Goal: Task Accomplishment & Management: Check status

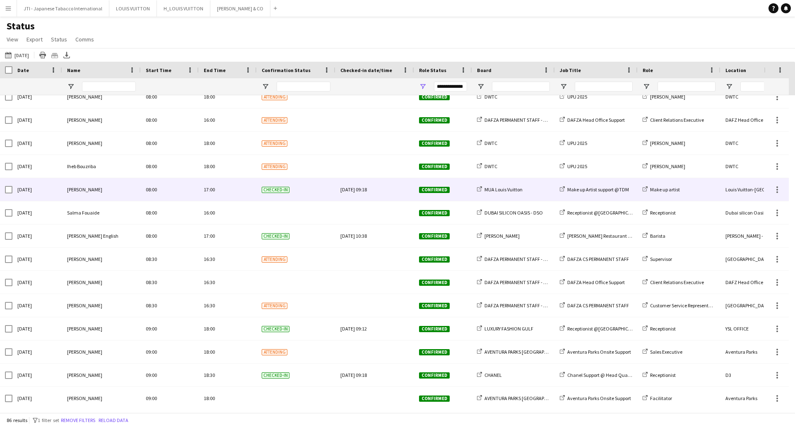
scroll to position [538, 0]
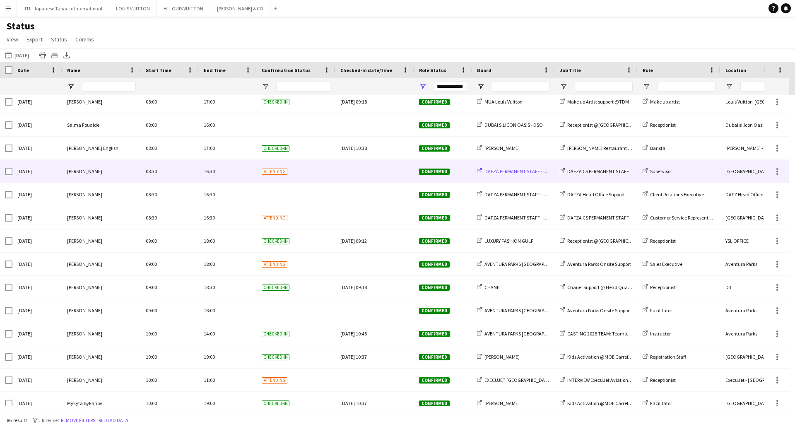
click at [512, 172] on span "DAFZA PERMANENT STAFF - 2019/2025" at bounding box center [525, 171] width 80 height 6
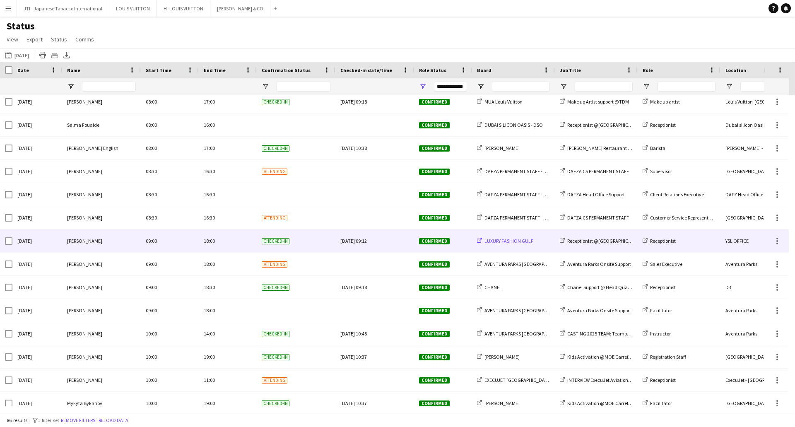
click at [510, 244] on span "LUXURY FASHION GULF" at bounding box center [509, 241] width 49 height 6
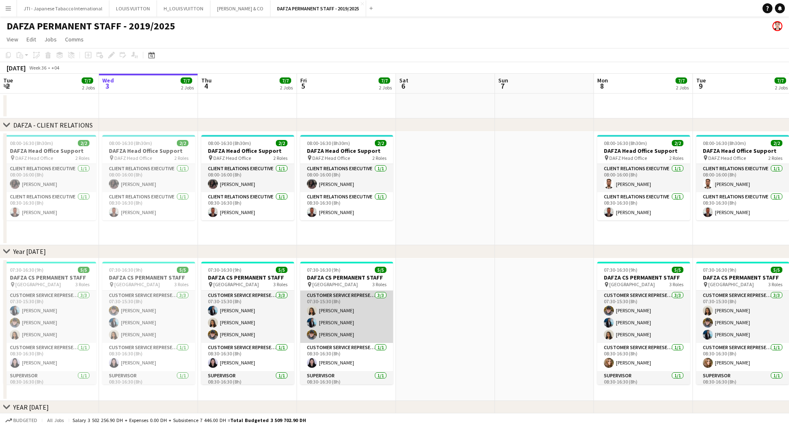
scroll to position [15, 0]
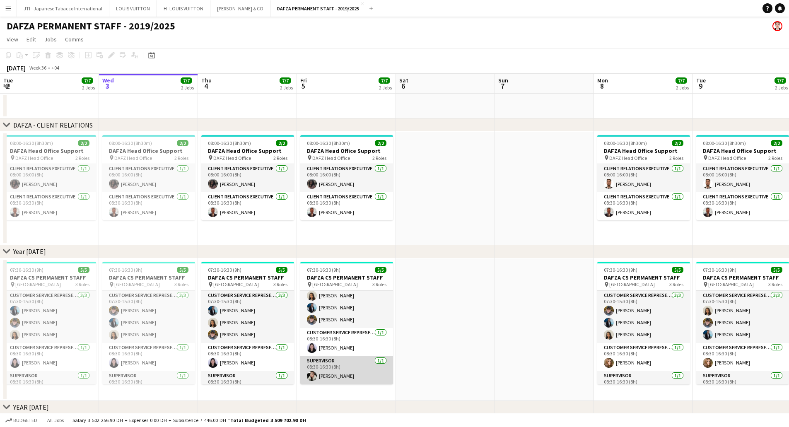
drag, startPoint x: 341, startPoint y: 366, endPoint x: 310, endPoint y: 357, distance: 32.8
click at [341, 366] on app-card-role "Supervisor 1/1 08:30-16:30 (8h) Verlaska Chen" at bounding box center [346, 370] width 93 height 28
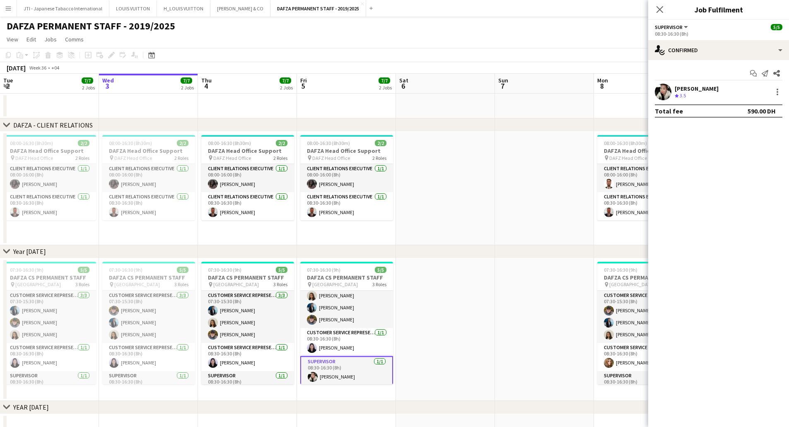
scroll to position [0, 198]
click at [697, 90] on div "Verlaska Chen" at bounding box center [697, 88] width 44 height 7
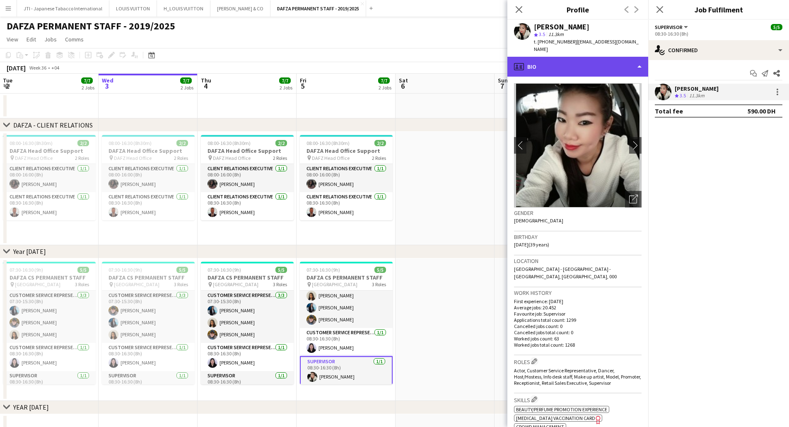
click at [566, 65] on div "profile Bio" at bounding box center [577, 67] width 141 height 20
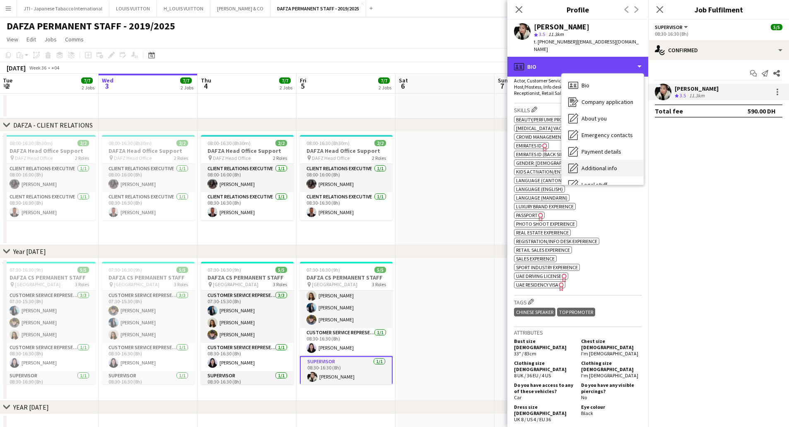
scroll to position [45, 0]
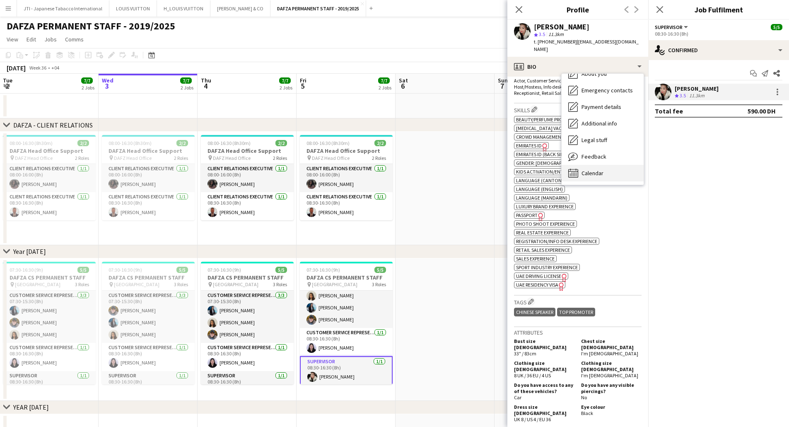
click at [600, 169] on span "Calendar" at bounding box center [592, 172] width 22 height 7
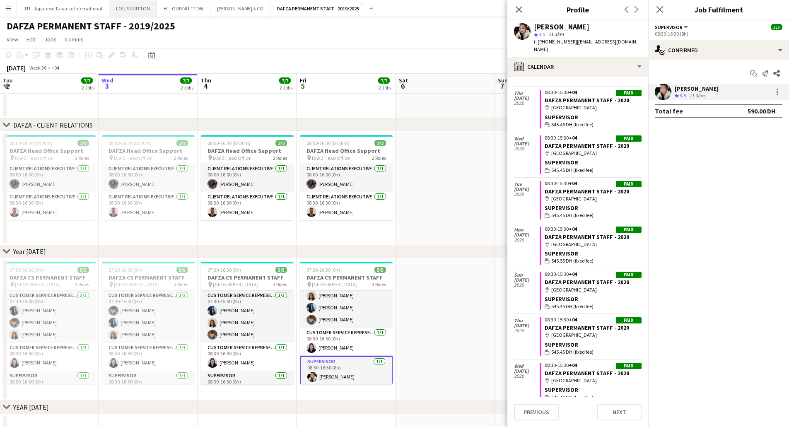
scroll to position [9259, 0]
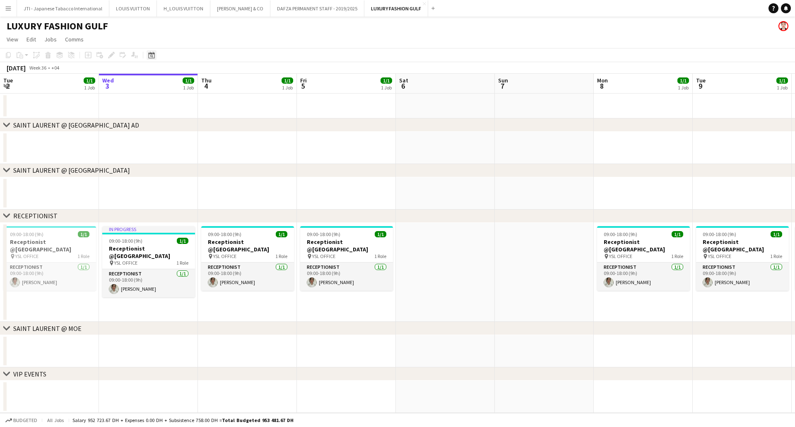
click at [147, 56] on div "Date picker" at bounding box center [152, 55] width 10 height 10
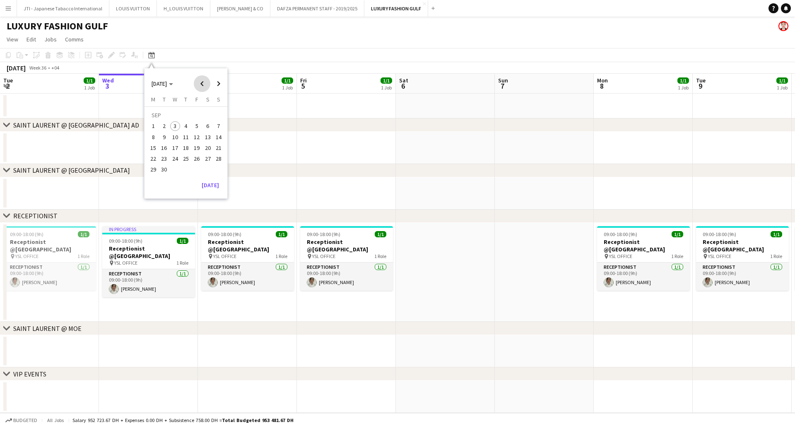
click at [202, 85] on span "Previous month" at bounding box center [202, 83] width 17 height 17
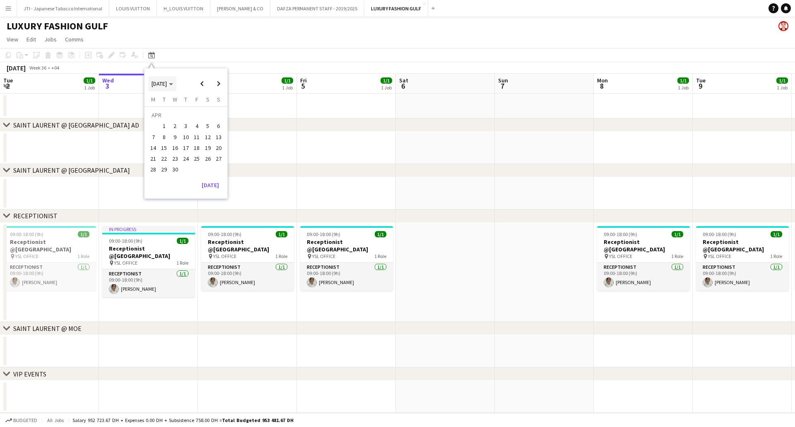
click at [173, 84] on icon "Choose month and year" at bounding box center [171, 84] width 4 height 2
click at [180, 116] on span "2021" at bounding box center [176, 116] width 17 height 10
click at [219, 153] on button "[DATE]" at bounding box center [210, 152] width 24 height 13
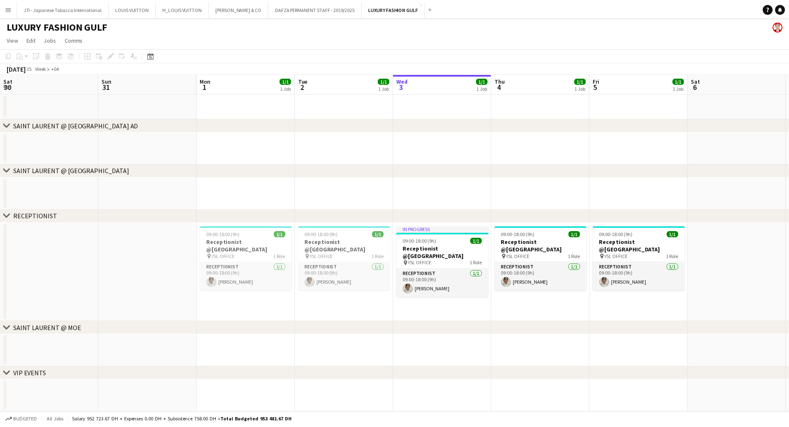
scroll to position [0, 285]
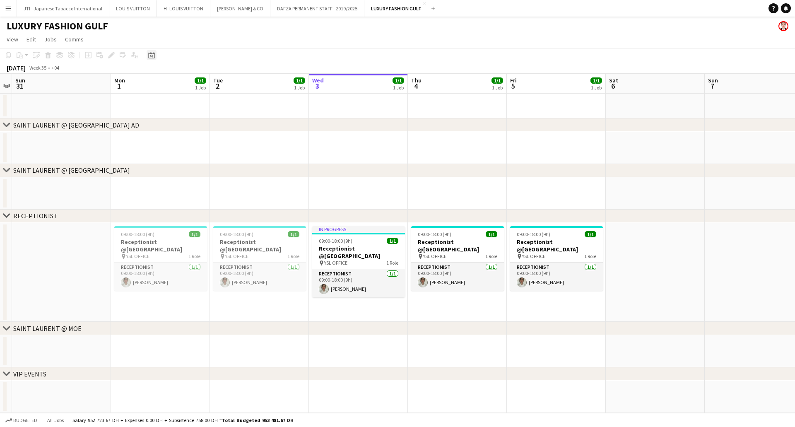
click at [153, 54] on icon at bounding box center [151, 55] width 6 height 7
click at [157, 84] on span "2025" at bounding box center [158, 83] width 12 height 7
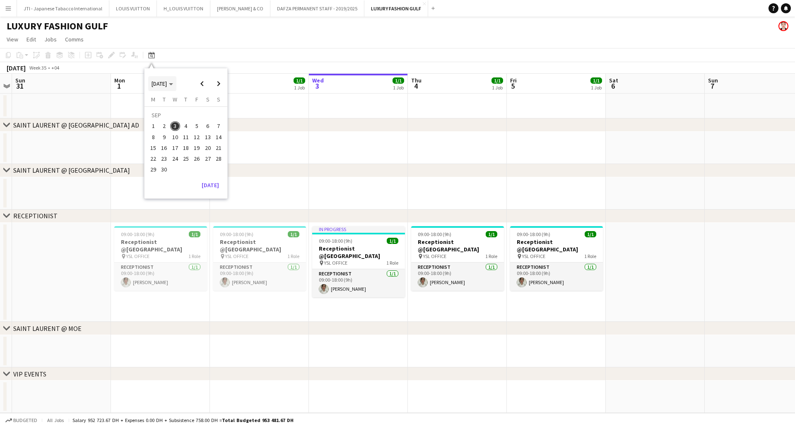
click at [167, 85] on span "[DATE]" at bounding box center [159, 83] width 15 height 7
click at [174, 114] on span "2021" at bounding box center [176, 116] width 17 height 10
click at [210, 137] on span "DEC" at bounding box center [214, 137] width 17 height 10
click at [176, 126] on span "1" at bounding box center [175, 126] width 10 height 10
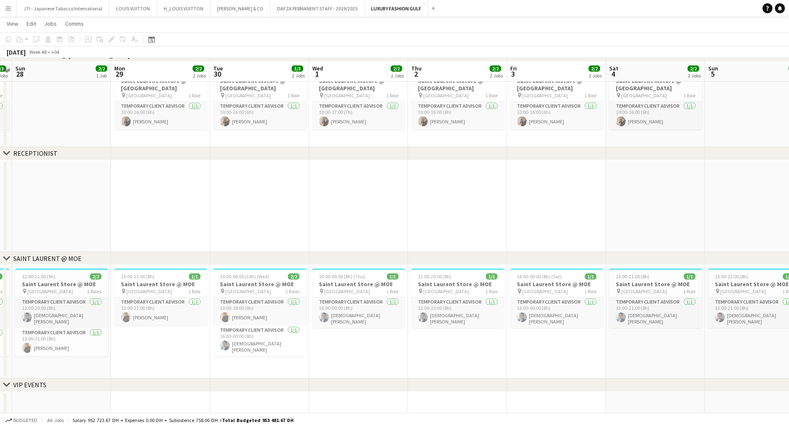
scroll to position [111, 0]
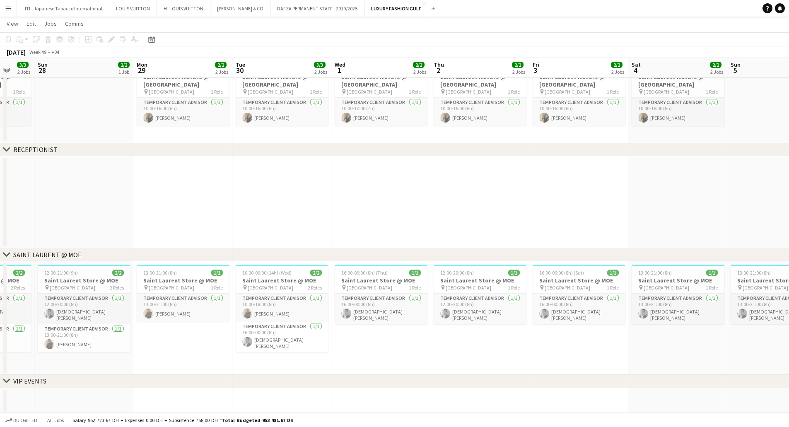
drag, startPoint x: 438, startPoint y: 222, endPoint x: 110, endPoint y: 212, distance: 328.6
click at [91, 215] on app-calendar-viewport "Thu 25 3/3 2 Jobs Fri 26 3/3 2 Jobs Sat 27 3/3 2 Jobs Sun 28 2/2 1 Job Mon 29 2…" at bounding box center [394, 167] width 789 height 492
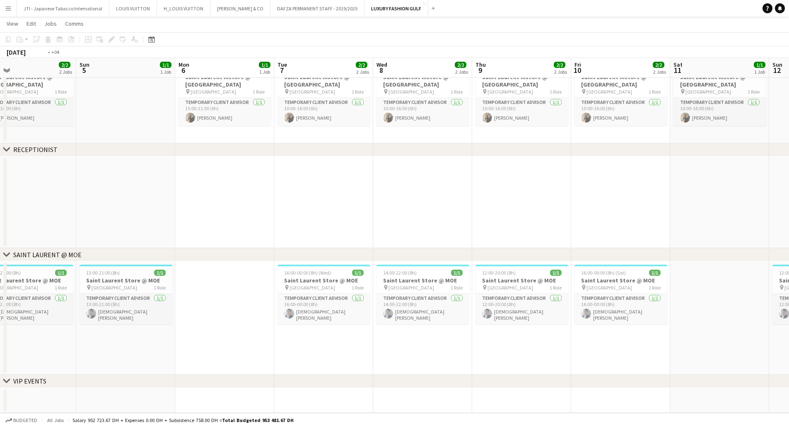
drag, startPoint x: 551, startPoint y: 210, endPoint x: 169, endPoint y: 200, distance: 382.0
click at [152, 200] on app-calendar-viewport "Tue 30 3/3 2 Jobs Wed 1 2/2 2 Jobs Thu 2 2/2 2 Jobs Fri 3 2/2 2 Jobs Sat 4 2/2 …" at bounding box center [394, 167] width 789 height 492
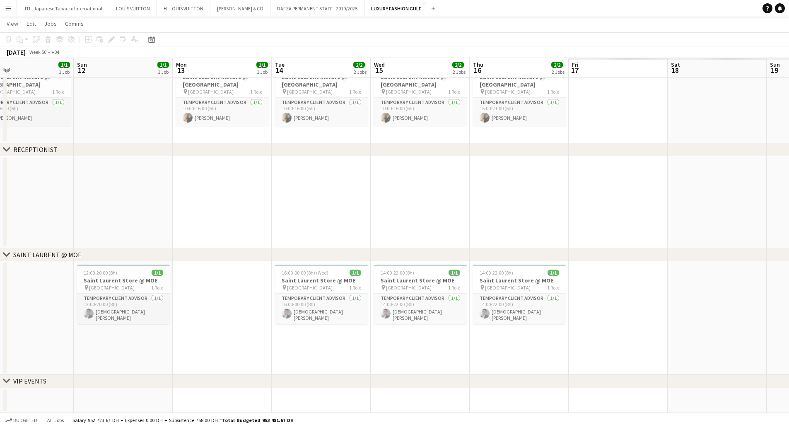
drag, startPoint x: 528, startPoint y: 202, endPoint x: 121, endPoint y: 197, distance: 407.6
click at [115, 195] on app-calendar-viewport "Tue 7 2/2 2 Jobs Wed 8 2/2 2 Jobs Thu 9 2/2 2 Jobs Fri 10 2/2 2 Jobs Sat 11 1/1…" at bounding box center [394, 167] width 789 height 492
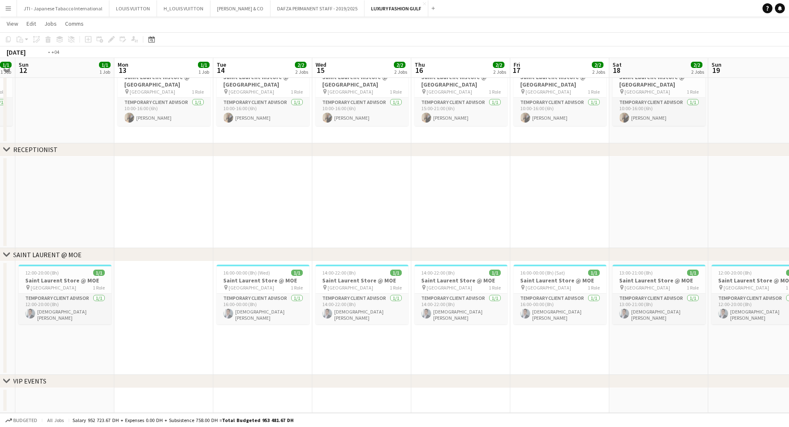
drag, startPoint x: 317, startPoint y: 166, endPoint x: 57, endPoint y: 157, distance: 260.2
click at [31, 154] on div "chevron-right SAINT LAURENT @ Galleria Mall AD chevron-right SAINT LAURENT @ DU…" at bounding box center [394, 167] width 789 height 492
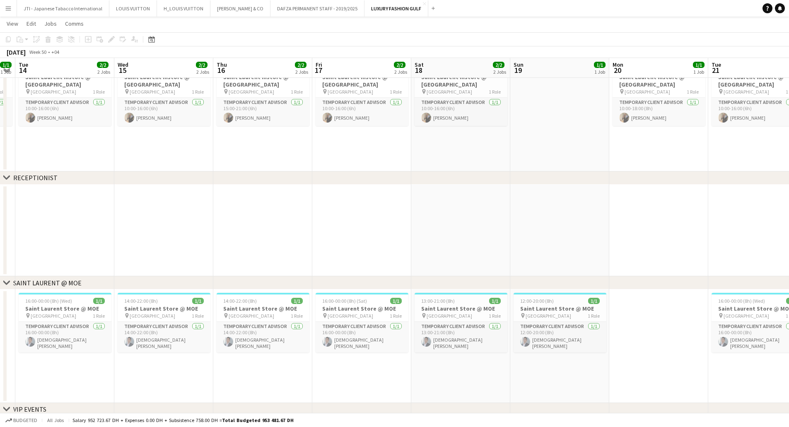
drag, startPoint x: 511, startPoint y: 181, endPoint x: 13, endPoint y: 176, distance: 498.7
click at [12, 176] on div "chevron-right RECEPTIONIST" at bounding box center [394, 177] width 789 height 13
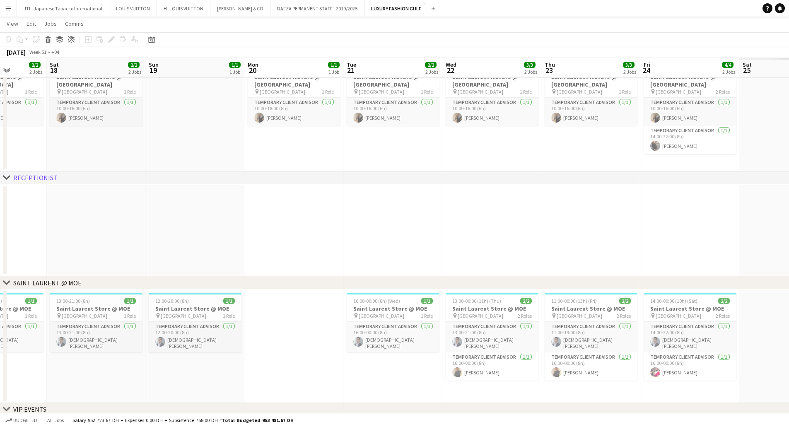
drag, startPoint x: 598, startPoint y: 191, endPoint x: 612, endPoint y: 213, distance: 25.6
click at [263, 199] on app-calendar-viewport "Tue 14 2/2 2 Jobs Wed 15 2/2 2 Jobs Thu 16 2/2 2 Jobs Fri 17 2/2 2 Jobs Sat 18 …" at bounding box center [394, 181] width 789 height 520
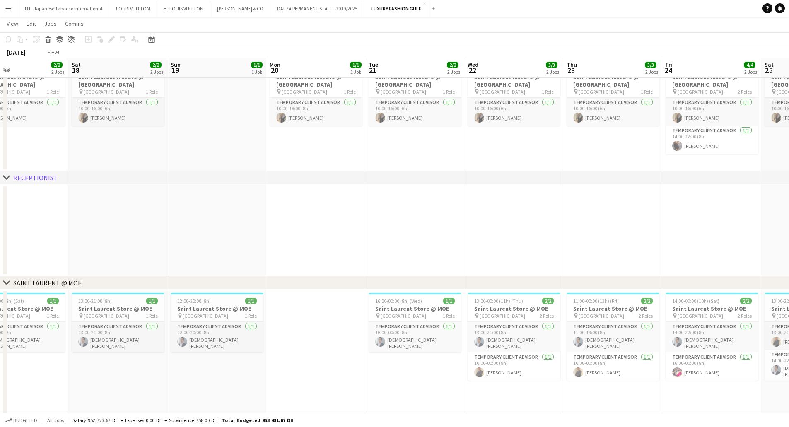
drag, startPoint x: 372, startPoint y: 214, endPoint x: 128, endPoint y: 210, distance: 244.0
click at [128, 210] on app-calendar-viewport "Tue 14 2/2 2 Jobs Wed 15 2/2 2 Jobs Thu 16 2/2 2 Jobs Fri 17 2/2 2 Jobs Sat 18 …" at bounding box center [394, 195] width 789 height 548
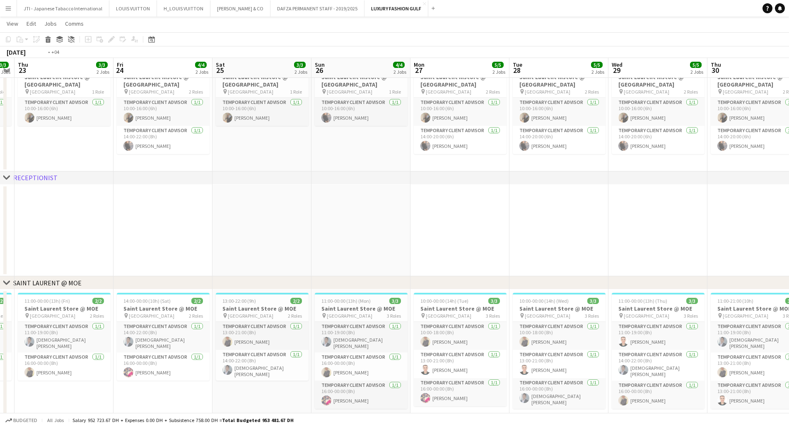
drag, startPoint x: 418, startPoint y: 219, endPoint x: 165, endPoint y: 218, distance: 253.5
click at [160, 219] on app-calendar-viewport "Sun 19 1/1 1 Job Mon 20 1/1 1 Job Tue 21 2/2 2 Jobs Wed 22 3/3 2 Jobs Thu 23 3/…" at bounding box center [394, 195] width 789 height 548
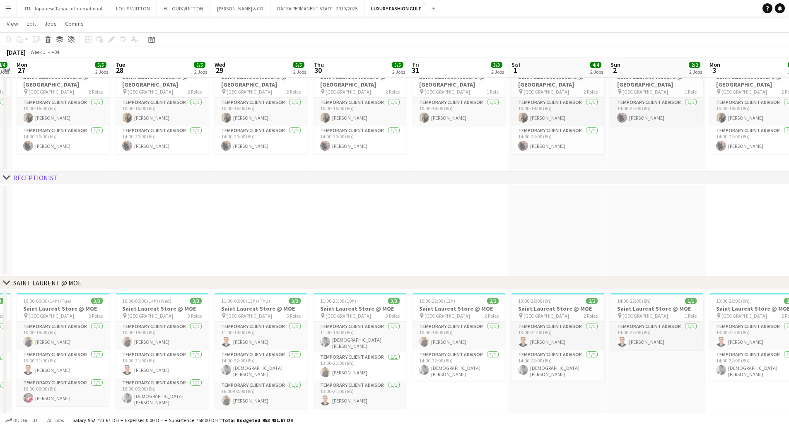
drag, startPoint x: 651, startPoint y: 239, endPoint x: 80, endPoint y: 244, distance: 570.3
click at [80, 244] on app-calendar-viewport "Thu 23 3/3 2 Jobs Fri 24 4/4 2 Jobs Sat 25 3/3 2 Jobs Sun 26 4/4 2 Jobs Mon 27 …" at bounding box center [394, 195] width 789 height 548
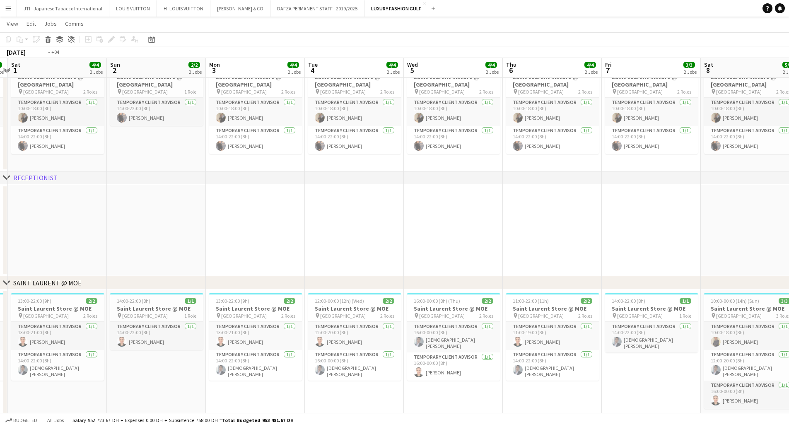
drag, startPoint x: 569, startPoint y: 247, endPoint x: 310, endPoint y: 243, distance: 259.3
click at [27, 240] on app-calendar-viewport "Wed 29 5/5 2 Jobs Thu 30 5/5 2 Jobs Fri 31 3/3 2 Jobs Sat 1 4/4 2 Jobs Sun 2 2/…" at bounding box center [394, 195] width 789 height 548
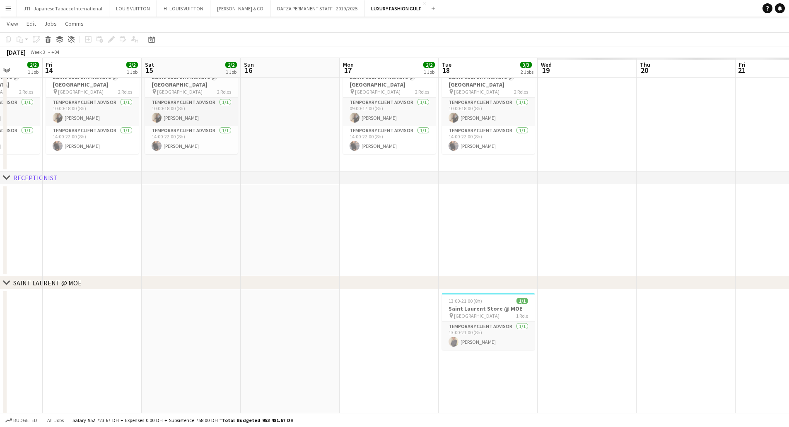
drag, startPoint x: 255, startPoint y: 249, endPoint x: 246, endPoint y: 241, distance: 12.6
click at [62, 245] on app-calendar-viewport "Mon 10 3/3 2 Jobs Tue 11 3/3 2 Jobs Wed 12 3/3 2 Jobs Thu 13 2/2 1 Job Fri 14 2…" at bounding box center [394, 195] width 789 height 548
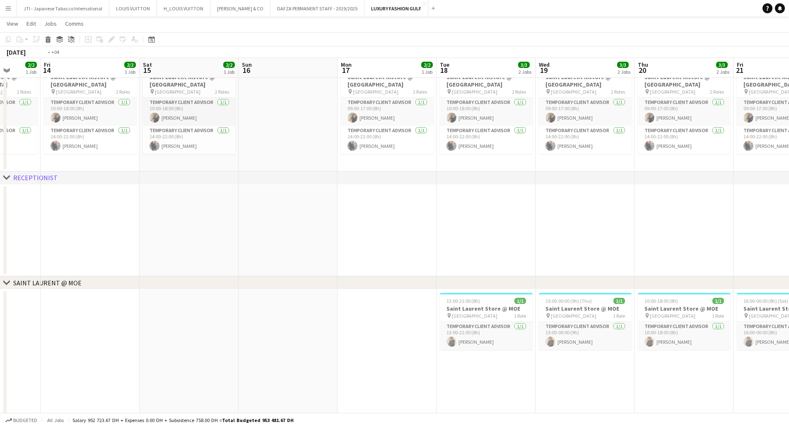
drag, startPoint x: 614, startPoint y: 245, endPoint x: 86, endPoint y: 250, distance: 527.7
click at [118, 250] on app-calendar-viewport "Mon 10 3/3 2 Jobs Tue 11 3/3 2 Jobs Wed 12 3/3 2 Jobs Thu 13 2/2 1 Job Fri 14 2…" at bounding box center [394, 195] width 789 height 548
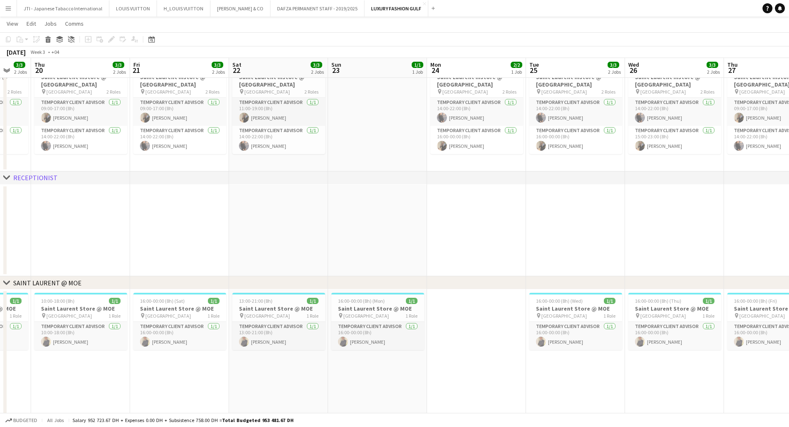
drag, startPoint x: 511, startPoint y: 246, endPoint x: 149, endPoint y: 234, distance: 362.2
click at [129, 235] on app-calendar-viewport "Sun 16 Mon 17 2/2 1 Job Tue 18 3/3 2 Jobs Wed 19 3/3 2 Jobs Thu 20 3/3 2 Jobs F…" at bounding box center [394, 195] width 789 height 548
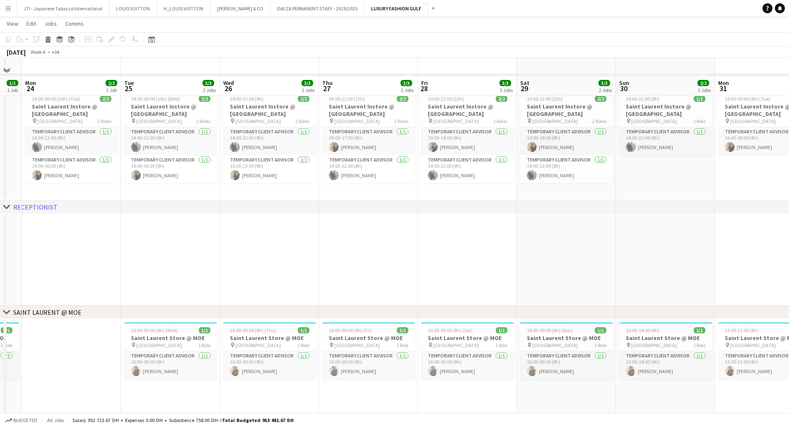
scroll to position [70, 0]
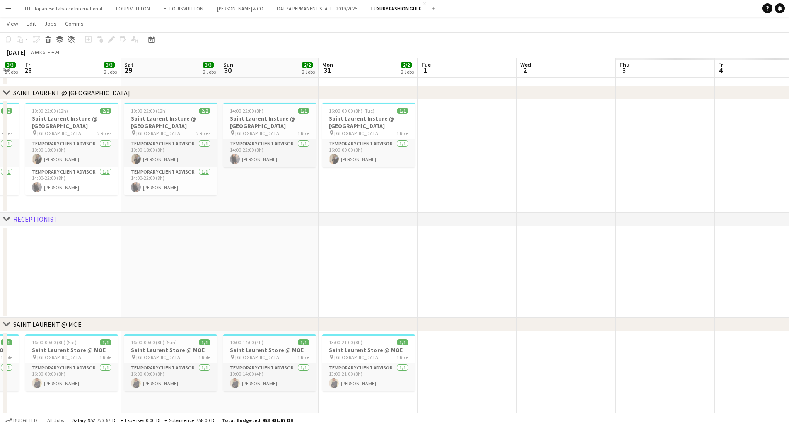
drag, startPoint x: 458, startPoint y: 310, endPoint x: 44, endPoint y: 282, distance: 415.1
click at [37, 289] on app-calendar-viewport "Mon 24 2/2 1 Job Tue 25 3/3 2 Jobs Wed 26 3/3 2 Jobs Thu 27 3/3 2 Jobs Fri 28 3…" at bounding box center [394, 237] width 789 height 548
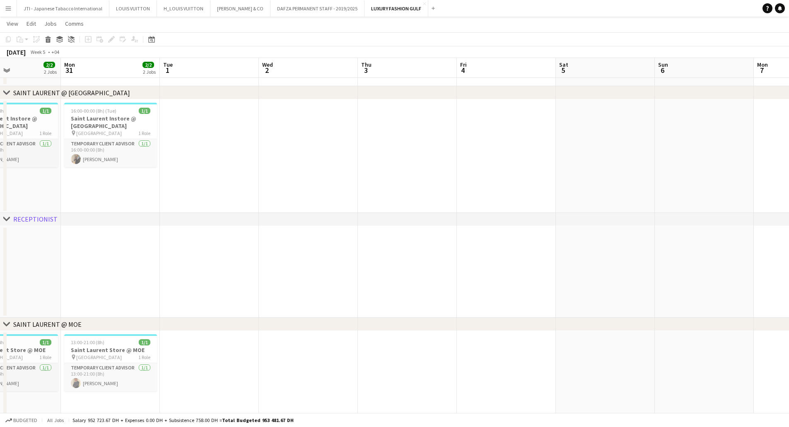
drag, startPoint x: 529, startPoint y: 287, endPoint x: 89, endPoint y: 286, distance: 439.8
click at [88, 286] on app-calendar-viewport "Thu 27 3/3 2 Jobs Fri 28 3/3 2 Jobs Sat 29 3/3 2 Jobs Sun 30 2/2 2 Jobs Mon 31 …" at bounding box center [394, 237] width 789 height 548
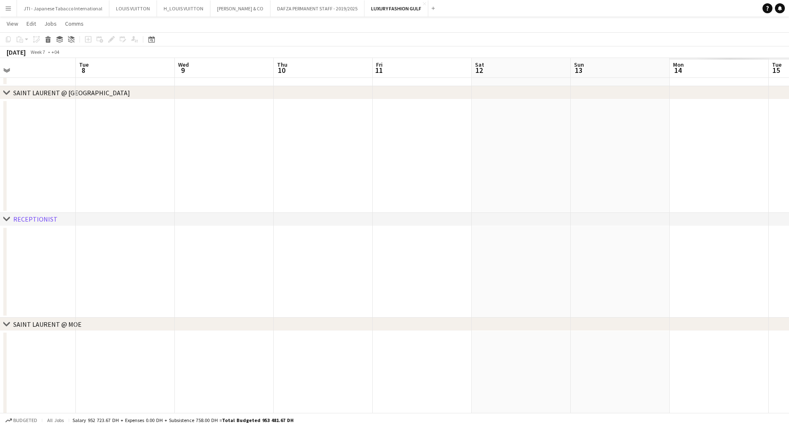
click at [205, 294] on app-calendar-viewport "Sat 5 Sun 6 Mon 7 Tue 8 Wed 9 Thu 10 Fri 11 Sat 12 Sun 13 Mon 14 Tue 15 Wed 16 …" at bounding box center [394, 237] width 789 height 548
drag, startPoint x: 523, startPoint y: 287, endPoint x: 0, endPoint y: 288, distance: 522.7
click at [0, 288] on app-calendar-viewport "Sat 5 Sun 6 Mon 7 Tue 8 Wed 9 Thu 10 Fri 11 Sat 12 Sun 13 Mon 14 Tue 15 Wed 16 …" at bounding box center [394, 237] width 789 height 548
drag, startPoint x: 316, startPoint y: 314, endPoint x: 287, endPoint y: 302, distance: 30.8
click at [147, 304] on app-calendar-viewport "Sun 13 Mon 14 Tue 15 Wed 16 Thu 17 Fri 18 Sat 19 Sun 20 Mon 21 Tue 22 Wed 23 Th…" at bounding box center [394, 237] width 789 height 548
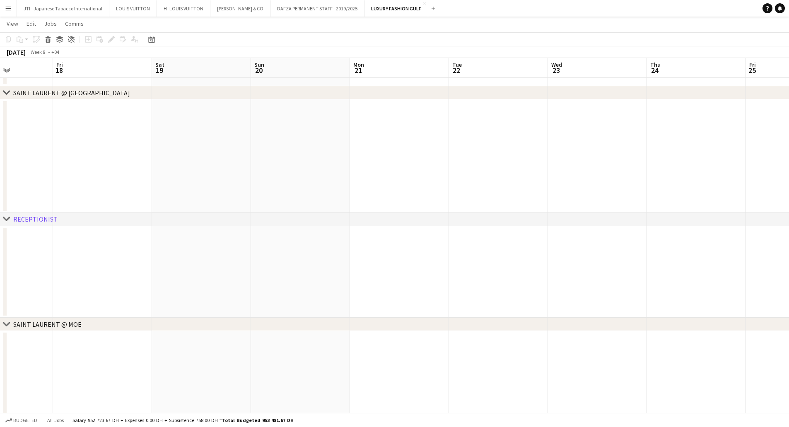
drag, startPoint x: 598, startPoint y: 299, endPoint x: 131, endPoint y: 291, distance: 467.2
click at [81, 295] on app-calendar-viewport "Sun 13 Mon 14 Tue 15 Wed 16 Thu 17 Fri 18 Sat 19 Sun 20 Mon 21 Tue 22 Wed 23 Th…" at bounding box center [394, 237] width 789 height 548
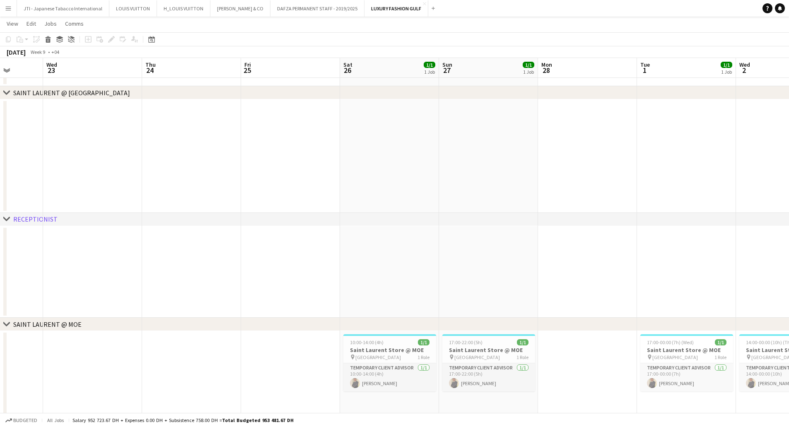
scroll to position [0, 328]
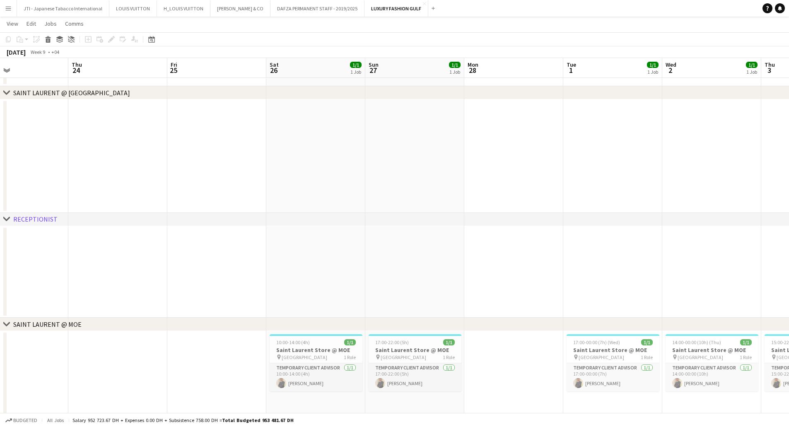
drag, startPoint x: 256, startPoint y: 283, endPoint x: 121, endPoint y: 283, distance: 135.0
click at [121, 283] on app-calendar-viewport "Sun 20 Mon 21 Tue 22 Wed 23 Thu 24 Fri 25 Sat 26 1/1 1 Job Sun 27 1/1 1 Job Mon…" at bounding box center [394, 237] width 789 height 548
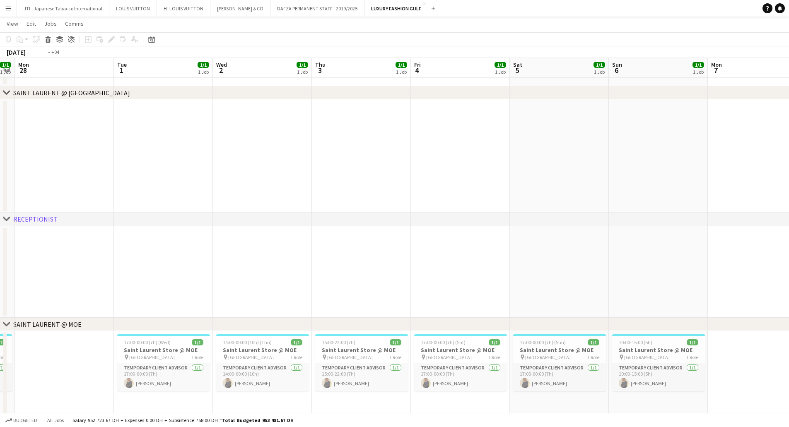
drag, startPoint x: 499, startPoint y: 270, endPoint x: 100, endPoint y: 262, distance: 398.9
click at [94, 264] on app-calendar-viewport "Wed 23 Thu 24 Fri 25 Sat 26 1/1 1 Job Sun 27 1/1 1 Job Mon 28 Tue 1 1/1 1 Job W…" at bounding box center [394, 237] width 789 height 548
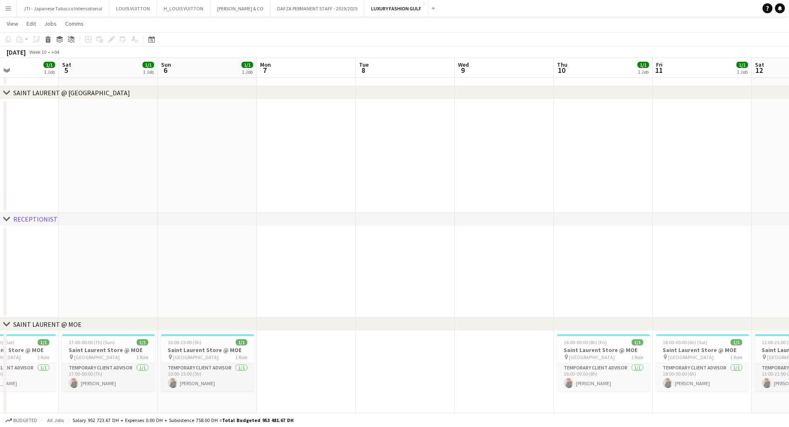
drag, startPoint x: 246, startPoint y: 268, endPoint x: 536, endPoint y: 248, distance: 290.1
click at [145, 265] on app-calendar-viewport "Wed 2 1/1 1 Job Thu 3 1/1 1 Job Fri 4 1/1 1 Job Sat 5 1/1 1 Job Sun 6 1/1 1 Job…" at bounding box center [394, 237] width 789 height 548
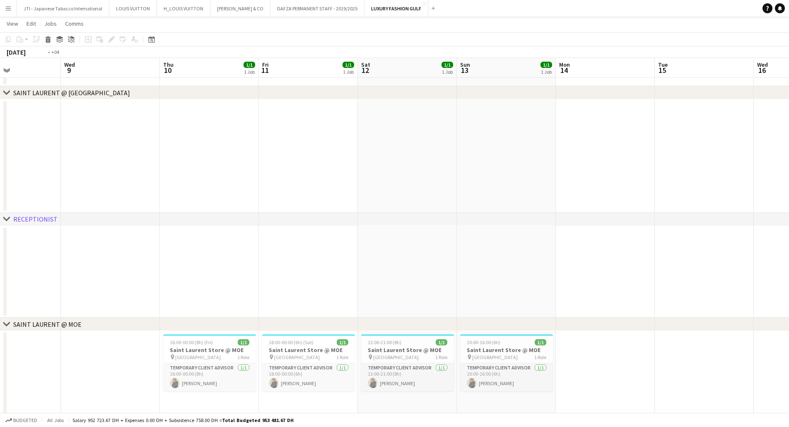
drag, startPoint x: 203, startPoint y: 248, endPoint x: 103, endPoint y: 248, distance: 100.2
click at [96, 248] on app-calendar-viewport "Fri 4 1/1 1 Job Sat 5 1/1 1 Job Sun 6 1/1 1 Job Mon 7 Tue 8 Wed 9 Thu 10 1/1 1 …" at bounding box center [394, 237] width 789 height 548
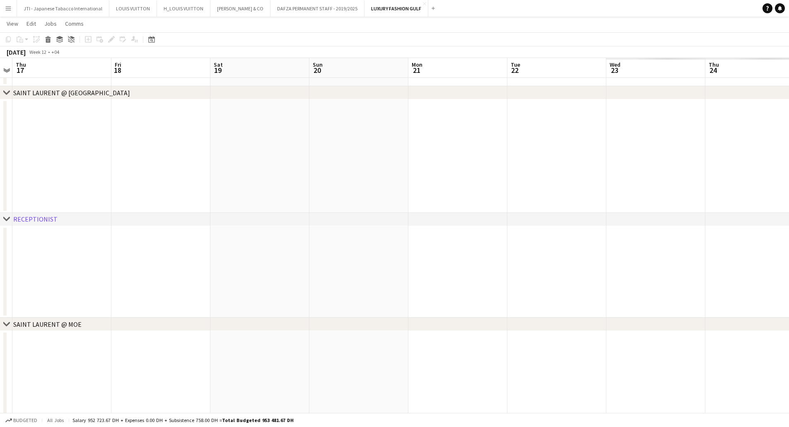
drag, startPoint x: 639, startPoint y: 260, endPoint x: 108, endPoint y: 263, distance: 530.5
click at [97, 263] on app-calendar-viewport "Sat 12 1/1 1 Job Sun 13 1/1 1 Job Mon 14 Tue 15 Wed 16 Thu 17 Fri 18 Sat 19 Sun…" at bounding box center [394, 237] width 789 height 548
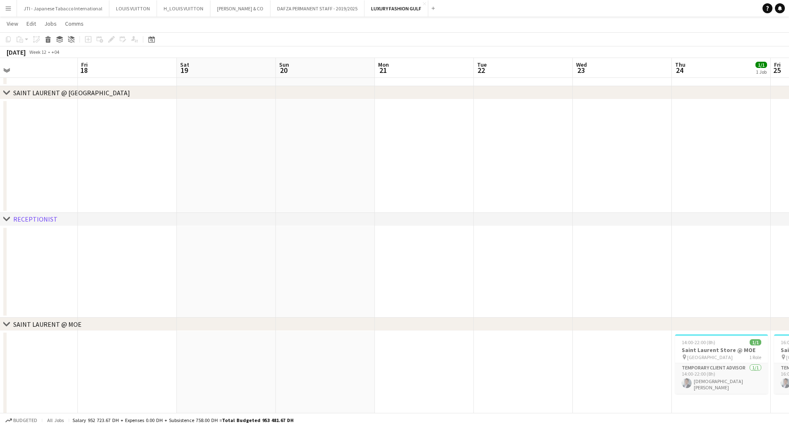
click at [30, 264] on app-calendar-viewport "Tue 15 Wed 16 Thu 17 Fri 18 Sat 19 Sun 20 Mon 21 Tue 22 Wed 23 Thu 24 1/1 1 Job…" at bounding box center [394, 237] width 789 height 548
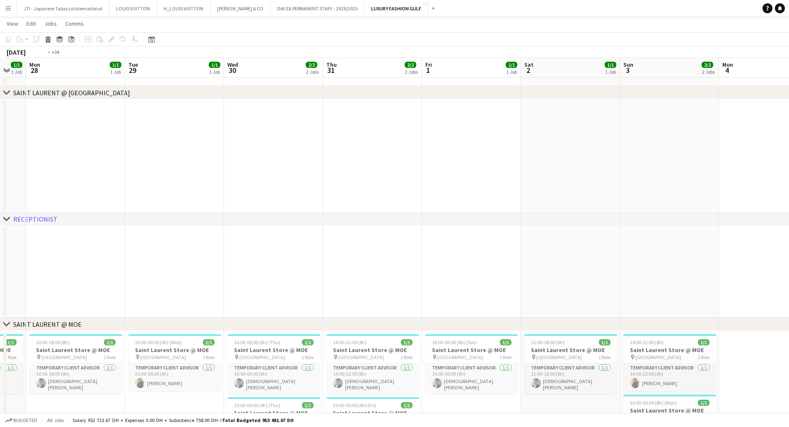
drag, startPoint x: 166, startPoint y: 265, endPoint x: 404, endPoint y: 261, distance: 238.2
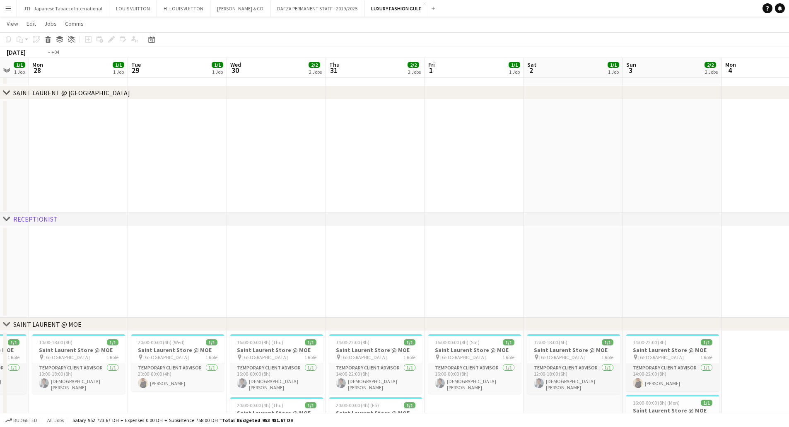
click at [24, 265] on app-calendar-viewport "Thu 24 1/1 1 Job Fri 25 1/1 1 Job Sat 26 1/1 1 Job Sun 27 1/1 1 Job Mon 28 1/1 …" at bounding box center [394, 243] width 789 height 560
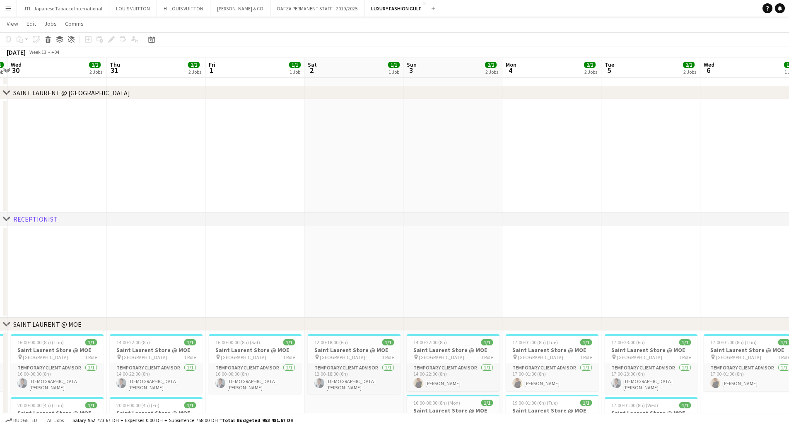
drag, startPoint x: 459, startPoint y: 262, endPoint x: 185, endPoint y: 263, distance: 273.8
click at [178, 263] on app-calendar-viewport "Sat 26 1/1 1 Job Sun 27 1/1 1 Job Mon 28 1/1 1 Job Tue 29 1/1 1 Job Wed 30 2/2 …" at bounding box center [394, 243] width 789 height 560
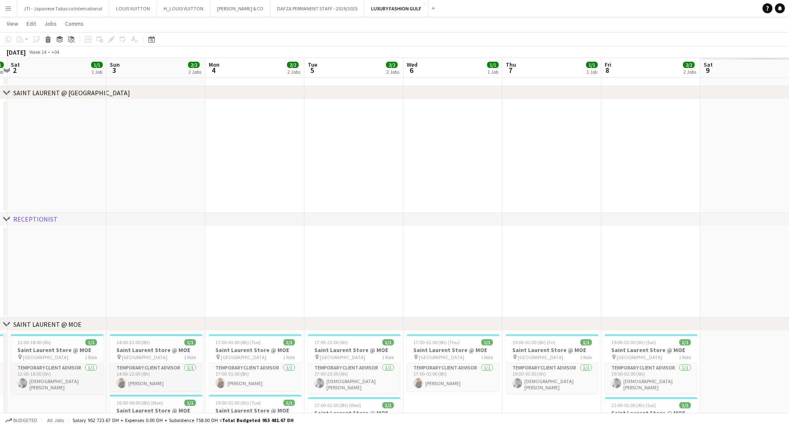
scroll to position [0, 411]
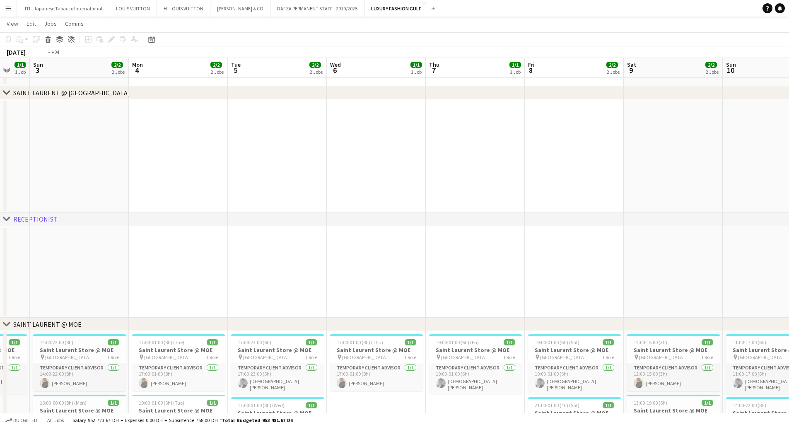
drag, startPoint x: 692, startPoint y: 279, endPoint x: 206, endPoint y: 269, distance: 485.5
click at [206, 269] on app-calendar-viewport "Tue 29 1/1 1 Job Wed 30 2/2 2 Jobs Thu 31 2/2 2 Jobs Fri 1 1/1 1 Job Sat 2 1/1 …" at bounding box center [394, 243] width 789 height 560
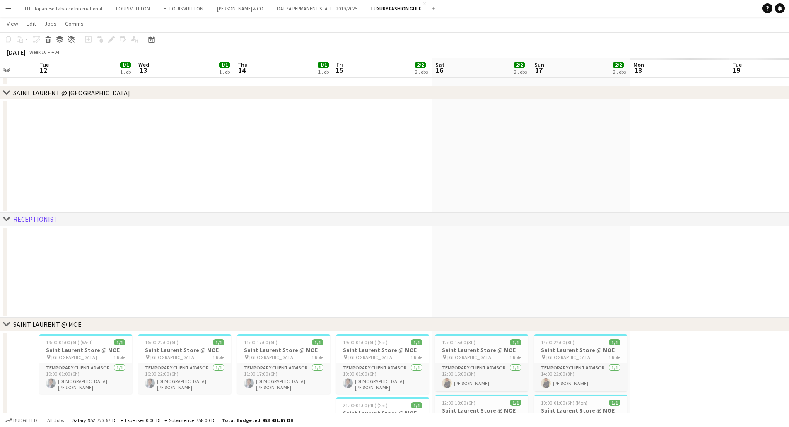
drag, startPoint x: 126, startPoint y: 269, endPoint x: 468, endPoint y: 260, distance: 342.6
click at [91, 268] on app-calendar-viewport "Sat 9 2/2 2 Jobs Sun 10 2/2 2 Jobs Mon 11 Tue 12 1/1 1 Job Wed 13 1/1 1 Job Thu…" at bounding box center [394, 243] width 789 height 560
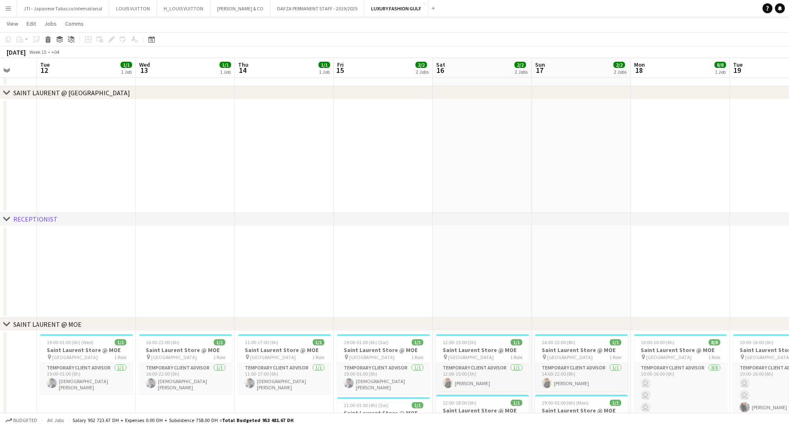
drag, startPoint x: 418, startPoint y: 265, endPoint x: 263, endPoint y: 238, distance: 157.3
click at [60, 247] on app-calendar-viewport "Sat 9 2/2 2 Jobs Sun 10 2/2 2 Jobs Mon 11 Tue 12 1/1 1 Job Wed 13 1/1 1 Job Thu…" at bounding box center [394, 326] width 789 height 726
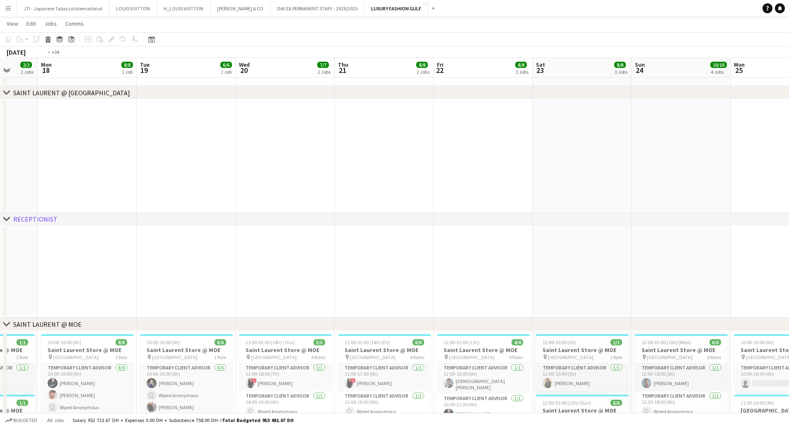
click at [235, 259] on app-calendar-viewport "Thu 14 1/1 1 Job Fri 15 2/2 2 Jobs Sat 16 2/2 2 Jobs Sun 17 2/2 2 Jobs Mon 18 8…" at bounding box center [394, 354] width 789 height 783
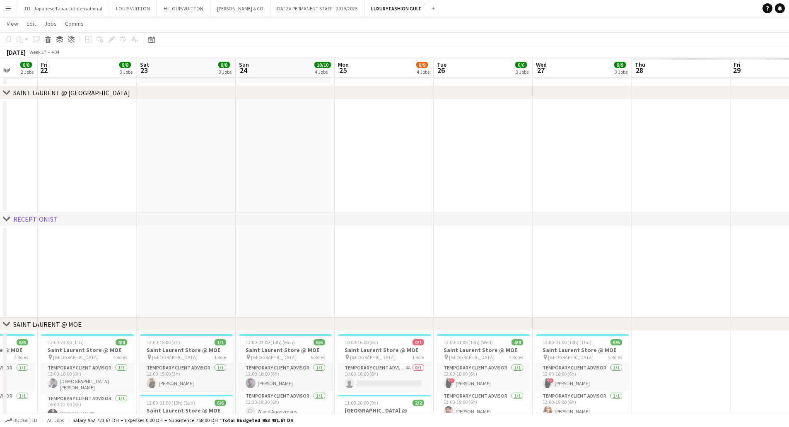
scroll to position [0, 354]
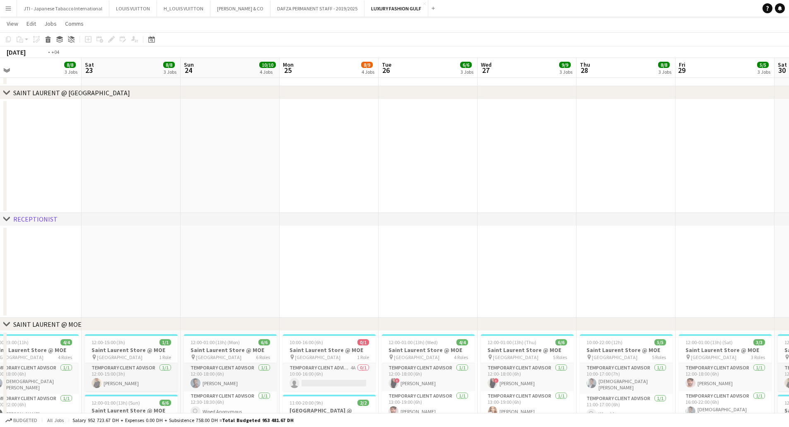
drag, startPoint x: 644, startPoint y: 248, endPoint x: 2, endPoint y: 239, distance: 642.4
click at [0, 239] on app-calendar-viewport "Mon 18 8/8 1 Job Tue 19 6/6 1 Job Wed 20 7/7 2 Jobs Thu 21 8/8 2 Jobs Fri 22 8/…" at bounding box center [394, 354] width 789 height 783
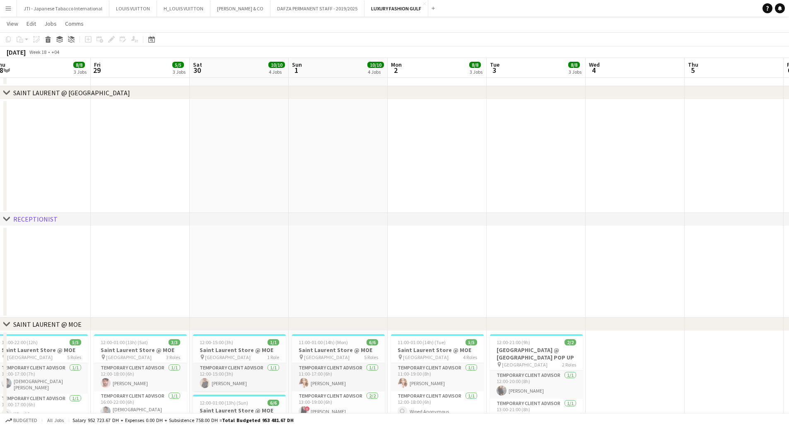
click at [55, 243] on app-calendar-viewport "Mon 25 8/9 4 Jobs Tue 26 6/6 3 Jobs Wed 27 9/9 3 Jobs Thu 28 8/8 3 Jobs Fri 29 …" at bounding box center [394, 354] width 789 height 783
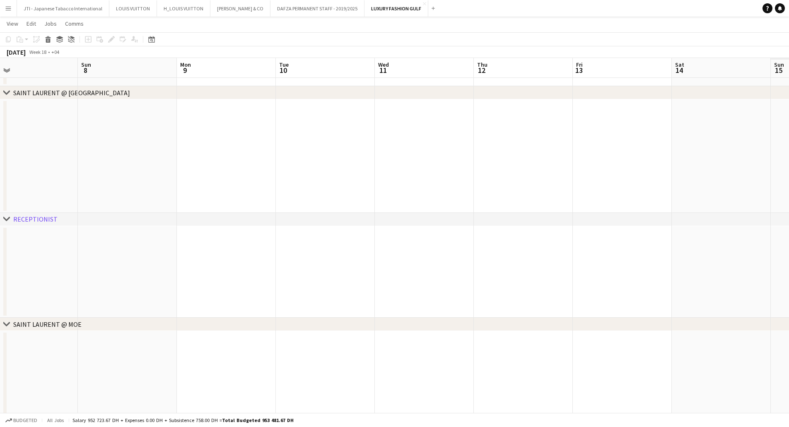
drag, startPoint x: 284, startPoint y: 253, endPoint x: 565, endPoint y: 250, distance: 281.2
click at [81, 251] on app-calendar-viewport "Tue 3 8/8 3 Jobs Wed 4 Thu 5 Fri 6 Sat 7 Sun 8 Mon 9 Tue 10 Wed 11 Thu 12 Fri 1…" at bounding box center [394, 354] width 789 height 783
drag
click at [52, 254] on app-calendar-viewport "Sat 7 Sun 8 Mon 9 Tue 10 Wed 11 Thu 12 Fri 13 Sat 14 Sun 15 Mon 16 Tue 17 Wed 1…" at bounding box center [394, 354] width 789 height 783
click at [164, 253] on app-calendar-viewport "Sat 14 Sun 15 Mon 16 Tue 17 Wed 18 Thu 19 Fri 20 Sat 21 Sun 22 Mon 23 Tue 24 We…" at bounding box center [394, 354] width 789 height 783
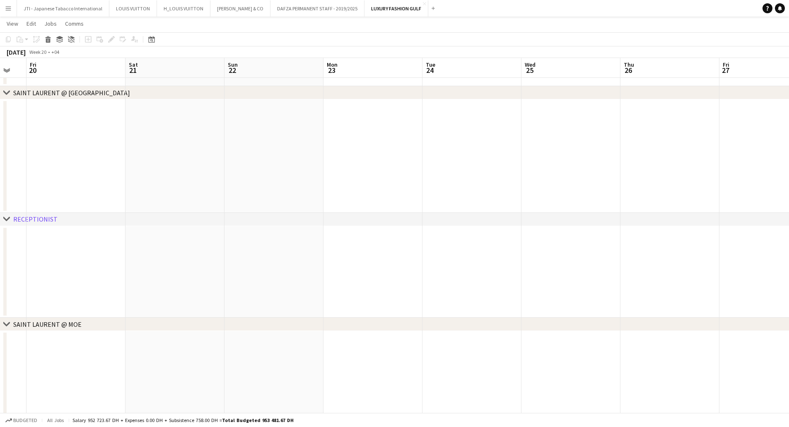
click at [97, 257] on app-calendar-viewport "Mon 16 Tue 17 Wed 18 Thu 19 Fri 20 Sat 21 Sun 22 Mon 23 Tue 24 Wed 25 Thu 26 Fr…" at bounding box center [394, 354] width 789 height 783
click at [179, 223] on div "chevron-right SAINT LAURENT @ Galleria Mall AD chevron-right SAINT LAURENT @ DU…" at bounding box center [394, 354] width 789 height 783
click at [131, 262] on app-calendar-viewport "Tue 24 Wed 25 Thu 26 Fri 27 Sat 28 Sun 29 Mon 30 Tue 31 Wed 1 Thu 2 Fri 3 Sat 4…" at bounding box center [394, 354] width 789 height 783
click at [145, 265] on app-calendar-viewport "Sun 29 Mon 30 Tue 31 Wed 1 Thu 2 Fri 3 Sat 4 Sun 5 Mon 6 Tue 7 Wed 8 Thu 9 Fri …" at bounding box center [394, 354] width 789 height 783
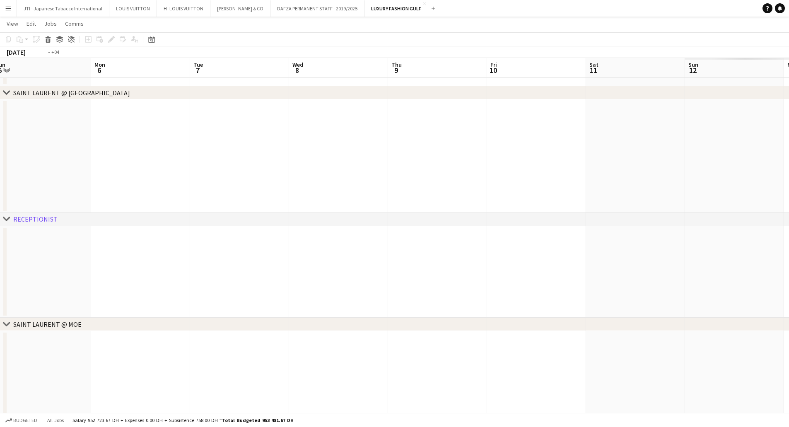
click at [157, 275] on app-calendar-viewport "Wed 1 Thu 2 Fri 3 Sat 4 Sun 5 Mon 6 Tue 7 Wed 8 Thu 9 Fri 10 Sat 11 Sun 12 Mon …" at bounding box center [394, 354] width 789 height 783
click at [100, 273] on app-calendar-viewport "Sat 11 Sun 12 Mon 13 Tue 14 Wed 15 Thu 16 Fri 17 Sat 18 Sun 19 Mon 20 Tue 21 We…" at bounding box center [394, 354] width 789 height 783
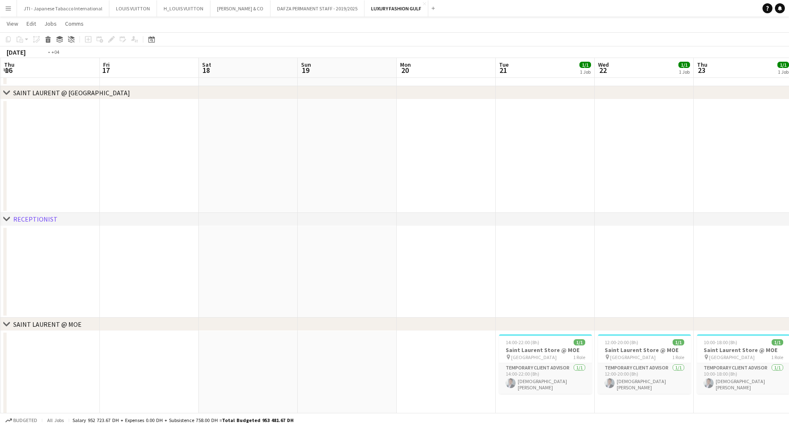
click at [88, 265] on app-calendar-viewport "Mon 13 Tue 14 Wed 15 Thu 16 Fri 17 Sat 18 Sun 19 Mon 20 Tue 21 1/1 1 Job Wed 22…" at bounding box center [394, 354] width 789 height 783
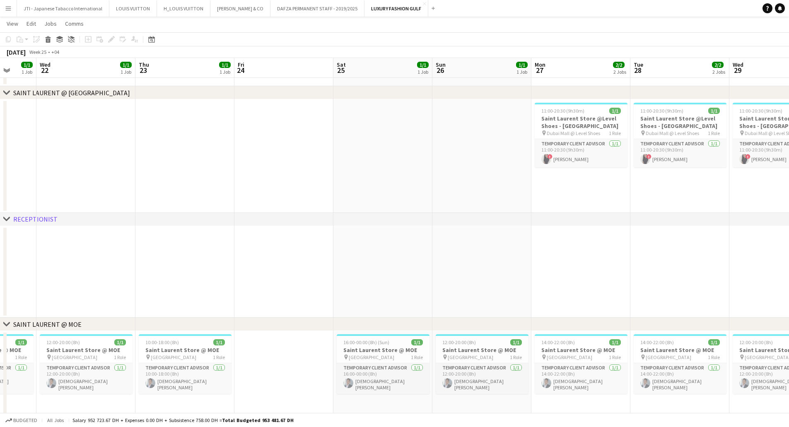
click at [236, 258] on app-calendar-viewport "Sun 19 Mon 20 Tue 21 1/1 1 Job Wed 22 1/1 1 Job Thu 23 1/1 1 Job Fri 24 Sat 25 …" at bounding box center [394, 354] width 789 height 783
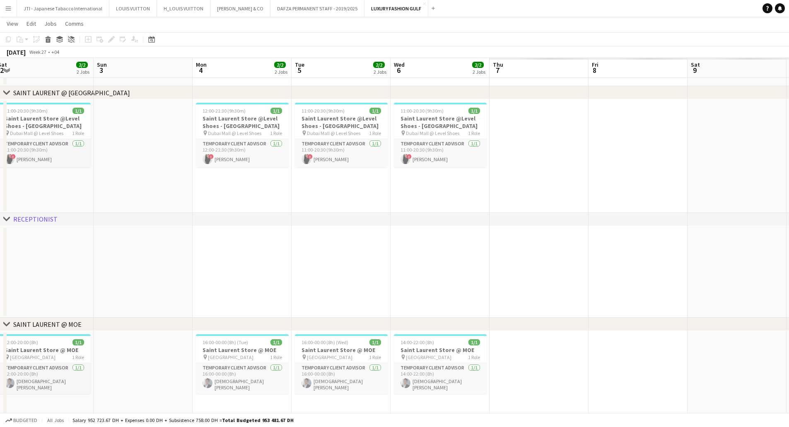
click at [200, 264] on app-calendar-viewport "Tue 28 2/2 2 Jobs Wed 29 2/2 2 Jobs Thu 30 1/1 1 Job Fri 1 2/2 2 Jobs Sat 2 2/2…" at bounding box center [394, 354] width 789 height 783
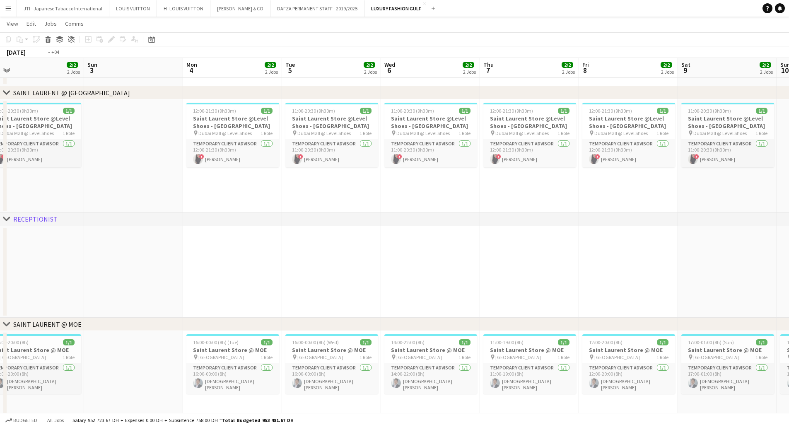
click at [117, 246] on app-calendar-viewport "Tue 28 2/2 2 Jobs Wed 29 2/2 2 Jobs Thu 30 1/1 1 Job Fri 1 2/2 2 Jobs Sat 2 2/2…" at bounding box center [394, 354] width 789 height 783
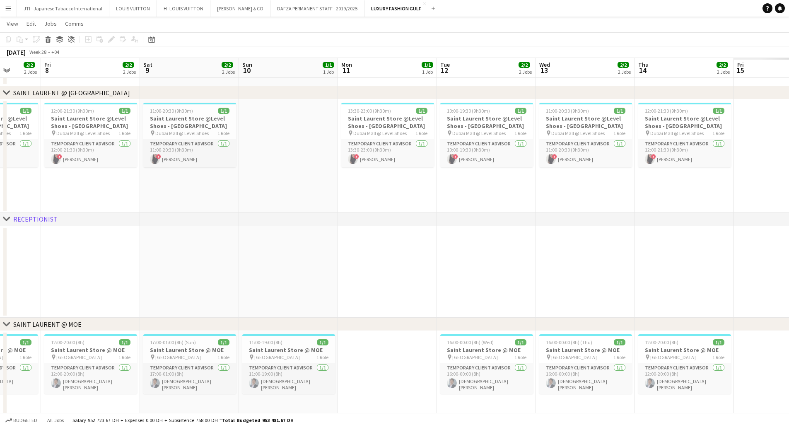
click at [70, 248] on app-calendar-viewport "Tue 5 2/2 2 Jobs Wed 6 2/2 2 Jobs Thu 7 2/2 2 Jobs Fri 8 2/2 2 Jobs Sat 9 2/2 2…" at bounding box center [394, 354] width 789 height 783
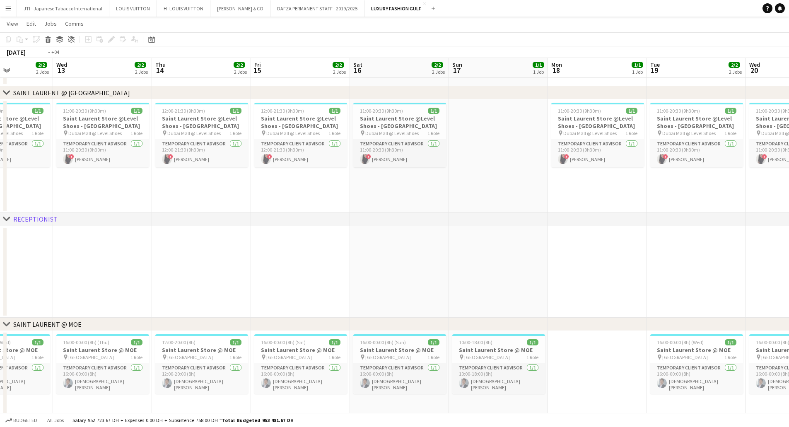
click at [140, 272] on app-calendar-viewport "Fri 8 2/2 2 Jobs Sat 9 2/2 2 Jobs Sun 10 1/1 1 Job Mon 11 1/1 1 Job Tue 12 2/2 …" at bounding box center [394, 354] width 789 height 783
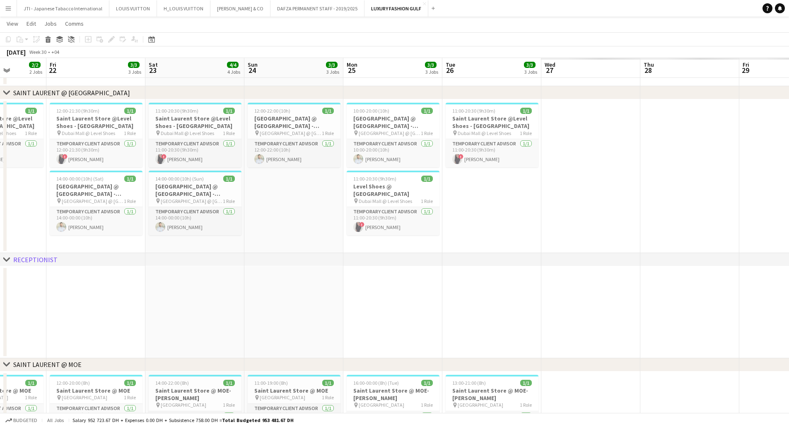
click at [39, 258] on div "chevron-right SAINT LAURENT @ Galleria Mall AD chevron-right SAINT LAURENT @ DU…" at bounding box center [394, 374] width 789 height 823
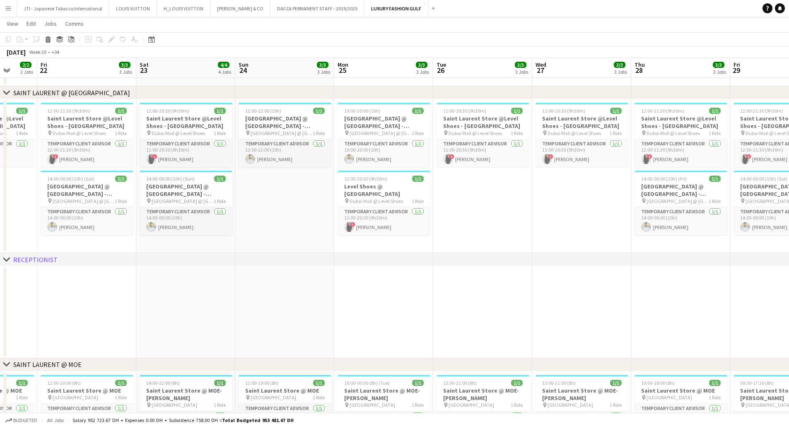
click at [149, 275] on app-calendar-viewport "Tue 19 2/2 2 Jobs Wed 20 2/2 2 Jobs Thu 21 2/2 2 Jobs Fri 22 3/3 3 Jobs Sat 23 …" at bounding box center [394, 374] width 789 height 823
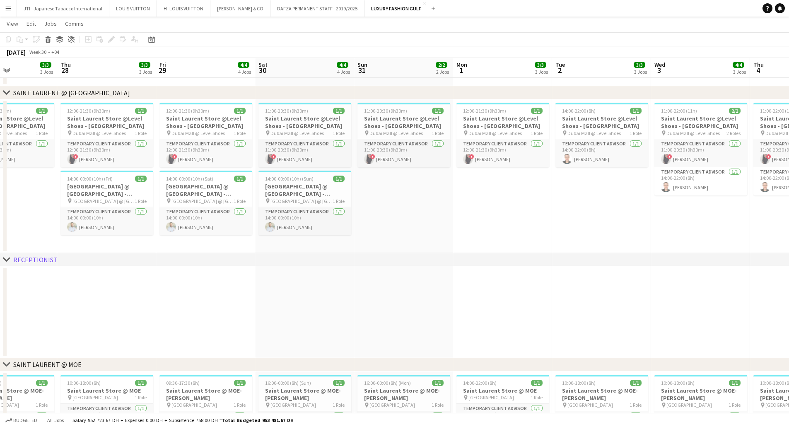
click at [159, 311] on app-calendar-viewport "Sun 24 3/3 3 Jobs Mon 25 3/3 3 Jobs Tue 26 3/3 3 Jobs Wed 27 3/3 3 Jobs Thu 28 …" at bounding box center [394, 374] width 789 height 823
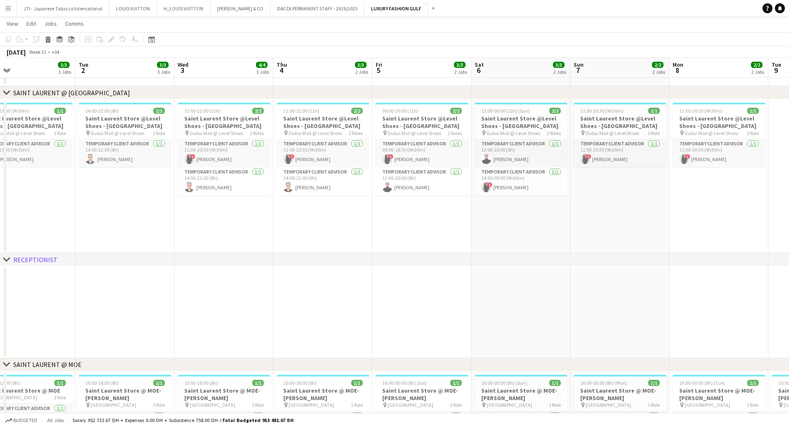
click at [144, 302] on app-calendar-viewport "Fri 29 4/4 4 Jobs Sat 30 4/4 4 Jobs Sun 31 2/2 2 Jobs Mon 1 3/3 3 Jobs Tue 2 3/…" at bounding box center [394, 374] width 789 height 823
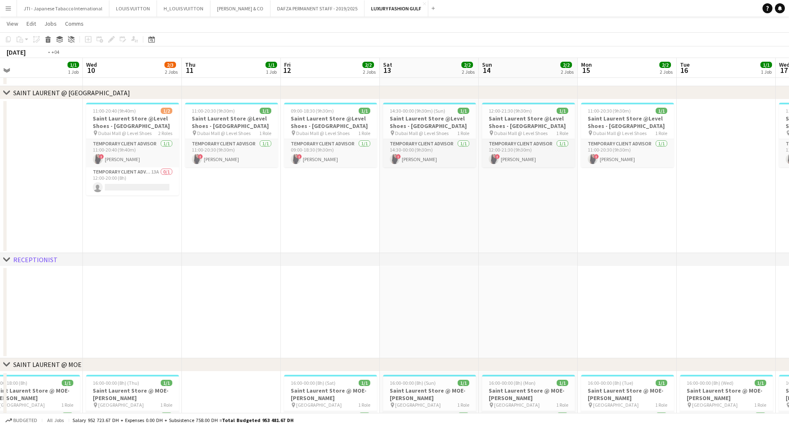
click at [191, 308] on app-calendar-viewport "Fri 5 3/3 2 Jobs Sat 6 3/3 2 Jobs Sun 7 2/2 2 Jobs Mon 8 2/2 2 Jobs Tue 9 1/1 1…" at bounding box center [394, 374] width 789 height 823
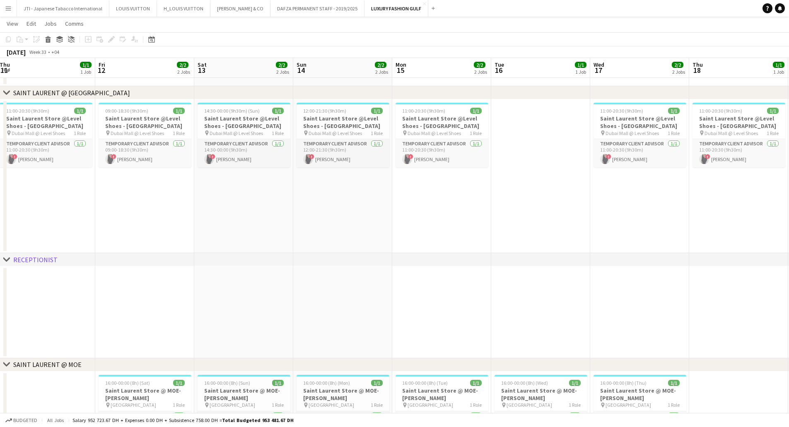
click at [211, 299] on app-calendar-viewport "Mon 8 2/2 2 Jobs Tue 9 1/1 1 Job Wed 10 2/3 2 Jobs Thu 11 1/1 1 Job Fri 12 2/2 …" at bounding box center [394, 374] width 789 height 823
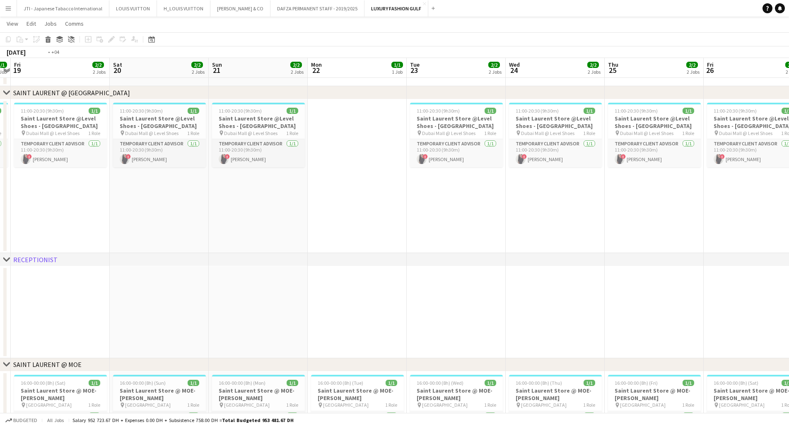
click at [202, 293] on app-calendar-viewport "Tue 16 1/1 1 Job Wed 17 2/2 2 Jobs Thu 18 1/1 1 Job Fri 19 2/2 2 Jobs Sat 20 2/…" at bounding box center [394, 374] width 789 height 823
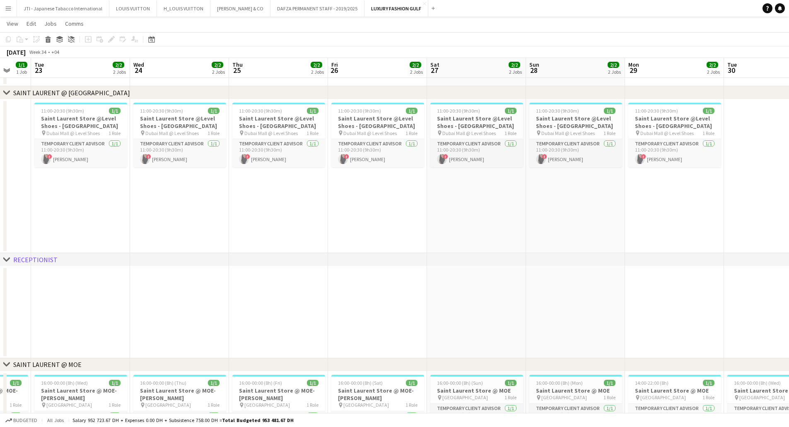
click at [195, 291] on app-calendar-viewport "Fri 19 2/2 2 Jobs Sat 20 2/2 2 Jobs Sun 21 2/2 2 Jobs Mon 22 1/1 1 Job Tue 23 2…" at bounding box center [394, 374] width 789 height 823
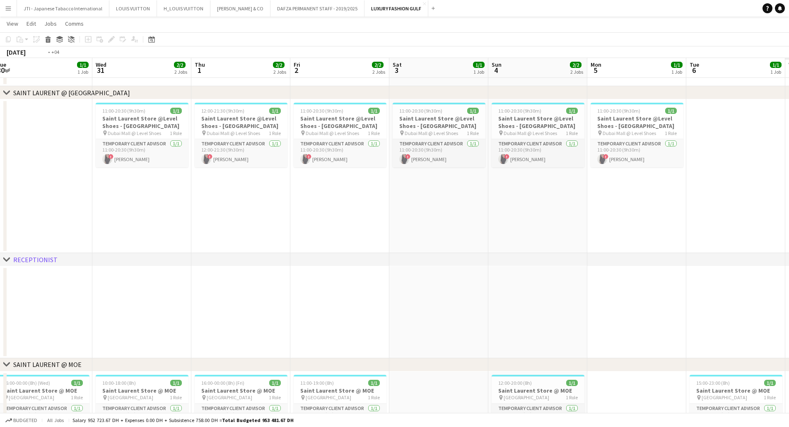
click at [179, 297] on app-calendar-viewport "Fri 26 2/2 2 Jobs Sat 27 2/2 2 Jobs Sun 28 2/2 2 Jobs Mon 29 2/2 2 Jobs Tue 30 …" at bounding box center [394, 374] width 789 height 823
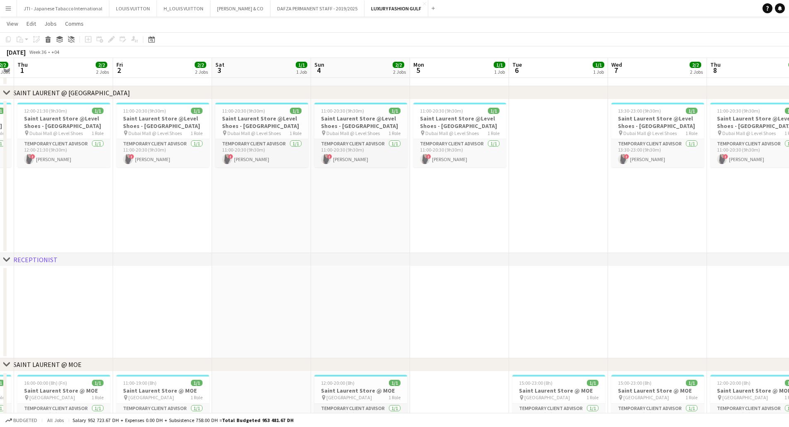
click at [0, 288] on app-calendar-viewport "Mon 29 2/2 2 Jobs Tue 30 1/1 1 Job Wed 31 2/2 2 Jobs Thu 1 2/2 2 Jobs Fri 2 2/2…" at bounding box center [394, 374] width 789 height 823
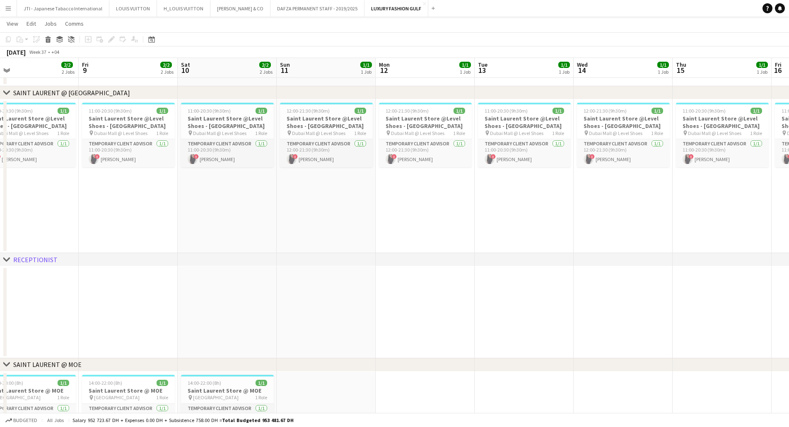
click at [17, 273] on app-calendar-viewport "Mon 5 1/1 1 Job Tue 6 1/1 1 Job Wed 7 2/2 2 Jobs Thu 8 2/2 2 Jobs Fri 9 2/2 2 J…" at bounding box center [394, 374] width 789 height 823
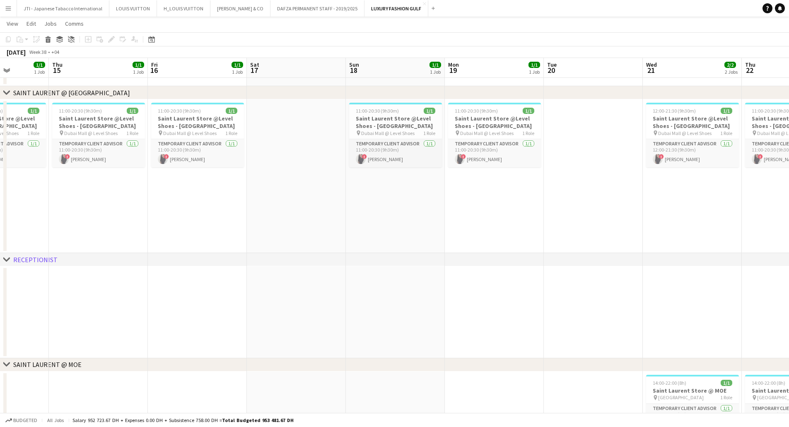
click at [96, 273] on app-calendar-viewport "Sun 11 1/1 1 Job Mon 12 1/1 1 Job Tue 13 1/1 1 Job Wed 14 1/1 1 Job Thu 15 1/1 …" at bounding box center [394, 374] width 789 height 823
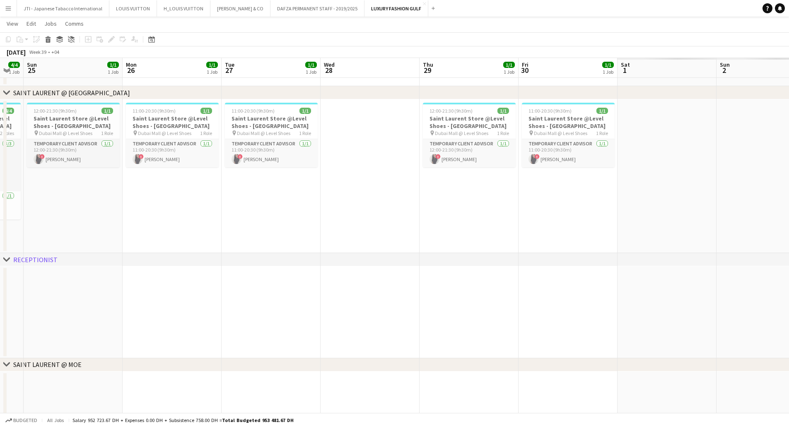
click at [220, 265] on div "chevron-right SAINT LAURENT @ Galleria Mall AD chevron-right SAINT LAURENT @ DU…" at bounding box center [394, 374] width 789 height 823
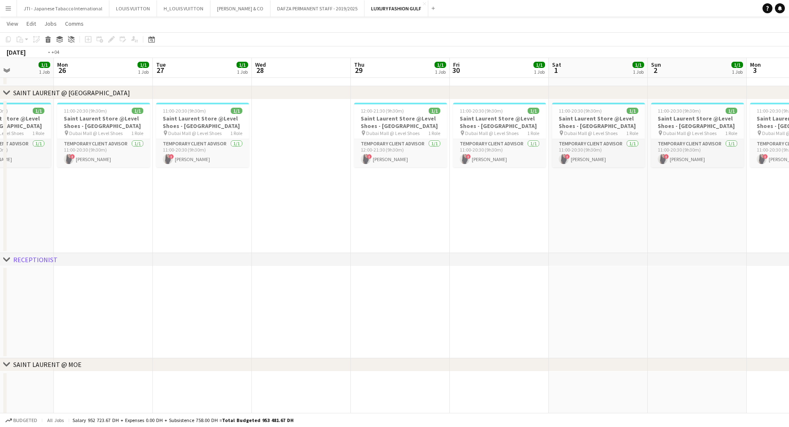
click at [141, 287] on app-calendar-viewport "Thu 22 2/2 2 Jobs Fri 23 1/1 1 Job Sat 24 4/4 1 Job Sun 25 1/1 1 Job Mon 26 1/1…" at bounding box center [394, 374] width 789 height 823
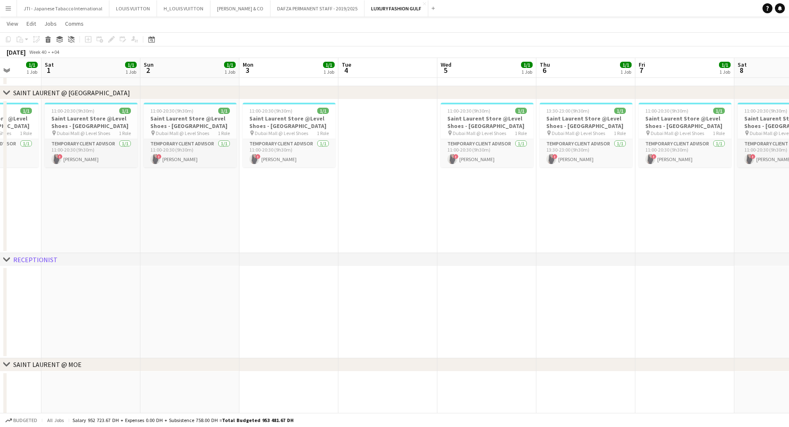
click at [134, 291] on app-calendar-viewport "Tue 27 1/1 1 Job Wed 28 Thu 29 1/1 1 Job Fri 30 1/1 1 Job Sat 1 1/1 1 Job Sun 2…" at bounding box center [394, 374] width 789 height 823
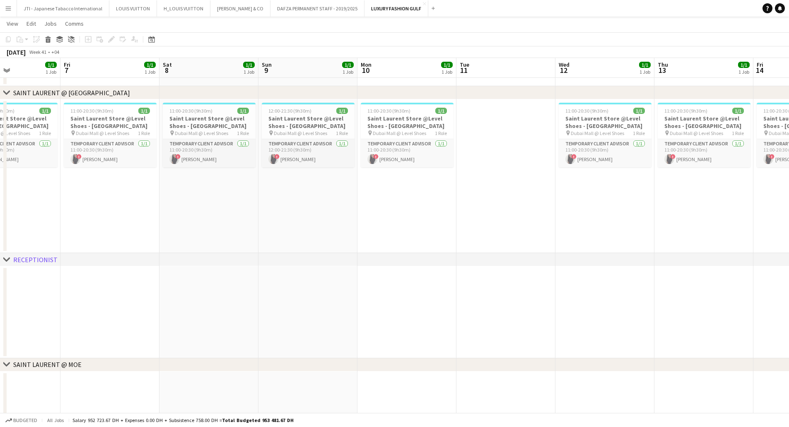
click at [154, 281] on app-calendar-viewport "Mon 3 1/1 1 Job Tue 4 Wed 5 1/1 1 Job Thu 6 1/1 1 Job Fri 7 1/1 1 Job Sat 8 1/1…" at bounding box center [394, 374] width 789 height 823
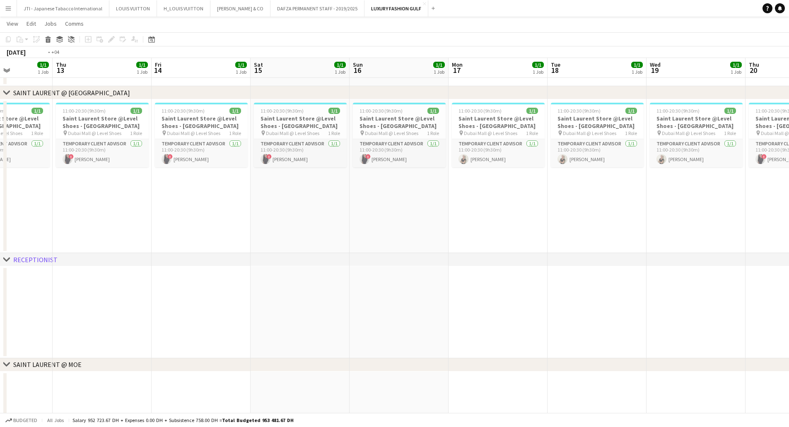
click at [32, 294] on app-calendar-viewport "Sat 8 1/1 1 Job Sun 9 1/1 1 Job Mon 10 1/1 1 Job Tue 11 Wed 12 1/1 1 Job Thu 13…" at bounding box center [394, 374] width 789 height 823
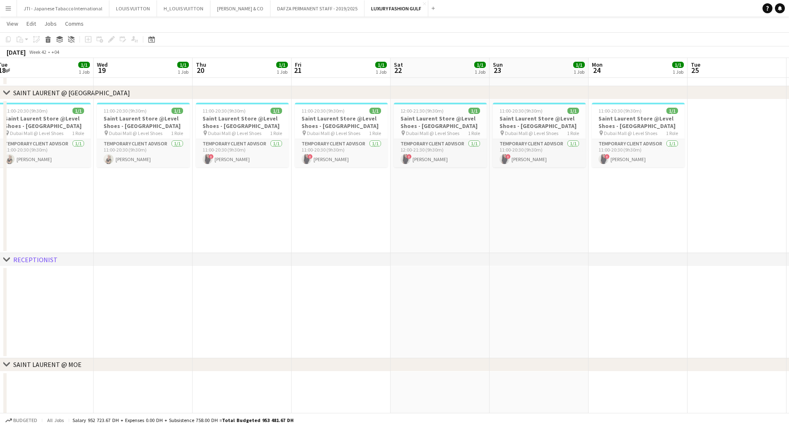
click at [115, 296] on app-calendar-viewport "Sat 15 1/1 1 Job Sun 16 1/1 1 Job Mon 17 1/1 1 Job Tue 18 1/1 1 Job Wed 19 1/1 …" at bounding box center [394, 374] width 789 height 823
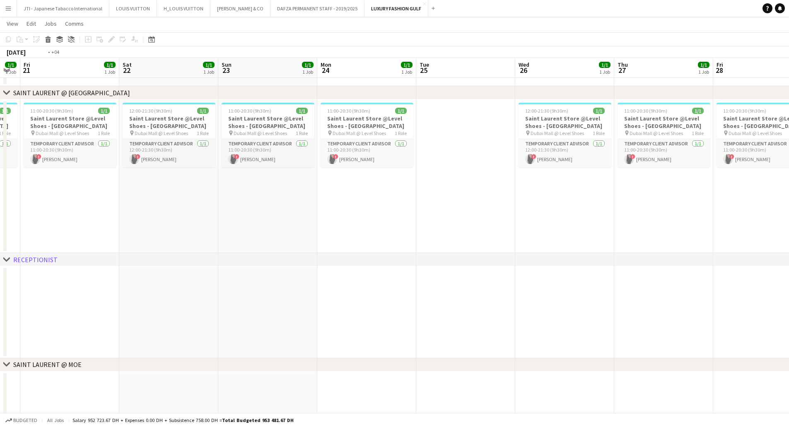
click at [8, 262] on div "chevron-right SAINT LAURENT @ Galleria Mall AD chevron-right SAINT LAURENT @ DU…" at bounding box center [394, 374] width 789 height 823
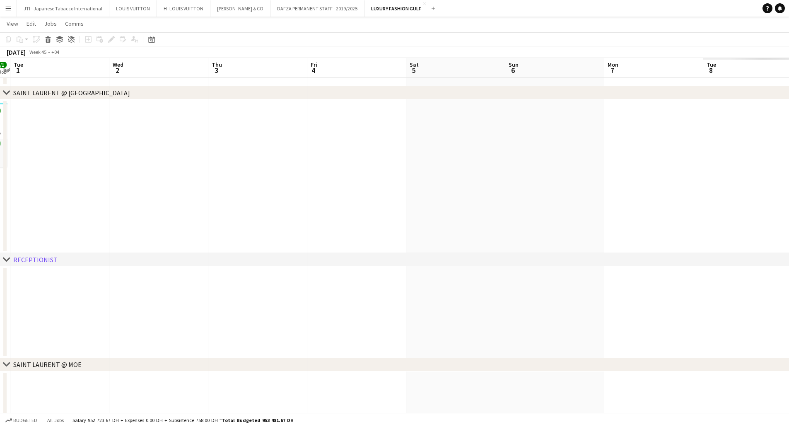
click at [158, 263] on div "chevron-right SAINT LAURENT @ Galleria Mall AD chevron-right SAINT LAURENT @ DU…" at bounding box center [394, 374] width 789 height 823
click at [124, 272] on app-calendar-viewport "Tue 1 Wed 2 Thu 3 Fri 4 Sat 5 Sun 6 Mon 7 Tue 8 Wed 9 Thu 10 Fri 11 Sat 12 Sun …" at bounding box center [394, 374] width 789 height 823
click at [135, 278] on app-calendar-viewport "Fri 4 Sat 5 Sun 6 Mon 7 Tue 8 Wed 9 Thu 10 Fri 11 Sat 12 Sun 13 Mon 14 Tue 15 W…" at bounding box center [394, 374] width 789 height 823
click at [177, 294] on app-calendar-viewport "Sun 13 Mon 14 Tue 15 Wed 16 Thu 17 Fri 18 Sat 19 Sun 20 Mon 21 Tue 22 Wed 23 Th…" at bounding box center [394, 374] width 789 height 823
click at [191, 289] on app-calendar-viewport "Sun 13 Mon 14 Tue 15 Wed 16 Thu 17 Fri 18 Sat 19 Sun 20 Mon 21 Tue 22 Wed 23 Th…" at bounding box center [394, 374] width 789 height 823
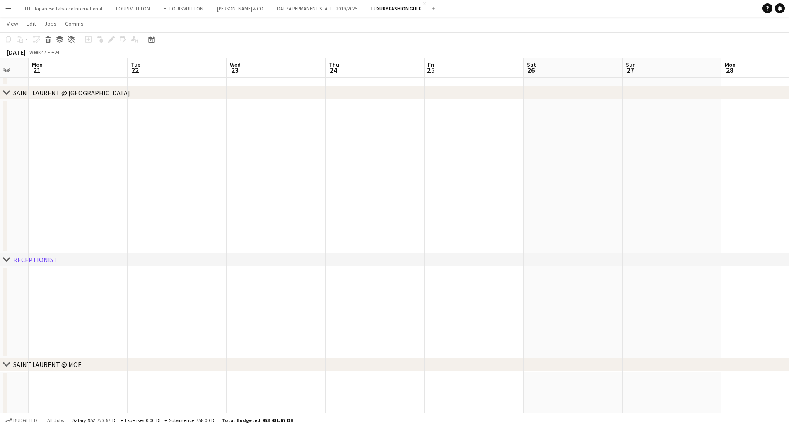
click at [319, 299] on app-calendar-viewport "Fri 18 Sat 19 Sun 20 Mon 21 Tue 22 Wed 23 Thu 24 Fri 25 Sat 26 Sun 27 Mon 28 Tu…" at bounding box center [394, 374] width 789 height 823
click at [282, 296] on app-calendar-viewport "Fri 25 Sat 26 Sun 27 Mon 28 Tue 29 Wed 30 Thu 1 Fri 2 Sat 3 Sun 4 Mon 5 Tue 6 W…" at bounding box center [394, 374] width 789 height 823
click at [280, 297] on app-calendar-viewport "Mon 28 Tue 29 Wed 30 Thu 1 Fri 2 Sat 3 Sun 4 Mon 5 Tue 6 Wed 7 Thu 8 Fri 9 Sat …" at bounding box center [394, 374] width 789 height 823
click at [294, 297] on app-calendar-viewport "Sun 4 Mon 5 Tue 6 Wed 7 Thu 8 Fri 9 Sat 10 Sun 11 Mon 12 Tue 13 Wed 14 Thu 15 F…" at bounding box center [394, 374] width 789 height 823
click at [243, 292] on app-calendar-viewport "Tue 6 Wed 7 Thu 8 Fri 9 Sat 10 Sun 11 Mon 12 Tue 13 Wed 14 Thu 15 Fri 16 Sat 17…" at bounding box center [394, 374] width 789 height 823
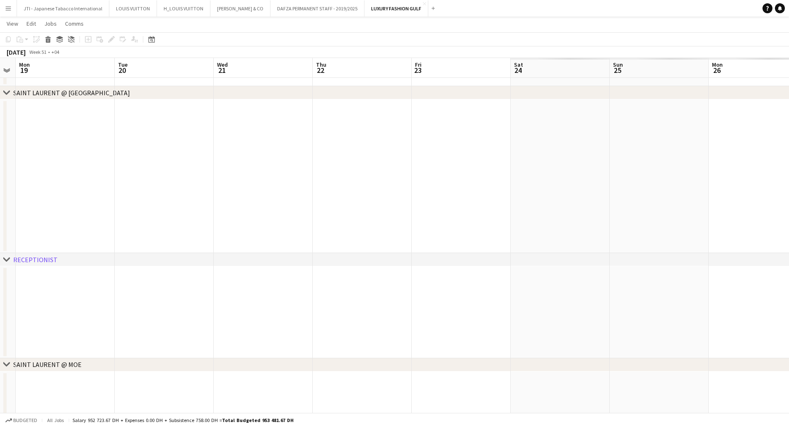
click at [268, 292] on app-calendar-viewport "Thu 15 Fri 16 Sat 17 Sun 18 Mon 19 Tue 20 Wed 21 Thu 22 Fri 23 Sat 24 Sun 25 Mo…" at bounding box center [394, 374] width 789 height 823
click at [139, 279] on app-calendar-viewport "Thu 15 Fri 16 Sat 17 Sun 18 Mon 19 Tue 20 Wed 21 Thu 22 Fri 23 Sat 24 Sun 25 Mo…" at bounding box center [394, 374] width 789 height 823
click at [138, 277] on app-calendar-viewport "Tue 20 Wed 21 Thu 22 Fri 23 Sat 24 Sun 25 Mon 26 Tue 27 Wed 28 Thu 29 Fri 30 Sa…" at bounding box center [394, 374] width 789 height 823
click at [116, 268] on app-calendar-viewport "Sat 31 Sun 1 Mon 2 Tue 3 Wed 4 Thu 5 Fri 6 Sat 7 Sun 8 Mon 9 Tue 10 Wed 11 Thu …" at bounding box center [394, 374] width 789 height 823
click at [217, 276] on app-calendar-viewport "Sat 31 Sun 1 Mon 2 Tue 3 Wed 4 Thu 5 Fri 6 Sat 7 Sun 8 Mon 9 Tue 10 Wed 11 Thu …" at bounding box center [394, 374] width 789 height 823
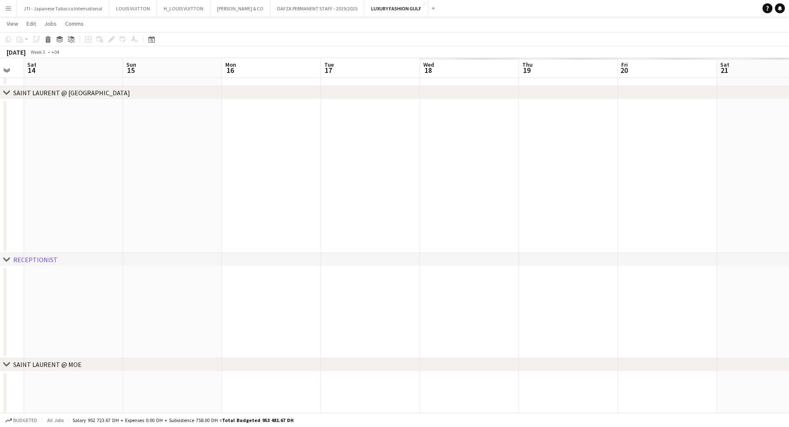
click at [183, 280] on app-calendar-viewport "Wed 11 Thu 12 Fri 13 Sat 14 Sun 15 Mon 16 Tue 17 Wed 18 Thu 19 Fri 20 Sat 21 Su…" at bounding box center [394, 374] width 789 height 823
click at [247, 293] on app-calendar-viewport "Wed 11 Thu 12 Fri 13 Sat 14 Sun 15 Mon 16 Tue 17 Wed 18 Thu 19 Fri 20 Sat 21 Su…" at bounding box center [394, 374] width 789 height 823
click at [278, 292] on app-calendar-viewport "Sat 14 Sun 15 Mon 16 Tue 17 Wed 18 Thu 19 Fri 20 Sat 21 Sun 22 Mon 23 Tue 24 We…" at bounding box center [394, 374] width 789 height 823
click at [227, 297] on app-calendar-viewport "Fri 20 Sat 21 Sun 22 Mon 23 Tue 24 Wed 25 Thu 26 Fri 27 Sat 28 Sun 29 Mon 30 Tu…" at bounding box center [394, 374] width 789 height 823
click at [259, 297] on app-calendar-viewport "Mon 23 Tue 24 Wed 25 Thu 26 Fri 27 Sat 28 Sun 29 Mon 30 Tue 31 Wed 1 Thu 2 Fri …" at bounding box center [394, 374] width 789 height 823
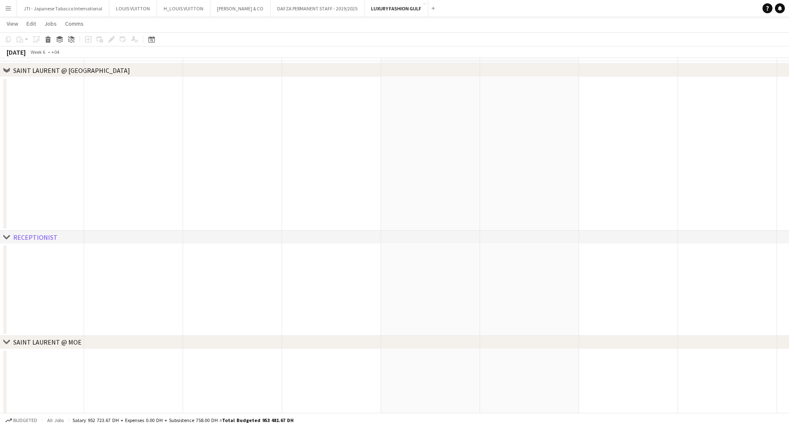
scroll to position [111, 0]
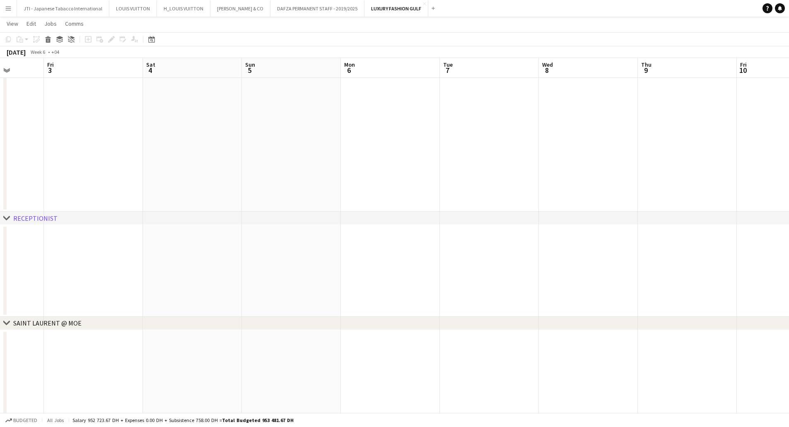
click at [138, 264] on app-calendar-viewport "Tue 31 Wed 1 Thu 2 Fri 3 Sat 4 Sun 5 Mon 6 Tue 7 Wed 8 Thu 9 Fri 10 Sat 11 Sun …" at bounding box center [394, 332] width 789 height 823
click at [16, 265] on app-calendar-viewport "Fri 3 Sat 4 Sun 5 Mon 6 Tue 7 Wed 8 Thu 9 Fri 10 Sat 11 Sun 12 Mon 13 Tue 14 We…" at bounding box center [394, 332] width 789 height 823
click at [24, 278] on app-calendar-viewport "Sun 12 Mon 13 Tue 14 Wed 15 Thu 16 Fri 17 Sat 18 Sun 19 Mon 20 Tue 21 Wed 22 Th…" at bounding box center [394, 332] width 789 height 823
click at [0, 290] on app-calendar-viewport "Wed 15 Thu 16 Fri 17 Sat 18 Sun 19 Mon 20 Tue 21 Wed 22 Thu 23 Fri 24 Sat 25 Su…" at bounding box center [394, 332] width 789 height 823
click at [65, 301] on app-calendar-viewport "Sat 18 Sun 19 Mon 20 Tue 21 Wed 22 Thu 23 Fri 24 Sat 25 Sun 26 Mon 27 Tue 28 We…" at bounding box center [394, 332] width 789 height 823
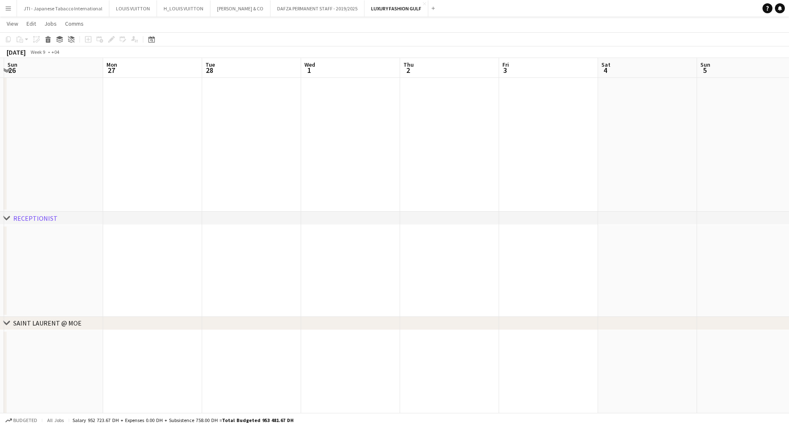
click at [54, 311] on div "chevron-right SAINT LAURENT @ Galleria Mall AD chevron-right SAINT LAURENT @ DU…" at bounding box center [394, 332] width 789 height 823
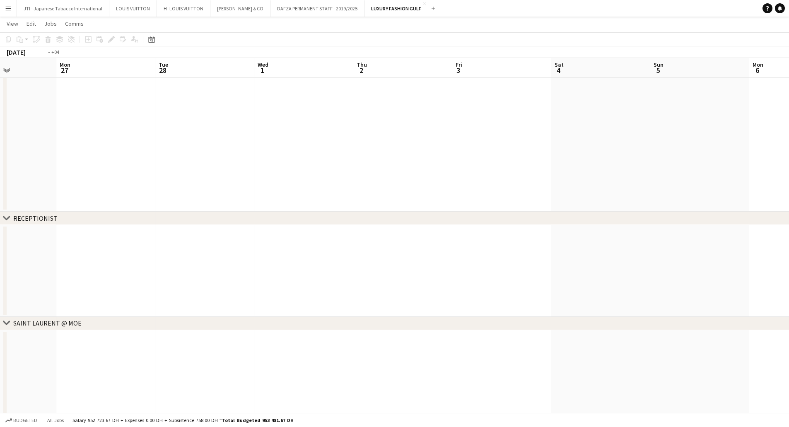
click at [213, 280] on app-calendar-viewport "Thu 23 Fri 24 Sat 25 Sun 26 Mon 27 Tue 28 Wed 1 Thu 2 Fri 3 Sat 4 Sun 5 Mon 6 T…" at bounding box center [394, 332] width 789 height 823
click at [168, 268] on app-calendar-viewport "Tue 28 Wed 1 Thu 2 Fri 3 Sat 4 Sun 5 Mon 6 Tue 7 Wed 8 Thu 9 Fri 10 Sat 11 Sun …" at bounding box center [394, 332] width 789 height 823
click at [155, 270] on app-calendar-viewport "Sat 4 Sun 5 Mon 6 Tue 7 Wed 8 Thu 9 Fri 10 Sat 11 Sun 12 Mon 13 Tue 14 Wed 15 T…" at bounding box center [394, 332] width 789 height 823
click at [181, 266] on app-calendar-viewport "Thu 9 Fri 10 Sat 11 Sun 12 Mon 13 Tue 14 Wed 15 Thu 16 Fri 17 Sat 18 Sun 19 Mon…" at bounding box center [394, 332] width 789 height 823
click at [171, 272] on app-calendar-viewport "Fri 17 Sat 18 Sun 19 Mon 20 Tue 21 Wed 22 Thu 23 Fri 24 Sat 25 Sun 26 Mon 27 Tu…" at bounding box center [394, 332] width 789 height 823
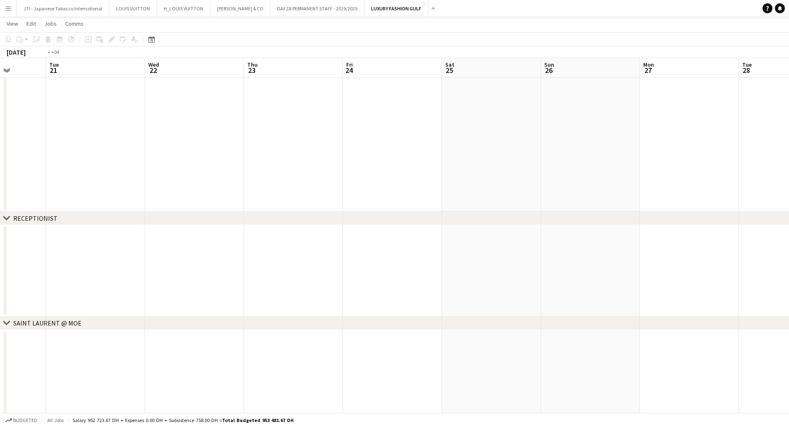
click at [154, 242] on app-calendar-viewport "Fri 17 Sat 18 Sun 19 Mon 20 Tue 21 Wed 22 Thu 23 Fri 24 Sat 25 Sun 26 Mon 27 Tu…" at bounding box center [394, 332] width 789 height 823
click at [137, 238] on app-calendar-viewport "Wed 22 Thu 23 Fri 24 Sat 25 Sun 26 Mon 27 Tue 28 Wed 29 Thu 30 Fri 31 Sat 1 Sun…" at bounding box center [394, 332] width 789 height 823
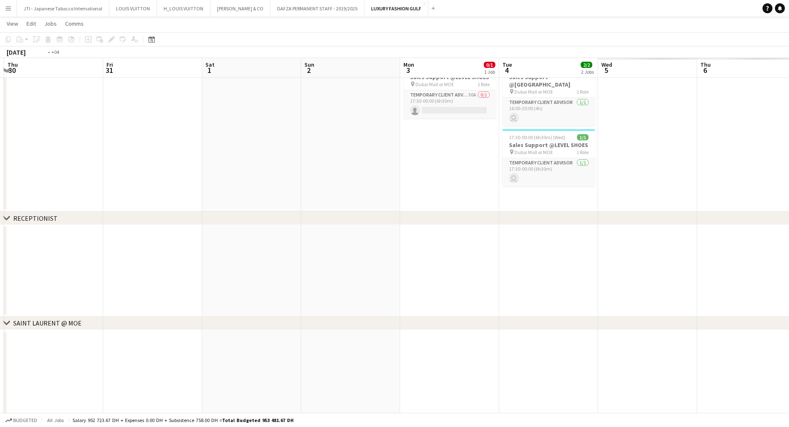
scroll to position [0, 368]
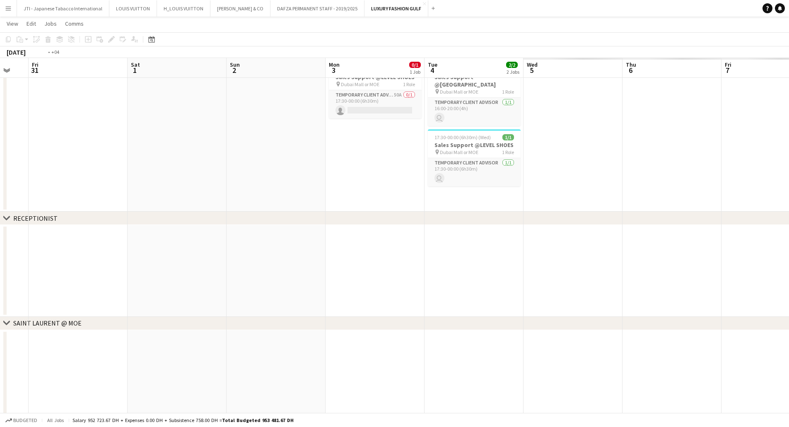
click at [238, 246] on app-calendar-viewport "Mon 27 Tue 28 Wed 29 Thu 30 Fri 31 Sat 1 Sun 2 Mon 3 0/1 1 Job Tue 4 2/2 2 Jobs…" at bounding box center [394, 332] width 789 height 823
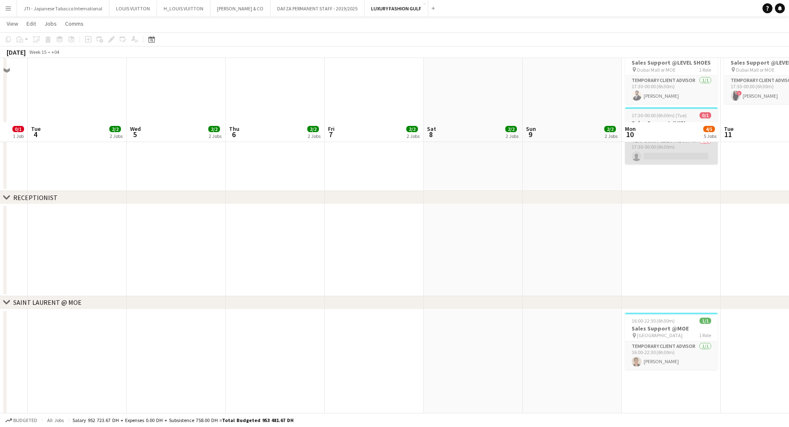
scroll to position [318, 0]
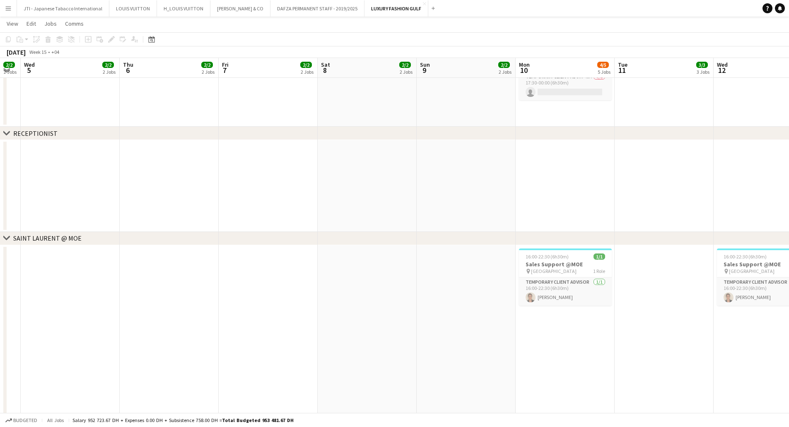
click at [246, 216] on app-calendar-viewport "Sun 2 Mon 3 0/1 1 Job Tue 4 2/2 2 Jobs Wed 5 2/2 2 Jobs Thu 6 2/2 2 Jobs Fri 7 …" at bounding box center [394, 186] width 789 height 945
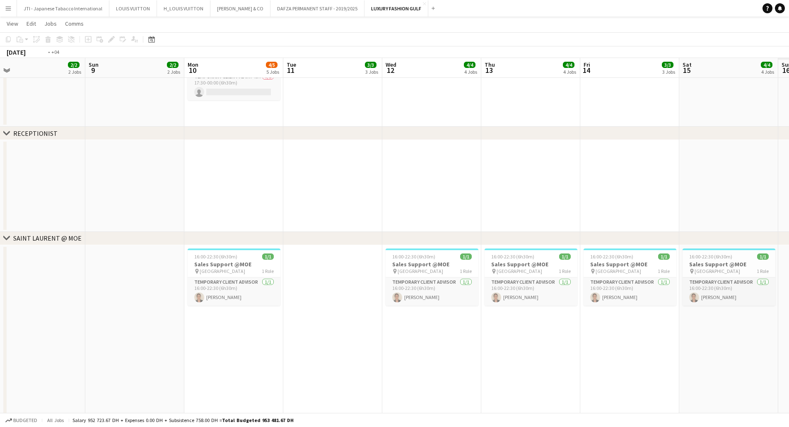
click at [159, 209] on app-calendar-viewport "Wed 5 2/2 2 Jobs Thu 6 2/2 2 Jobs Fri 7 2/2 2 Jobs Sat 8 2/2 2 Jobs Sun 9 2/2 2…" at bounding box center [394, 186] width 789 height 945
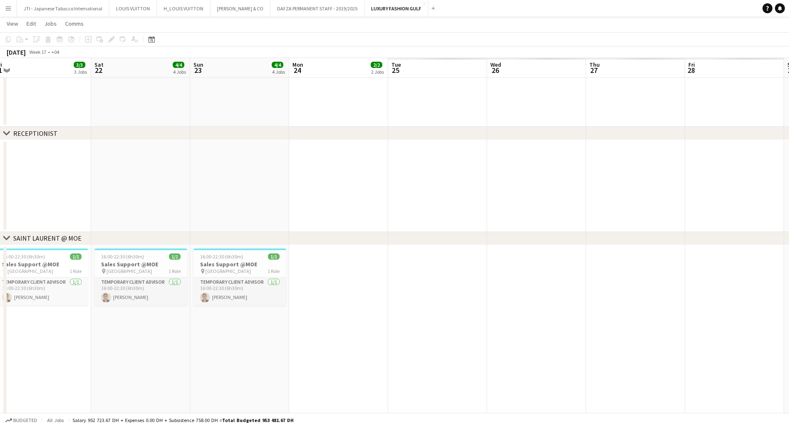
click at [71, 200] on app-calendar-viewport "Tue 18 3/3 3 Jobs Wed 19 4/4 4 Jobs Thu 20 4/4 4 Jobs Fri 21 3/3 3 Jobs Sat 22 …" at bounding box center [394, 186] width 789 height 945
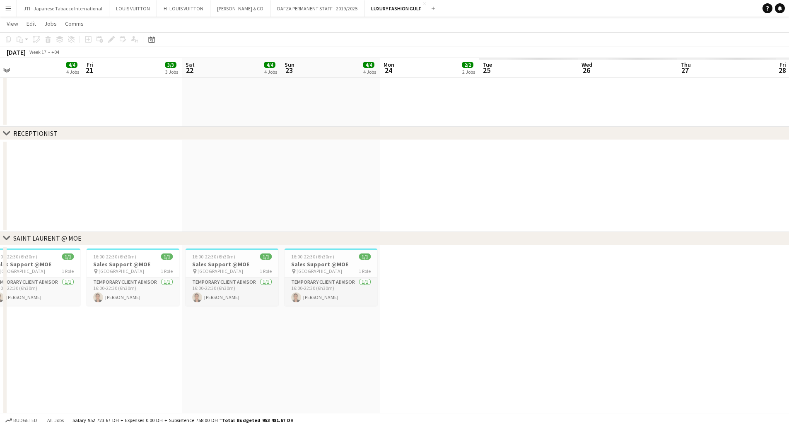
click at [99, 184] on app-calendar-viewport "Tue 18 3/3 3 Jobs Wed 19 4/4 4 Jobs Thu 20 4/4 4 Jobs Fri 21 3/3 3 Jobs Sat 22 …" at bounding box center [394, 186] width 789 height 945
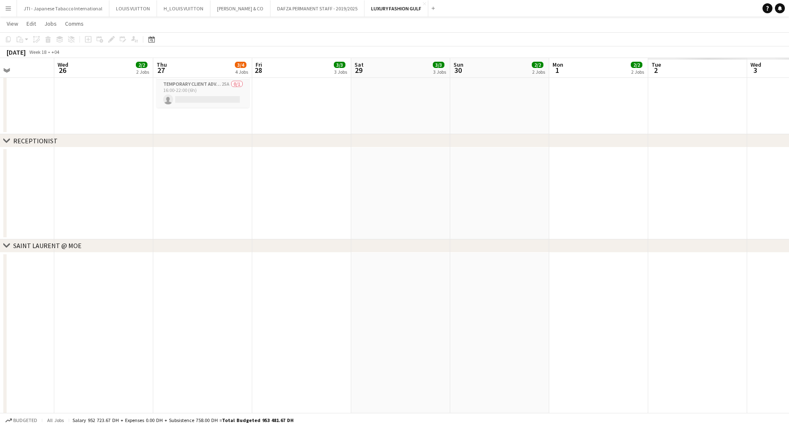
click at [92, 192] on app-calendar-viewport "Sun 23 4/4 4 Jobs Mon 24 2/2 2 Jobs Tue 25 Wed 26 2/2 2 Jobs Thu 27 3/4 4 Jobs …" at bounding box center [394, 190] width 789 height 953
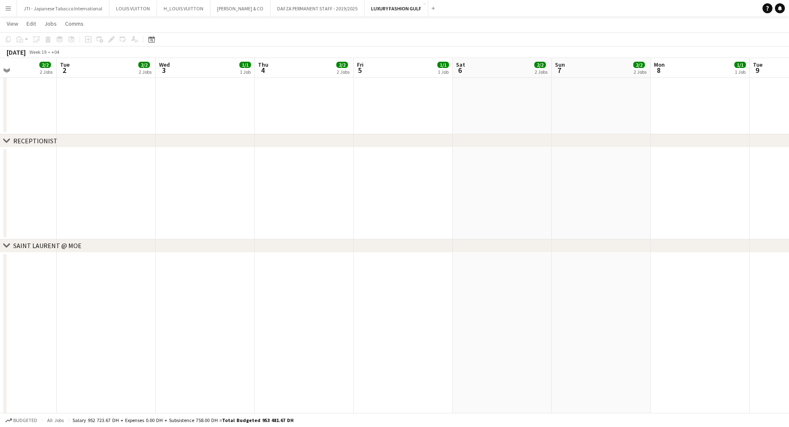
click at [3, 196] on app-calendar-viewport "Sat 29 3/3 3 Jobs Sun 30 2/2 2 Jobs Mon 1 2/2 2 Jobs Tue 2 2/2 2 Jobs Wed 3 1/1…" at bounding box center [394, 190] width 789 height 953
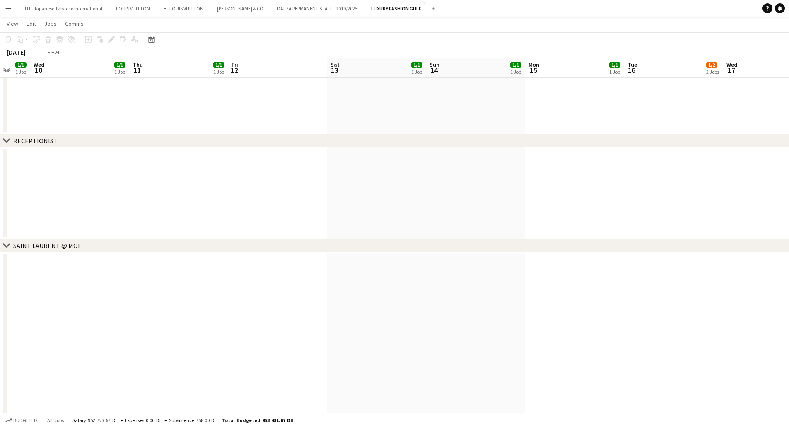
click at [0, 197] on app-calendar-viewport "Fri 5 1/1 1 Job Sat 6 2/2 2 Jobs Sun 7 2/2 2 Jobs Mon 8 1/1 1 Job Tue 9 1/1 1 J…" at bounding box center [394, 190] width 789 height 953
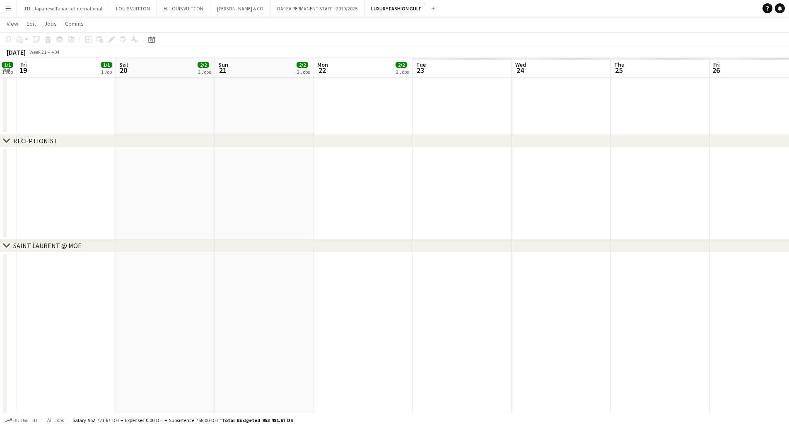
click at [25, 199] on app-calendar-viewport "Mon 15 1/1 1 Job Tue 16 1/2 2 Jobs Wed 17 1/1 1 Job Thu 18 1/1 1 Job Fri 19 1/1…" at bounding box center [394, 190] width 789 height 953
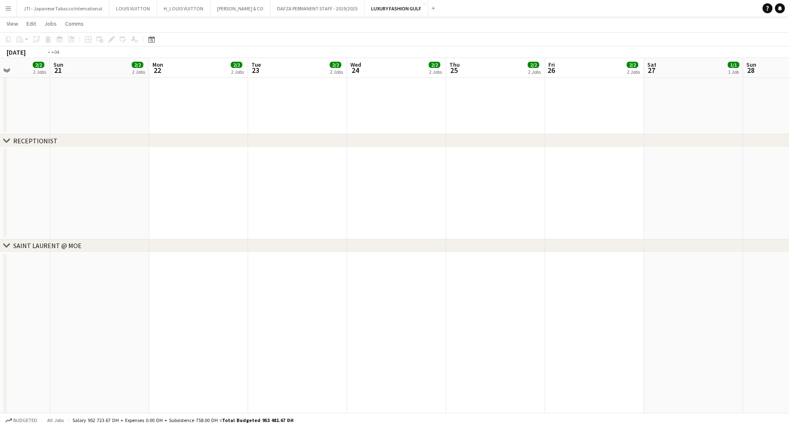
click at [5, 188] on div "chevron-right SAINT LAURENT @ Galleria Mall AD chevron-right SAINT LAURENT @ DU…" at bounding box center [394, 190] width 789 height 953
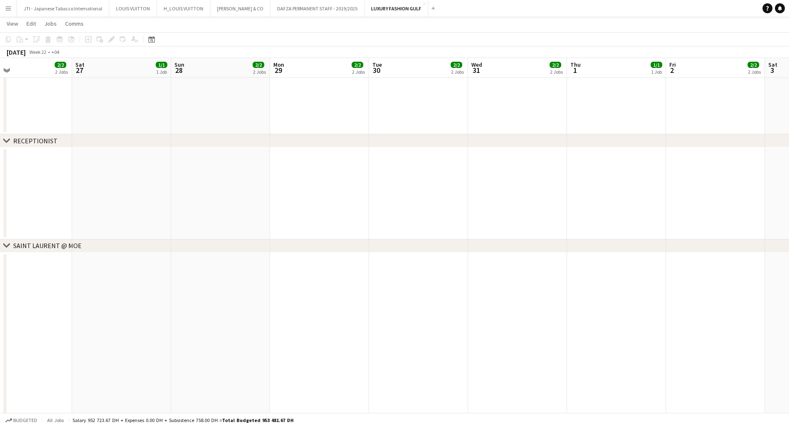
click at [0, 193] on app-calendar-viewport "Tue 23 2/2 2 Jobs Wed 24 2/2 2 Jobs Thu 25 2/2 2 Jobs Fri 26 2/2 2 Jobs Sat 27 …" at bounding box center [394, 190] width 789 height 953
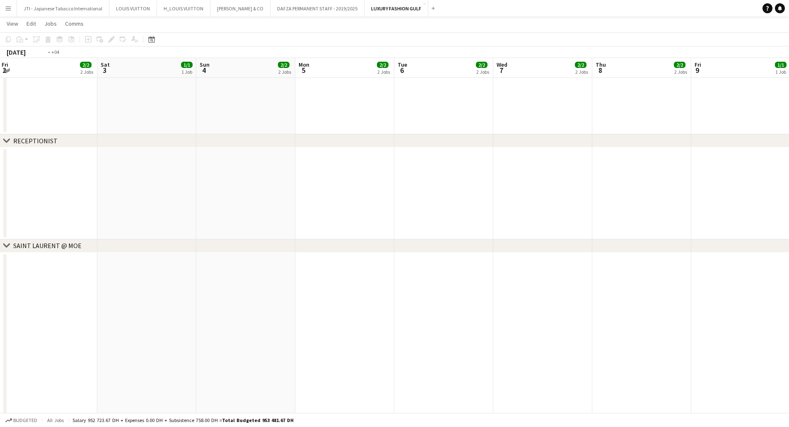
click at [53, 182] on app-calendar-viewport "Tue 30 2/2 2 Jobs Wed 31 2/2 2 Jobs Thu 1 1/1 1 Job Fri 2 2/2 2 Jobs Sat 3 1/1 …" at bounding box center [394, 190] width 789 height 953
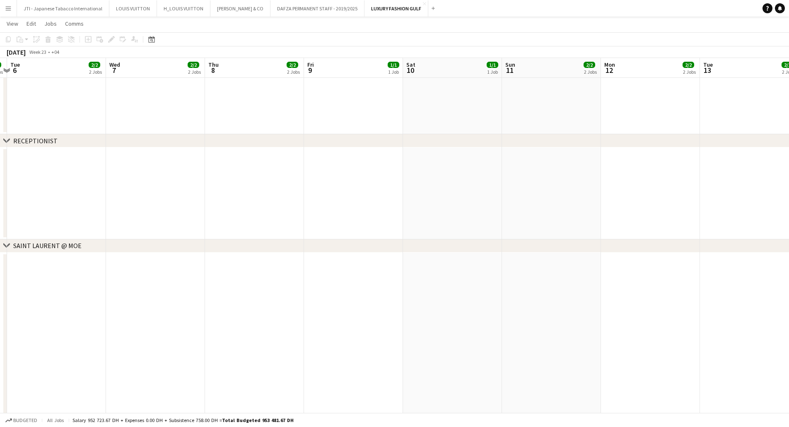
click at [47, 191] on app-calendar-viewport "Fri 2 2/2 2 Jobs Sat 3 1/1 1 Job Sun 4 2/2 2 Jobs Mon 5 2/2 2 Jobs Tue 6 2/2 2 …" at bounding box center [394, 190] width 789 height 953
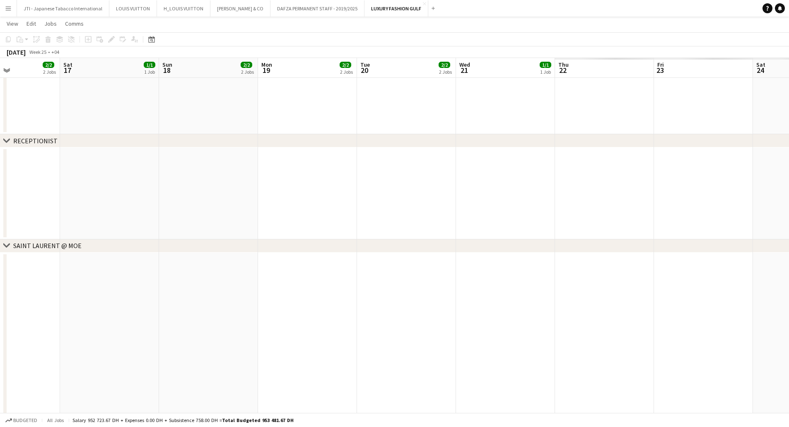
click at [99, 188] on app-calendar-viewport "Tue 13 2/2 2 Jobs Wed 14 2/2 2 Jobs Thu 15 1/1 1 Job Fri 16 2/2 2 Jobs Sat 17 1…" at bounding box center [394, 190] width 789 height 953
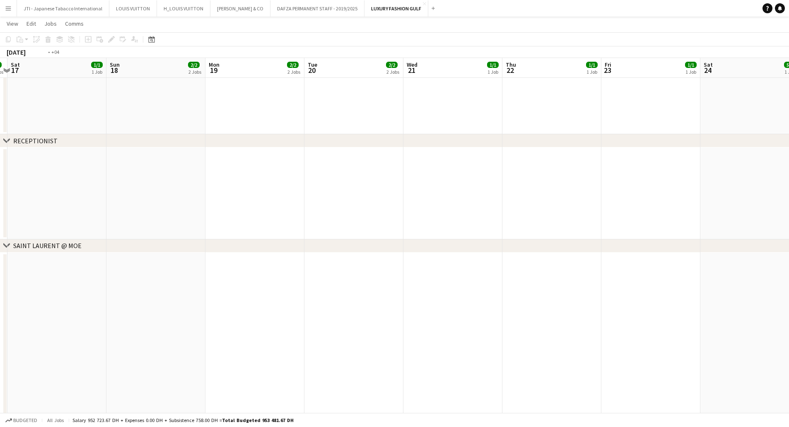
click at [88, 182] on app-calendar-viewport "Tue 13 2/2 2 Jobs Wed 14 2/2 2 Jobs Thu 15 1/1 1 Job Fri 16 2/2 2 Jobs Sat 17 1…" at bounding box center [394, 190] width 789 height 953
click at [122, 178] on app-calendar-viewport "Wed 21 1/1 1 Job Thu 22 1/1 1 Job Fri 23 1/1 1 Job Sat 24 5/5 1 Job Sun 25 2/2 …" at bounding box center [394, 190] width 789 height 953
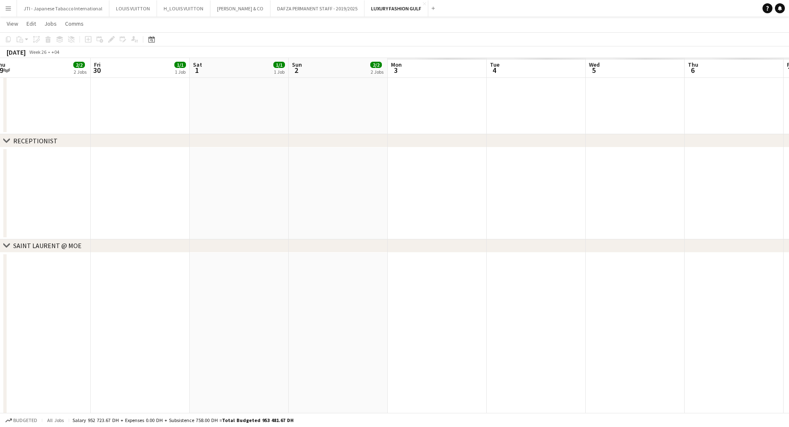
click at [58, 191] on app-calendar-viewport "Sun 25 2/2 2 Jobs Mon 26 2/2 2 Jobs Tue 27 2/2 2 Jobs Wed 28 2/2 2 Jobs Thu 29 …" at bounding box center [394, 190] width 789 height 953
click at [136, 192] on app-calendar-viewport "Sat 1 1/1 1 Job Sun 2 2/2 2 Jobs Mon 3 2/2 2 Jobs Tue 4 2/2 2 Jobs Wed 5 2/2 2 …" at bounding box center [394, 190] width 789 height 953
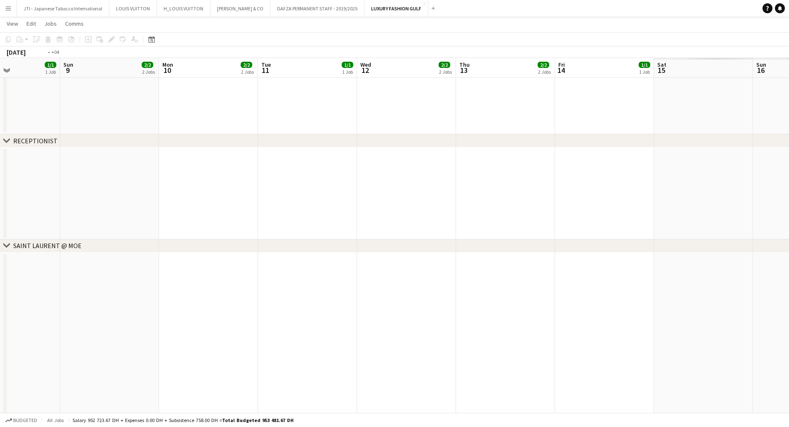
click at [107, 178] on app-calendar-viewport "Wed 5 2/2 2 Jobs Thu 6 2/2 2 Jobs Fri 7 1/1 1 Job Sat 8 1/1 1 Job Sun 9 2/2 2 J…" at bounding box center [394, 190] width 789 height 953
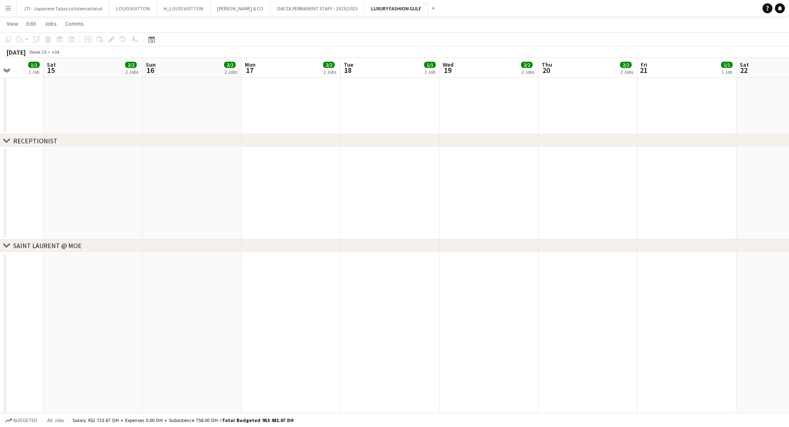
click at [3, 184] on div "chevron-right SAINT LAURENT @ Galleria Mall AD chevron-right SAINT LAURENT @ DU…" at bounding box center [394, 190] width 789 height 953
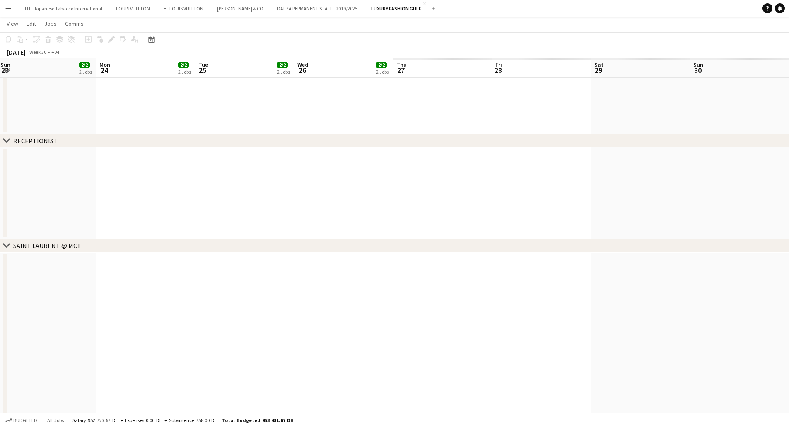
click at [41, 194] on app-calendar-viewport "Mon 17 2/2 2 Jobs Tue 18 1/1 1 Job Wed 19 2/2 2 Jobs Thu 20 2/2 2 Jobs Fri 21 1…" at bounding box center [394, 190] width 789 height 953
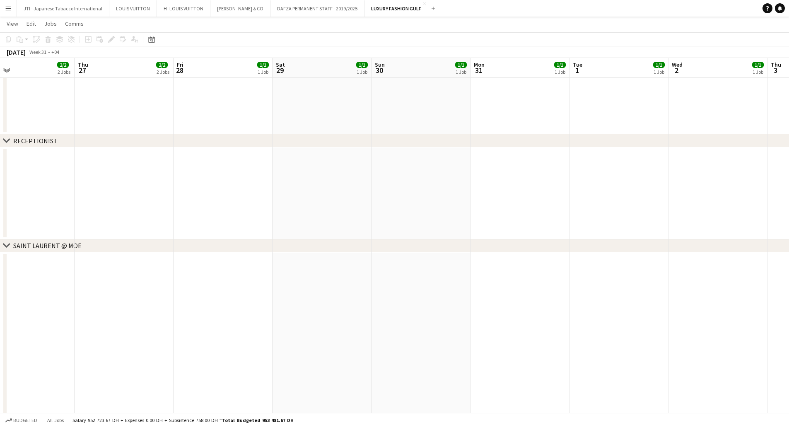
click at [190, 210] on app-calendar-viewport "Mon 24 2/2 2 Jobs Tue 25 2/2 2 Jobs Wed 26 2/2 2 Jobs Thu 27 2/2 2 Jobs Fri 28 …" at bounding box center [394, 190] width 789 height 953
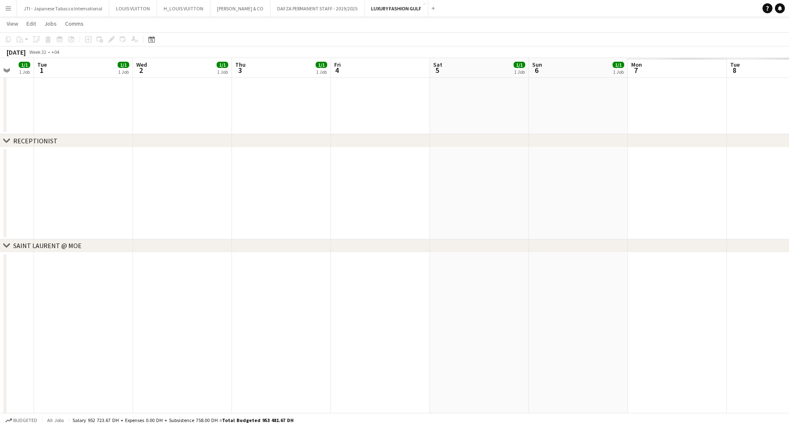
click at [118, 199] on app-calendar-viewport "Fri 28 1/1 1 Job Sat 29 1/1 1 Job Sun 30 1/1 1 Job Mon 31 1/1 1 Job Tue 1 1/1 1…" at bounding box center [394, 190] width 789 height 953
click at [316, 204] on app-calendar-viewport "Tue 8 1/1 1 Job Wed 9 1/1 1 Job Thu 10 1/1 1 Job Fri 11 1/1 1 Job Sat 12 1/1 1 …" at bounding box center [394, 190] width 789 height 953
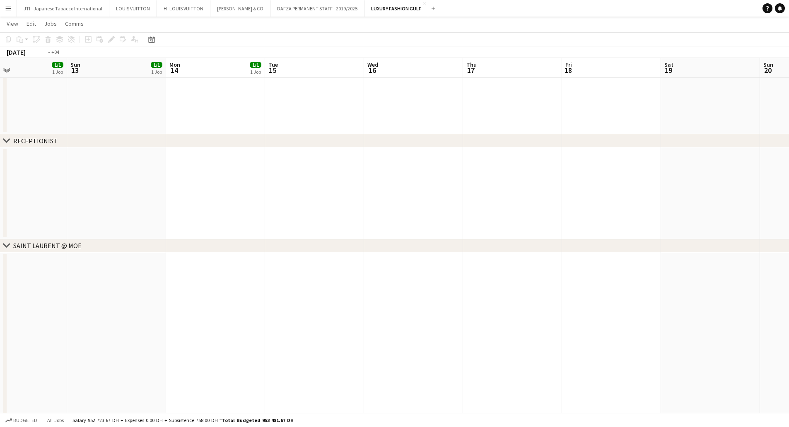
click at [112, 195] on app-calendar-viewport "Tue 8 1/1 1 Job Wed 9 1/1 1 Job Thu 10 1/1 1 Job Fri 11 1/1 1 Job Sat 12 1/1 1 …" at bounding box center [394, 190] width 789 height 953
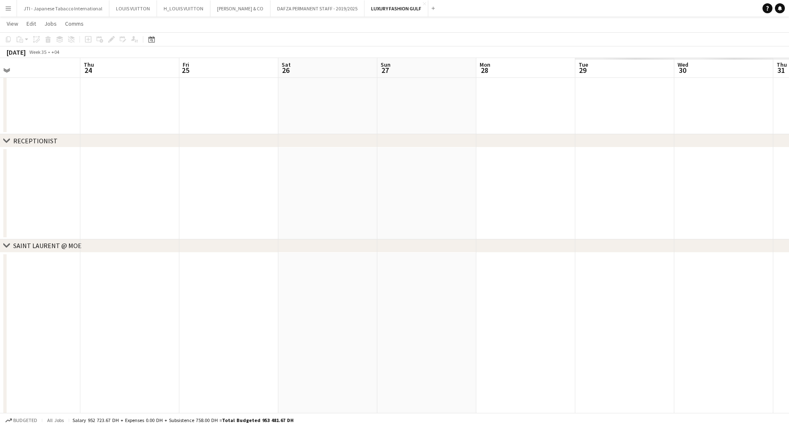
click at [48, 206] on app-calendar-viewport "Sat 19 Sun 20 Mon 21 Tue 22 Wed 23 Thu 24 Fri 25 Sat 26 Sun 27 Mon 28 Tue 29 We…" at bounding box center [394, 190] width 789 height 953
click at [36, 198] on app-calendar-viewport "Sat 19 Sun 20 Mon 21 Tue 22 Wed 23 Thu 24 Fri 25 Sat 26 Sun 27 Mon 28 Tue 29 We…" at bounding box center [394, 190] width 789 height 953
click at [271, 200] on app-calendar-viewport "Mon 28 Tue 29 Wed 30 Thu 31 Fri 1 Sat 2 Sun 3 Mon 4 Tue 5 Wed 6 Thu 7 Fri 8 Sat…" at bounding box center [394, 190] width 789 height 953
click at [275, 195] on app-calendar-viewport "Thu 31 Fri 1 Sat 2 Sun 3 Mon 4 Tue 5 Wed 6 Thu 7 Fri 8 Sat 9 Sun 10 Mon 11 Tue …" at bounding box center [394, 190] width 789 height 953
click at [233, 192] on app-calendar-viewport "Sun 3 Mon 4 Tue 5 Wed 6 Thu 7 Fri 8 Sat 9 Sun 10 Mon 11 Tue 12 Wed 13 Thu 14 Fr…" at bounding box center [394, 190] width 789 height 953
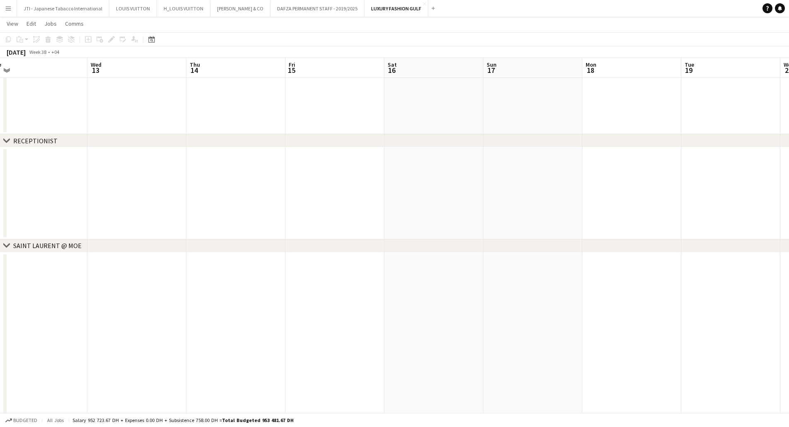
click at [716, 183] on app-calendar-viewport "Sat 9 Sun 10 Mon 11 Tue 12 Wed 13 Thu 14 Fri 15 Sat 16 Sun 17 Mon 18 Tue 19 Wed…" at bounding box center [394, 190] width 789 height 953
click at [261, 199] on app-calendar-viewport "Mon 11 Tue 12 Wed 13 Thu 14 Fri 15 Sat 16 Sun 17 Mon 18 Tue 19 Wed 20 Thu 21 3/…" at bounding box center [394, 190] width 789 height 953
click at [316, 194] on app-calendar-viewport "Thu 14 Fri 15 Sat 16 Sun 17 Mon 18 Tue 19 Wed 20 Thu 21 3/4 1 Job Fri 22 Sat 23…" at bounding box center [394, 190] width 789 height 953
click at [240, 186] on app-calendar-viewport "Wed 20 Thu 21 3/4 1 Job Fri 22 Sat 23 Sun 24 Mon 25 Tue 26 3/3 1 Job Wed 27 Thu…" at bounding box center [394, 190] width 789 height 953
click at [187, 190] on app-calendar-viewport "Sat 23 Sun 24 Mon 25 Tue 26 3/3 1 Job Wed 27 Thu 28 Fri 29 Sat 30 Sun 1 3/3 1 J…" at bounding box center [394, 190] width 789 height 953
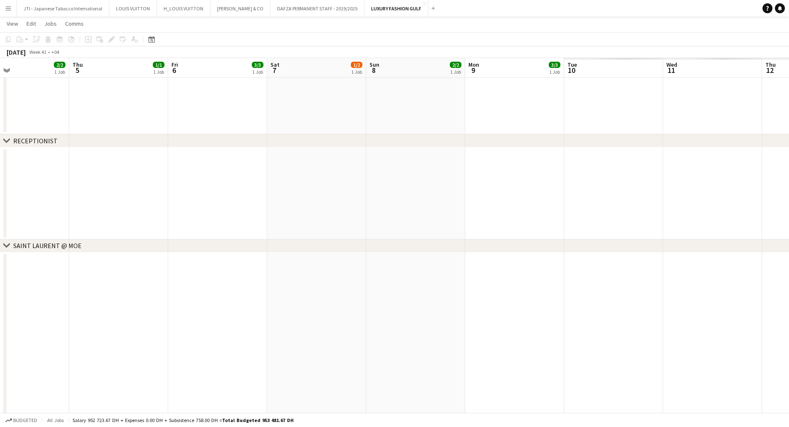
click at [157, 200] on app-calendar-viewport "Sun 1 3/3 1 Job Mon 2 2/2 1 Job Tue 3 2/2 1 Job Wed 4 2/2 1 Job Thu 5 1/1 1 Job…" at bounding box center [394, 190] width 789 height 953
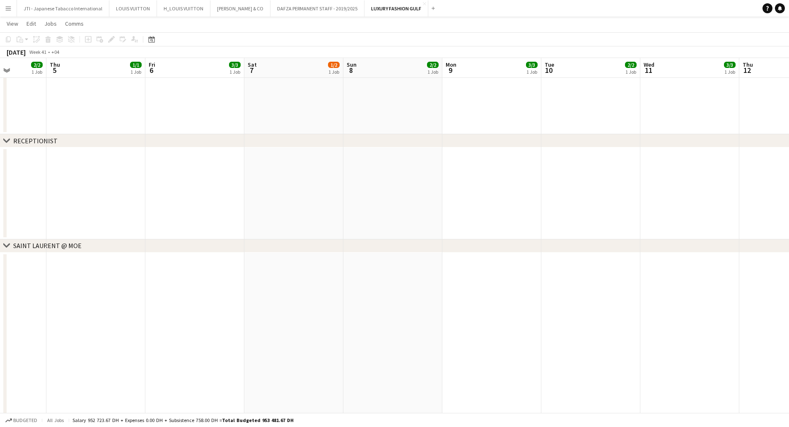
click at [164, 193] on app-calendar-viewport "Sun 1 3/3 1 Job Mon 2 2/2 1 Job Tue 3 2/2 1 Job Wed 4 2/2 1 Job Thu 5 1/1 1 Job…" at bounding box center [394, 190] width 789 height 953
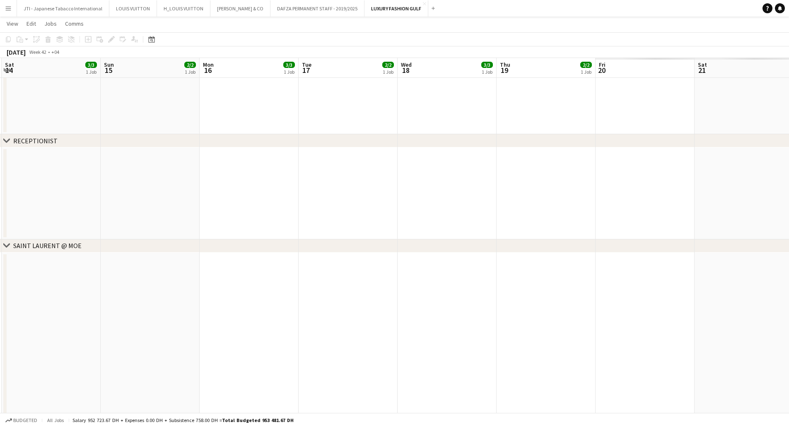
click at [264, 185] on app-calendar-viewport "Wed 11 3/3 1 Job Thu 12 2/2 1 Job Fri 13 3/3 1 Job Sat 14 3/3 1 Job Sun 15 2/2 …" at bounding box center [394, 190] width 789 height 953
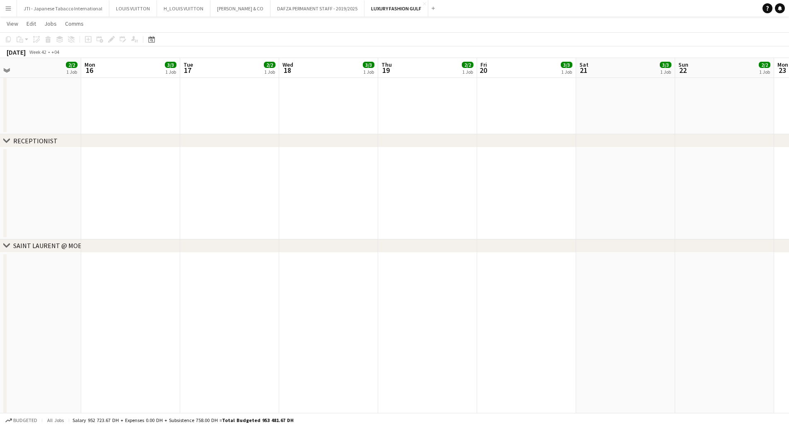
click at [661, 180] on app-calendar-viewport "Wed 11 3/3 1 Job Thu 12 2/2 1 Job Fri 13 3/3 1 Job Sat 14 3/3 1 Job Sun 15 2/2 …" at bounding box center [394, 190] width 789 height 953
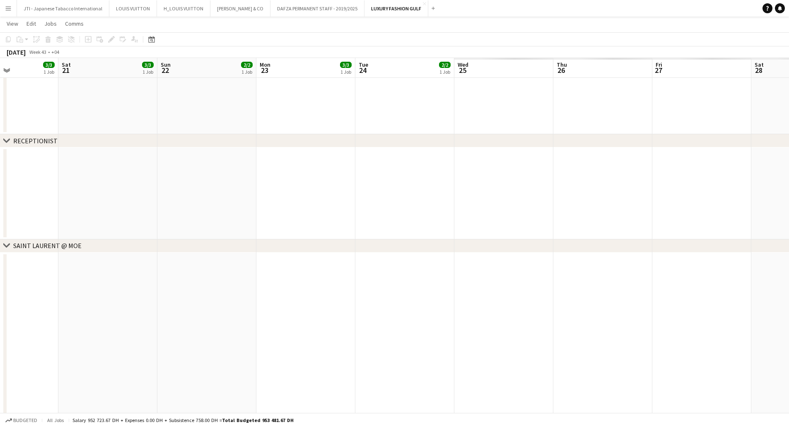
click at [181, 189] on app-calendar-viewport "Tue 17 2/2 1 Job Wed 18 3/3 1 Job Thu 19 2/2 1 Job Fri 20 3/3 1 Job Sat 21 3/3 …" at bounding box center [394, 190] width 789 height 953
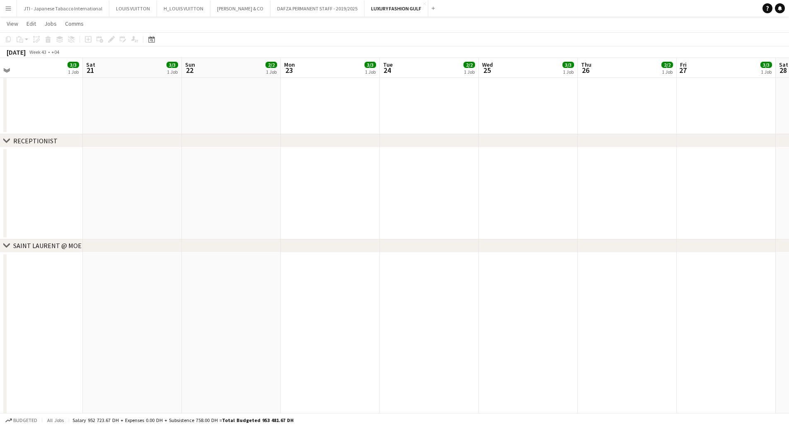
click at [343, 186] on app-calendar-viewport "Tue 17 2/2 1 Job Wed 18 3/3 1 Job Thu 19 2/2 1 Job Fri 20 3/3 1 Job Sat 21 3/3 …" at bounding box center [394, 190] width 789 height 953
click at [326, 181] on app-calendar-viewport "Fri 20 3/3 1 Job Sat 21 3/3 1 Job Sun 22 2/2 1 Job Mon 23 3/3 1 Job Tue 24 2/2 …" at bounding box center [394, 190] width 789 height 953
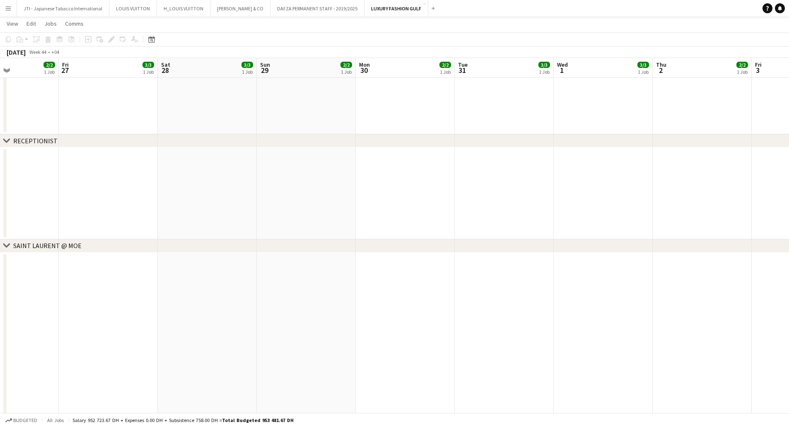
click at [347, 179] on app-calendar-viewport "Mon 23 3/3 1 Job Tue 24 2/2 1 Job Wed 25 3/3 1 Job Thu 26 2/2 1 Job Fri 27 3/3 …" at bounding box center [394, 190] width 789 height 953
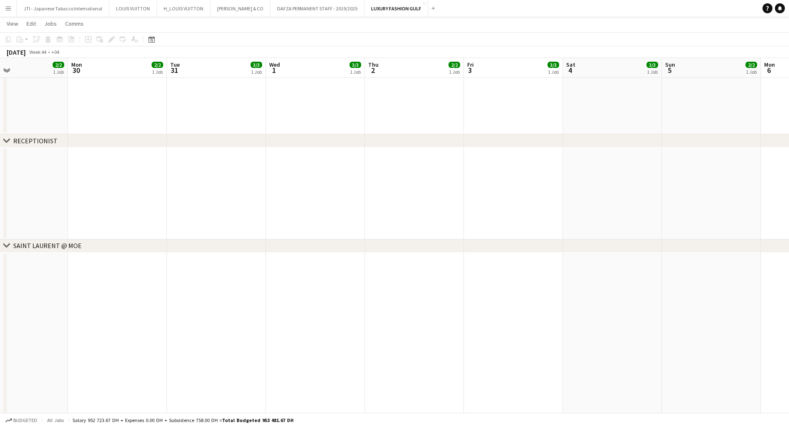
click at [296, 173] on app-calendar-viewport "Thu 26 2/2 1 Job Fri 27 3/3 1 Job Sat 28 3/3 1 Job Sun 29 2/2 1 Job Mon 30 2/2 …" at bounding box center [394, 190] width 789 height 953
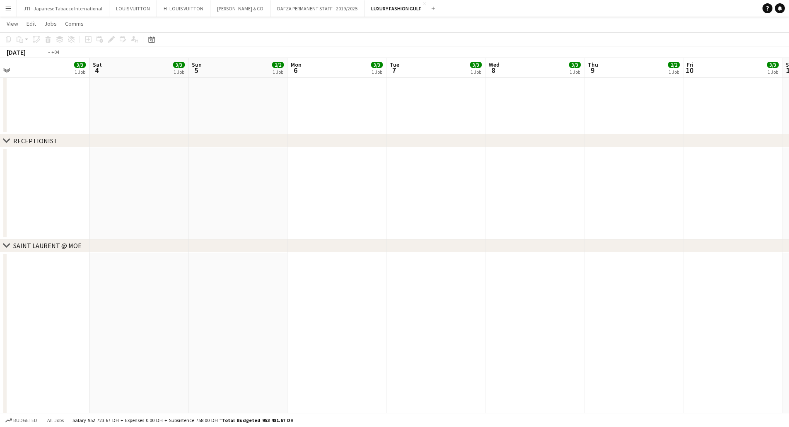
click at [261, 178] on app-calendar-viewport "Tue 31 3/3 1 Job Wed 1 3/3 1 Job Thu 2 2/2 1 Job Fri 3 3/3 1 Job Sat 4 3/3 1 Jo…" at bounding box center [394, 190] width 789 height 953
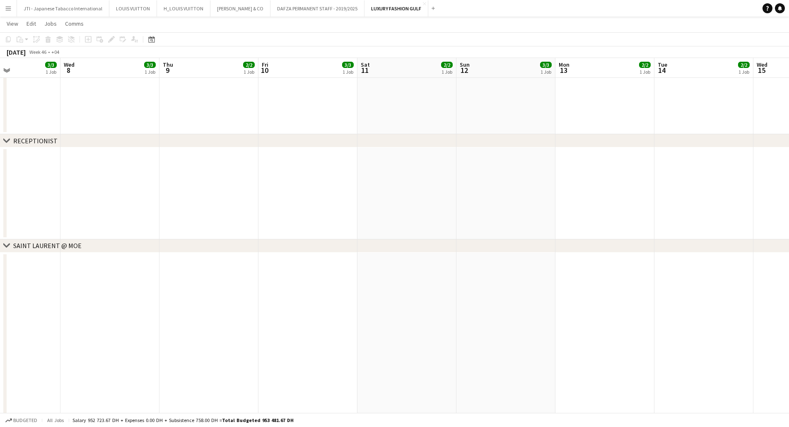
click at [188, 175] on app-calendar-viewport "Fri 3 3/3 1 Job Sat 4 3/3 1 Job Sun 5 2/2 1 Job Mon 6 3/3 1 Job Tue 7 3/3 1 Job…" at bounding box center [394, 190] width 789 height 953
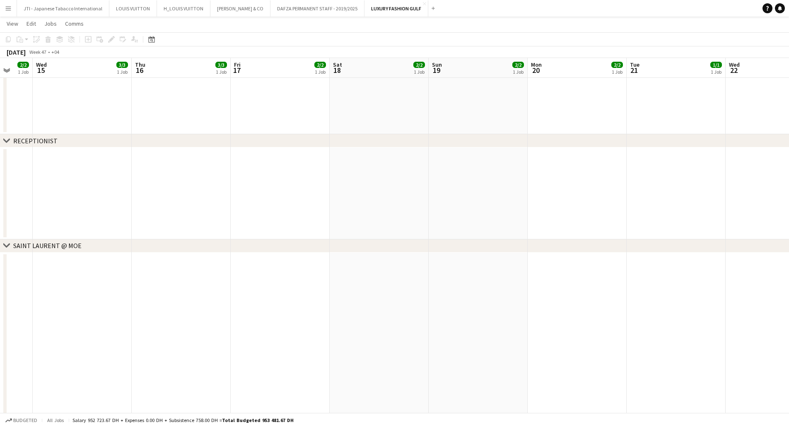
click at [172, 160] on app-calendar-viewport "Fri 10 3/3 1 Job Sat 11 2/2 1 Job Sun 12 3/3 1 Job Mon 13 2/2 1 Job Tue 14 2/2 …" at bounding box center [394, 190] width 789 height 953
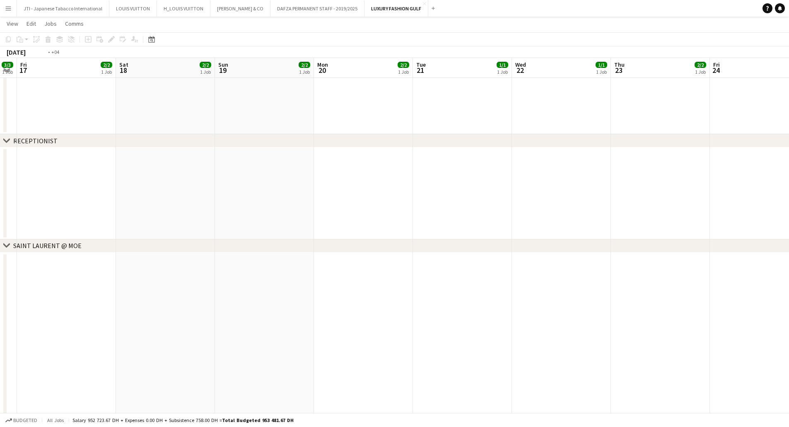
click at [191, 150] on app-calendar-viewport "Tue 14 2/2 1 Job Wed 15 3/3 1 Job Thu 16 3/3 1 Job Fri 17 2/2 1 Job Sat 18 2/2 …" at bounding box center [394, 190] width 789 height 953
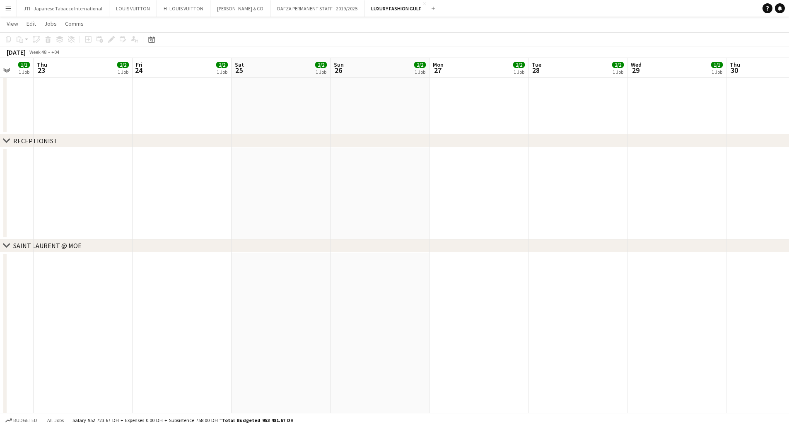
click at [289, 164] on app-calendar-viewport "Sun 19 2/2 1 Job Mon 20 2/2 1 Job Tue 21 1/1 1 Job Wed 22 1/1 1 Job Thu 23 2/2 …" at bounding box center [394, 190] width 789 height 953
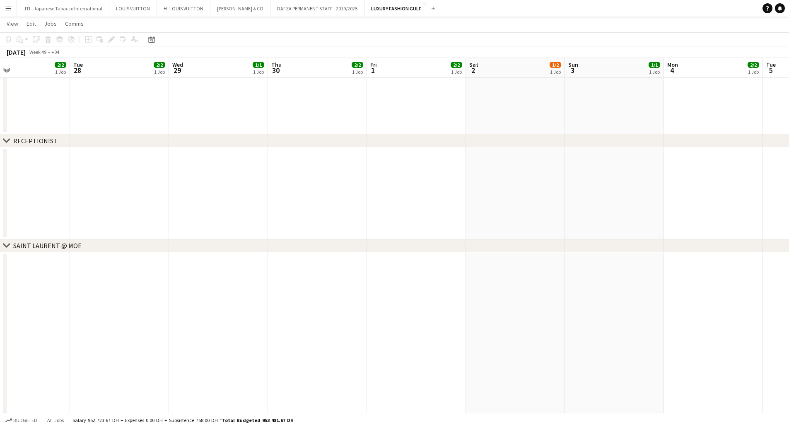
click at [314, 175] on app-calendar-viewport "Sat 25 2/2 1 Job Sun 26 2/2 1 Job Mon 27 2/2 1 Job Tue 28 2/2 1 Job Wed 29 1/1 …" at bounding box center [394, 190] width 789 height 953
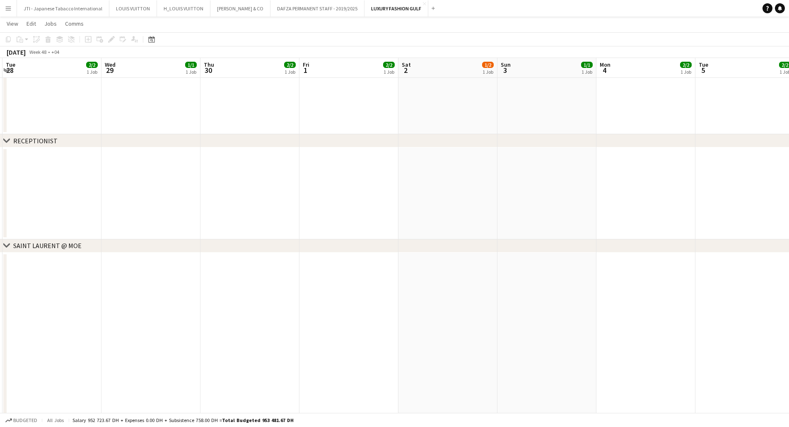
click at [264, 181] on app-calendar-viewport "Sat 25 2/2 1 Job Sun 26 2/2 1 Job Mon 27 2/2 1 Job Tue 28 2/2 1 Job Wed 29 1/1 …" at bounding box center [394, 190] width 789 height 953
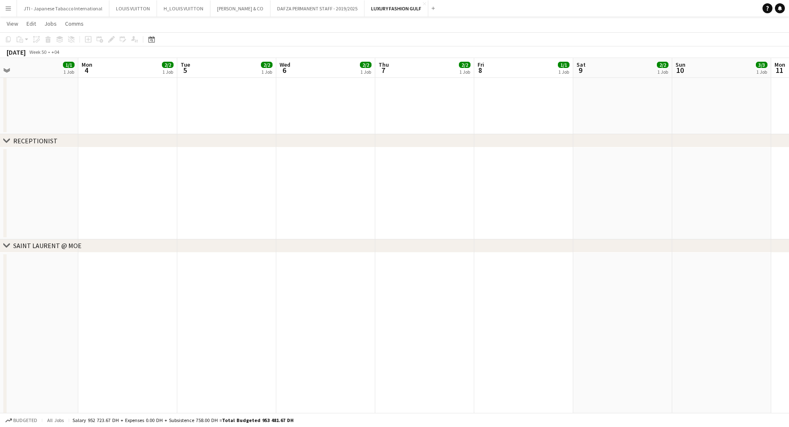
click at [319, 189] on app-calendar-viewport "Thu 30 2/2 1 Job Fri 1 2/2 1 Job Sat 2 1/2 1 Job Sun 3 1/1 1 Job Mon 4 2/2 1 Jo…" at bounding box center [394, 190] width 789 height 953
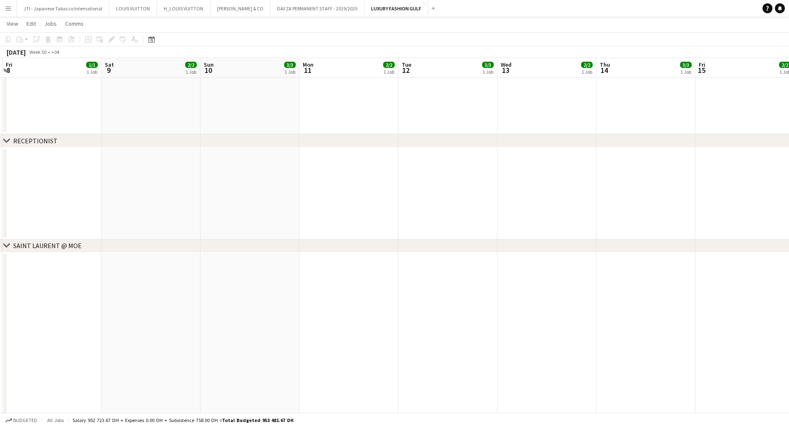
click at [383, 191] on app-calendar-viewport "Tue 5 2/2 1 Job Wed 6 2/2 1 Job Thu 7 2/2 1 Job Fri 8 1/1 1 Job Sat 9 2/2 1 Job…" at bounding box center [394, 190] width 789 height 953
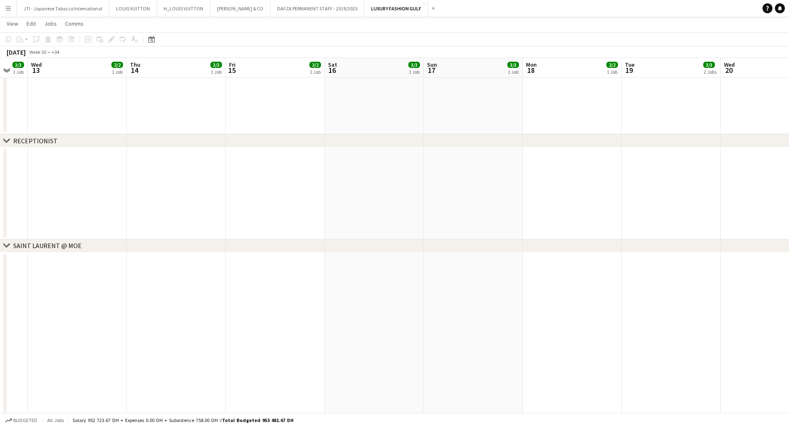
click at [198, 185] on app-calendar-viewport "Sat 9 2/2 1 Job Sun 10 3/3 1 Job Mon 11 2/2 1 Job Tue 12 3/3 1 Job Wed 13 2/2 1…" at bounding box center [394, 190] width 789 height 953
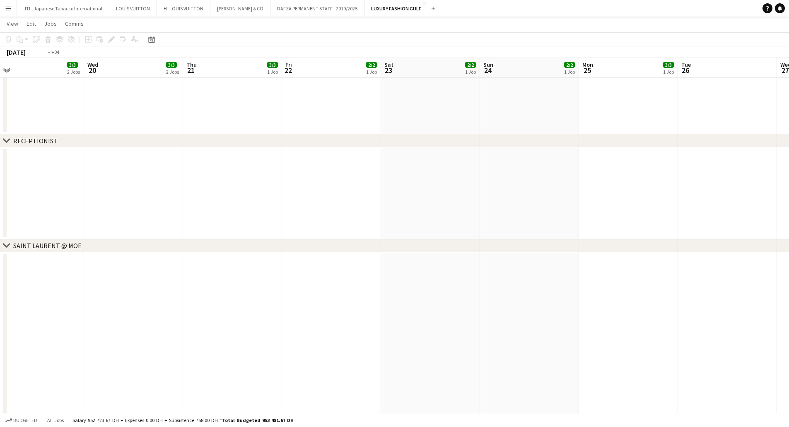
click at [398, 188] on app-calendar-viewport "Fri 15 2/2 1 Job Sat 16 3/3 1 Job Sun 17 3/3 1 Job Mon 18 2/2 1 Job Tue 19 3/3 …" at bounding box center [394, 190] width 789 height 953
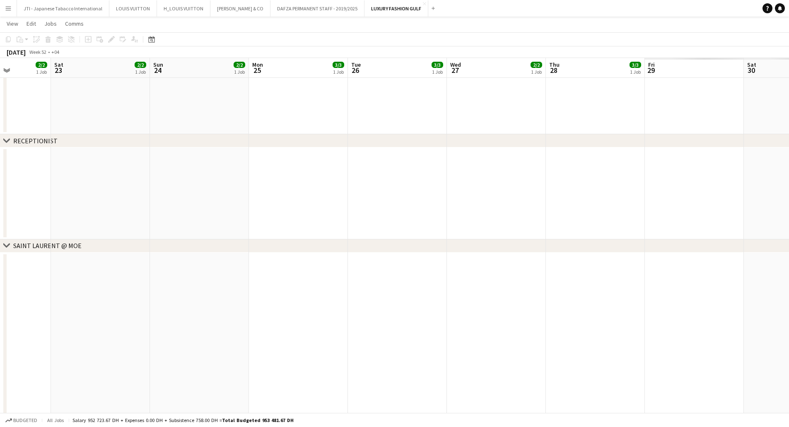
click at [239, 191] on app-calendar-viewport "Tue 19 3/3 2 Jobs Wed 20 3/3 2 Jobs Thu 21 3/3 1 Job Fri 22 2/2 1 Job Sat 23 2/…" at bounding box center [394, 190] width 789 height 953
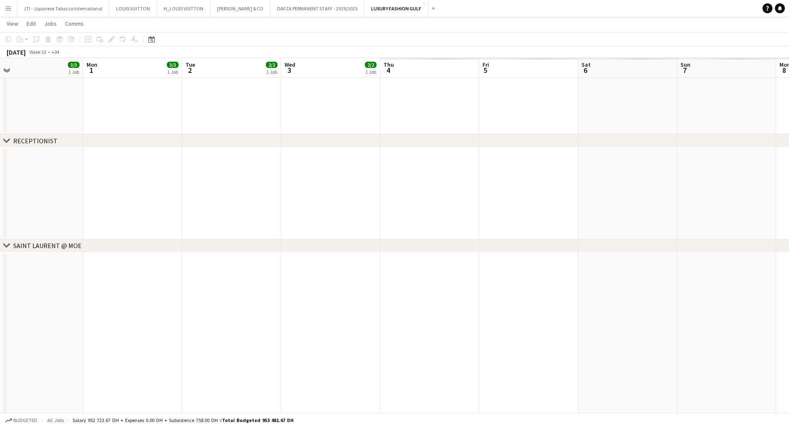
click at [160, 196] on app-calendar-viewport "Wed 27 2/2 1 Job Thu 28 3/3 1 Job Fri 29 2/2 1 Job Sat 30 3/3 1 Job Sun 31 3/3 …" at bounding box center [394, 190] width 789 height 953
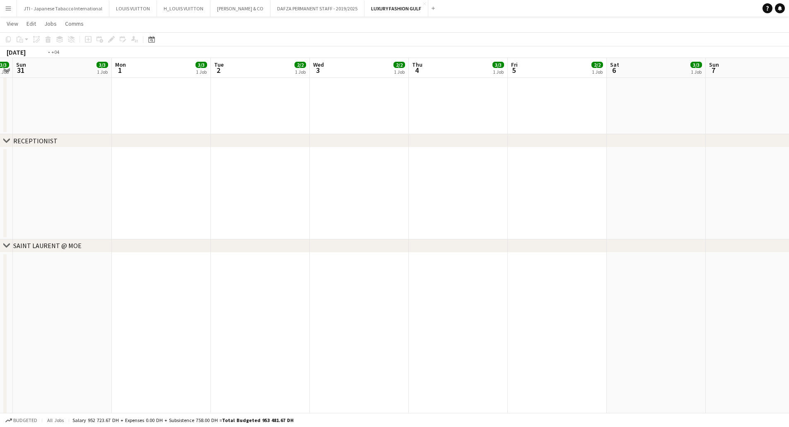
click at [229, 187] on app-calendar-viewport "Wed 27 2/2 1 Job Thu 28 3/3 1 Job Fri 29 2/2 1 Job Sat 30 3/3 1 Job Sun 31 3/3 …" at bounding box center [394, 190] width 789 height 953
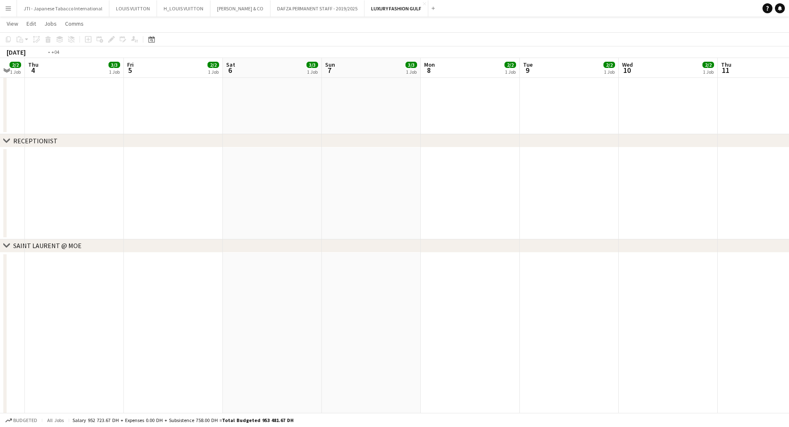
click at [117, 178] on app-calendar-viewport "Mon 1 3/3 1 Job Tue 2 2/2 1 Job Wed 3 2/2 1 Job Thu 4 3/3 1 Job Fri 5 2/2 1 Job…" at bounding box center [394, 190] width 789 height 953
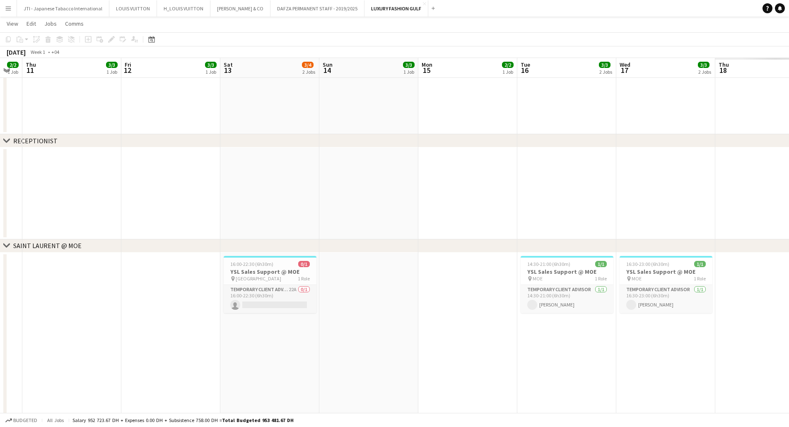
click at [83, 171] on app-calendar-viewport "Sat 6 3/3 1 Job Sun 7 3/3 1 Job Mon 8 2/2 1 Job Tue 9 2/2 1 Job Wed 10 2/2 1 Jo…" at bounding box center [394, 190] width 789 height 953
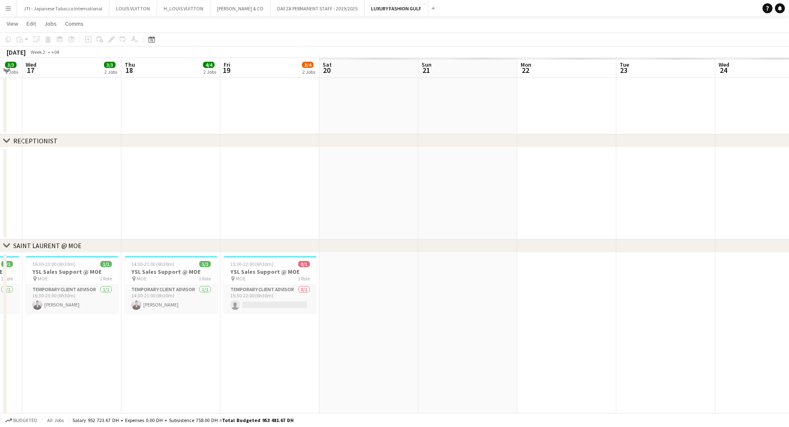
scroll to position [0, 265]
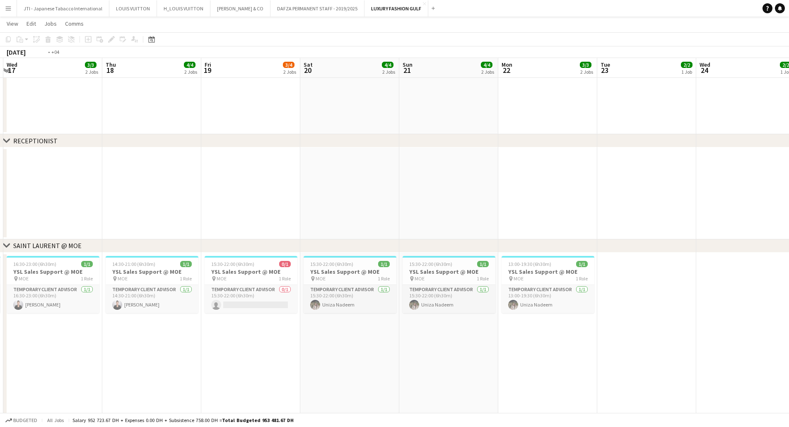
click at [82, 203] on app-calendar-viewport "Fri 12 3/3 1 Job Sat 13 3/4 2 Jobs Sun 14 3/3 1 Job Mon 15 2/2 1 Job Tue 16 3/3…" at bounding box center [394, 190] width 789 height 953
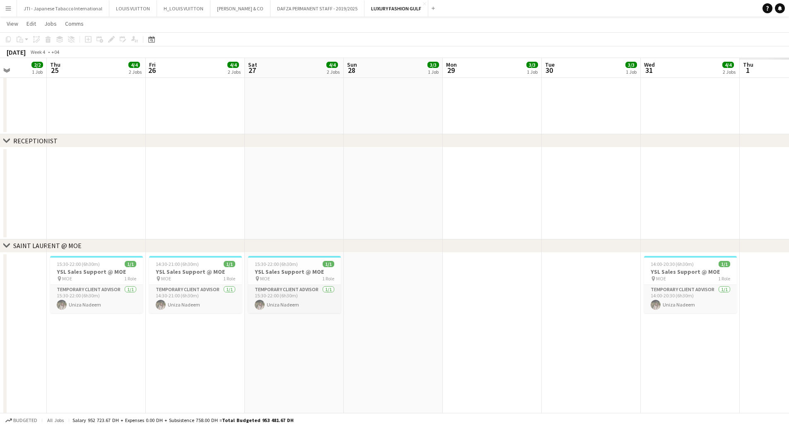
click at [12, 198] on app-calendar-viewport "Mon 22 3/3 2 Jobs Tue 23 2/2 1 Job Wed 24 2/2 1 Job Thu 25 4/4 2 Jobs Fri 26 4/…" at bounding box center [394, 190] width 789 height 953
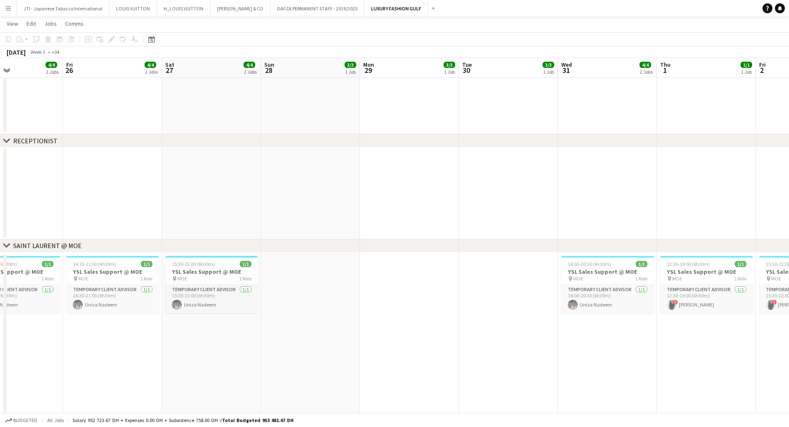
click at [0, 187] on app-calendar-viewport "Mon 22 3/3 2 Jobs Tue 23 2/2 1 Job Wed 24 2/2 1 Job Thu 25 4/4 2 Jobs Fri 26 4/…" at bounding box center [394, 190] width 789 height 953
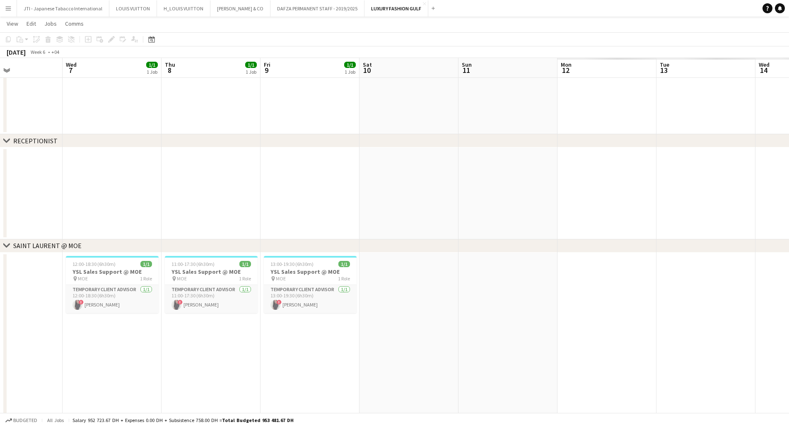
click at [29, 183] on app-calendar-viewport "Sat 3 1/1 1 Job Sun 4 1/1 1 Job Mon 5 1/1 1 Job Tue 6 Wed 7 1/1 1 Job Thu 8 1/1…" at bounding box center [394, 190] width 789 height 953
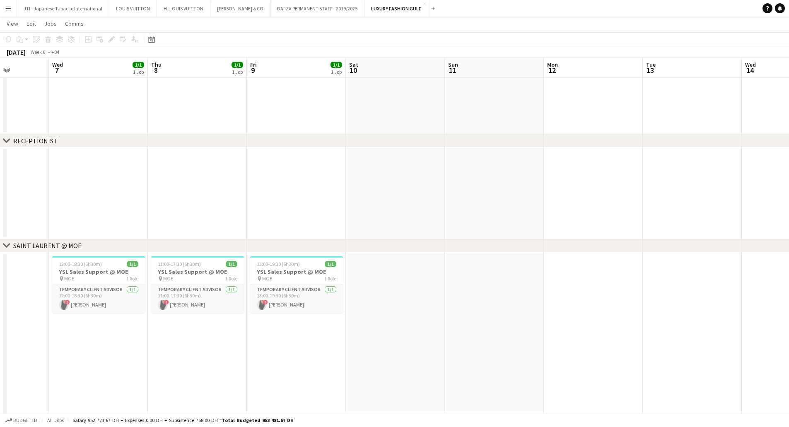
click at [87, 181] on app-calendar-viewport "Sat 3 1/1 1 Job Sun 4 1/1 1 Job Mon 5 1/1 1 Job Tue 6 Wed 7 1/1 1 Job Thu 8 1/1…" at bounding box center [394, 190] width 789 height 953
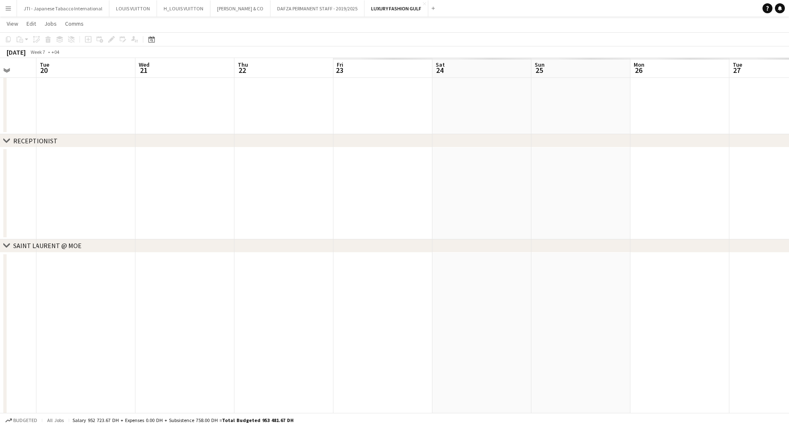
click at [176, 186] on app-calendar-viewport "Thu 15 Fri 16 Sat 17 Sun 18 Mon 19 Tue 20 Wed 21 Thu 22 Fri 23 Sat 24 Sun 25 Mo…" at bounding box center [394, 190] width 789 height 953
click at [197, 197] on app-calendar-viewport "Thu 15 Fri 16 Sat 17 Sun 18 Mon 19 Tue 20 Wed 21 Thu 22 Fri 23 Sat 24 Sun 25 Mo…" at bounding box center [394, 190] width 789 height 953
click at [326, 219] on app-calendar-viewport "Thu 22 Fri 23 Sat 24 Sun 25 Mon 26 Tue 27 Wed 28 Thu 29 Fri 1 Sat 2 Sun 3 Mon 4…" at bounding box center [394, 190] width 789 height 953
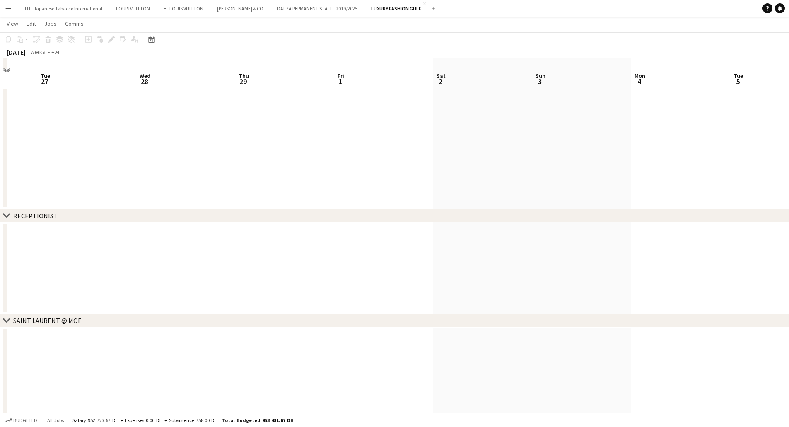
scroll to position [235, 0]
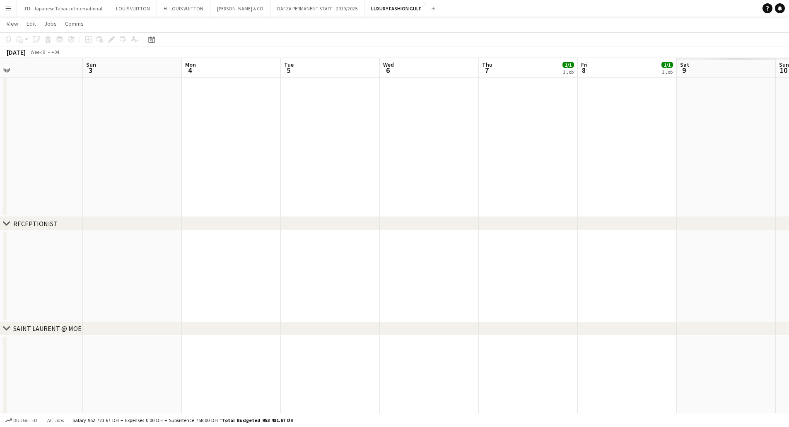
click at [66, 254] on app-calendar-viewport "Mon 26 Tue 27 Wed 28 Thu 29 Fri 1 Sat 2 Sun 3 Mon 4 Tue 5 Wed 6 Thu 7 1/1 1 Job…" at bounding box center [394, 273] width 789 height 953
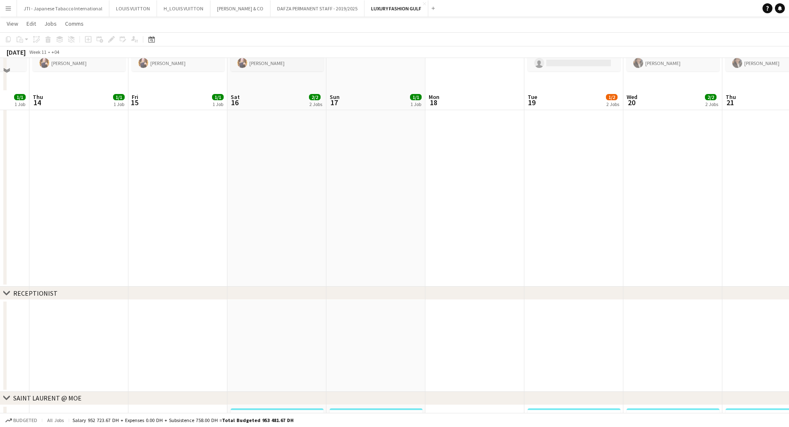
scroll to position [248, 0]
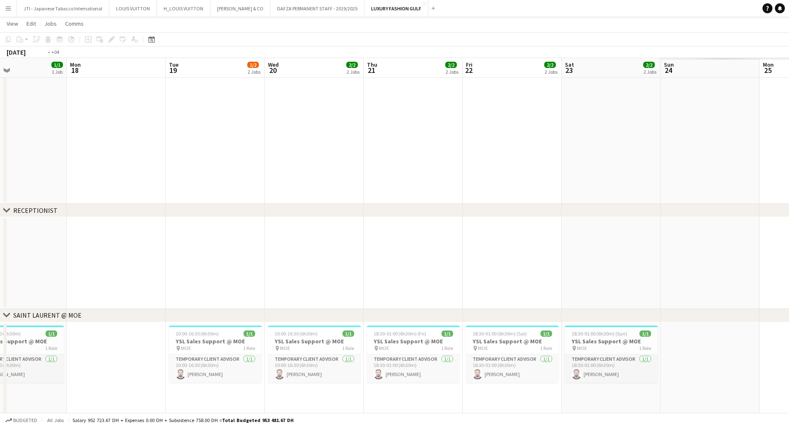
click at [139, 240] on app-calendar-viewport "Wed 13 1/1 1 Job Thu 14 1/1 1 Job Fri 15 1/1 1 Job Sat 16 2/2 2 Jobs Sun 17 1/1…" at bounding box center [394, 260] width 789 height 953
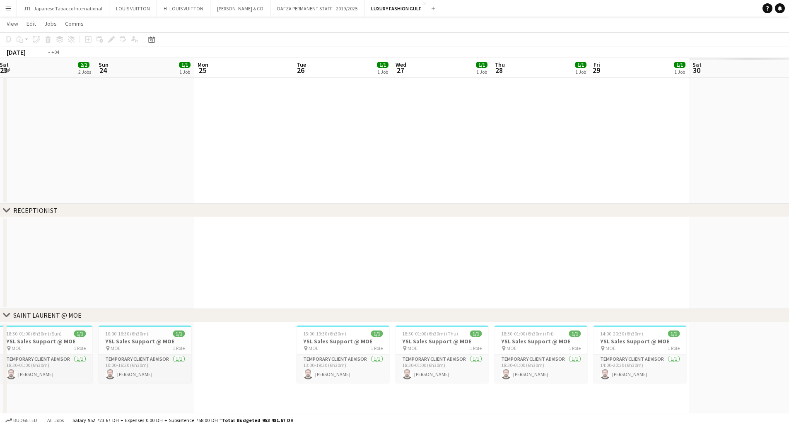
click at [0, 239] on app-calendar-viewport "Wed 20 2/2 2 Jobs Thu 21 2/2 2 Jobs Fri 22 2/2 2 Jobs Sat 23 2/2 2 Jobs Sun 24 …" at bounding box center [394, 260] width 789 height 953
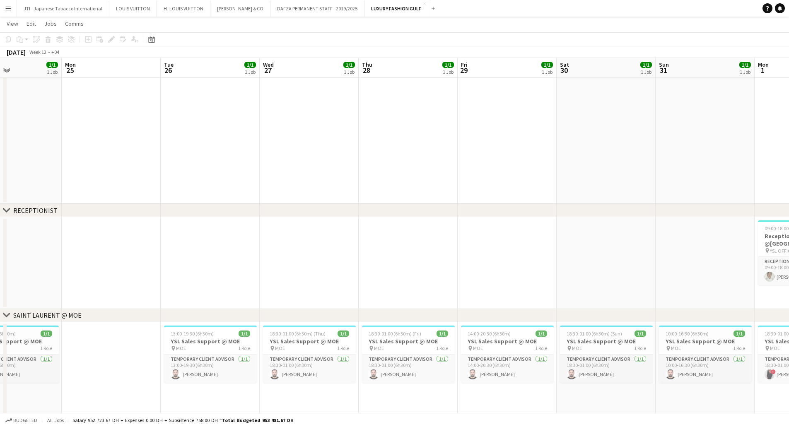
click at [74, 234] on app-calendar-viewport "Fri 22 2/2 2 Jobs Sat 23 2/2 2 Jobs Sun 24 1/1 1 Job Mon 25 Tue 26 1/1 1 Job We…" at bounding box center [394, 260] width 789 height 953
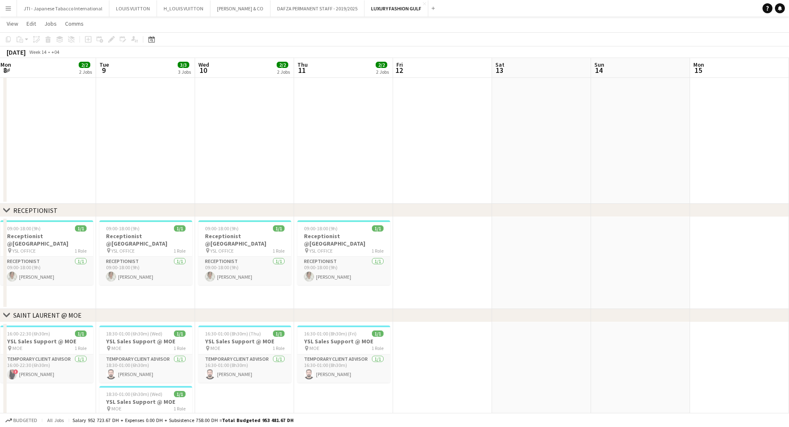
click at [24, 232] on app-calendar-viewport "Tue 2 3/3 3 Jobs Wed 3 3/3 3 Jobs Thu 4 3/3 3 Jobs Fri 5 3/3 3 Jobs Sat 6 2/2 2…" at bounding box center [394, 260] width 789 height 953
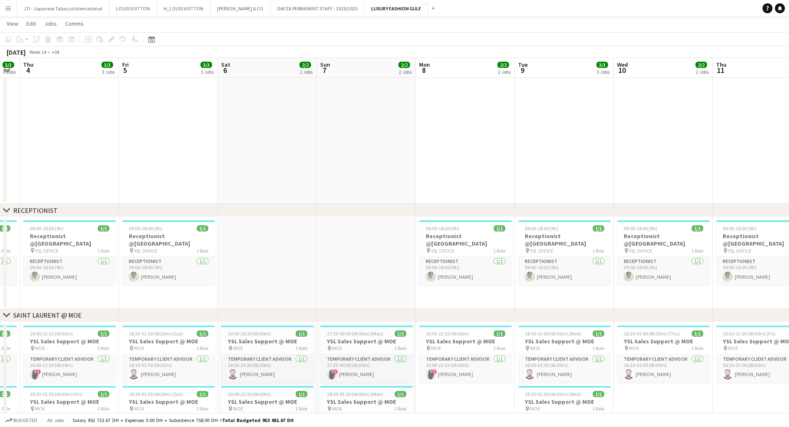
scroll to position [0, 201]
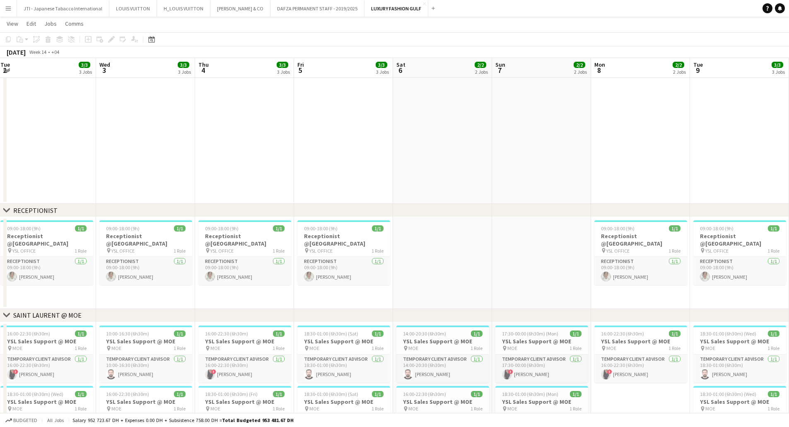
click at [486, 266] on app-calendar-viewport "Sun 31 1/1 1 Job Mon 1 2/2 2 Jobs Tue 2 3/3 3 Jobs Wed 3 3/3 3 Jobs Thu 4 3/3 3…" at bounding box center [394, 260] width 789 height 953
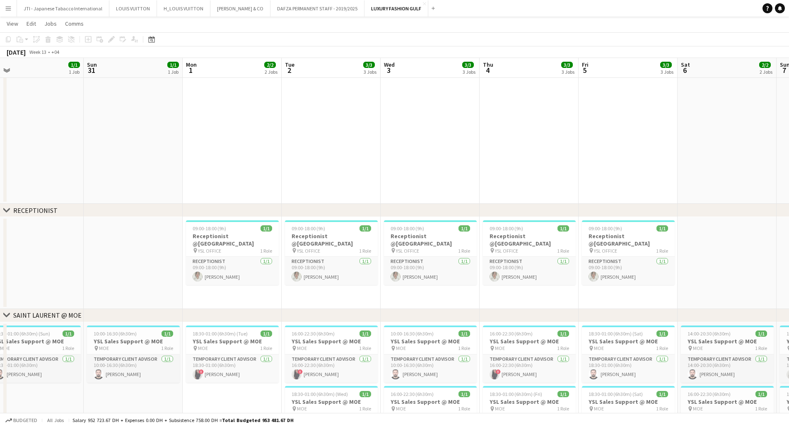
click at [599, 277] on app-calendar-viewport "Thu 28 1/1 1 Job Fri 29 1/1 1 Job Sat 30 1/1 1 Job Sun 31 1/1 1 Job Mon 1 2/2 2…" at bounding box center [394, 260] width 789 height 953
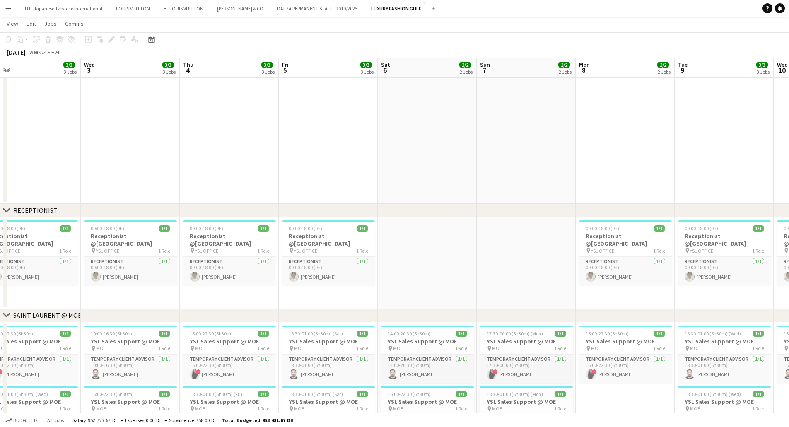
click at [414, 260] on app-calendar-viewport "Sat 30 1/1 1 Job Sun 31 1/1 1 Job Mon 1 2/2 2 Jobs Tue 2 3/3 3 Jobs Wed 3 3/3 3…" at bounding box center [394, 260] width 789 height 953
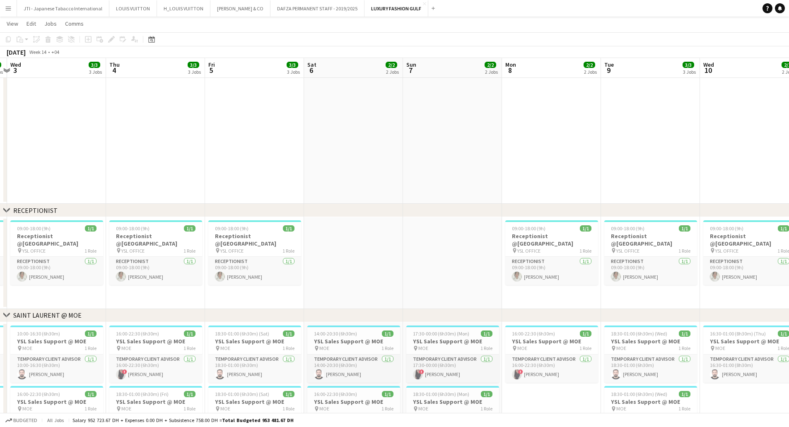
click at [103, 228] on app-calendar-viewport "Sat 30 1/1 1 Job Sun 31 1/1 1 Job Mon 1 2/2 2 Jobs Tue 2 3/3 3 Jobs Wed 3 3/3 3…" at bounding box center [394, 260] width 789 height 953
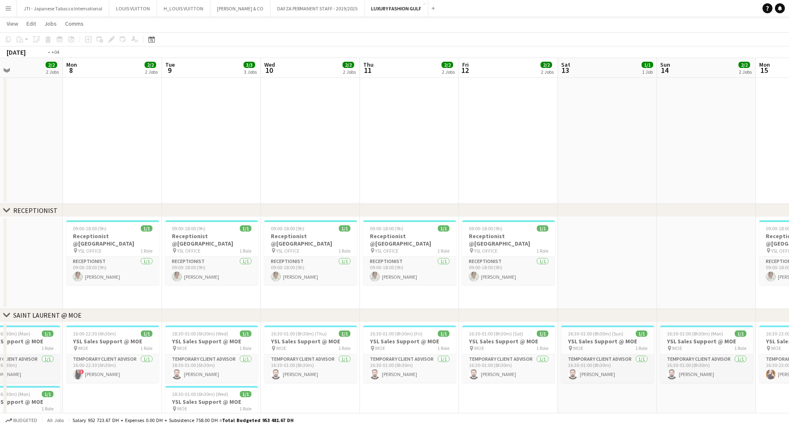
click at [244, 224] on app-calendar-viewport "Fri 5 3/3 3 Jobs Sat 6 2/2 2 Jobs Sun 7 2/2 2 Jobs Mon 8 2/2 2 Jobs Tue 9 3/3 3…" at bounding box center [394, 260] width 789 height 953
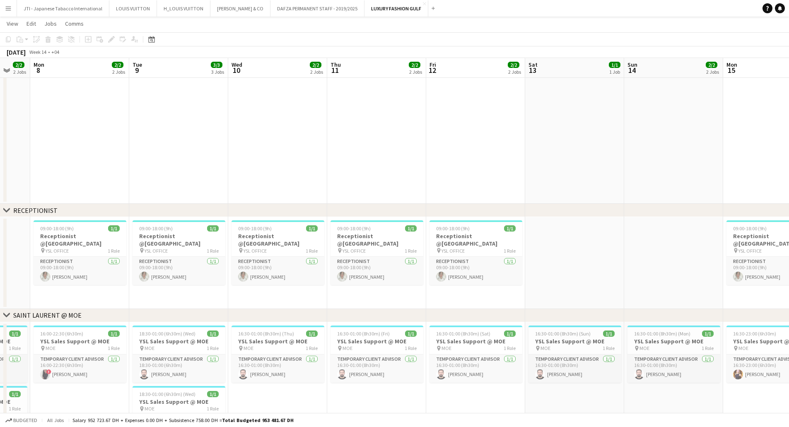
click at [620, 247] on app-calendar-viewport "Sat 6 2/2 2 Jobs Sun 7 2/2 2 Jobs Mon 8 2/2 2 Jobs Tue 9 3/3 3 Jobs Wed 10 2/2 …" at bounding box center [394, 260] width 789 height 953
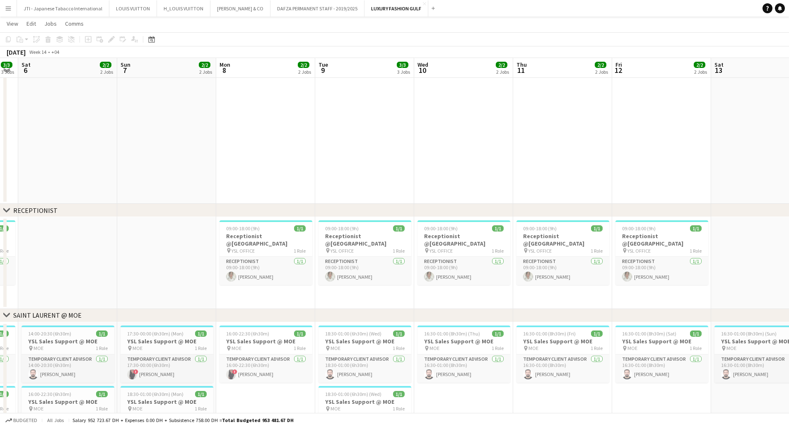
click at [569, 236] on app-calendar-viewport "Thu 4 3/3 3 Jobs Fri 5 3/3 3 Jobs Sat 6 2/2 2 Jobs Sun 7 2/2 2 Jobs Mon 8 2/2 2…" at bounding box center [394, 260] width 789 height 953
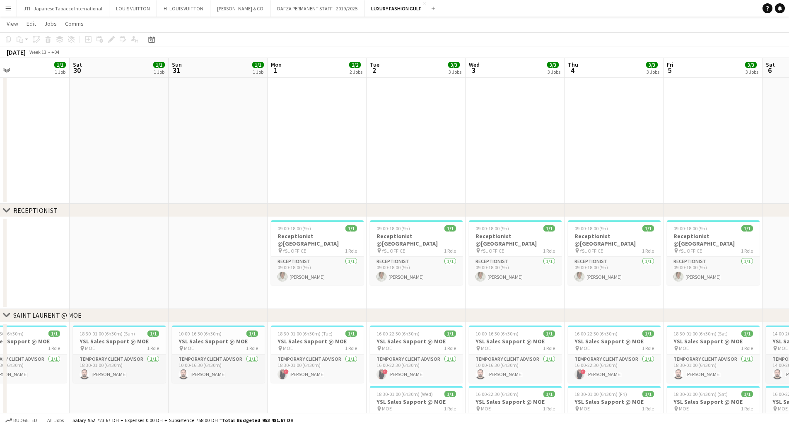
click at [646, 232] on app-calendar-viewport "Wed 27 1/1 1 Job Thu 28 1/1 1 Job Fri 29 1/1 1 Job Sat 30 1/1 1 Job Sun 31 1/1 …" at bounding box center [394, 260] width 789 height 953
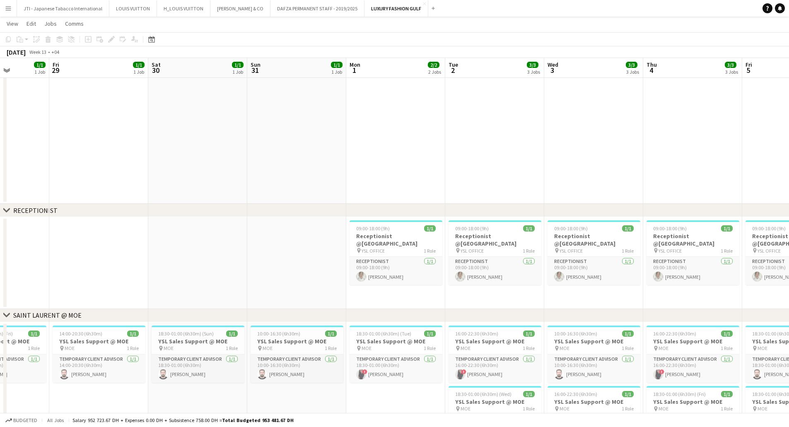
click at [7, 229] on app-calendar-viewport "Tue 26 1/1 1 Job Wed 27 1/1 1 Job Thu 28 1/1 1 Job Fri 29 1/1 1 Job Sat 30 1/1 …" at bounding box center [394, 260] width 789 height 953
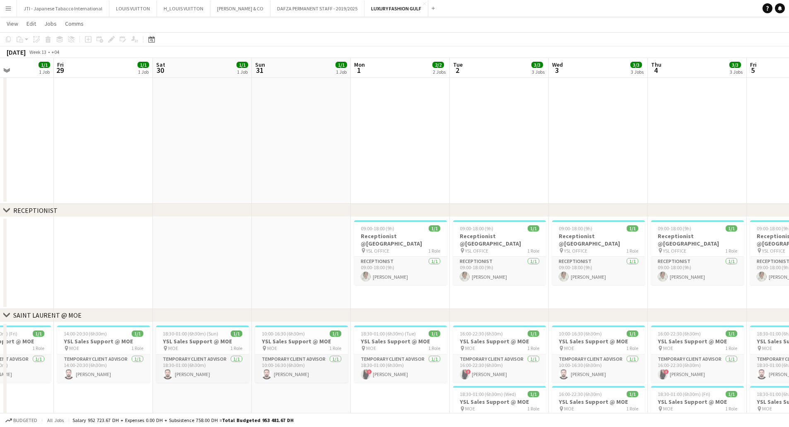
click at [397, 257] on app-card-role "Receptionist 1/1 09:00-18:00 (9h) Mobina Heidari" at bounding box center [400, 271] width 93 height 28
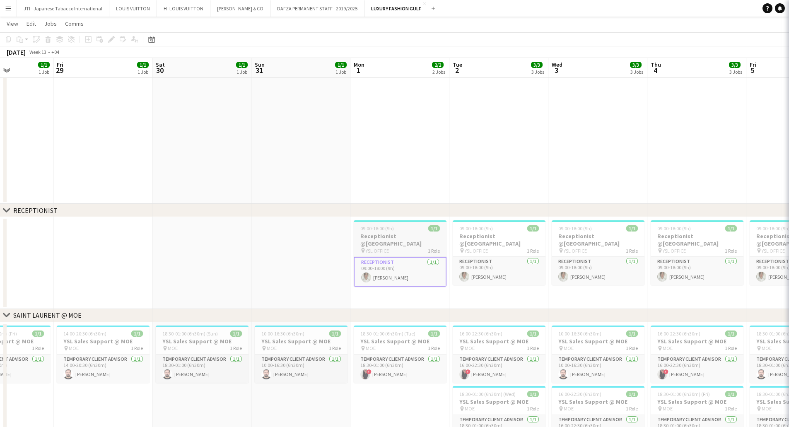
click at [399, 233] on h3 "Receptionist @[GEOGRAPHIC_DATA]" at bounding box center [400, 239] width 93 height 15
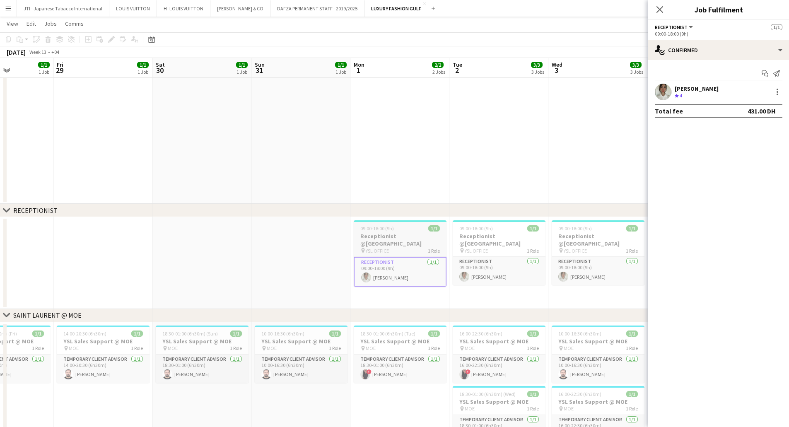
scroll to position [0, 243]
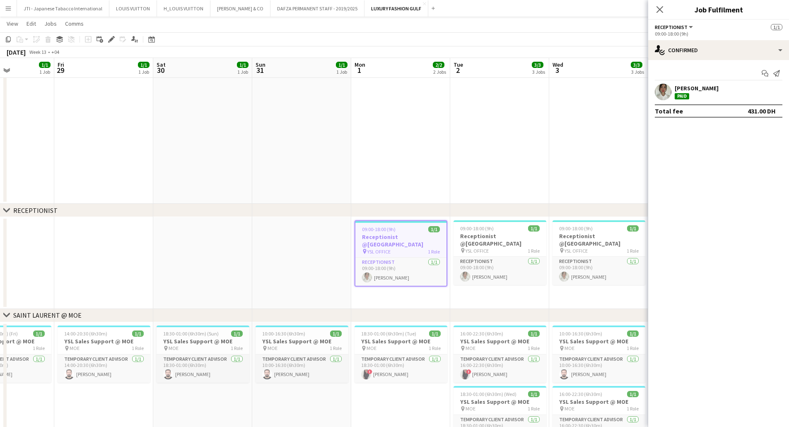
click at [687, 94] on div "Paid" at bounding box center [682, 96] width 14 height 6
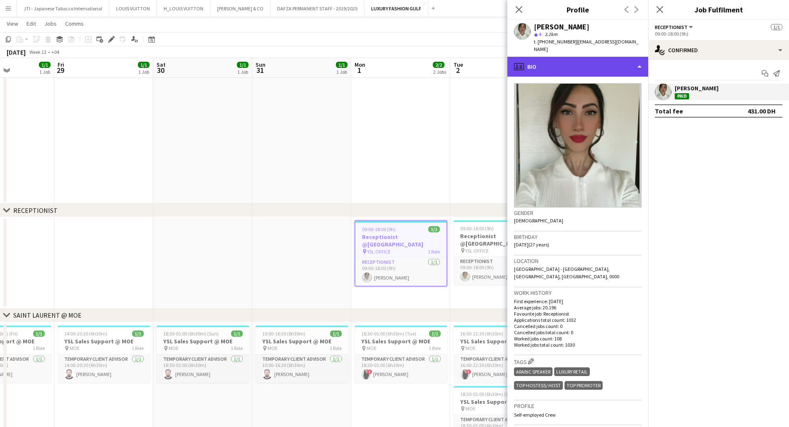
click at [596, 63] on div "profile Bio" at bounding box center [577, 67] width 141 height 20
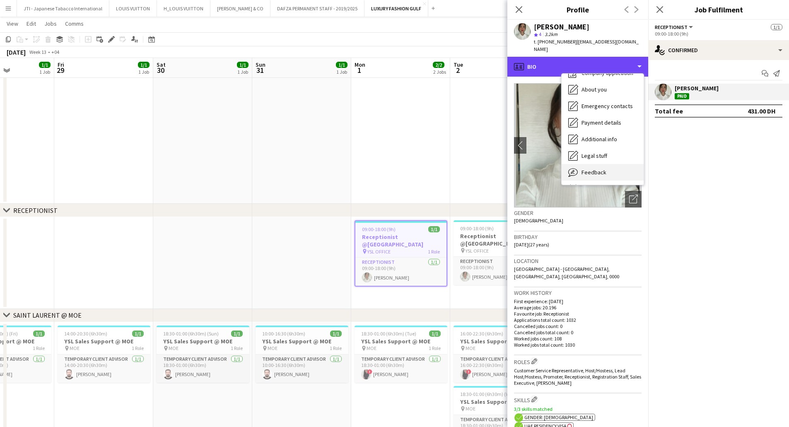
scroll to position [45, 0]
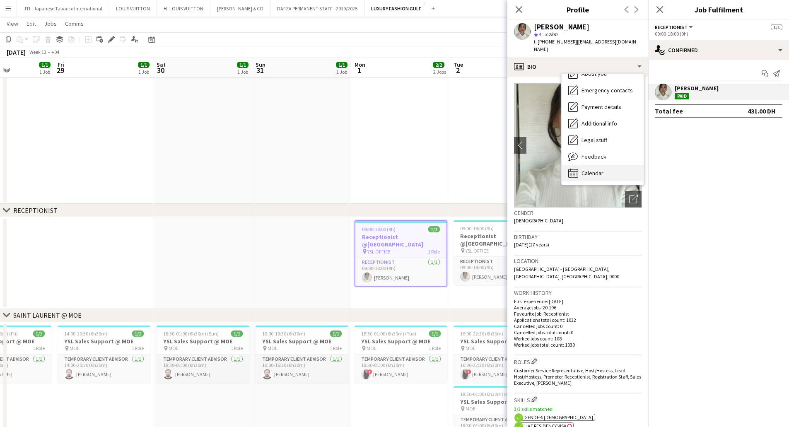
click at [609, 168] on div "Calendar Calendar" at bounding box center [603, 173] width 82 height 17
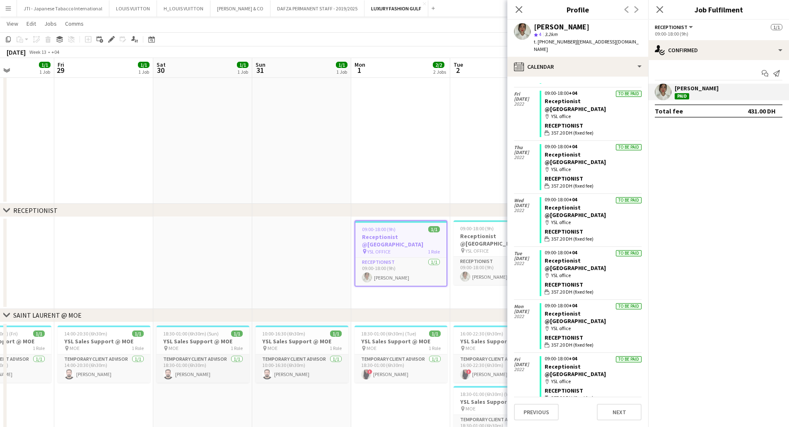
scroll to position [19224, 0]
click at [423, 3] on app-icon "Close" at bounding box center [424, 3] width 3 height 3
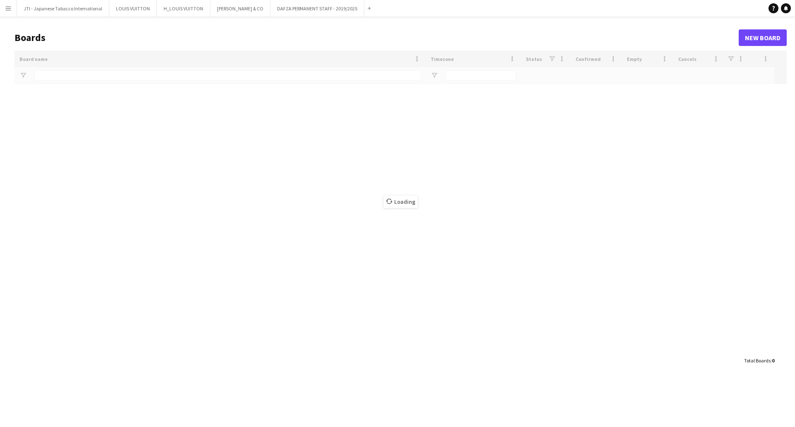
click at [0, 0] on app-icon "Close" at bounding box center [0, 0] width 0 height 0
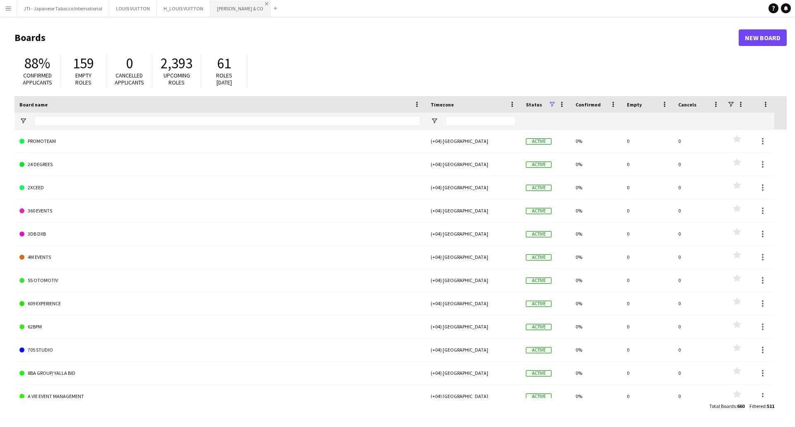
click at [265, 3] on app-icon "Close" at bounding box center [266, 3] width 3 height 3
click at [205, 4] on app-icon "Close" at bounding box center [206, 3] width 3 height 3
click at [152, 3] on app-icon "Close" at bounding box center [153, 3] width 3 height 3
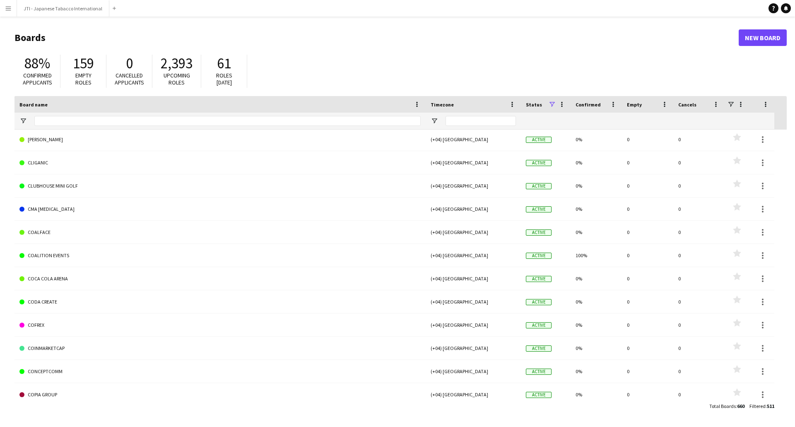
scroll to position [2982, 0]
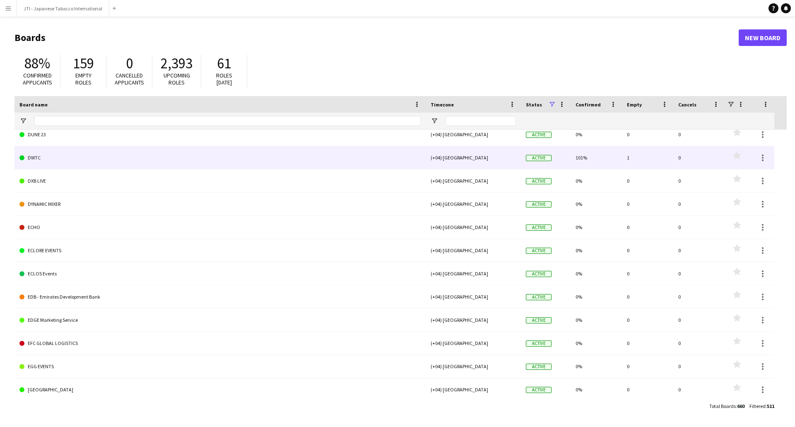
click at [38, 156] on link "DWTC" at bounding box center [219, 157] width 401 height 23
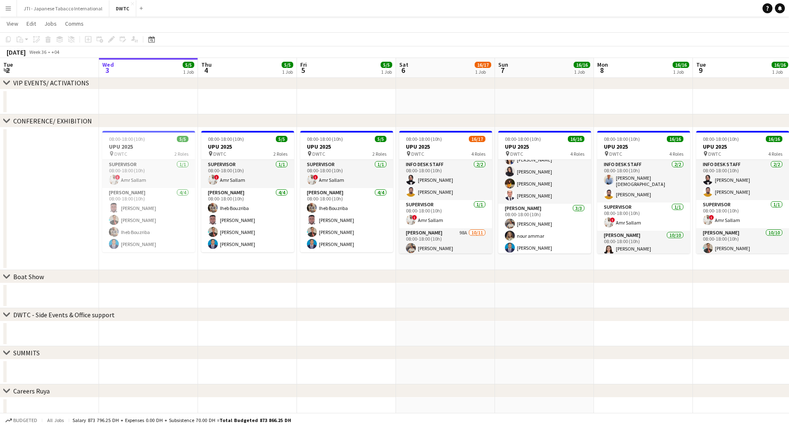
drag, startPoint x: 465, startPoint y: 317, endPoint x: 460, endPoint y: 314, distance: 6.3
click at [466, 317] on div "chevron-right DWTC - Side Events & Office support" at bounding box center [394, 314] width 789 height 13
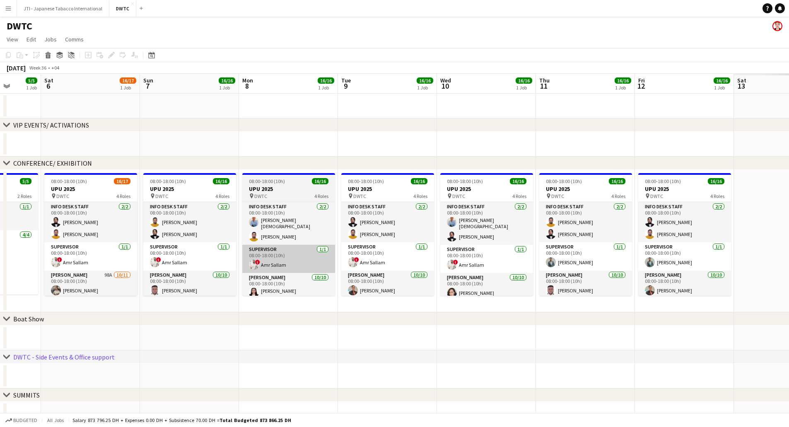
drag, startPoint x: 559, startPoint y: 268, endPoint x: 340, endPoint y: 270, distance: 219.1
click at [338, 272] on app-calendar-viewport "Tue 2 Wed 3 5/5 1 Job Thu 4 5/5 1 Job Fri 5 5/5 1 Job Sat 6 16/17 1 Job Sun 7 1…" at bounding box center [394, 307] width 789 height 467
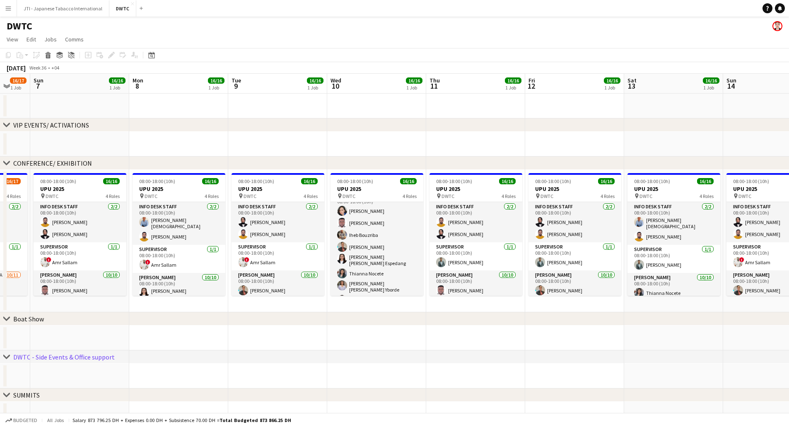
drag, startPoint x: 651, startPoint y: 245, endPoint x: 367, endPoint y: 266, distance: 284.5
click at [367, 266] on app-calendar-viewport "Thu 4 5/5 1 Job Fri 5 5/5 1 Job Sat 6 16/17 1 Job Sun 7 16/16 1 Job Mon 8 16/16…" at bounding box center [394, 307] width 789 height 467
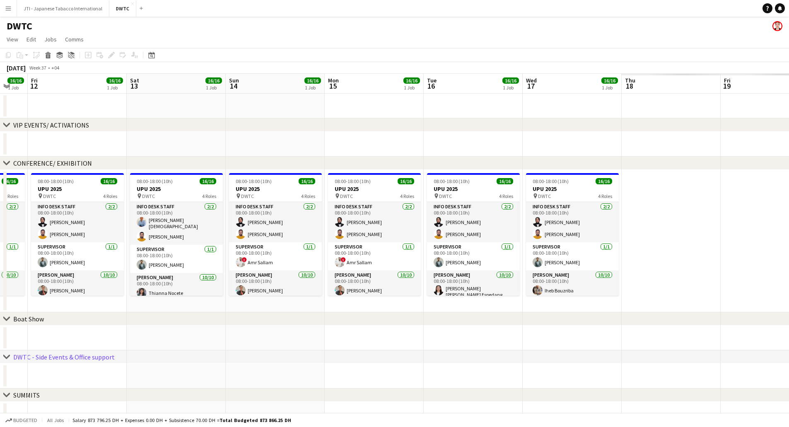
drag, startPoint x: 366, startPoint y: 268, endPoint x: 232, endPoint y: 270, distance: 133.8
click at [232, 270] on app-calendar-viewport "Tue 9 16/16 1 Job Wed 10 16/16 1 Job Thu 11 16/16 1 Job Fri 12 16/16 1 Job Sat …" at bounding box center [394, 307] width 789 height 467
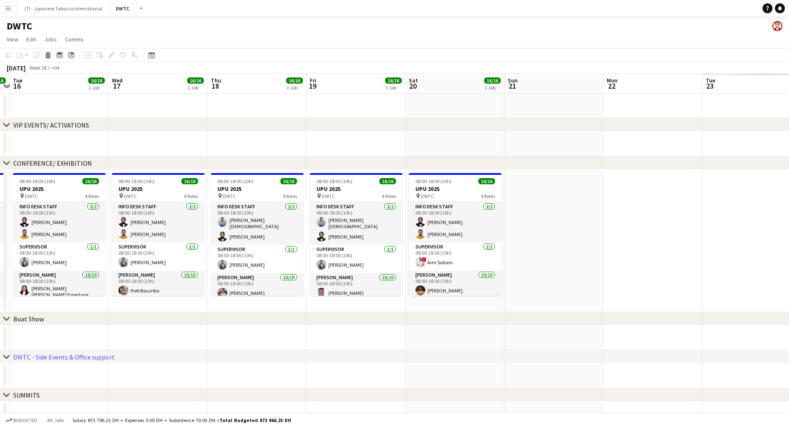
drag, startPoint x: 251, startPoint y: 263, endPoint x: 219, endPoint y: 263, distance: 31.1
click at [219, 263] on app-calendar-viewport "Sat 13 16/16 1 Job Sun 14 16/16 1 Job Mon 15 16/16 1 Job Tue 16 16/16 1 Job Wed…" at bounding box center [394, 307] width 789 height 467
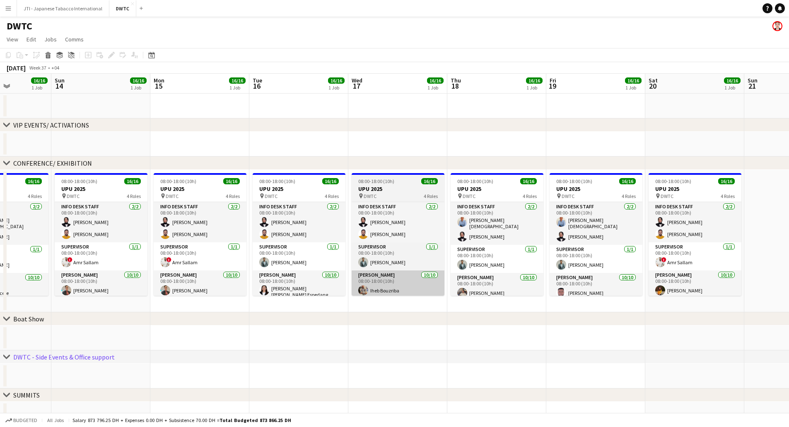
drag, startPoint x: 169, startPoint y: 238, endPoint x: 499, endPoint y: 272, distance: 331.8
click at [507, 273] on app-calendar-viewport "Thu 11 16/16 1 Job Fri 12 16/16 1 Job Sat 13 16/16 1 Job Sun 14 16/16 1 Job Mon…" at bounding box center [394, 307] width 789 height 467
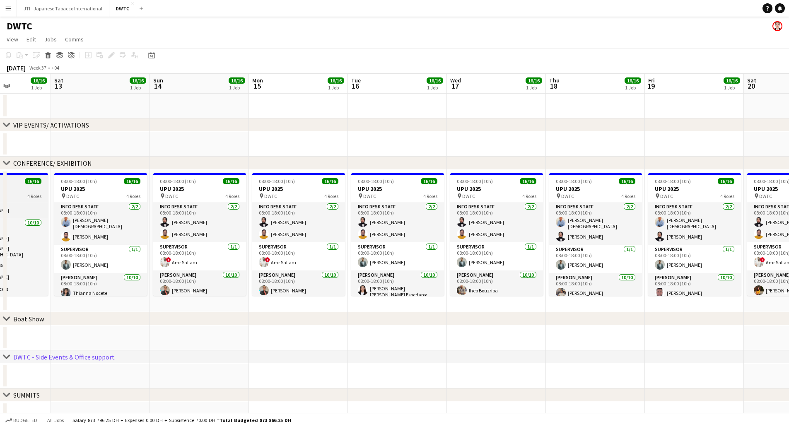
scroll to position [82, 0]
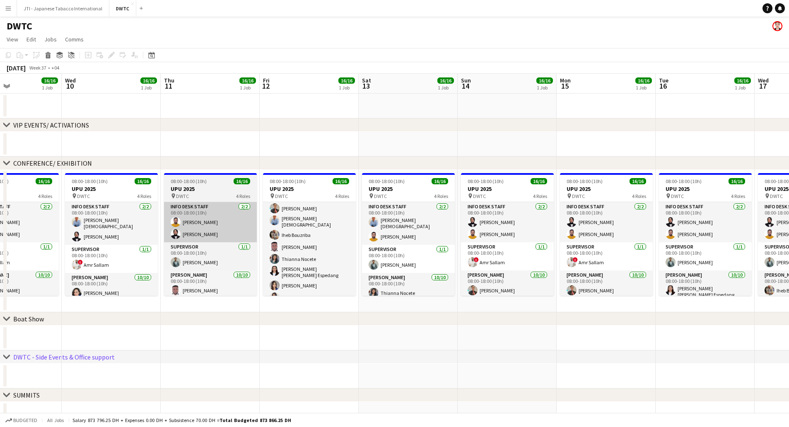
drag, startPoint x: 141, startPoint y: 245, endPoint x: 185, endPoint y: 239, distance: 44.2
click at [427, 263] on app-calendar-viewport "Sun 7 16/16 1 Job Mon 8 16/16 1 Job Tue 9 16/16 1 Job Wed 10 16/16 1 Job Thu 11…" at bounding box center [394, 307] width 789 height 467
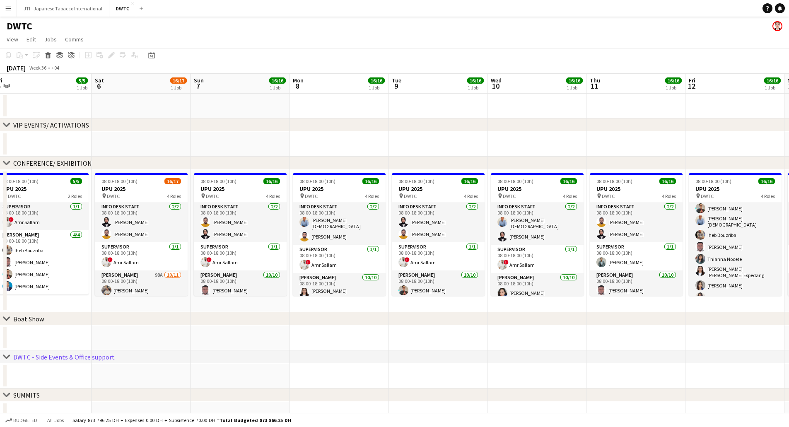
drag, startPoint x: 440, startPoint y: 249, endPoint x: 532, endPoint y: 251, distance: 92.0
click at [532, 251] on app-calendar-viewport "Wed 3 5/5 1 Job Thu 4 5/5 1 Job Fri 5 5/5 1 Job Sat 6 16/17 1 Job Sun 7 16/16 1…" at bounding box center [394, 307] width 789 height 467
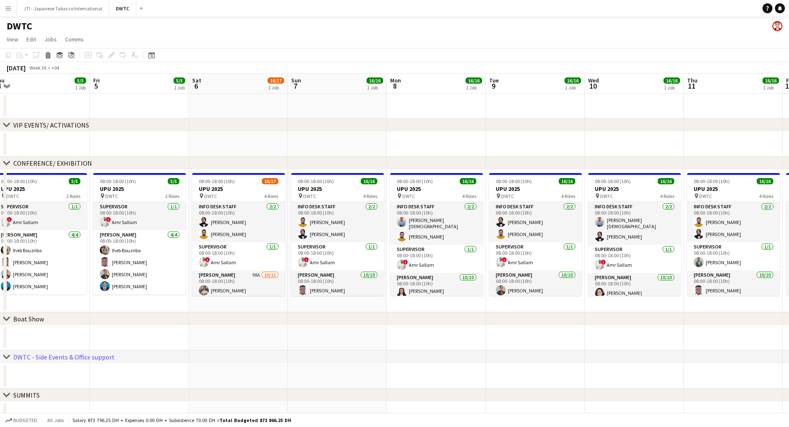
scroll to position [0, 205]
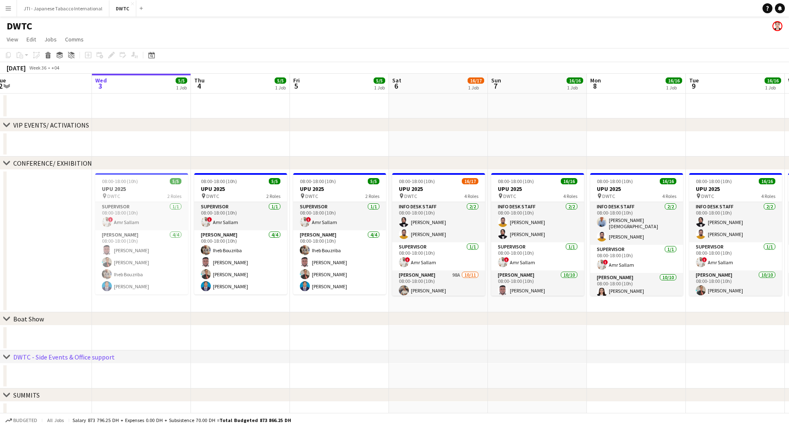
drag, startPoint x: 391, startPoint y: 265, endPoint x: 549, endPoint y: 273, distance: 158.4
click at [549, 273] on app-calendar-viewport "Sun 31 Mon 1 Tue 2 Wed 3 5/5 1 Job Thu 4 5/5 1 Job Fri 5 5/5 1 Job Sat 6 16/17 …" at bounding box center [394, 307] width 789 height 467
click at [228, 218] on app-card-role "Supervisor 1/1 08:00-18:00 (10h) ! Amr Sallam" at bounding box center [240, 216] width 93 height 28
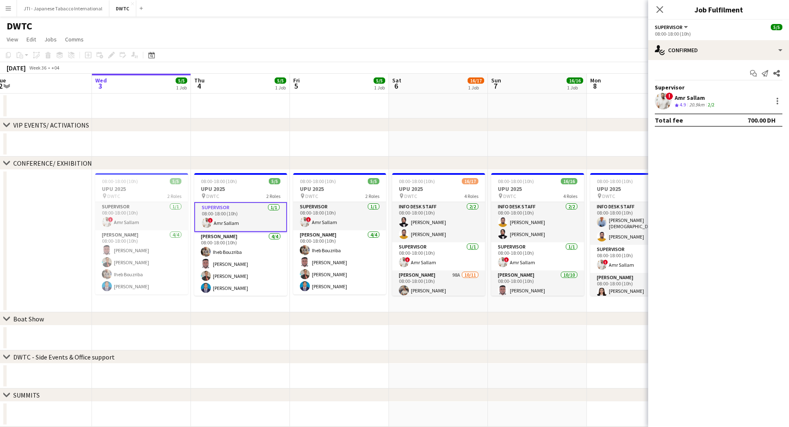
click at [699, 102] on div "20.9km" at bounding box center [696, 104] width 19 height 7
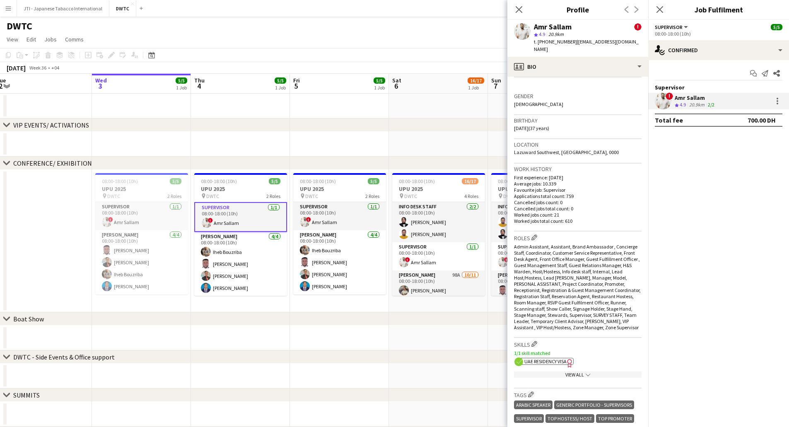
scroll to position [290, 0]
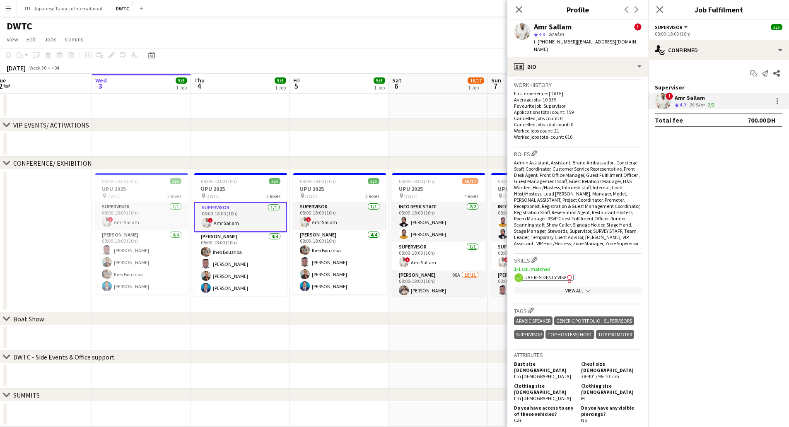
click at [574, 294] on app-show-more-section "View All chevron-down" at bounding box center [578, 289] width 128 height 16
click at [576, 289] on div "View All chevron-down" at bounding box center [578, 290] width 128 height 6
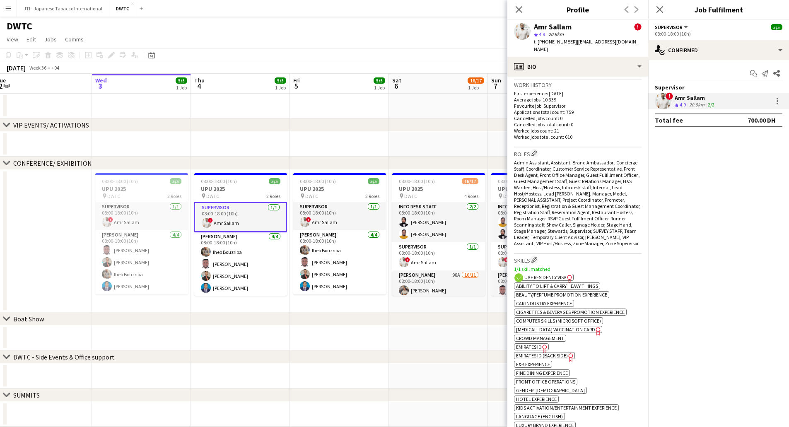
click at [534, 347] on span "Emirates ID" at bounding box center [529, 347] width 26 height 6
drag, startPoint x: 573, startPoint y: 42, endPoint x: 625, endPoint y: 43, distance: 51.4
click at [625, 43] on span "| amriano_4@hotmail.com" at bounding box center [586, 46] width 105 height 14
copy span "amriano_4@hotmail.com"
drag, startPoint x: 259, startPoint y: 260, endPoint x: 610, endPoint y: 126, distance: 375.3
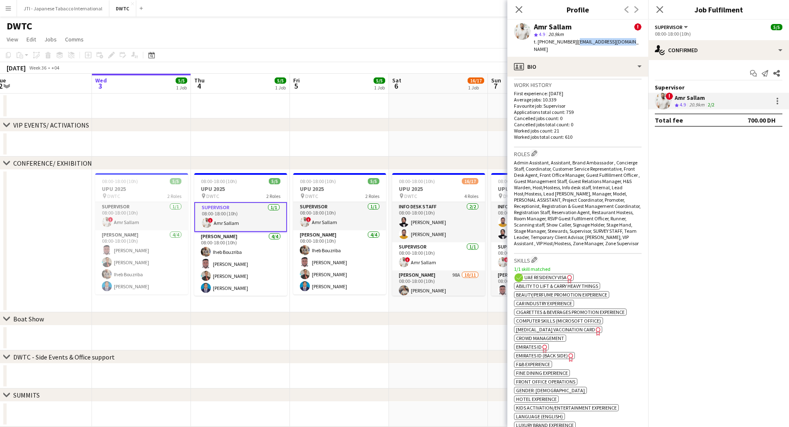
click at [259, 260] on app-card-role "Usher 4/4 08:00-18:00 (10h) Iheb Bouzriba Jevas Nangsi Albert Arroyo Benjamin O…" at bounding box center [240, 264] width 93 height 64
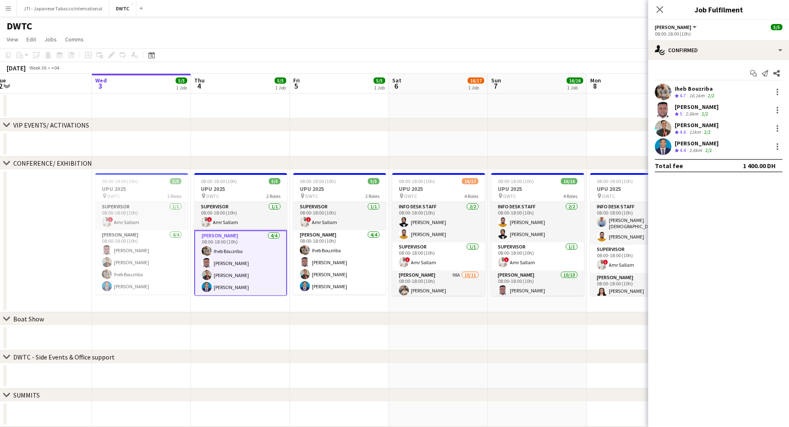
click at [708, 90] on div "Iheb Bouzriba" at bounding box center [695, 88] width 41 height 7
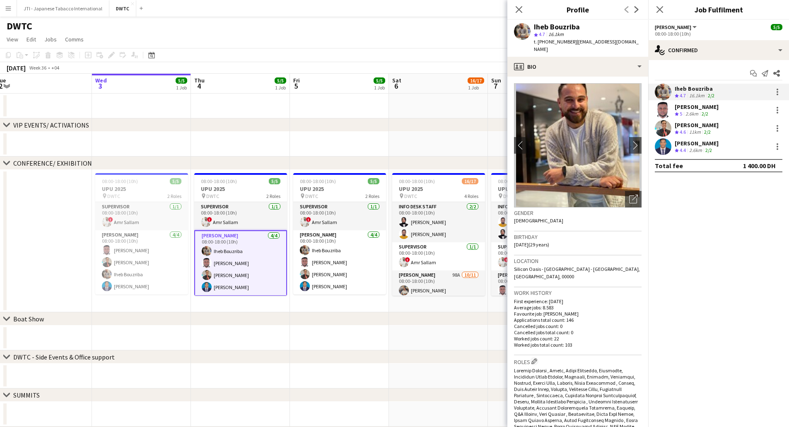
scroll to position [248, 0]
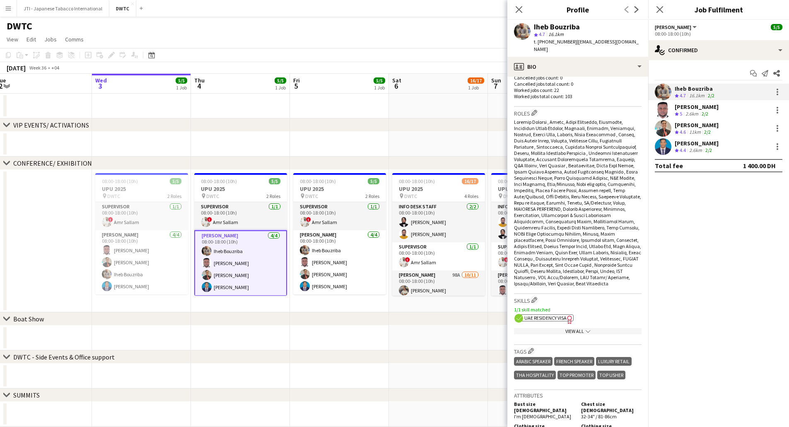
click at [553, 328] on div "View All chevron-down" at bounding box center [578, 331] width 128 height 6
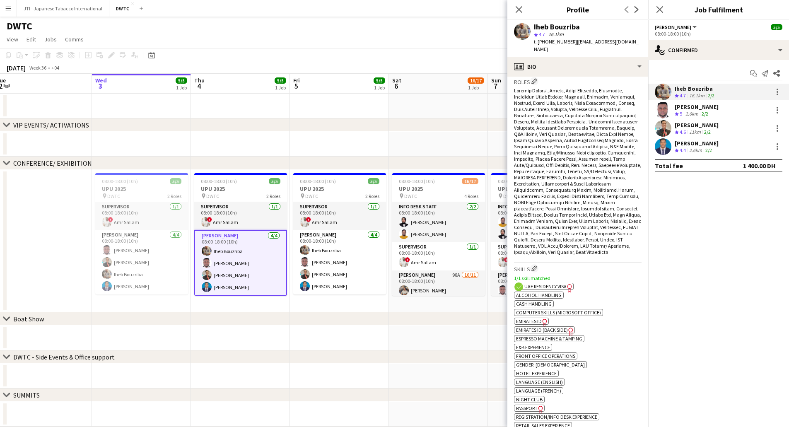
scroll to position [331, 0]
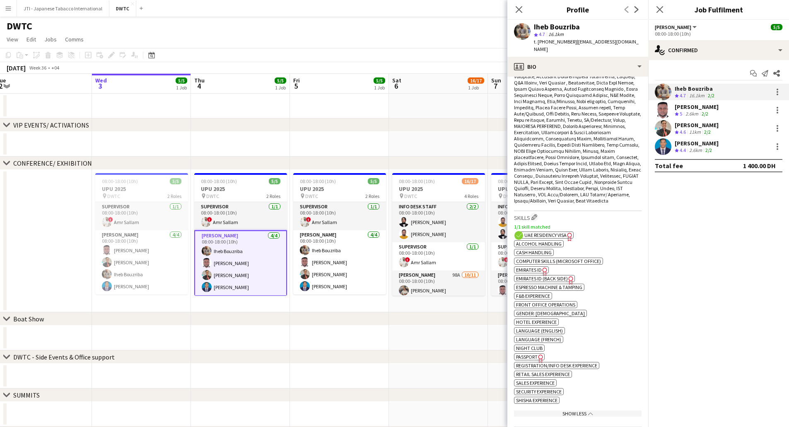
click at [535, 267] on span "Emirates ID" at bounding box center [529, 270] width 26 height 6
drag, startPoint x: 573, startPoint y: 41, endPoint x: 633, endPoint y: 43, distance: 59.7
click at [633, 43] on div "Iheb Bouzriba star 4.7 16.1km t. +971555879650 | ihebbouzriba@gmail.com" at bounding box center [577, 38] width 141 height 37
copy span "ihebbouzriba@gmail.com"
click at [444, 313] on div "chevron-right Boat Show" at bounding box center [394, 318] width 789 height 13
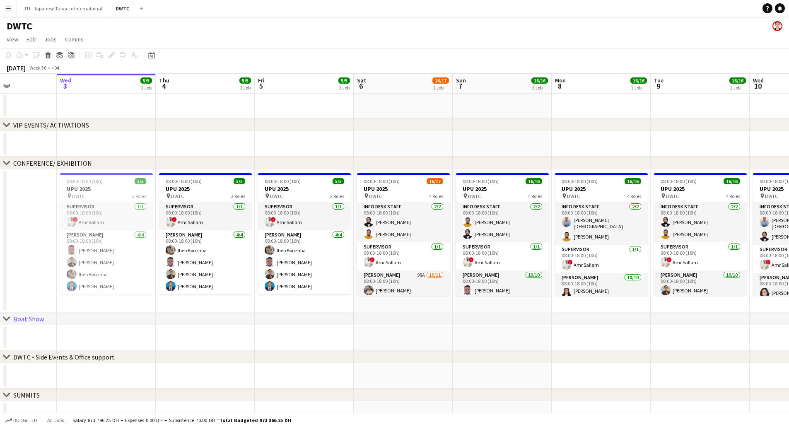
scroll to position [0, 241]
drag, startPoint x: 421, startPoint y: 274, endPoint x: 405, endPoint y: 273, distance: 15.8
click at [405, 273] on app-calendar-viewport "Sun 31 Mon 1 Tue 2 Wed 3 5/5 1 Job Thu 4 5/5 1 Job Fri 5 5/5 1 Job Sat 6 16/17 …" at bounding box center [394, 307] width 789 height 467
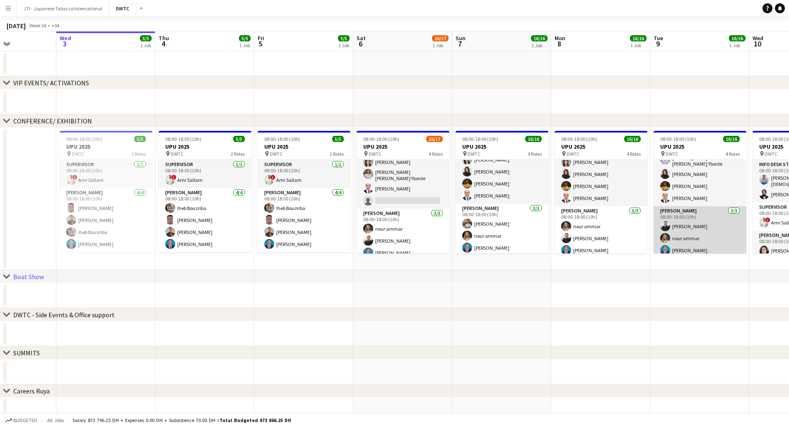
scroll to position [0, 0]
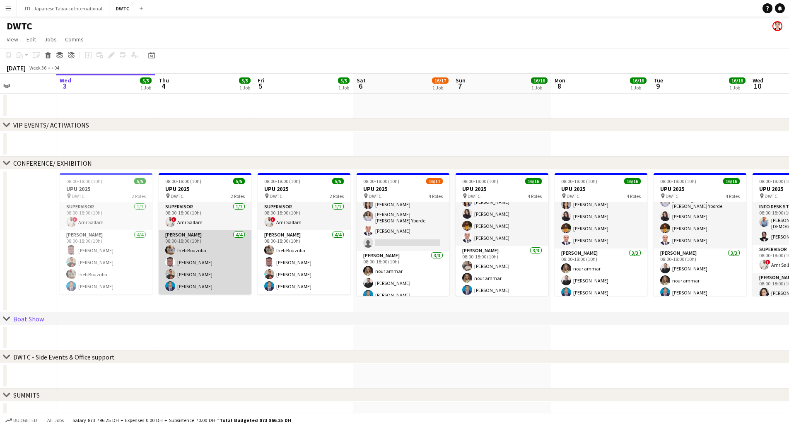
drag, startPoint x: 230, startPoint y: 285, endPoint x: 222, endPoint y: 289, distance: 9.8
click at [230, 285] on app-card-role "Usher 4/4 08:00-18:00 (10h) Iheb Bouzriba Jevas Nangsi Albert Arroyo Benjamin O…" at bounding box center [205, 262] width 93 height 64
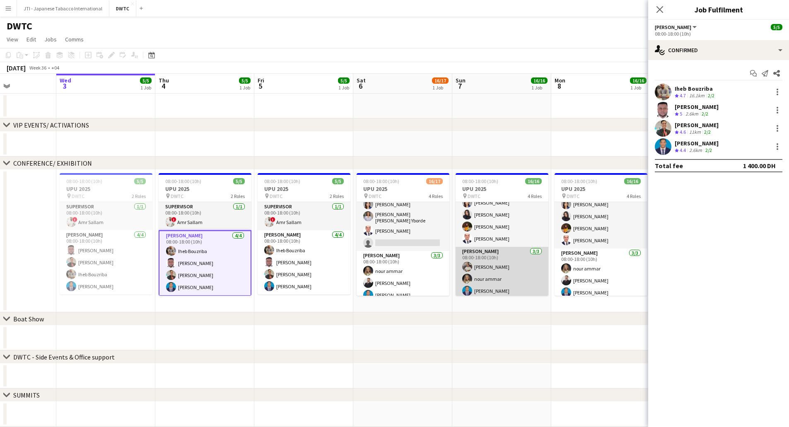
scroll to position [163, 0]
click at [692, 126] on div "[PERSON_NAME]" at bounding box center [697, 124] width 44 height 7
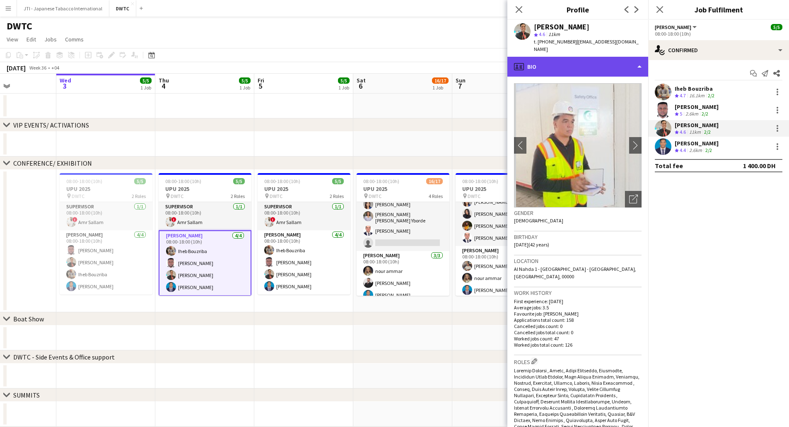
click at [571, 57] on div "profile Bio" at bounding box center [577, 67] width 141 height 20
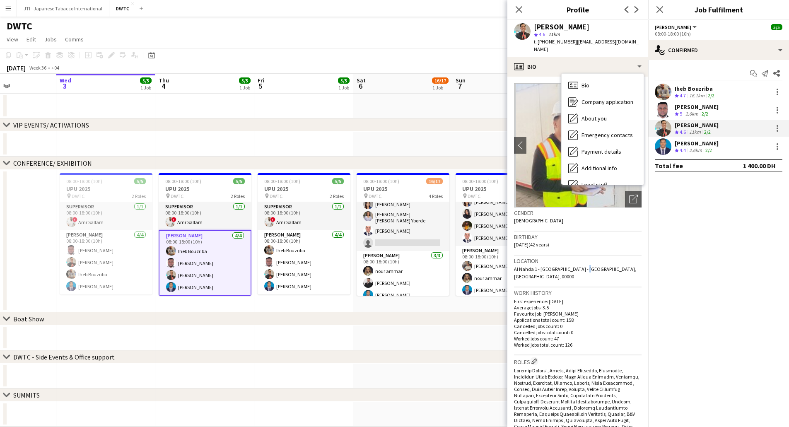
click at [582, 256] on div "Location Al Nahda 1 - Dubai - United Arab Emirates, Dubai, 00000" at bounding box center [578, 272] width 128 height 32
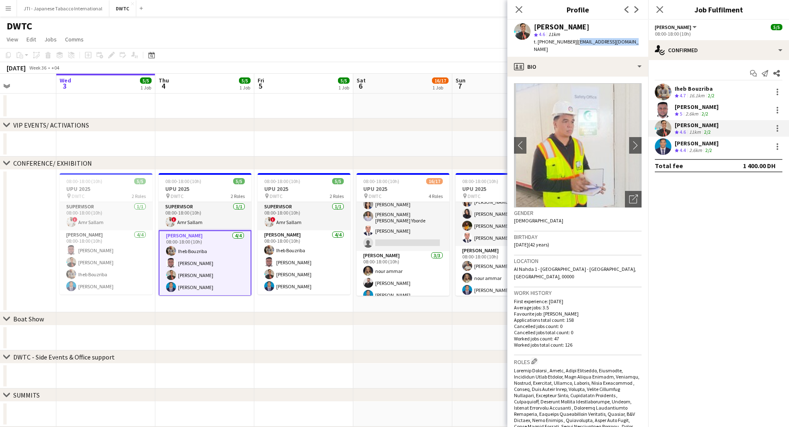
drag, startPoint x: 573, startPoint y: 41, endPoint x: 629, endPoint y: 41, distance: 55.5
click at [629, 41] on div "Albert Arroyo star 4.6 11km t. +971567859738 | arroyoalbert@yahoo.com" at bounding box center [577, 38] width 141 height 37
copy span "arroyoalbert@yahoo.com"
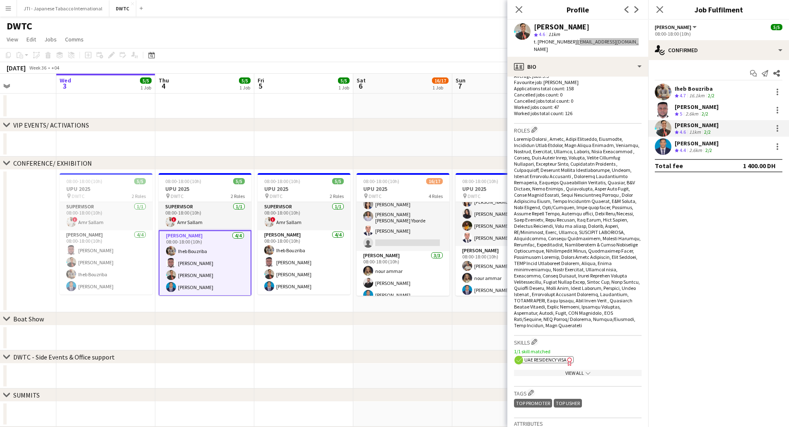
scroll to position [290, 0]
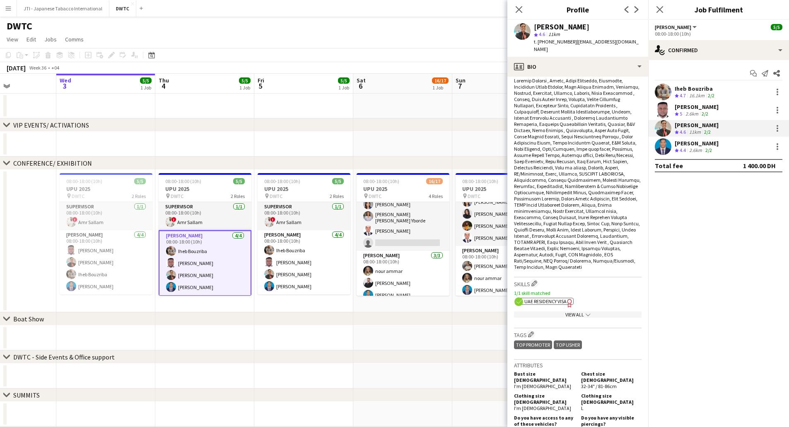
click at [567, 311] on div "View All chevron-down" at bounding box center [578, 314] width 128 height 6
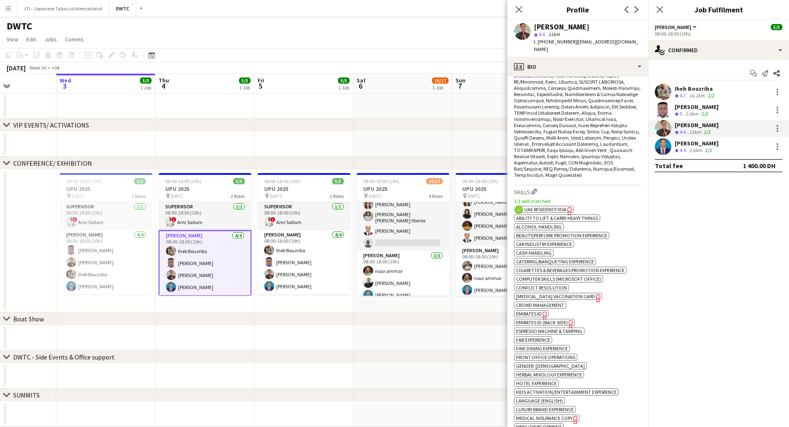
scroll to position [456, 0]
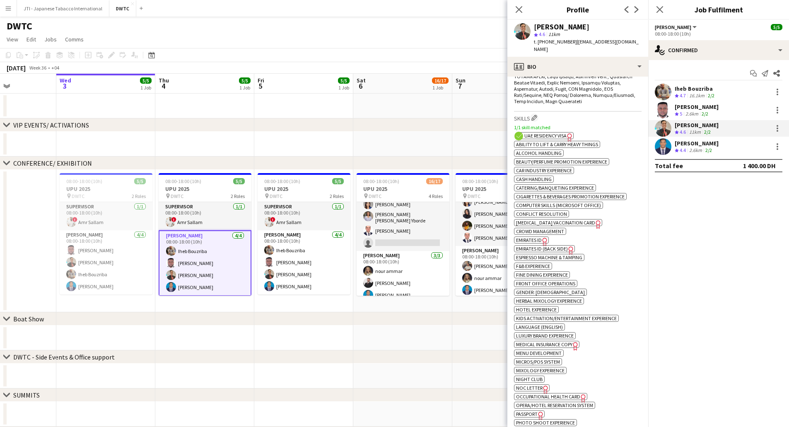
click at [537, 237] on span "Emirates ID" at bounding box center [529, 240] width 26 height 6
click at [694, 149] on div "2.6km" at bounding box center [695, 150] width 16 height 7
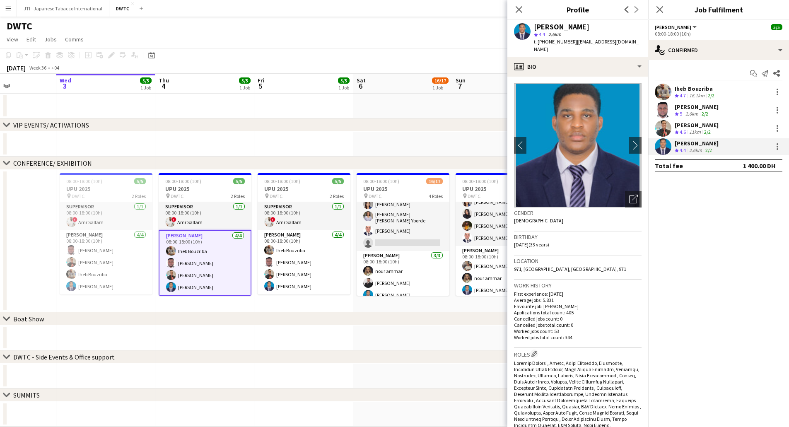
scroll to position [290, 0]
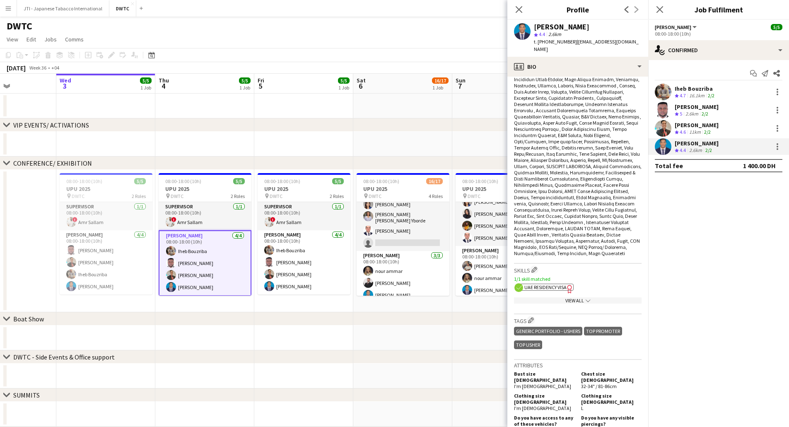
click at [580, 300] on div "View All chevron-down" at bounding box center [578, 300] width 128 height 6
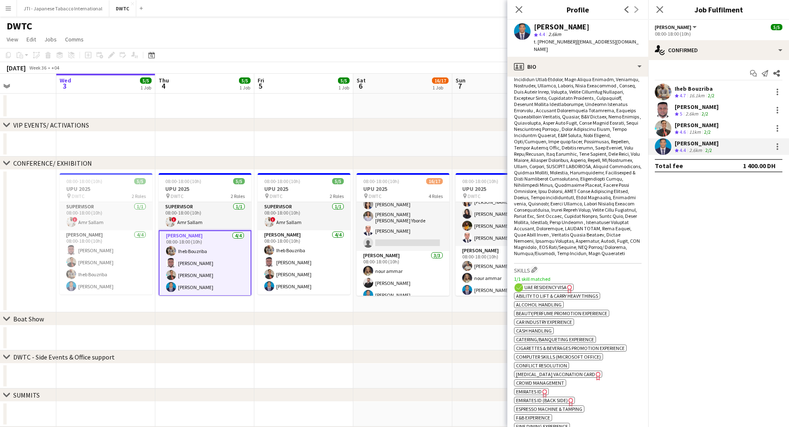
click at [530, 391] on span "Emirates ID" at bounding box center [529, 391] width 26 height 6
drag, startPoint x: 574, startPoint y: 41, endPoint x: 622, endPoint y: 43, distance: 48.5
click at [622, 43] on app-profile-header "Benjamin Ofidi star 4.4 2.6km t. +971559496925 | ofbenz@yahoo.com" at bounding box center [577, 38] width 141 height 37
copy span "ofbenz@yahoo.com"
click at [718, 111] on div "Jevas Nangsi Crew rating 5 2.6km 2/2" at bounding box center [718, 110] width 141 height 17
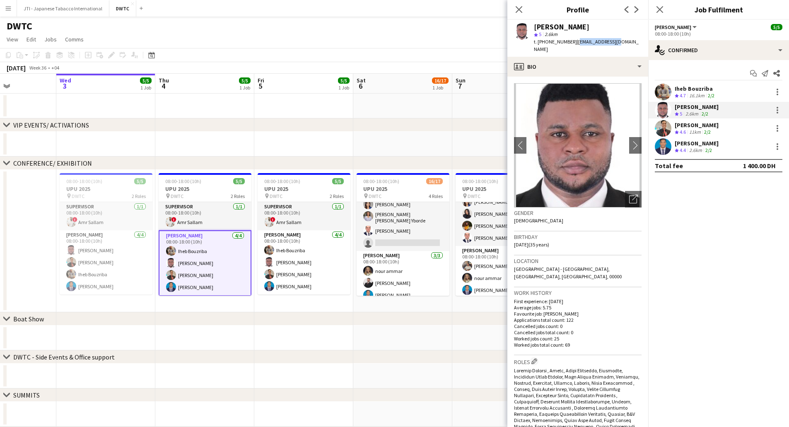
drag, startPoint x: 573, startPoint y: 41, endPoint x: 613, endPoint y: 41, distance: 39.8
click at [613, 41] on div "Jevas Nangsi star 5 2.6km t. +971556245824 | njevas@ymail.com" at bounding box center [577, 38] width 141 height 37
copy span "njevas@ymail.com"
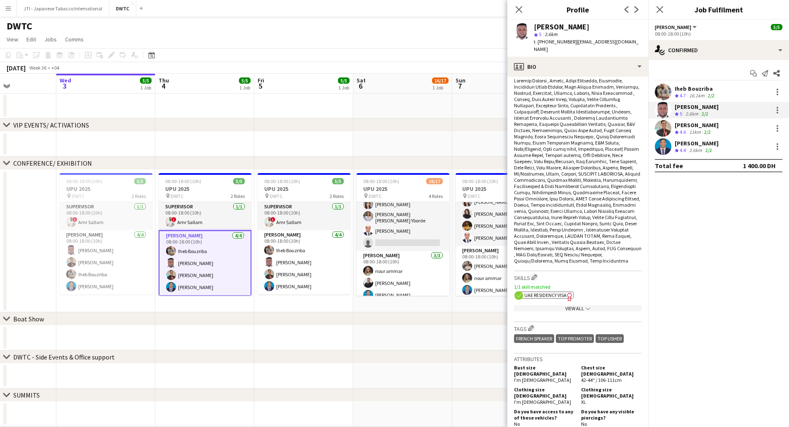
click at [584, 305] on app-icon "chevron-down" at bounding box center [587, 308] width 7 height 6
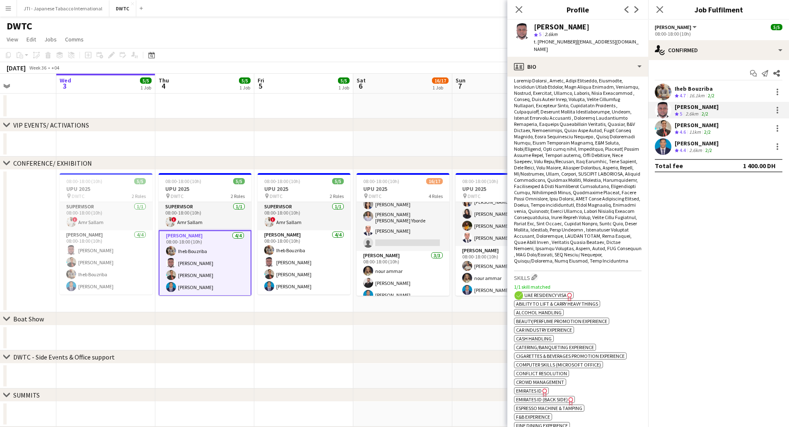
click at [533, 388] on span "Emirates ID" at bounding box center [529, 391] width 26 height 6
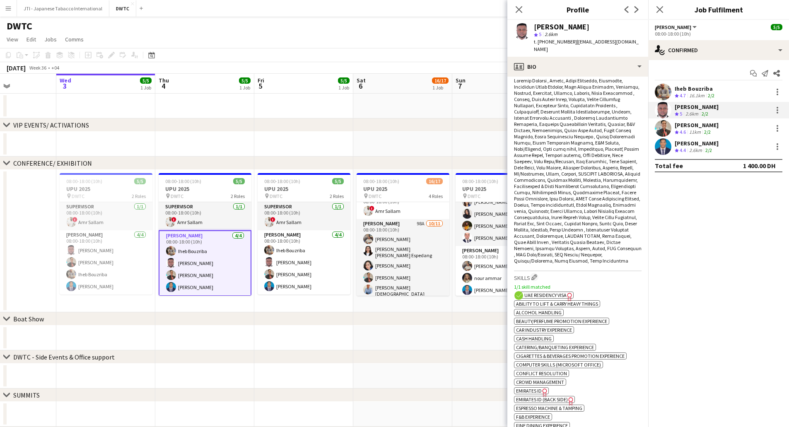
scroll to position [0, 0]
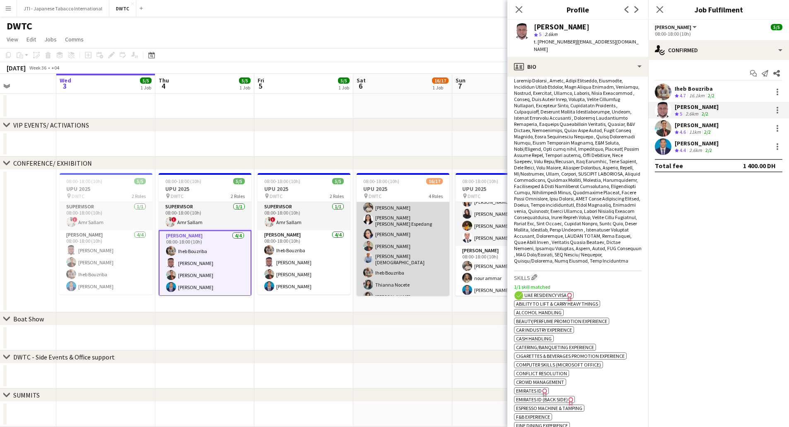
click at [406, 262] on app-card-role "Usher 98A 10/11 08:00-18:00 (10h) Muhammad Fayaz Maria liza Espedang Cherubim R…" at bounding box center [403, 266] width 93 height 156
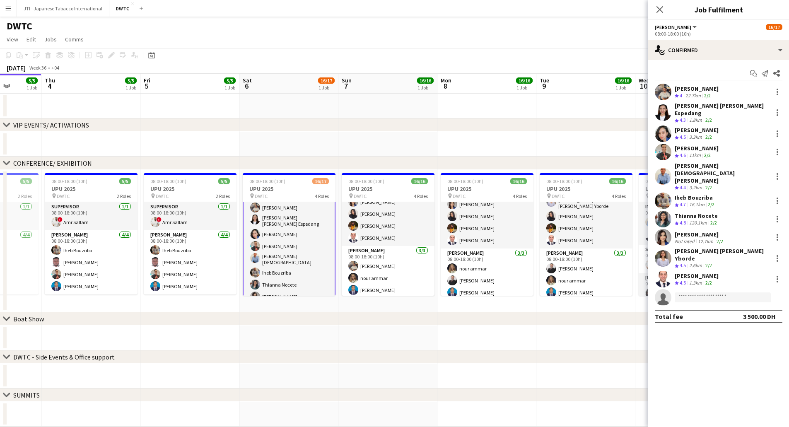
scroll to position [0, 268]
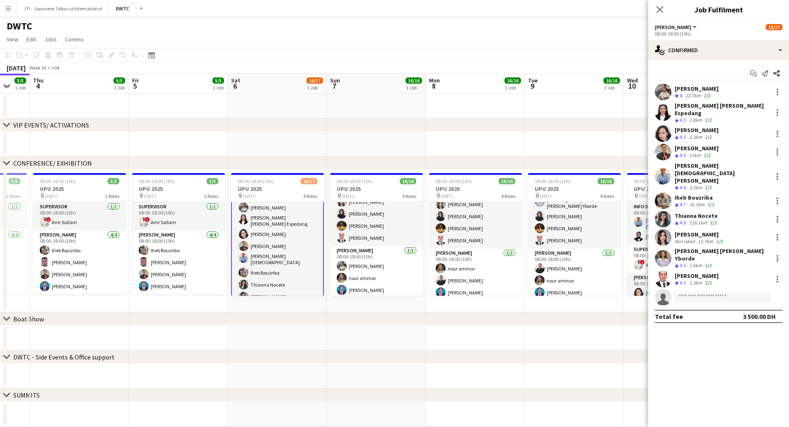
drag, startPoint x: 485, startPoint y: 343, endPoint x: 400, endPoint y: 336, distance: 85.2
click at [400, 343] on app-calendar-viewport "Mon 1 Tue 2 Wed 3 5/5 1 Job Thu 4 5/5 1 Job Fri 5 5/5 1 Job Sat 6 16/17 1 Job S…" at bounding box center [394, 307] width 789 height 467
click at [690, 95] on div "22.7km" at bounding box center [693, 95] width 19 height 7
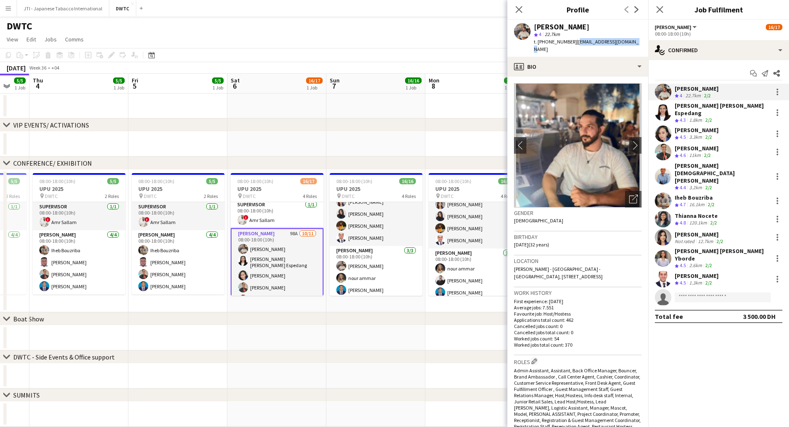
drag, startPoint x: 573, startPoint y: 40, endPoint x: 635, endPoint y: 43, distance: 62.2
click at [635, 43] on div "Muhammad Fayaz star 4 22.7km t. +971529667667 | ahmadfayaz640@gmail.com" at bounding box center [577, 38] width 141 height 37
copy span "ahmadfayaz640@gmail.com"
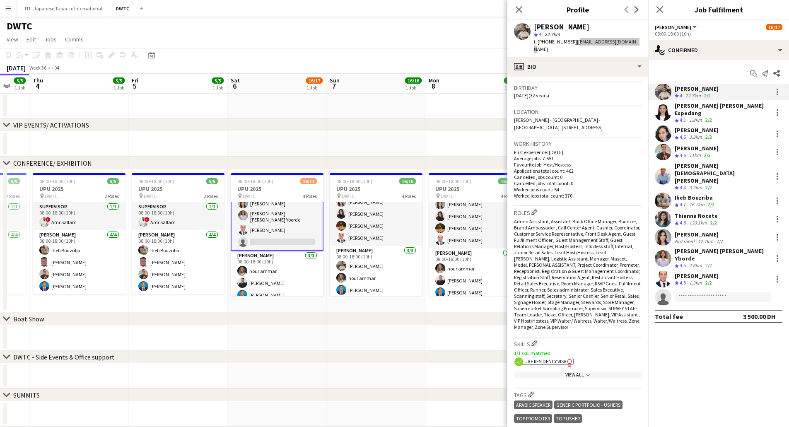
scroll to position [248, 0]
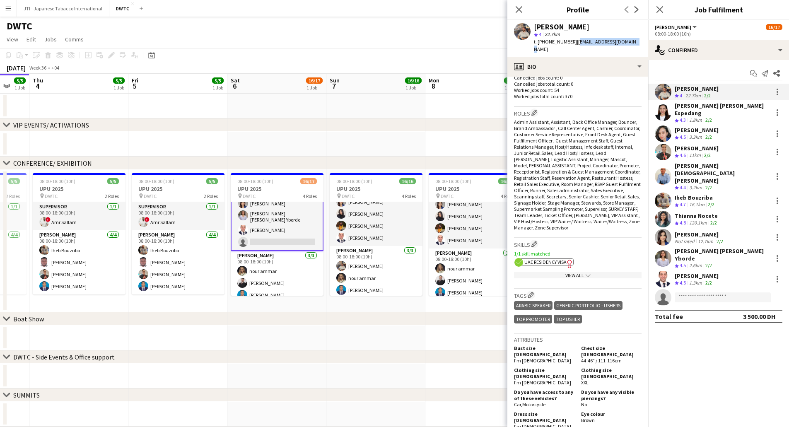
drag, startPoint x: 565, startPoint y: 268, endPoint x: 560, endPoint y: 275, distance: 9.8
click at [565, 272] on div "View All chevron-down" at bounding box center [578, 275] width 128 height 6
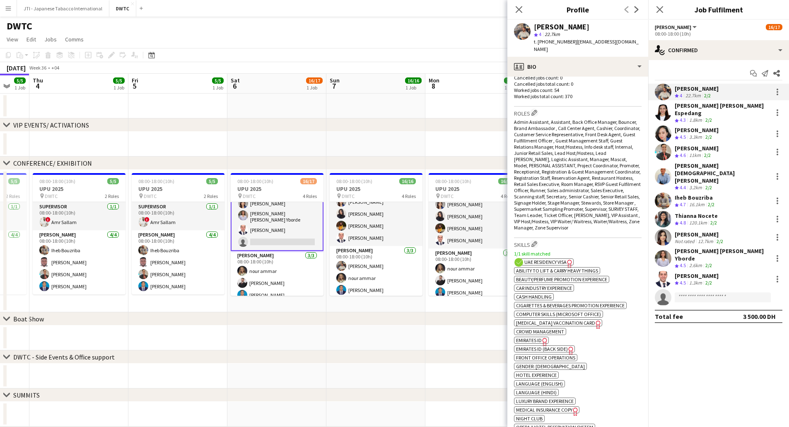
click at [535, 337] on span "Emirates ID" at bounding box center [529, 340] width 26 height 6
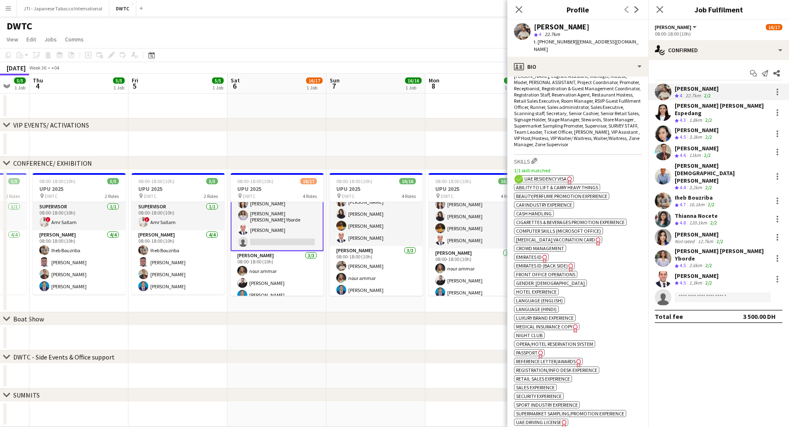
scroll to position [414, 0]
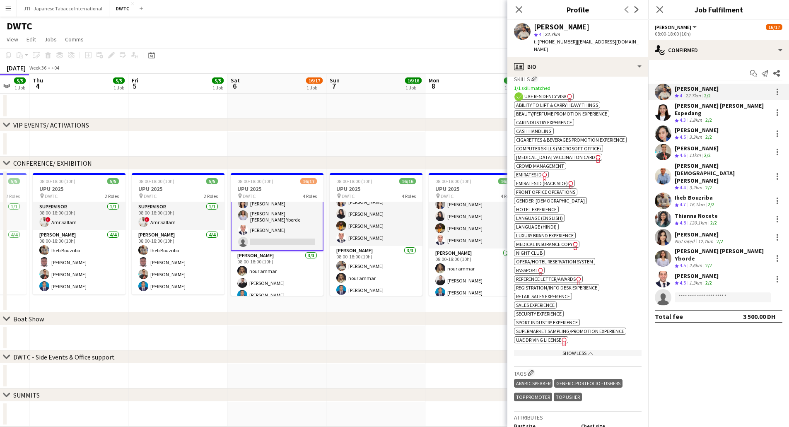
click at [536, 267] on span "Passport" at bounding box center [527, 270] width 22 height 6
click at [712, 117] on app-skills-label "2/2" at bounding box center [708, 120] width 7 height 6
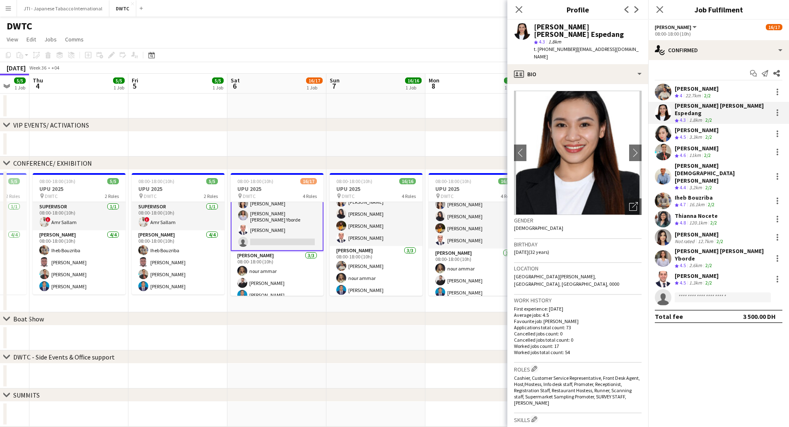
scroll to position [331, 0]
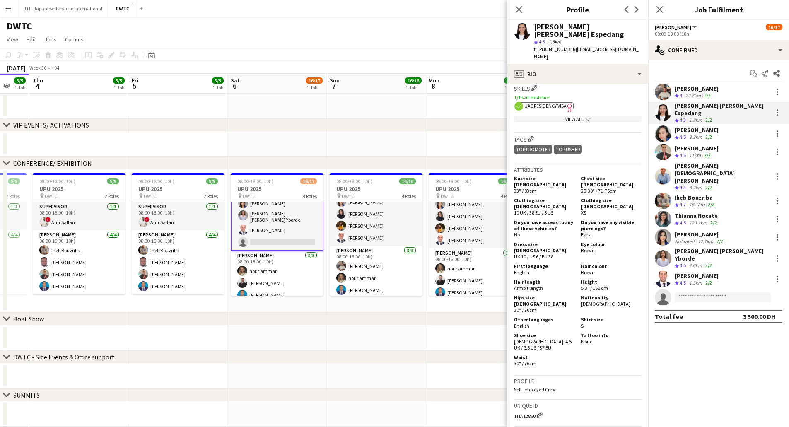
click at [566, 116] on div "View All chevron-down" at bounding box center [578, 119] width 128 height 6
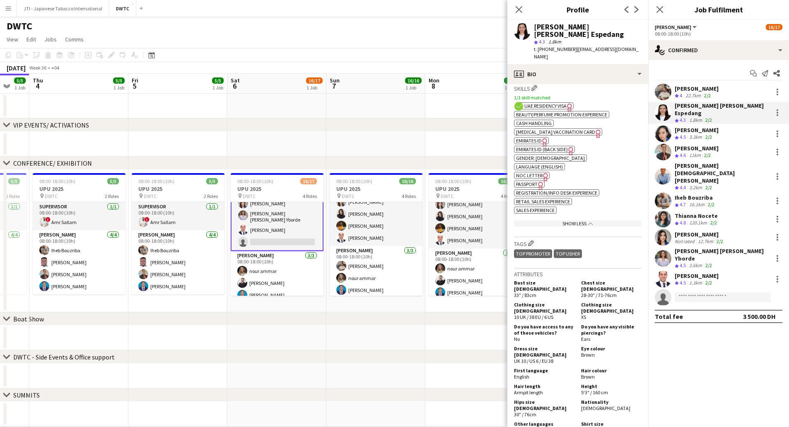
click at [533, 137] on span "Emirates ID" at bounding box center [529, 140] width 26 height 6
drag, startPoint x: 574, startPoint y: 42, endPoint x: 630, endPoint y: 45, distance: 56.8
click at [630, 46] on span "| marializa.miles@gmail.com" at bounding box center [586, 53] width 105 height 14
copy span "marializa.miles@gmail.com"
click at [690, 118] on div "Maria liza Espedang Crew rating 4.3 1.8km 2/2" at bounding box center [718, 113] width 141 height 22
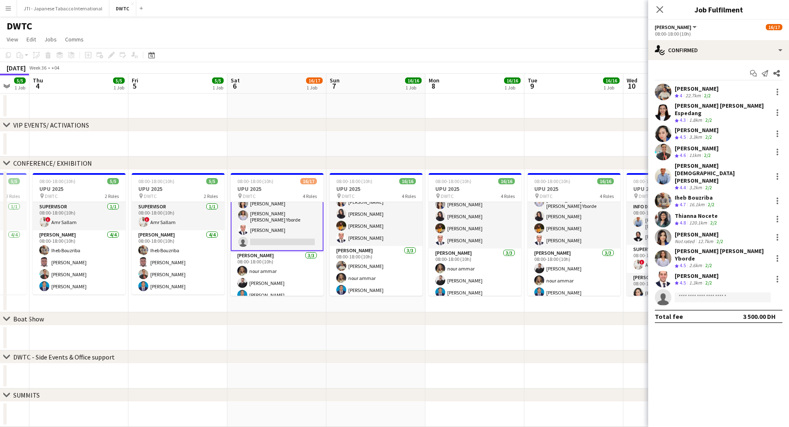
click at [689, 126] on div "Cherubim Reyes" at bounding box center [697, 129] width 44 height 7
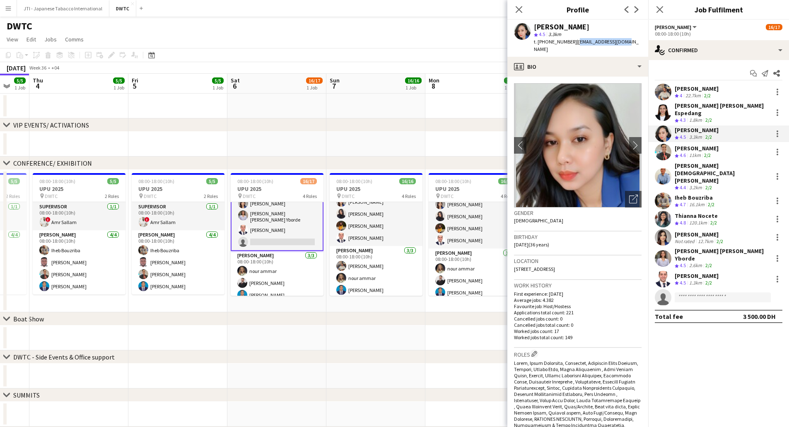
drag, startPoint x: 573, startPoint y: 42, endPoint x: 616, endPoint y: 43, distance: 43.5
click at [616, 43] on span "| esnilcher@gmail.com" at bounding box center [586, 46] width 105 height 14
copy span "esnilcher@gmail.com"
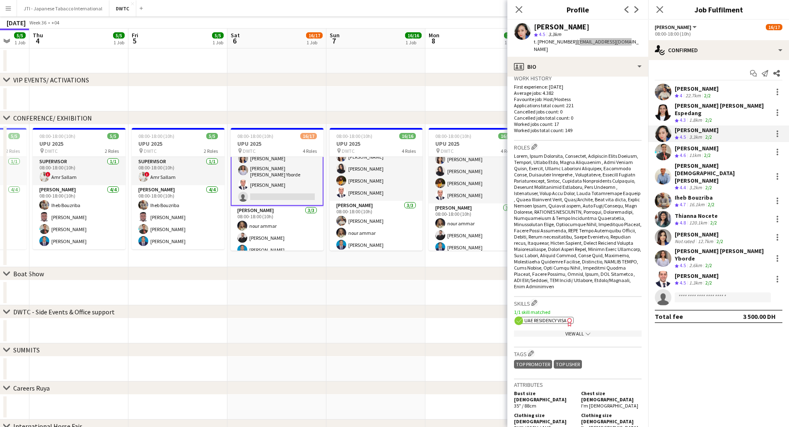
scroll to position [3, 0]
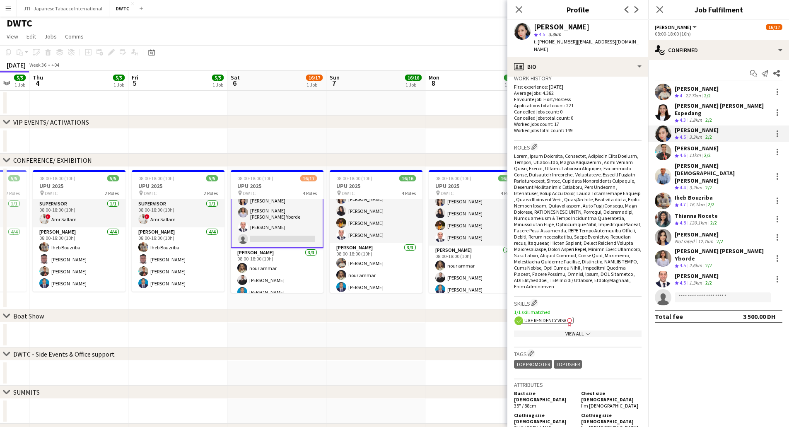
click at [563, 330] on div "View All chevron-down" at bounding box center [578, 333] width 128 height 6
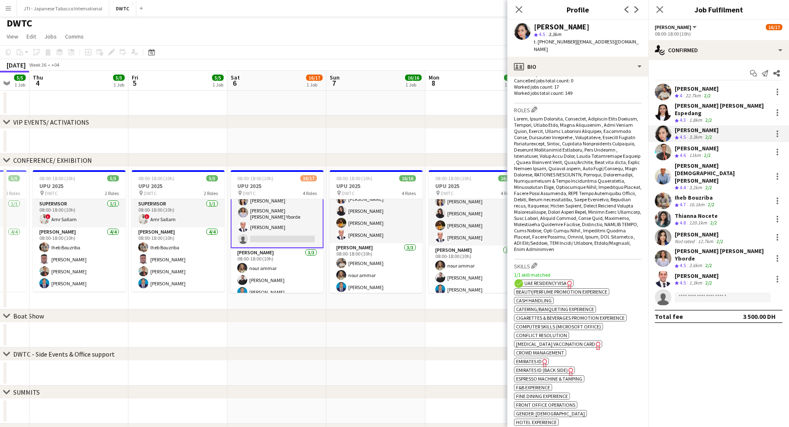
scroll to position [290, 0]
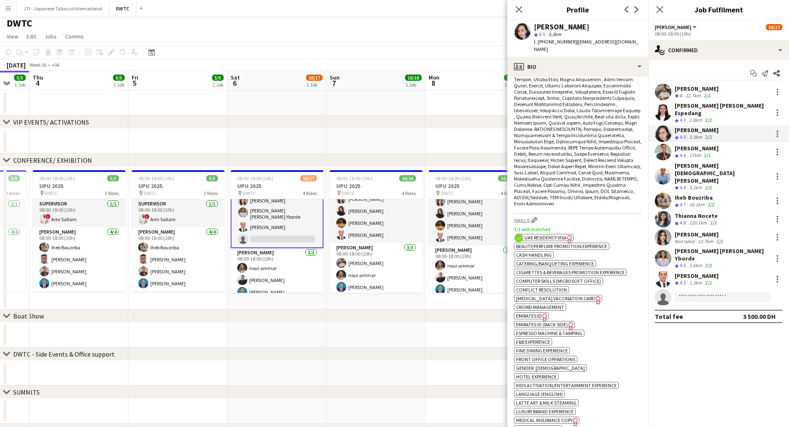
click at [537, 313] on span "Emirates ID" at bounding box center [529, 316] width 26 height 6
click at [685, 162] on div "[PERSON_NAME][DEMOGRAPHIC_DATA] [PERSON_NAME]" at bounding box center [722, 173] width 94 height 22
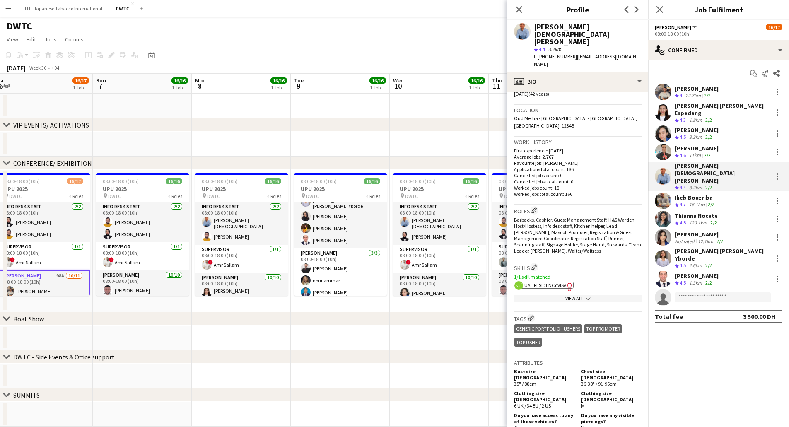
scroll to position [0, 304]
drag, startPoint x: 475, startPoint y: 276, endPoint x: 241, endPoint y: 280, distance: 234.0
click at [241, 280] on app-calendar-viewport "Wed 3 5/5 1 Job Thu 4 5/5 1 Job Fri 5 5/5 1 Job Sat 6 16/17 1 Job Sun 7 16/16 1…" at bounding box center [394, 307] width 789 height 467
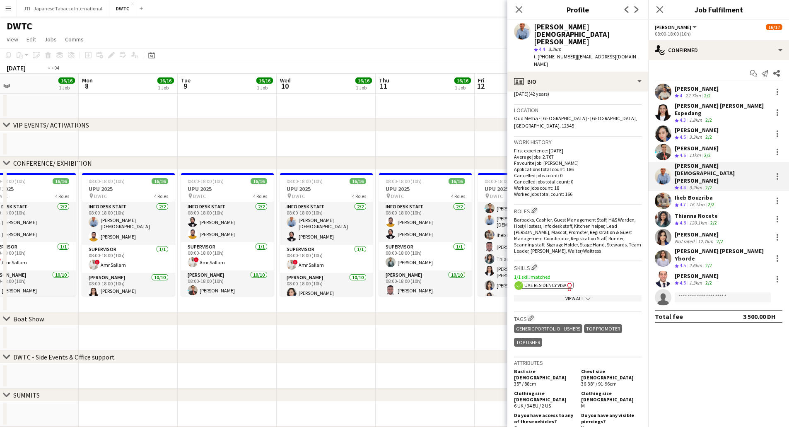
scroll to position [0, 328]
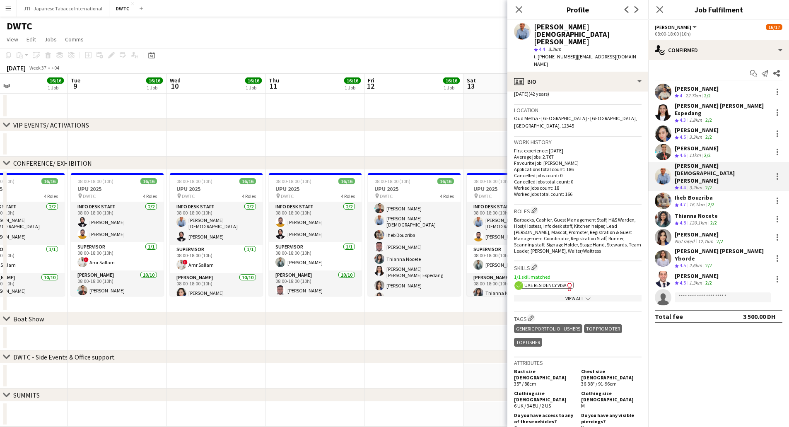
drag, startPoint x: 453, startPoint y: 272, endPoint x: 230, endPoint y: 275, distance: 222.8
click at [230, 275] on app-calendar-viewport "Fri 5 5/5 1 Job Sat 6 16/17 1 Job Sun 7 16/16 1 Job Mon 8 16/16 1 Job Tue 9 16/…" at bounding box center [394, 307] width 789 height 467
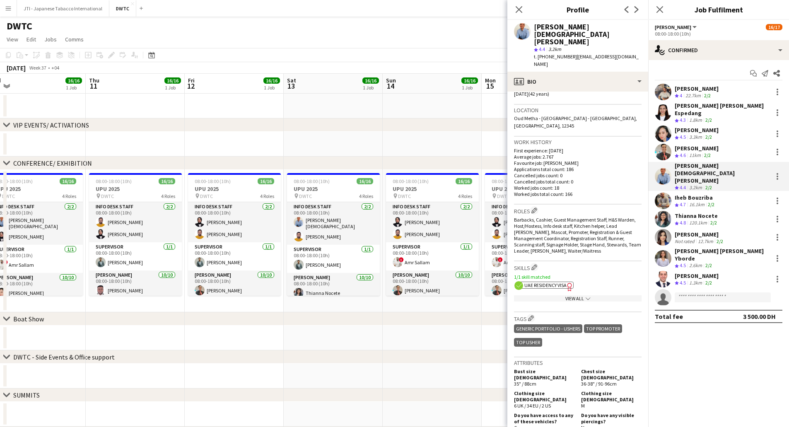
scroll to position [0, 311]
drag, startPoint x: 475, startPoint y: 268, endPoint x: 294, endPoint y: 268, distance: 180.6
click at [294, 268] on app-calendar-viewport "Sun 7 16/16 1 Job Mon 8 16/16 1 Job Tue 9 16/16 1 Job Wed 10 16/16 1 Job Thu 11…" at bounding box center [394, 307] width 789 height 467
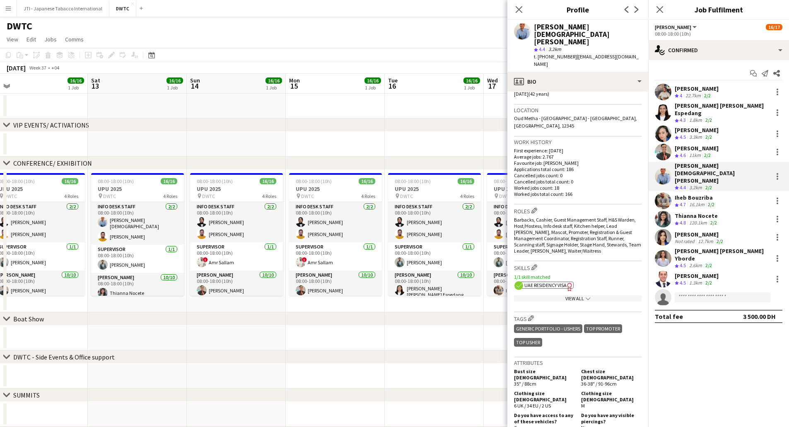
scroll to position [0, 310]
drag, startPoint x: 466, startPoint y: 278, endPoint x: 289, endPoint y: 279, distance: 176.8
click at [289, 279] on app-calendar-viewport "Tue 9 16/16 1 Job Wed 10 16/16 1 Job Thu 11 16/16 1 Job Fri 12 16/16 1 Job Sat …" at bounding box center [394, 307] width 789 height 467
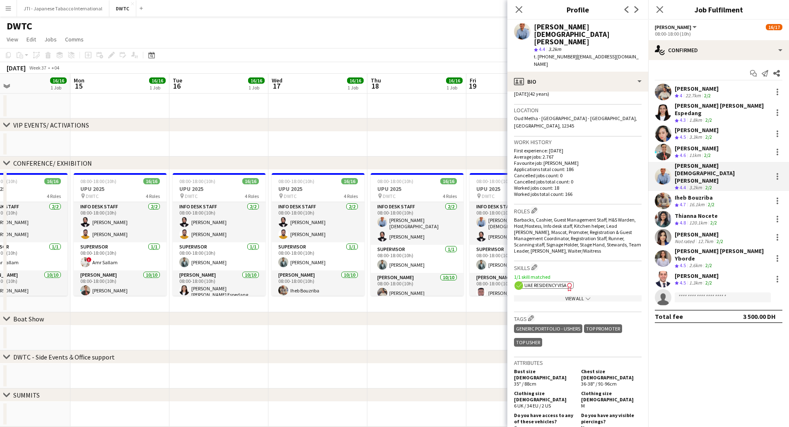
drag, startPoint x: 452, startPoint y: 277, endPoint x: 238, endPoint y: 279, distance: 214.1
click at [238, 279] on app-calendar-viewport "Thu 11 16/16 1 Job Fri 12 16/16 1 Job Sat 13 16/16 1 Job Sun 14 16/16 1 Job Mon…" at bounding box center [394, 307] width 789 height 467
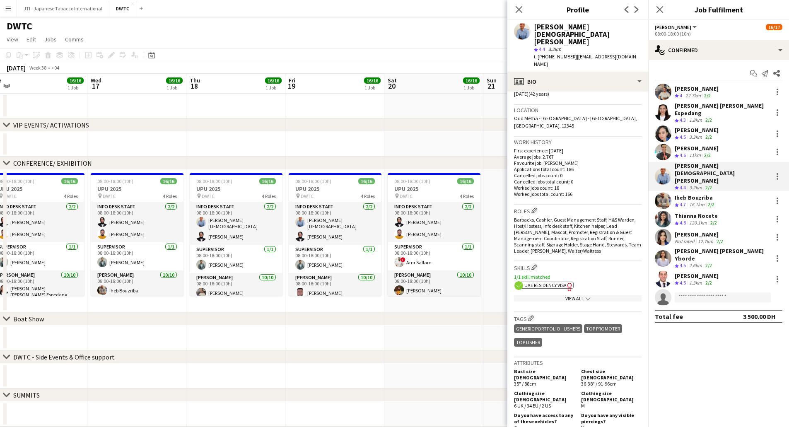
scroll to position [0, 327]
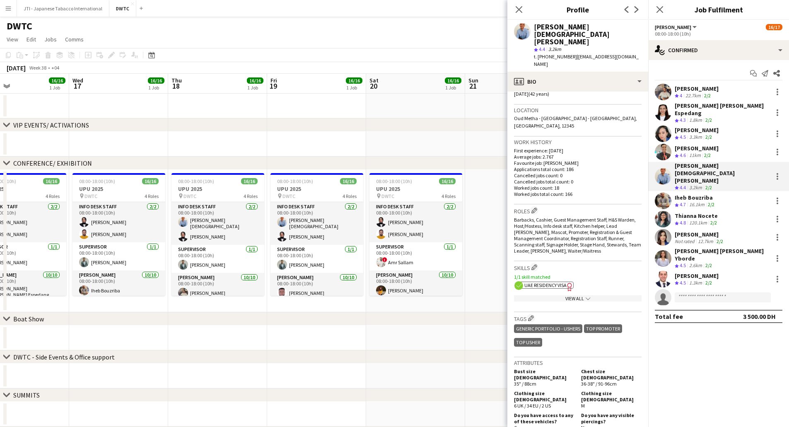
drag, startPoint x: 420, startPoint y: 275, endPoint x: 222, endPoint y: 278, distance: 198.8
click at [222, 278] on app-calendar-viewport "Sat 13 16/16 1 Job Sun 14 16/16 1 Job Mon 15 16/16 1 Job Tue 16 16/16 1 Job Wed…" at bounding box center [394, 307] width 789 height 467
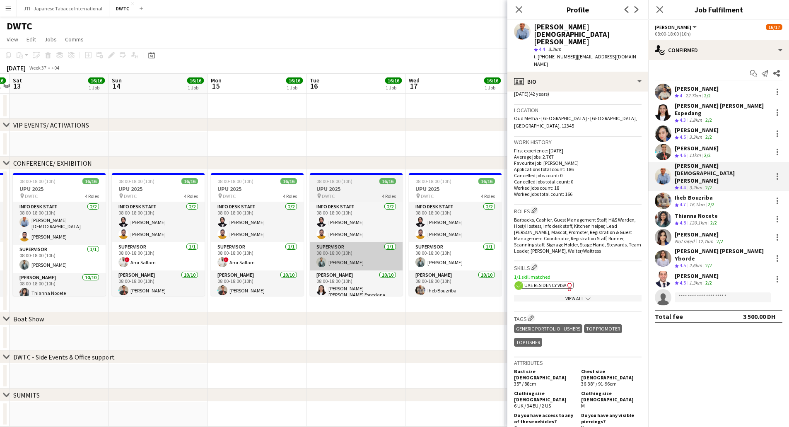
drag, startPoint x: 236, startPoint y: 264, endPoint x: 340, endPoint y: 265, distance: 104.0
click at [461, 264] on app-calendar-viewport "Thu 11 16/16 1 Job Fri 12 16/16 1 Job Sat 13 16/16 1 Job Sun 14 16/16 1 Job Mon…" at bounding box center [394, 307] width 789 height 467
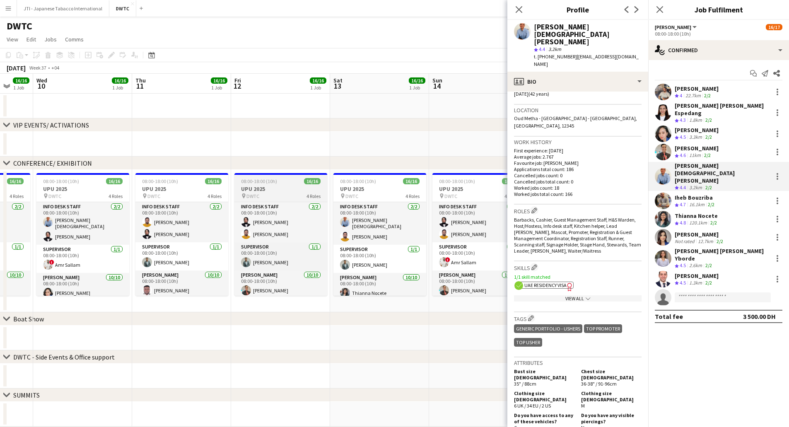
drag, startPoint x: 161, startPoint y: 265, endPoint x: 324, endPoint y: 269, distance: 163.7
click at [470, 265] on app-calendar-viewport "Sun 7 16/16 1 Job Mon 8 16/16 1 Job Tue 9 16/16 1 Job Wed 10 16/16 1 Job Thu 11…" at bounding box center [394, 307] width 789 height 467
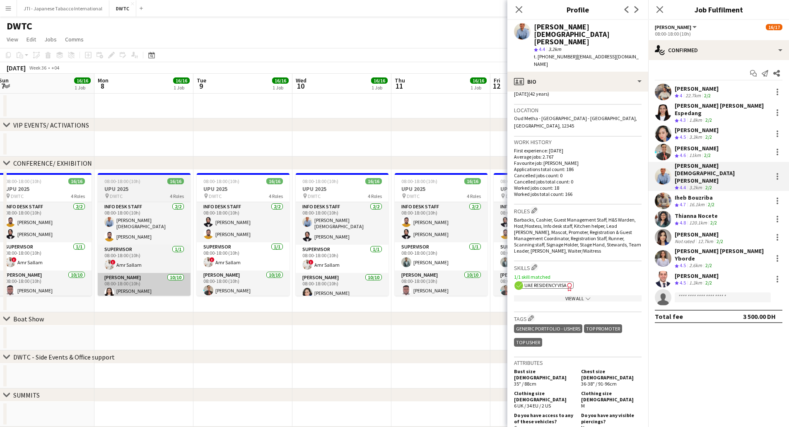
drag, startPoint x: 177, startPoint y: 269, endPoint x: 132, endPoint y: 274, distance: 45.8
click at [409, 268] on app-calendar-viewport "Fri 5 5/5 1 Job Sat 6 16/17 1 Job Sun 7 16/16 1 Job Mon 8 16/16 1 Job Tue 9 16/…" at bounding box center [394, 307] width 789 height 467
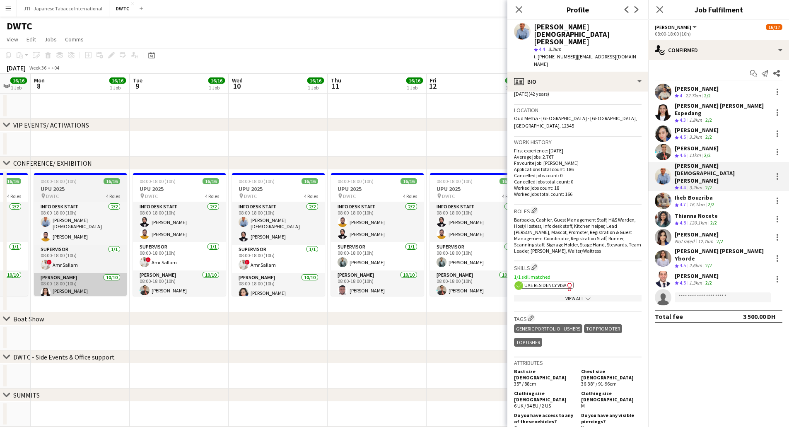
drag, startPoint x: 154, startPoint y: 274, endPoint x: 47, endPoint y: 274, distance: 107.3
click at [31, 274] on app-calendar-viewport "Fri 5 5/5 1 Job Sat 6 16/17 1 Job Sun 7 16/16 1 Job Mon 8 16/16 1 Job Tue 9 16/…" at bounding box center [394, 307] width 789 height 467
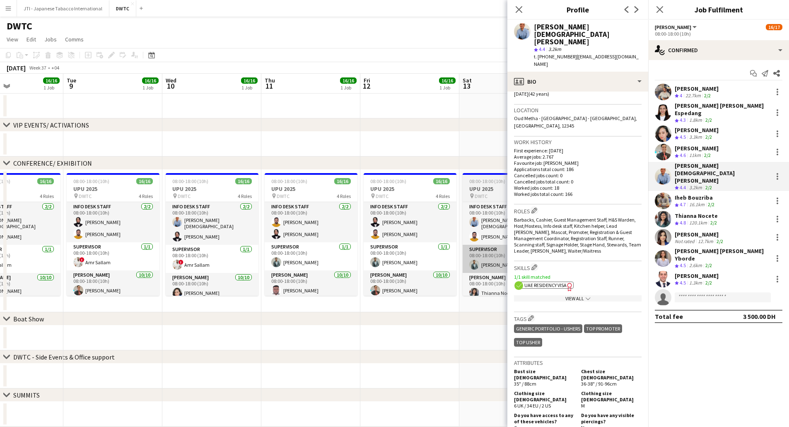
drag, startPoint x: 318, startPoint y: 263, endPoint x: 313, endPoint y: 261, distance: 5.8
click at [68, 263] on app-calendar-viewport "Fri 5 5/5 1 Job Sat 6 16/17 1 Job Sun 7 16/16 1 Job Mon 8 16/16 1 Job Tue 9 16/…" at bounding box center [394, 307] width 789 height 467
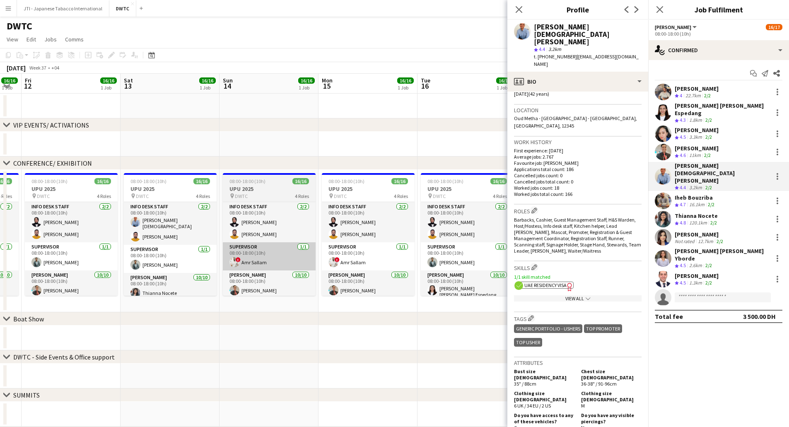
drag, startPoint x: 225, startPoint y: 261, endPoint x: 233, endPoint y: 256, distance: 9.8
click at [152, 261] on app-calendar-viewport "Tue 9 16/16 1 Job Wed 10 16/16 1 Job Thu 11 16/16 1 Job Fri 12 16/16 1 Job Sat …" at bounding box center [394, 307] width 789 height 467
drag, startPoint x: 372, startPoint y: 255, endPoint x: 104, endPoint y: 263, distance: 268.5
click at [104, 263] on app-calendar-viewport "Tue 9 16/16 1 Job Wed 10 16/16 1 Job Thu 11 16/16 1 Job Fri 12 16/16 1 Job Sat …" at bounding box center [394, 307] width 789 height 467
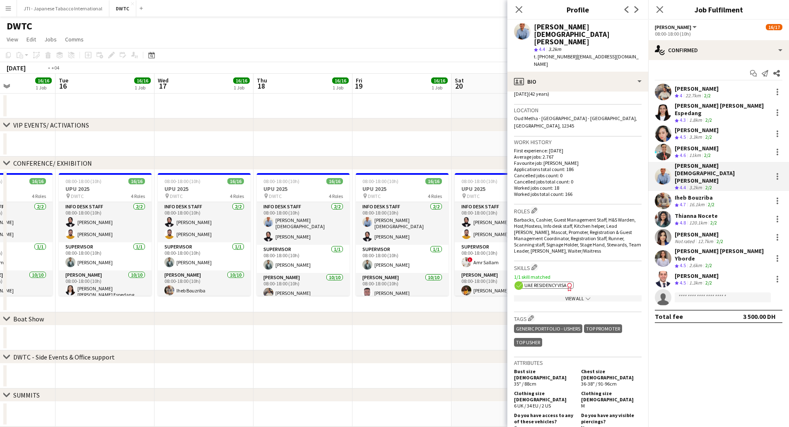
drag, startPoint x: 329, startPoint y: 261, endPoint x: 130, endPoint y: 270, distance: 199.4
click at [122, 272] on app-calendar-viewport "Fri 12 16/16 1 Job Sat 13 16/16 1 Job Sun 14 16/16 1 Job Mon 15 16/16 1 Job Tue…" at bounding box center [394, 307] width 789 height 467
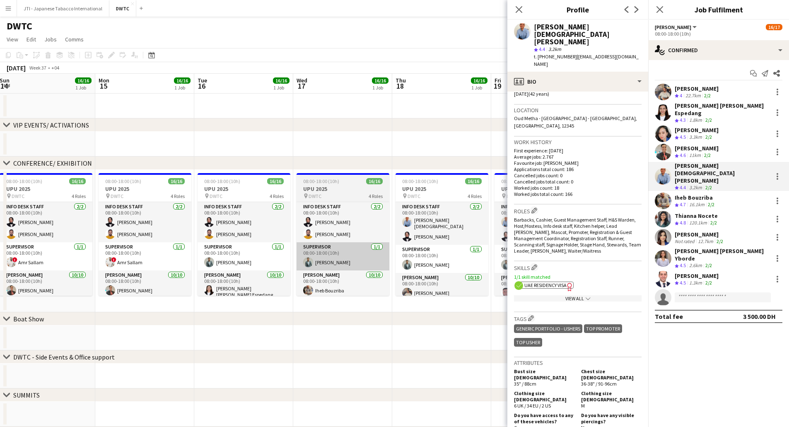
drag, startPoint x: 358, startPoint y: 269, endPoint x: 383, endPoint y: 268, distance: 24.9
click at [415, 269] on app-calendar-viewport "Fri 12 16/16 1 Job Sat 13 16/16 1 Job Sun 14 16/16 1 Job Mon 15 16/16 1 Job Tue…" at bounding box center [394, 307] width 789 height 467
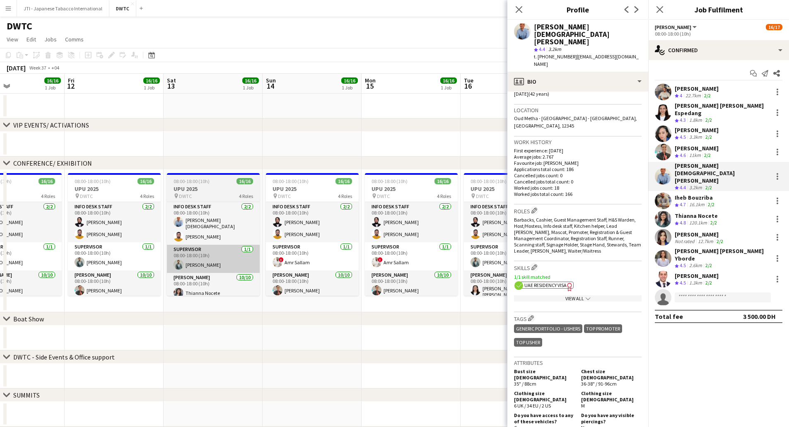
drag, startPoint x: 118, startPoint y: 262, endPoint x: 288, endPoint y: 266, distance: 169.8
click at [428, 265] on app-calendar-viewport "Tue 9 16/16 1 Job Wed 10 16/16 1 Job Thu 11 16/16 1 Job Fri 12 16/16 1 Job Sat …" at bounding box center [394, 307] width 789 height 467
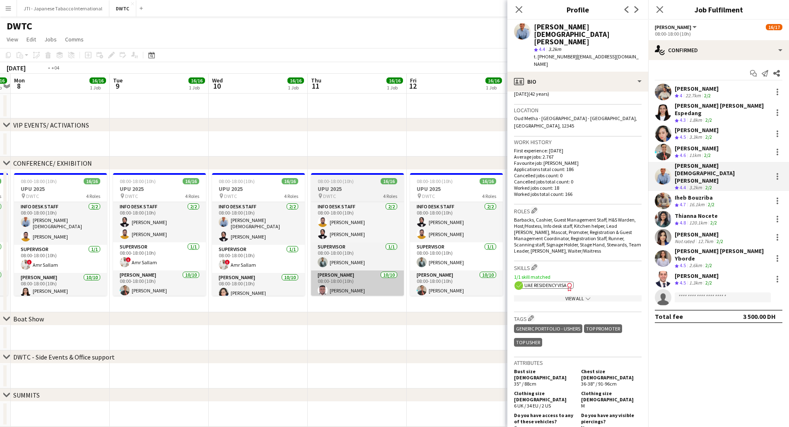
drag, startPoint x: 145, startPoint y: 262, endPoint x: 340, endPoint y: 273, distance: 195.4
click at [355, 272] on app-calendar-viewport "Sat 6 16/17 1 Job Sun 7 16/16 1 Job Mon 8 16/16 1 Job Tue 9 16/16 1 Job Wed 10 …" at bounding box center [394, 307] width 789 height 467
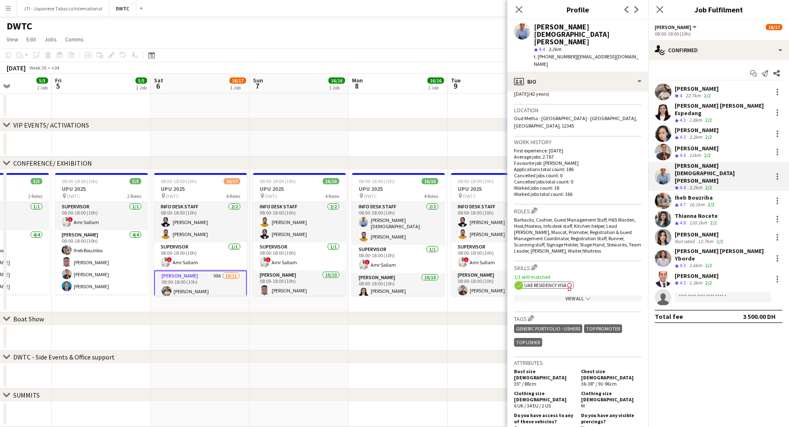
scroll to position [0, 237]
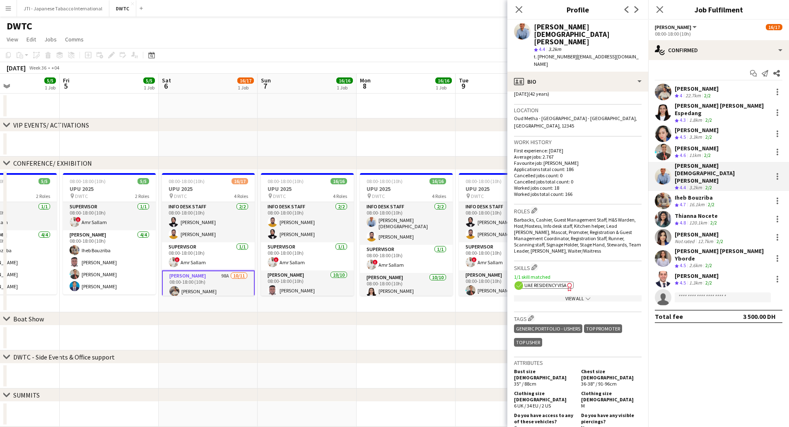
drag, startPoint x: 199, startPoint y: 271, endPoint x: 378, endPoint y: 276, distance: 179.4
click at [378, 276] on app-calendar-viewport "Tue 2 Wed 3 5/5 1 Job Thu 4 5/5 1 Job Fri 5 5/5 1 Job Sat 6 16/17 1 Job Sun 7 1…" at bounding box center [394, 307] width 789 height 467
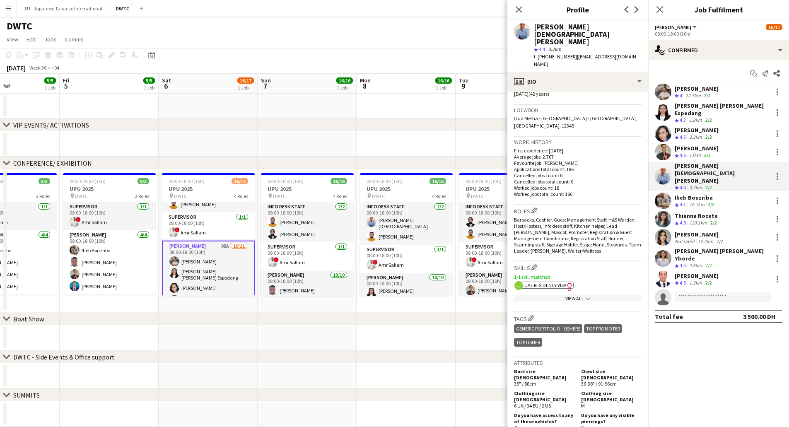
scroll to position [41, 0]
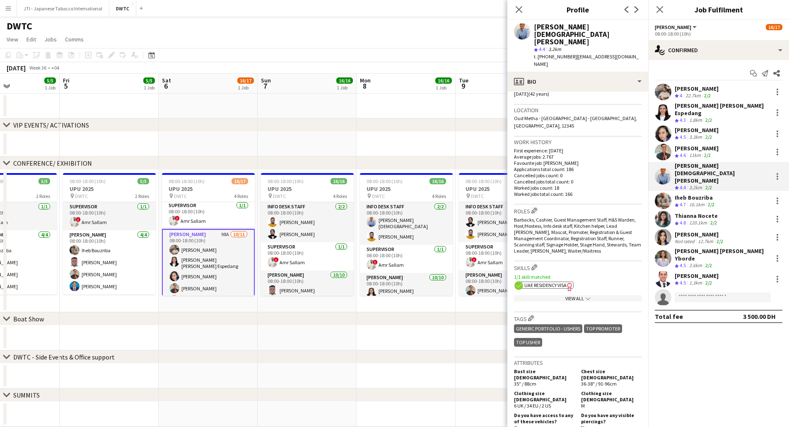
click at [693, 201] on div "16.1km" at bounding box center [696, 204] width 19 height 7
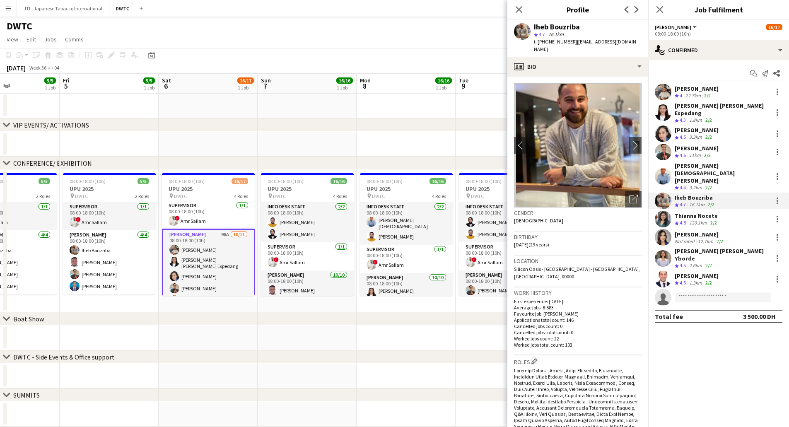
click at [697, 219] on div "120.1km" at bounding box center [697, 222] width 21 height 7
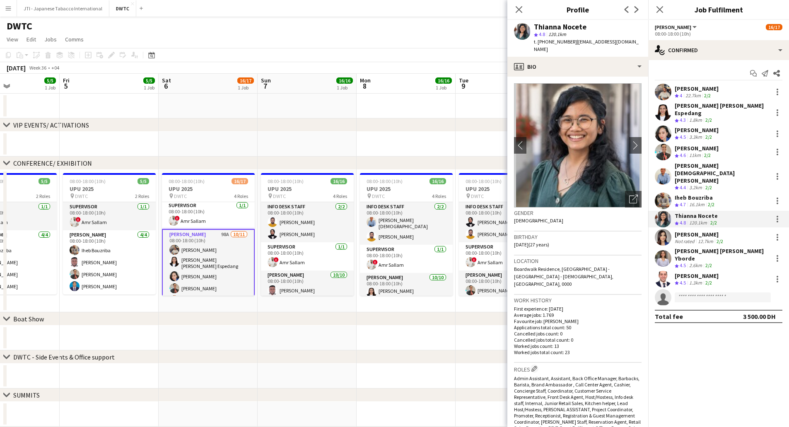
click at [574, 41] on span "| clnocete@gmail.com" at bounding box center [586, 46] width 105 height 14
click at [574, 42] on span "| clnocete@gmail.com" at bounding box center [586, 46] width 105 height 14
drag, startPoint x: 573, startPoint y: 42, endPoint x: 634, endPoint y: 42, distance: 60.5
click at [634, 42] on app-profile-header "Thianna Nocete star 4.8 120.1km t. +971561235586 | clnocete@gmail.com" at bounding box center [577, 38] width 141 height 37
copy span "clnocete@gmail.com"
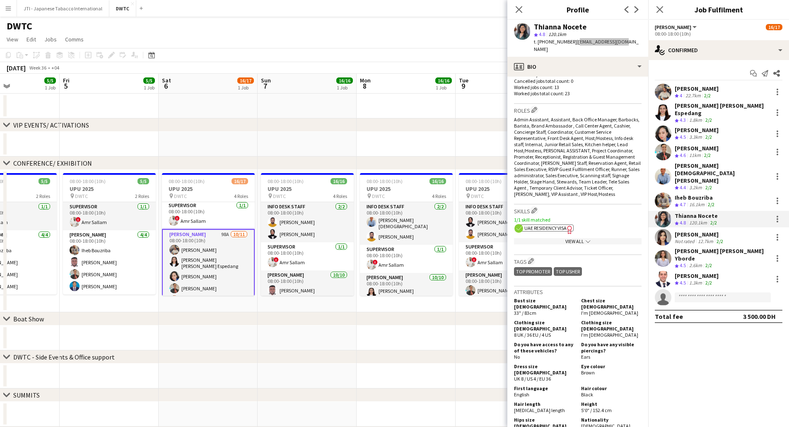
scroll to position [290, 0]
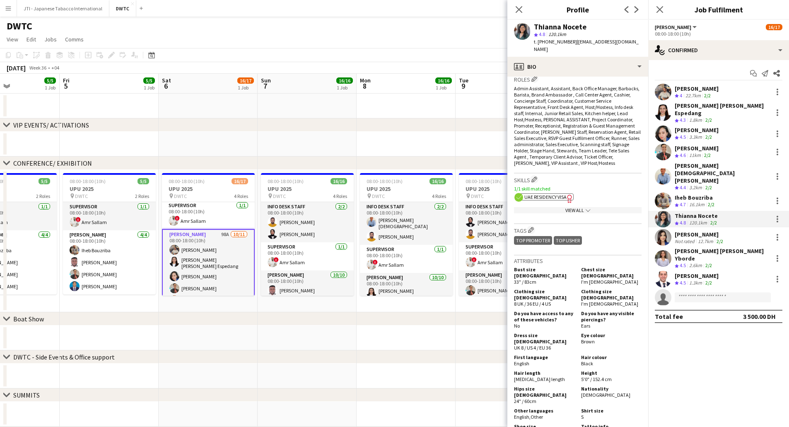
click at [578, 207] on div "View All chevron-down" at bounding box center [578, 210] width 128 height 6
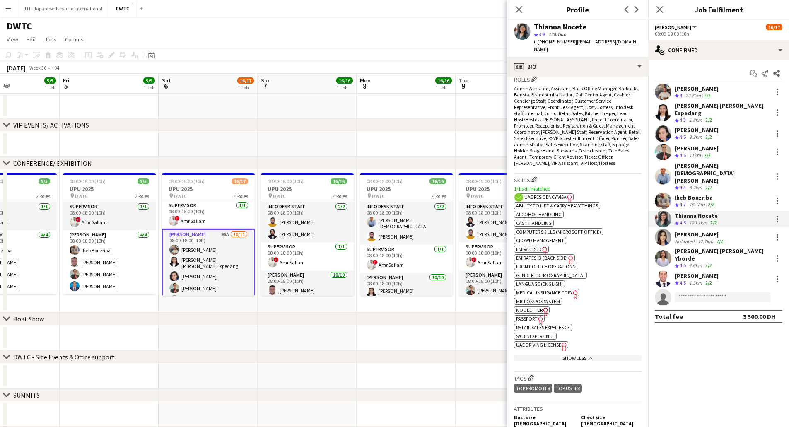
click at [532, 246] on span "Emirates ID" at bounding box center [529, 249] width 26 height 6
click at [692, 238] on div "Not rated" at bounding box center [686, 241] width 22 height 6
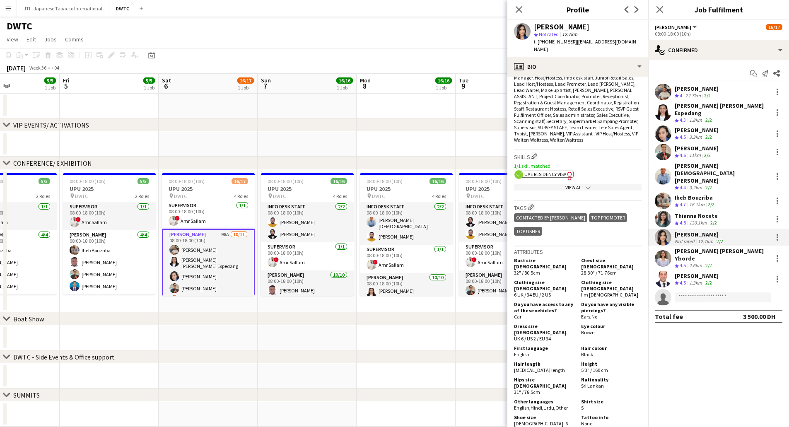
scroll to position [331, 0]
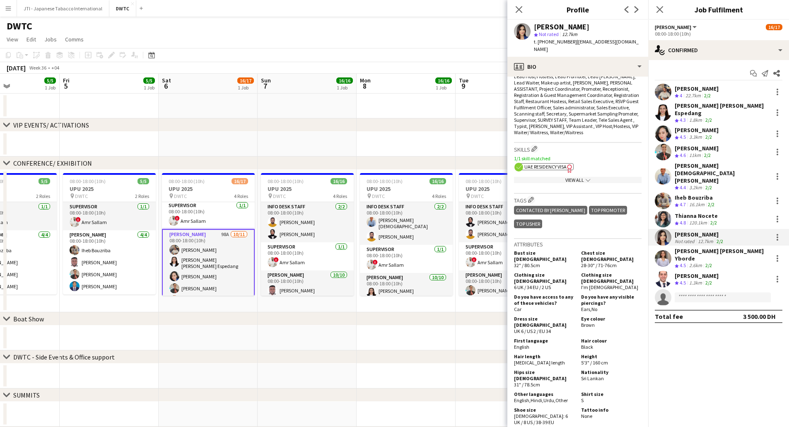
click at [575, 177] on div "View All chevron-down" at bounding box center [578, 180] width 128 height 6
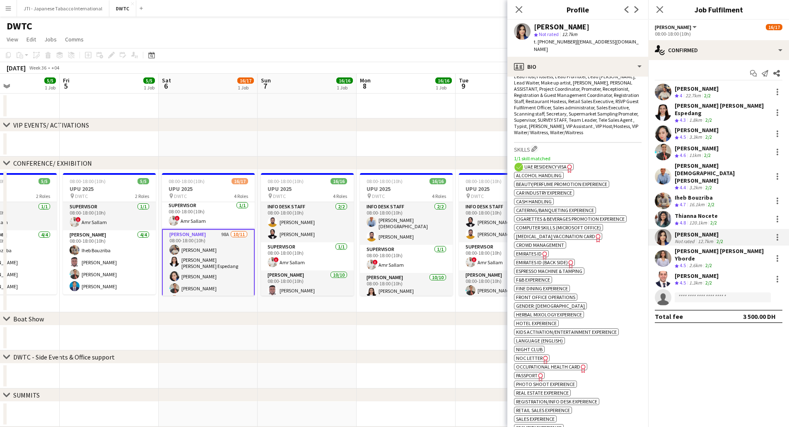
click at [532, 250] on app-show-more-section "ok-circled2 background Layer 1 cross-circle-red background Layer 1 Alcohol Hand…" at bounding box center [578, 317] width 128 height 294
click at [532, 251] on span "Emirates ID" at bounding box center [529, 254] width 26 height 6
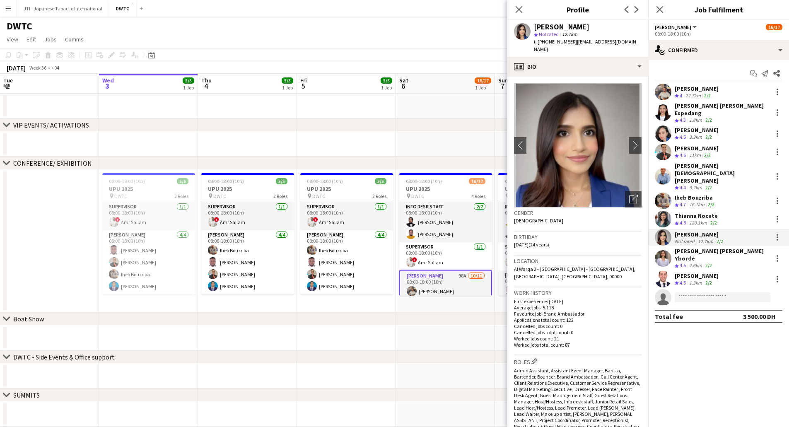
scroll to position [331, 0]
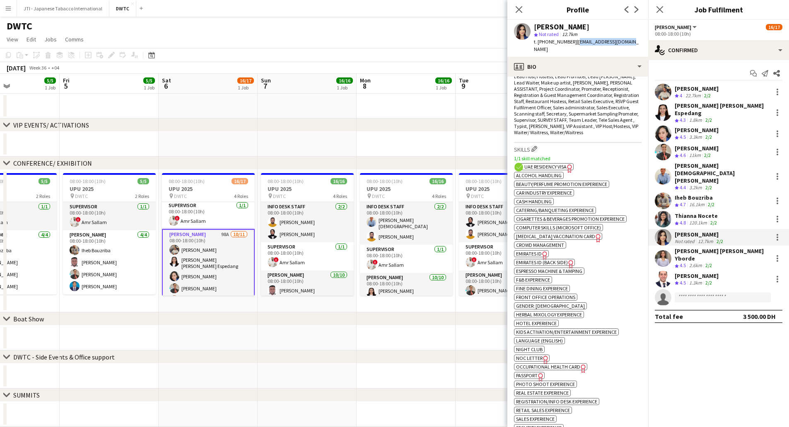
drag, startPoint x: 573, startPoint y: 40, endPoint x: 624, endPoint y: 40, distance: 50.5
click at [624, 40] on span "| tashyafdo16@gmail.com" at bounding box center [586, 46] width 105 height 14
copy span "[EMAIL_ADDRESS][DOMAIN_NAME]"
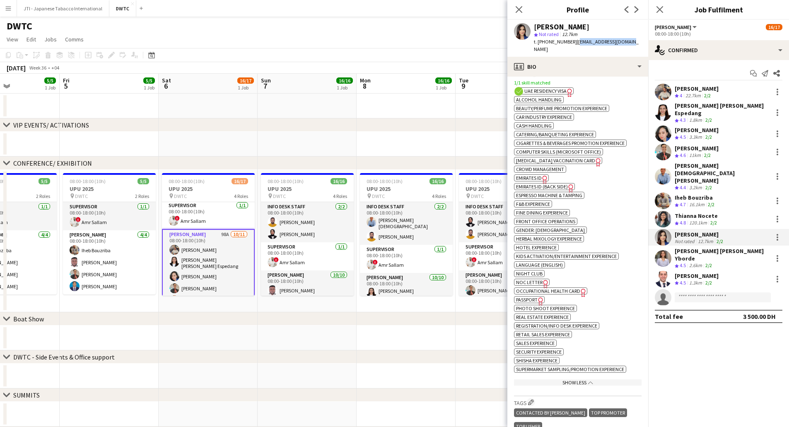
scroll to position [414, 0]
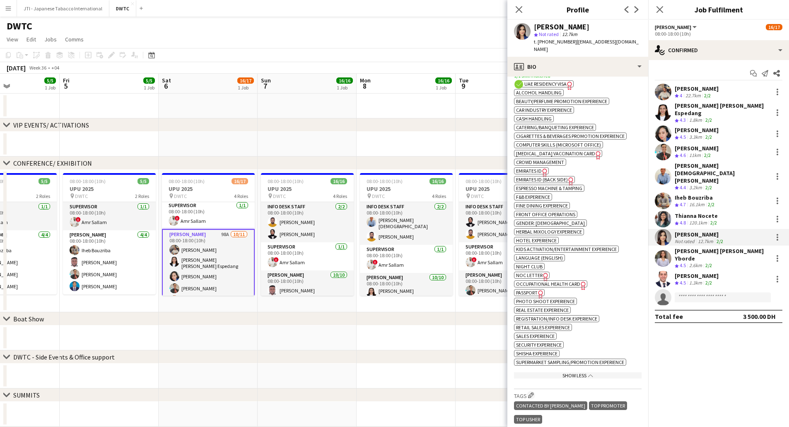
click at [539, 290] on icon "Freelancer has uploaded a photo validation of skill. Click to see" at bounding box center [540, 294] width 9 height 9
click at [688, 262] on div "2.6km" at bounding box center [695, 265] width 16 height 7
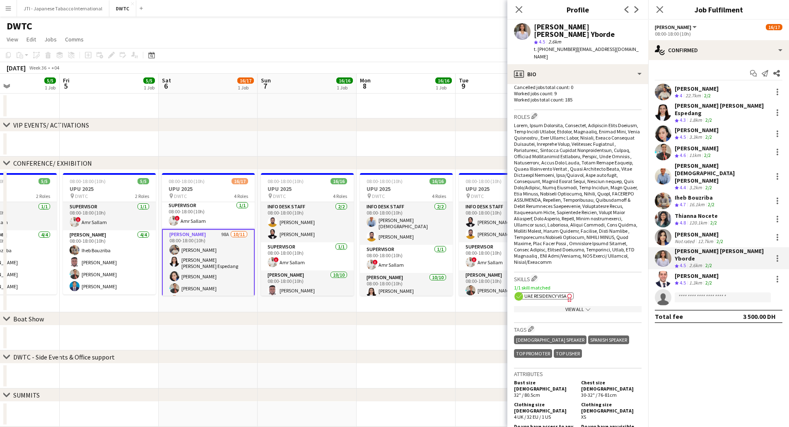
scroll to position [290, 0]
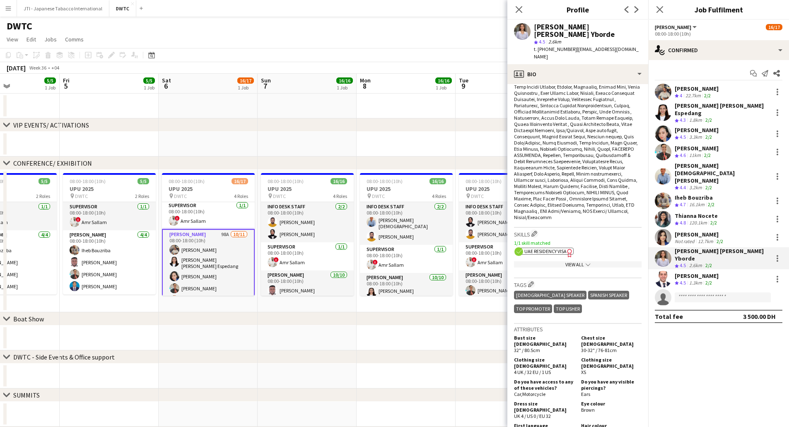
click at [584, 261] on app-icon "chevron-down" at bounding box center [587, 264] width 7 height 6
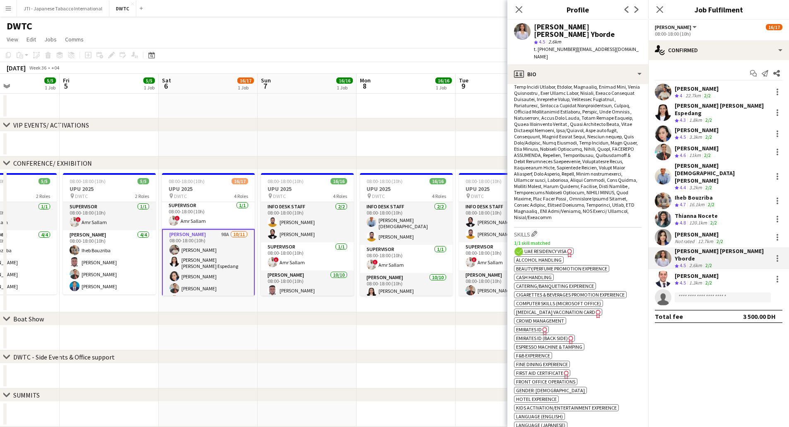
click at [538, 326] on span "Emirates ID" at bounding box center [529, 329] width 26 height 6
drag, startPoint x: 574, startPoint y: 42, endPoint x: 620, endPoint y: 38, distance: 46.1
click at [620, 46] on div "t. +971543557889 | mae.ced85@gmail.com" at bounding box center [588, 53] width 108 height 15
click at [620, 46] on span "| mae.ced85@gmail.com" at bounding box center [586, 53] width 105 height 14
copy span "mae.ced85@gmail.com"
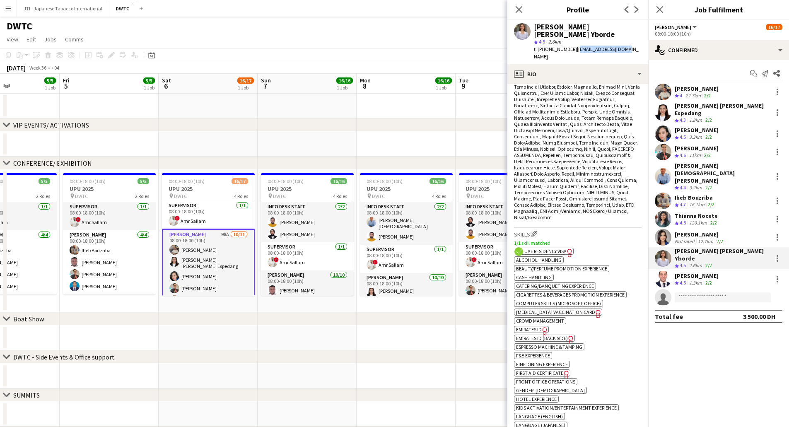
click at [680, 280] on span "4.5" at bounding box center [683, 283] width 6 height 6
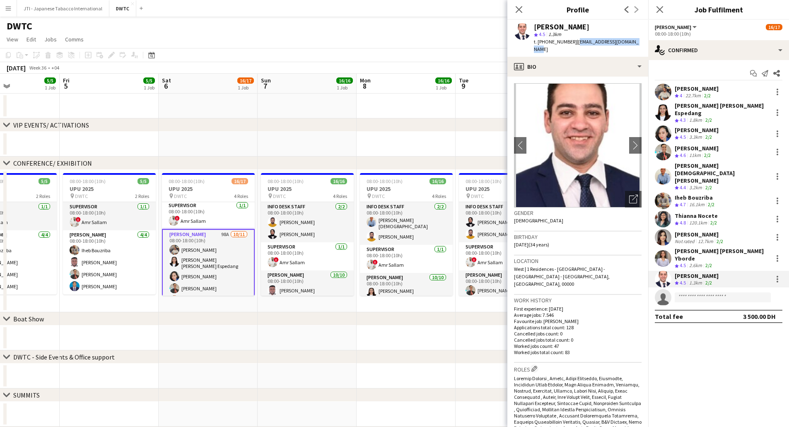
drag, startPoint x: 574, startPoint y: 42, endPoint x: 637, endPoint y: 46, distance: 63.5
click at [637, 46] on div "Ramy Habib star 4.5 1.3km t. +971585892022 | ramyzakherhabib@gmail.com" at bounding box center [577, 38] width 141 height 37
copy span "ramyzakherhabib@gmail.com"
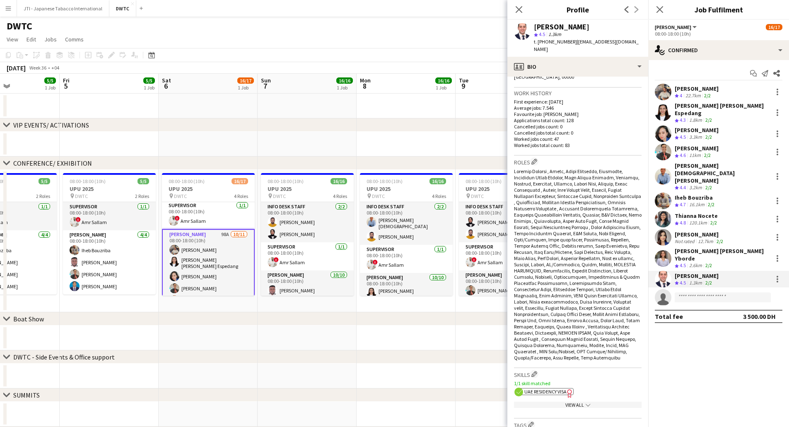
click at [574, 402] on div "View All chevron-down" at bounding box center [578, 405] width 128 height 6
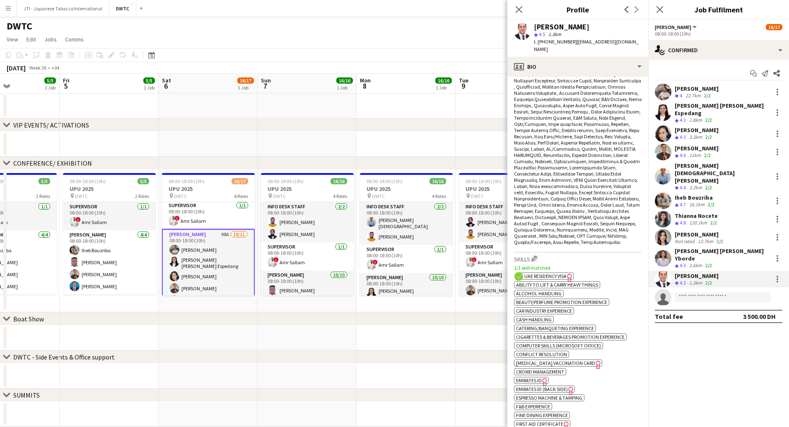
scroll to position [373, 0]
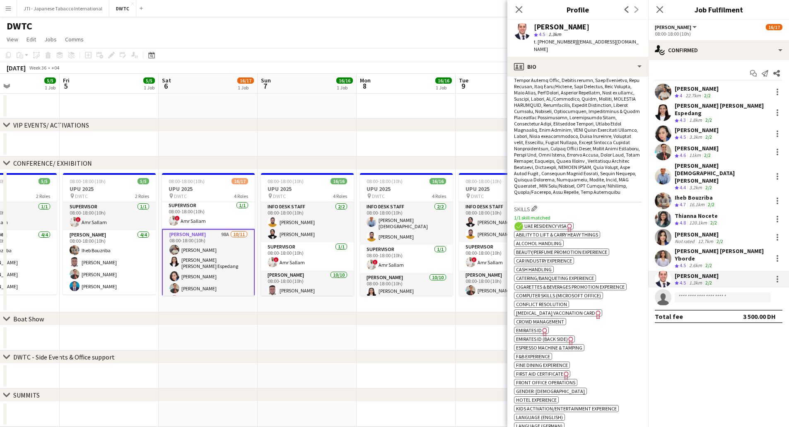
click at [548, 328] on icon "Freelancer has uploaded a photo validation of skill. Click to see" at bounding box center [544, 332] width 9 height 9
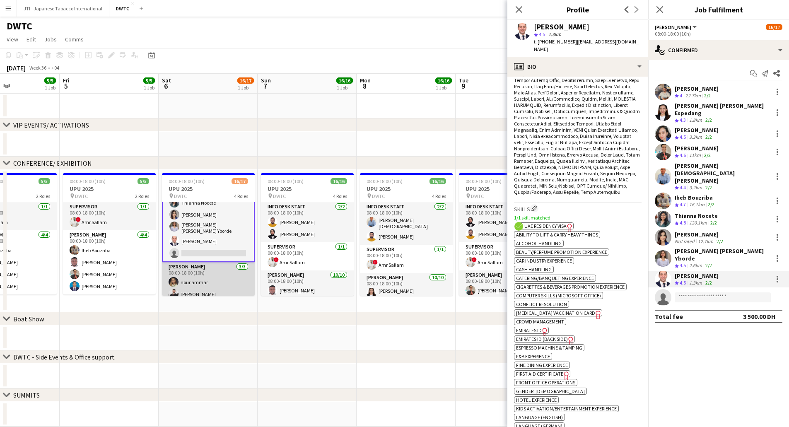
click at [203, 277] on app-card-role "Usher 3/3 08:00-18:00 (10h) nour ammar Radwan Jrish Benjamin Ofidi" at bounding box center [208, 288] width 93 height 52
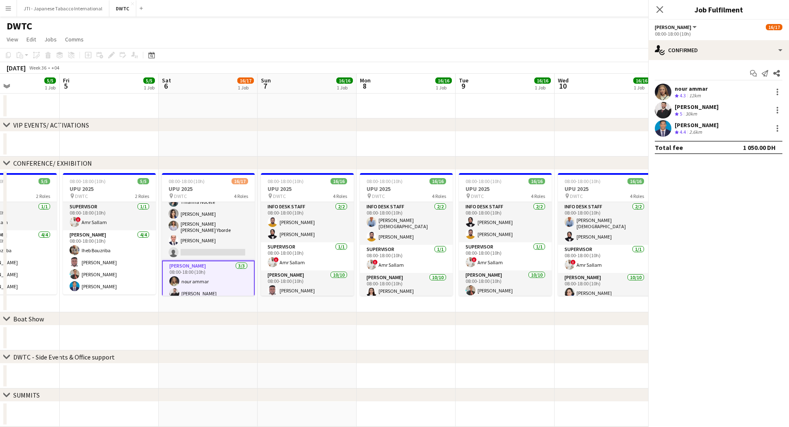
scroll to position [165, 0]
click at [702, 85] on div "nour ammar" at bounding box center [691, 88] width 33 height 7
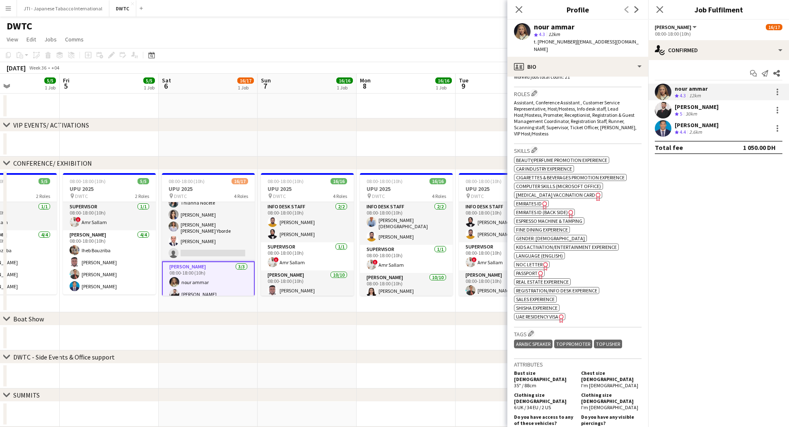
scroll to position [331, 0]
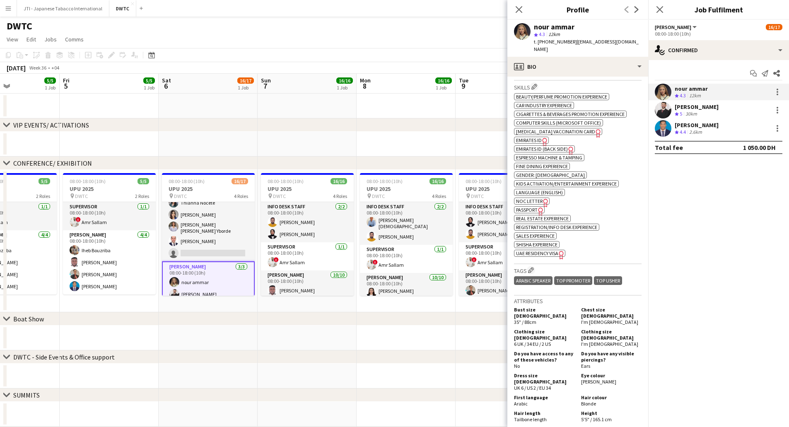
click at [534, 207] on span "Passport" at bounding box center [527, 210] width 22 height 6
drag, startPoint x: 574, startPoint y: 41, endPoint x: 632, endPoint y: 41, distance: 58.0
click at [632, 41] on span "| nourrahammar@icloud.com" at bounding box center [586, 46] width 105 height 14
copy span "nourrahammar@icloud.com"
click at [537, 207] on icon "Freelancer has uploaded a photo validation of skill. Click to see" at bounding box center [540, 211] width 9 height 9
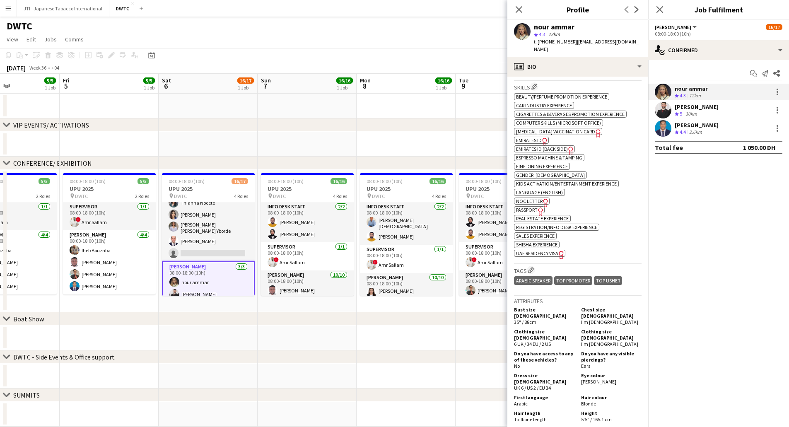
drag, startPoint x: 692, startPoint y: 108, endPoint x: 689, endPoint y: 117, distance: 9.3
click at [692, 107] on div "Radwan Jrish" at bounding box center [697, 106] width 44 height 7
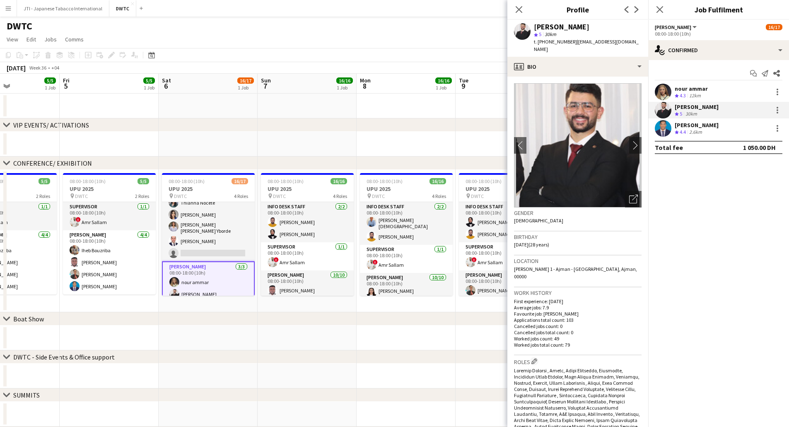
scroll to position [373, 0]
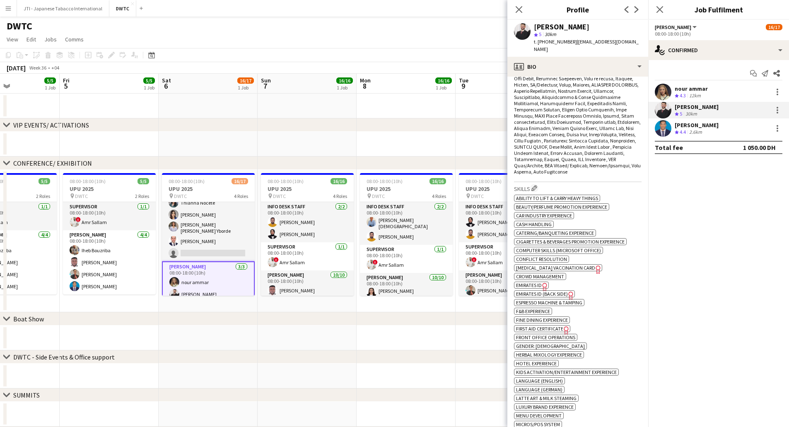
click at [545, 282] on icon "Freelancer has uploaded a photo validation of skill. Click to see" at bounding box center [544, 286] width 9 height 9
drag, startPoint x: 573, startPoint y: 42, endPoint x: 633, endPoint y: 44, distance: 60.5
click at [633, 44] on app-profile-header "Radwan Jrish star 5 30km t. +971507078529 | radwan9786@gmail.com" at bounding box center [577, 38] width 141 height 37
copy span "radwan9786@gmail.com"
click at [706, 124] on div "Benjamin Ofidi" at bounding box center [697, 124] width 44 height 7
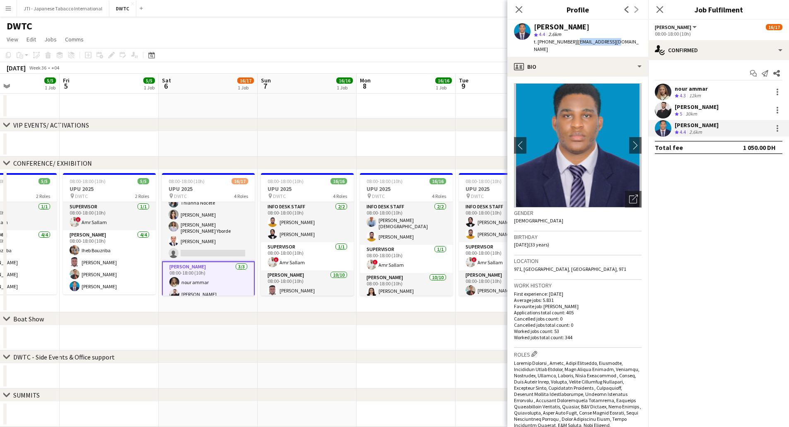
drag, startPoint x: 574, startPoint y: 41, endPoint x: 620, endPoint y: 45, distance: 46.6
click at [620, 45] on div "Benjamin Ofidi star 4.4 2.6km t. +971559496925 | ofbenz@yahoo.com" at bounding box center [577, 38] width 141 height 37
copy span "ofbenz@yahoo.com"
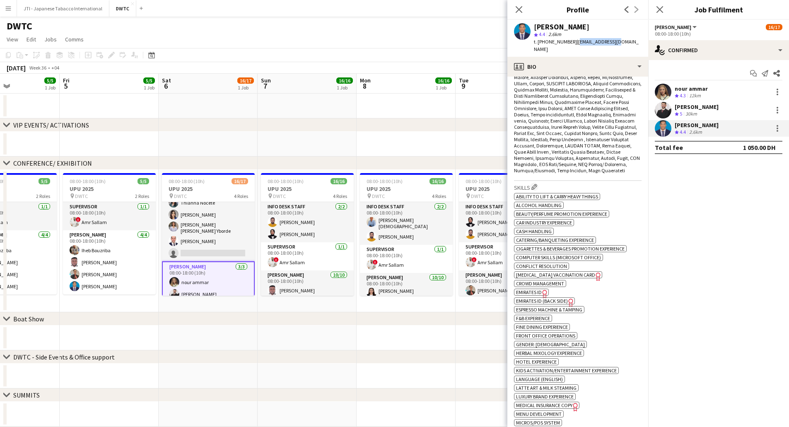
click at [548, 291] on icon "Freelancer has uploaded a photo validation of skill. Click to see" at bounding box center [544, 293] width 9 height 9
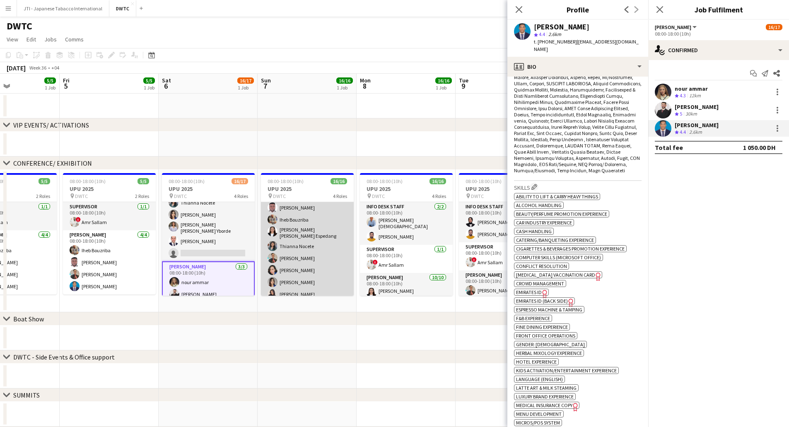
click at [322, 262] on app-card-role "Usher 10/10 08:00-18:00 (10h) Jevas Nangsi Iheb Bouzriba Maria liza Espedang Th…" at bounding box center [307, 257] width 93 height 139
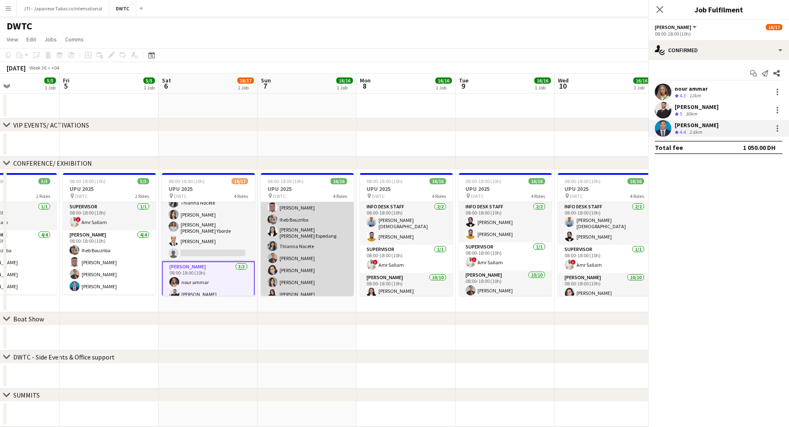
scroll to position [84, 0]
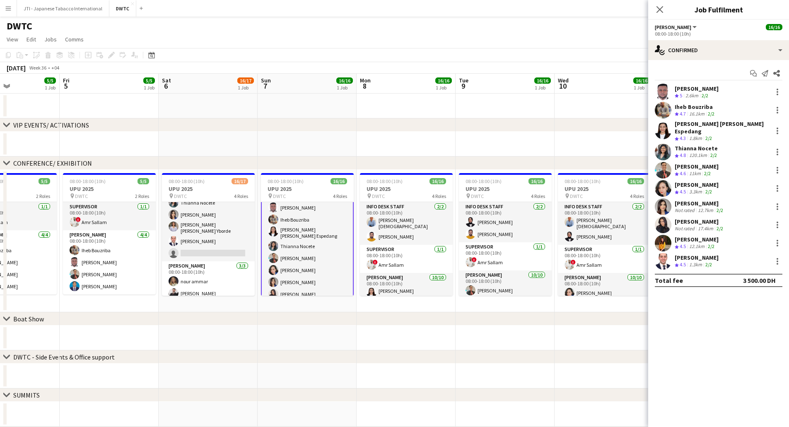
click at [714, 247] on div "Jevas Nangsi Crew rating 5 2.6km 2/2 Iheb Bouzriba Crew rating 4.7 16.1km 2/2 M…" at bounding box center [718, 177] width 141 height 186
click at [705, 225] on div "17.4km" at bounding box center [705, 228] width 19 height 6
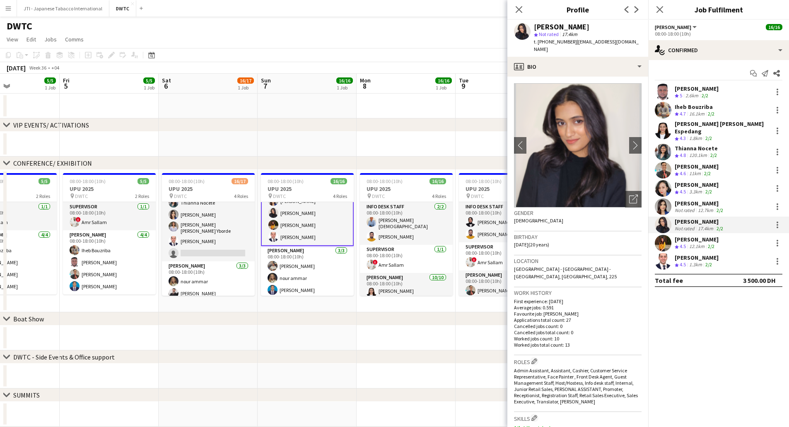
scroll to position [331, 0]
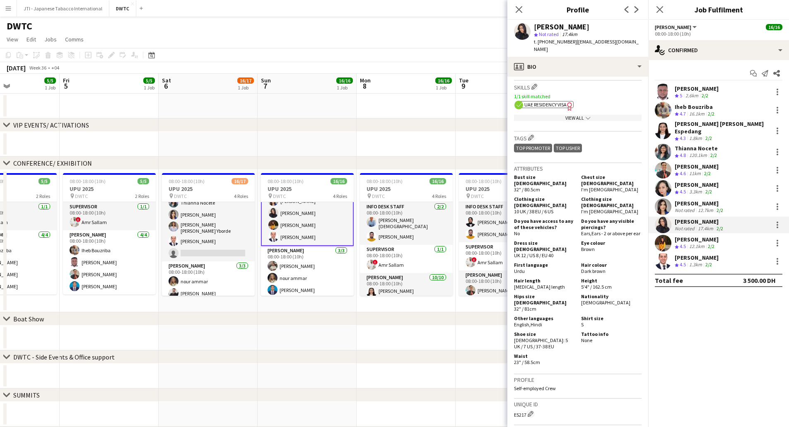
drag, startPoint x: 572, startPoint y: 41, endPoint x: 620, endPoint y: 41, distance: 48.0
click at [620, 41] on span "| shanzehkhan266@gmail.com" at bounding box center [586, 46] width 105 height 14
click at [621, 41] on span "| shanzehkhan266@gmail.com" at bounding box center [586, 46] width 105 height 14
drag, startPoint x: 574, startPoint y: 41, endPoint x: 635, endPoint y: 43, distance: 61.7
click at [635, 43] on div "Shanzeh Khan star Not rated 17.4km t. +971501973616 | shanzehkhan266@gmail.com" at bounding box center [577, 38] width 141 height 37
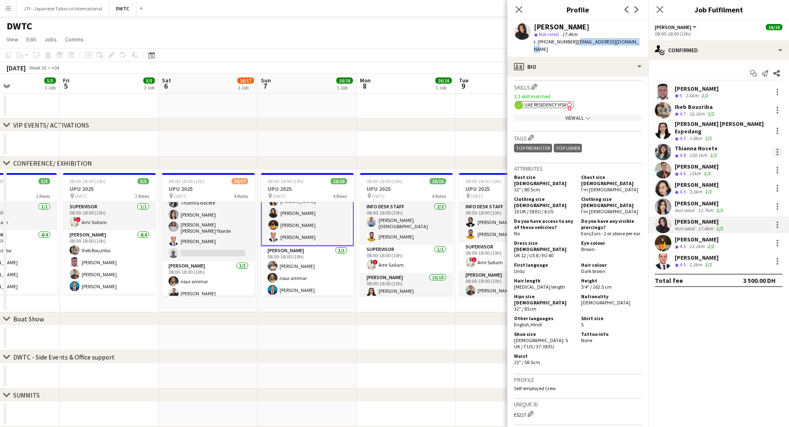
copy span "shanzehkhan266@gmail.com"
click at [580, 115] on div "View All chevron-down" at bounding box center [578, 118] width 128 height 6
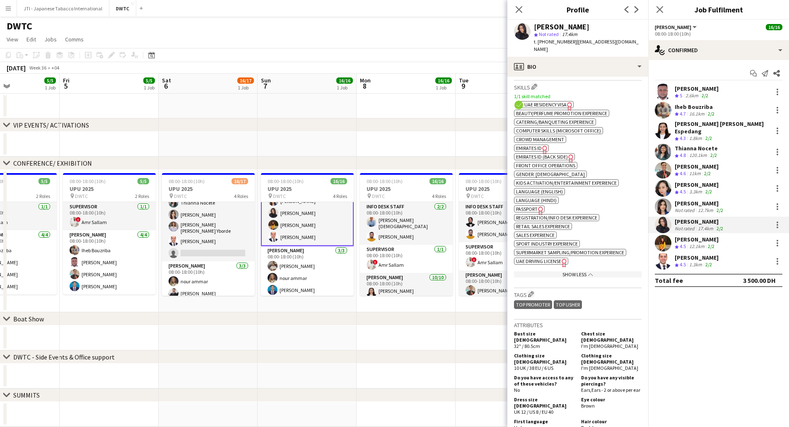
click at [540, 145] on span "Emirates ID" at bounding box center [529, 148] width 26 height 6
click at [524, 206] on span "Passport" at bounding box center [527, 209] width 22 height 6
click at [690, 236] on div "[PERSON_NAME]" at bounding box center [697, 239] width 44 height 7
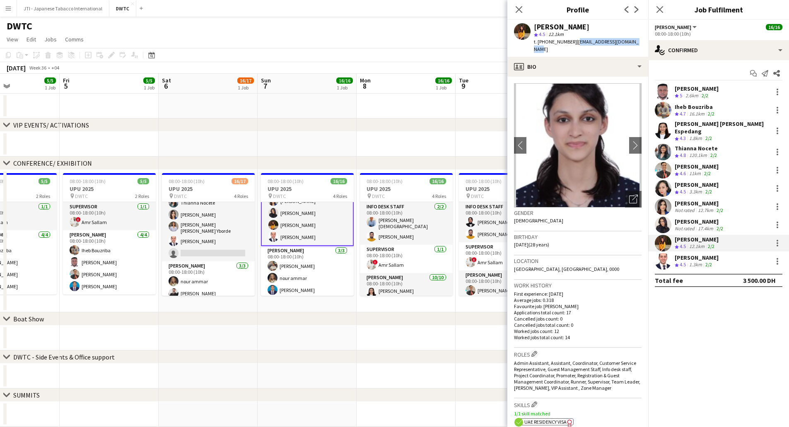
drag, startPoint x: 574, startPoint y: 43, endPoint x: 633, endPoint y: 41, distance: 59.3
click at [633, 41] on span "| aishashaikh1997@gmail.com" at bounding box center [586, 46] width 105 height 14
copy span "aishashaikh1997@gmail.com"
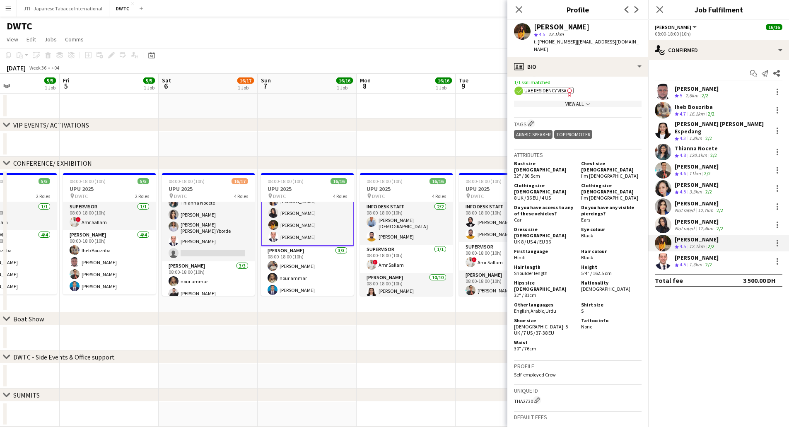
click at [575, 101] on div "View All chevron-down" at bounding box center [578, 104] width 128 height 6
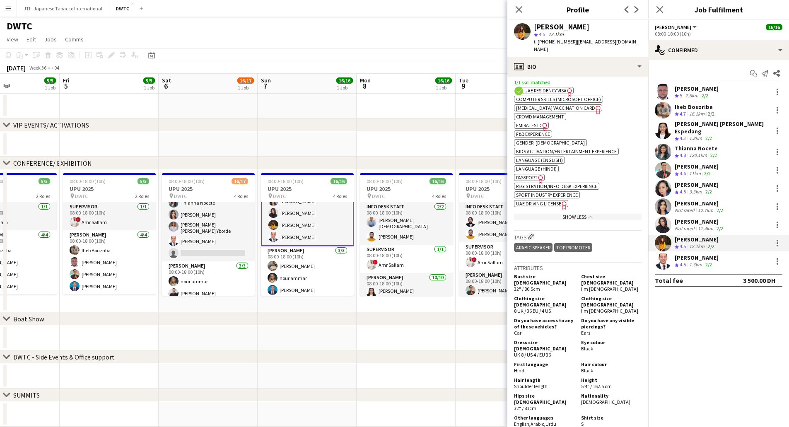
click at [532, 174] on span "Passport" at bounding box center [527, 177] width 22 height 6
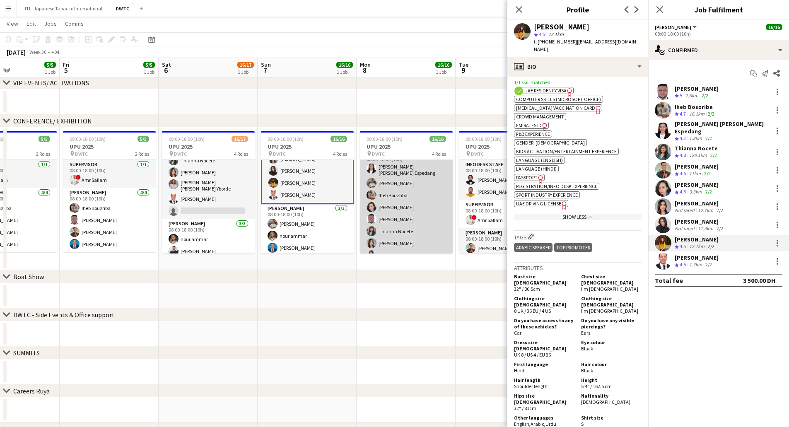
scroll to position [83, 0]
click at [410, 229] on app-card-role "Usher 10/10 08:00-18:00 (10h) Maria liza Espedang Muhammad Fayaz Iheb Bouzriba …" at bounding box center [406, 217] width 93 height 139
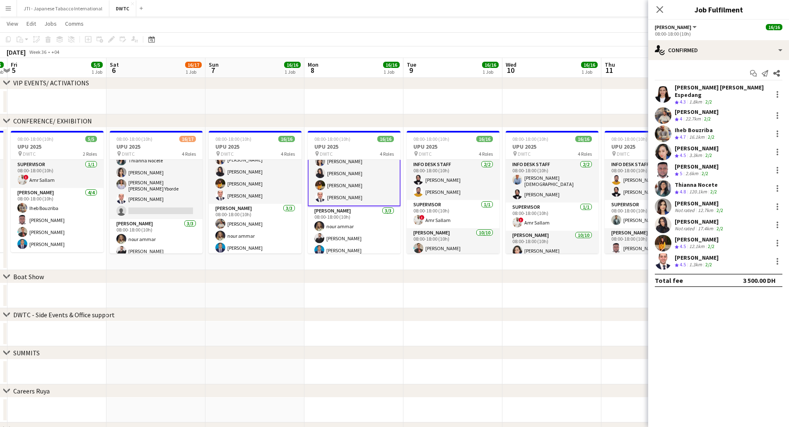
scroll to position [0, 299]
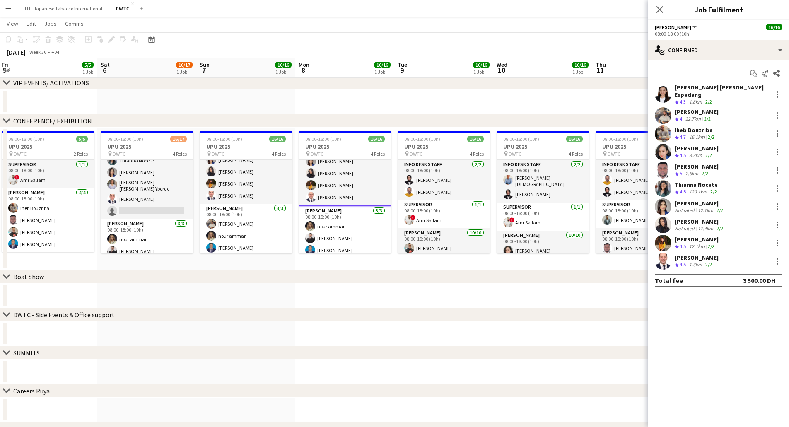
drag, startPoint x: 507, startPoint y: 228, endPoint x: 445, endPoint y: 239, distance: 62.2
click at [445, 239] on app-calendar-viewport "Tue 2 Wed 3 5/5 1 Job Thu 4 5/5 1 Job Fri 5 5/5 1 Job Sat 6 16/17 1 Job Sun 7 1…" at bounding box center [394, 245] width 789 height 508
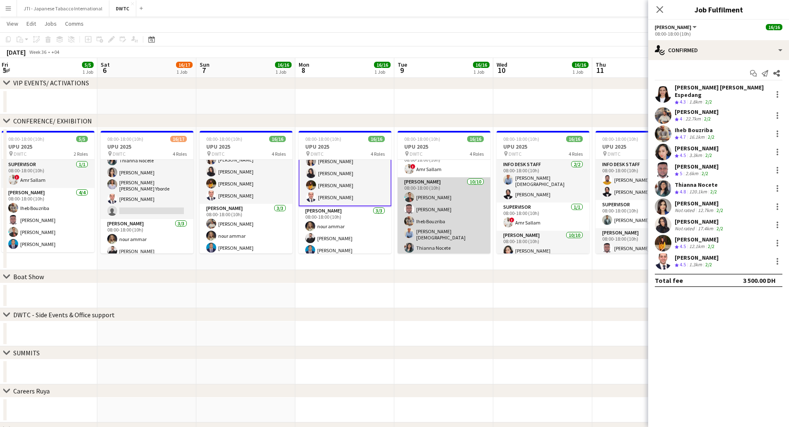
scroll to position [83, 0]
click at [446, 237] on app-card-role "Usher 10/10 08:00-18:00 (10h) Albert Arroyo Jevas Nangsi Iheb Bouzriba Lloyd Ch…" at bounding box center [444, 215] width 93 height 141
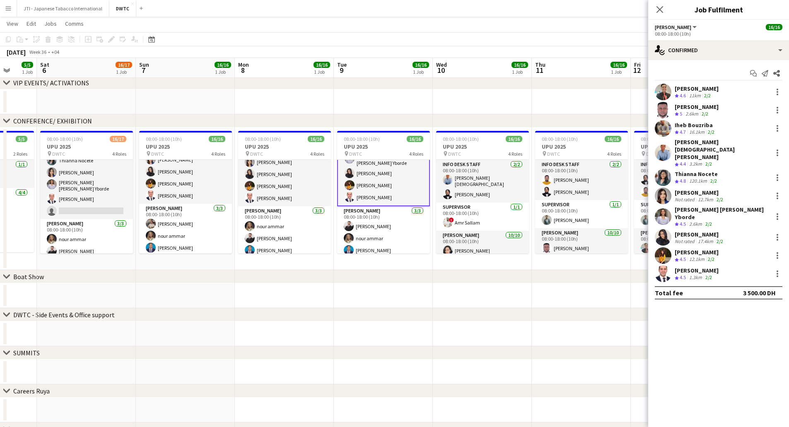
scroll to position [0, 265]
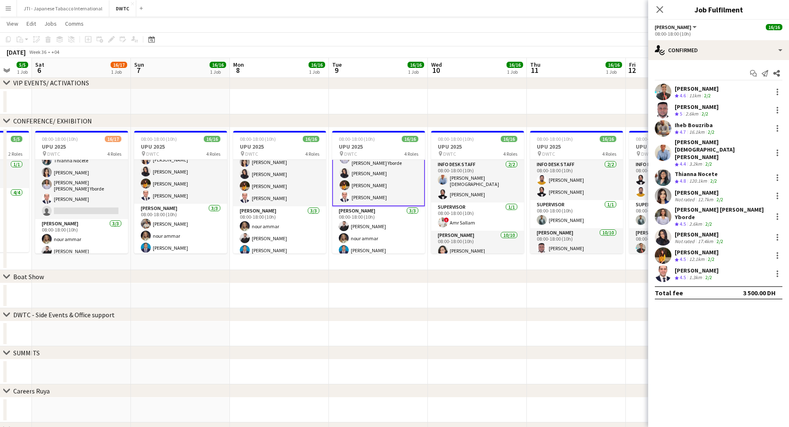
drag, startPoint x: 527, startPoint y: 231, endPoint x: 461, endPoint y: 234, distance: 65.5
click at [461, 234] on app-calendar-viewport "Wed 3 5/5 1 Job Thu 4 5/5 1 Job Fri 5 5/5 1 Job Sat 6 16/17 1 Job Sun 7 16/16 1…" at bounding box center [394, 245] width 789 height 508
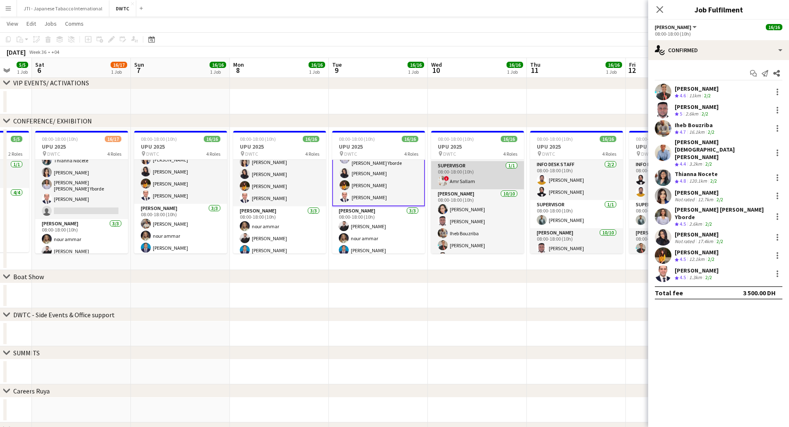
click at [487, 212] on app-card-role "Usher 10/10 08:00-18:00 (10h) Cherubim Reyes Jevas Nangsi Iheb Bouzriba Albert …" at bounding box center [477, 259] width 93 height 141
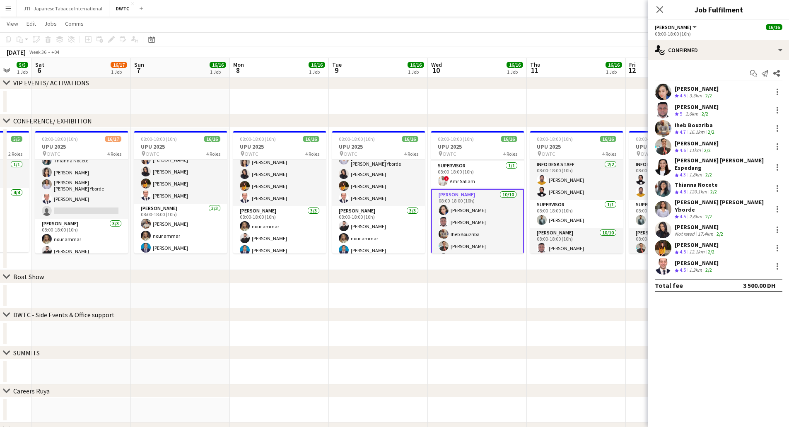
scroll to position [165, 0]
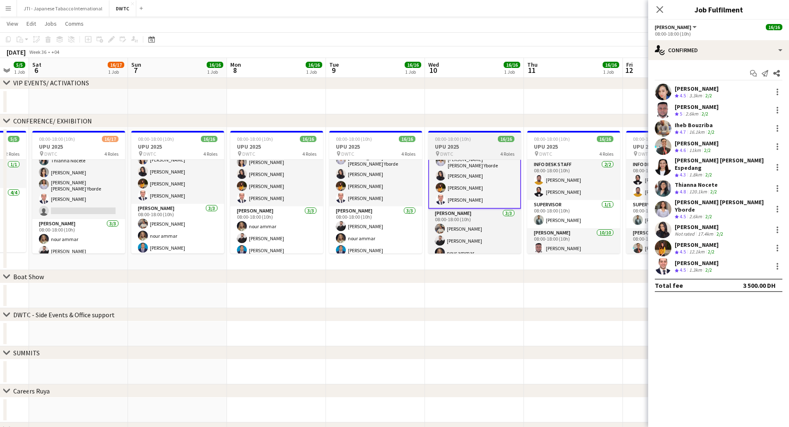
drag, startPoint x: 447, startPoint y: 248, endPoint x: 414, endPoint y: 239, distance: 34.5
click at [392, 249] on app-calendar-viewport "Wed 3 5/5 1 Job Thu 4 5/5 1 Job Fri 5 5/5 1 Job Sat 6 16/17 1 Job Sun 7 16/16 1…" at bounding box center [394, 245] width 789 height 508
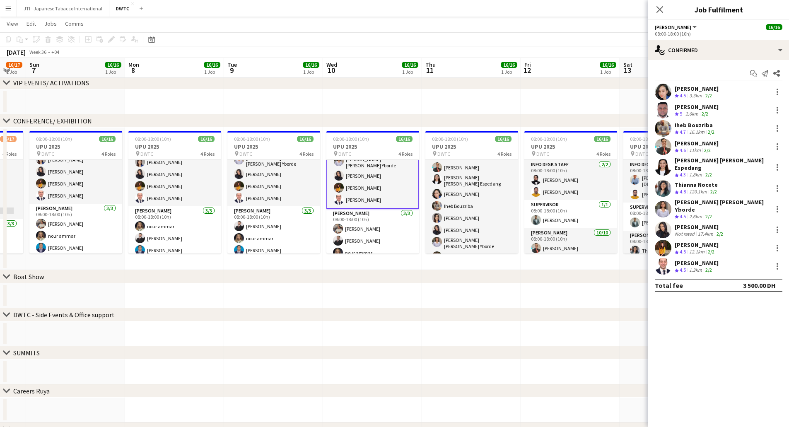
scroll to position [163, 0]
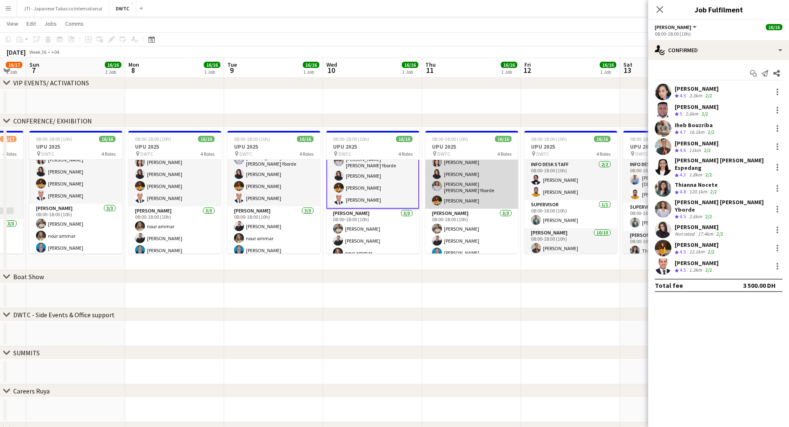
click at [480, 191] on app-card-role "Usher 10/10 08:00-18:00 (10h) Jevas Nangsi Lloyd Christian Gonzalo Albert Arroy…" at bounding box center [471, 137] width 93 height 144
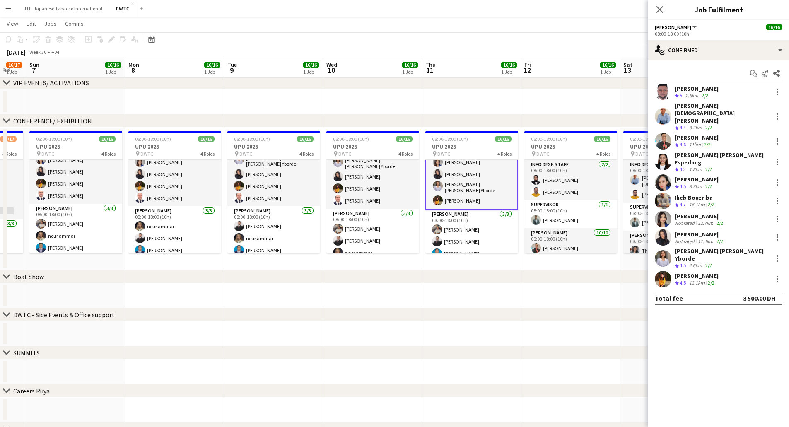
scroll to position [0, 276]
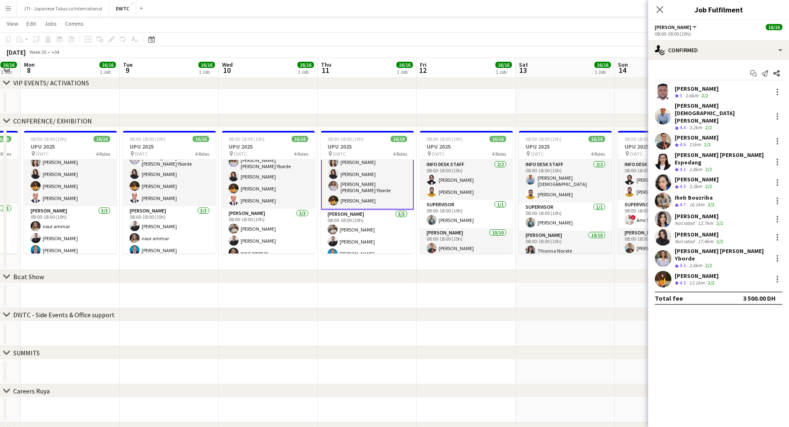
drag, startPoint x: 563, startPoint y: 231, endPoint x: 459, endPoint y: 236, distance: 104.5
click at [459, 236] on app-calendar-viewport "Fri 5 5/5 1 Job Sat 6 16/17 1 Job Sun 7 16/16 1 Job Mon 8 16/16 1 Job Tue 9 16/…" at bounding box center [394, 245] width 789 height 508
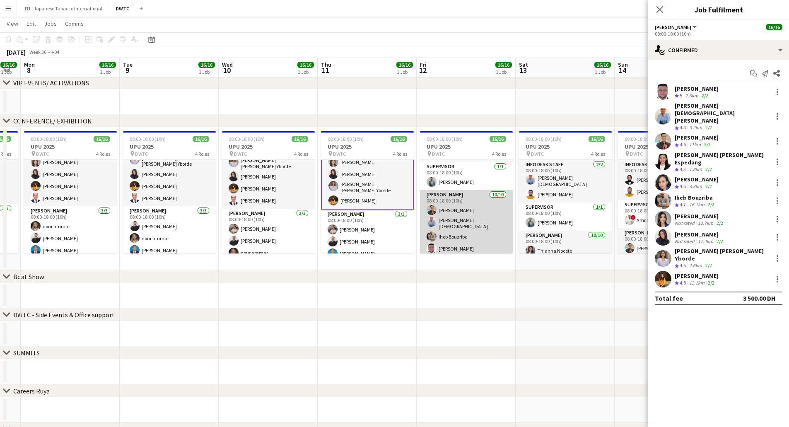
scroll to position [83, 0]
click at [478, 209] on app-card-role "Usher 10/10 08:00-18:00 (10h) Albert Arroyo Lloyd Christian Gonzalo Iheb Bouzri…" at bounding box center [466, 217] width 93 height 144
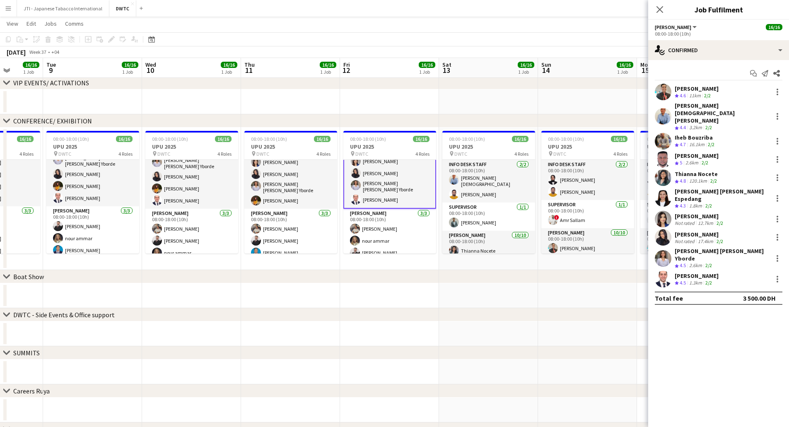
scroll to position [0, 263]
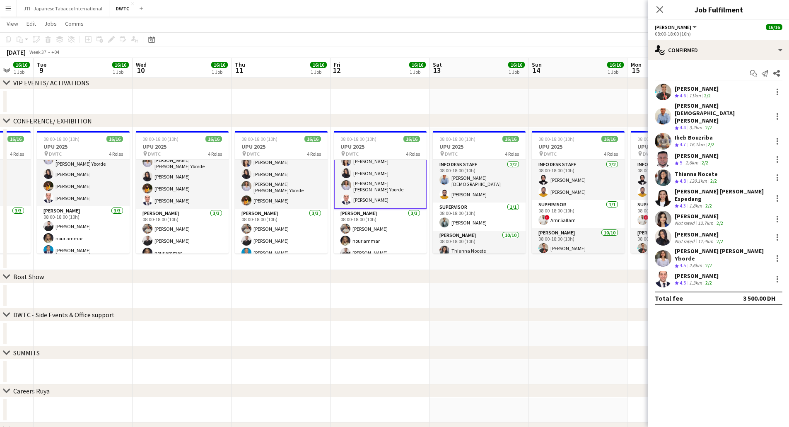
drag, startPoint x: 570, startPoint y: 217, endPoint x: 484, endPoint y: 226, distance: 86.6
click at [484, 226] on app-calendar-viewport "Sat 6 16/17 1 Job Sun 7 16/16 1 Job Mon 8 16/16 1 Job Tue 9 16/16 1 Job Wed 10 …" at bounding box center [394, 245] width 789 height 508
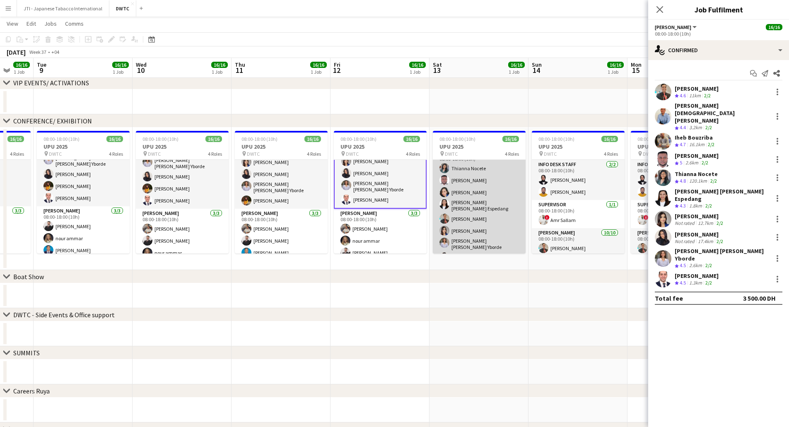
scroll to position [83, 0]
click at [495, 210] on app-card-role "Usher 10/10 08:00-18:00 (10h) Thianna Nocete Jevas Nangsi Cherubim Reyes Maria …" at bounding box center [479, 218] width 93 height 141
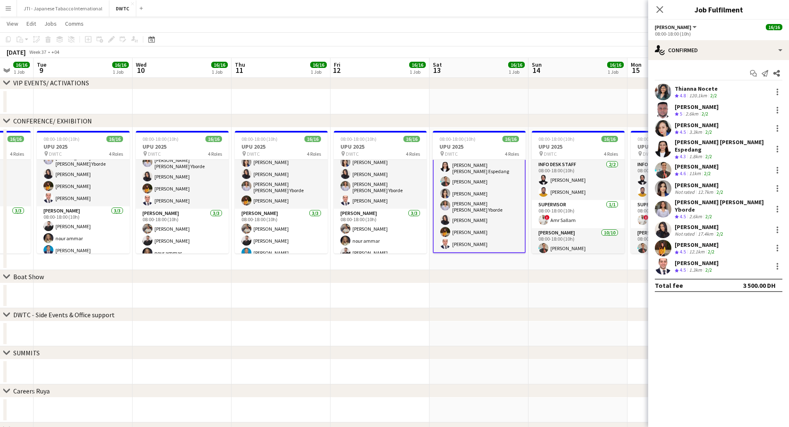
scroll to position [165, 0]
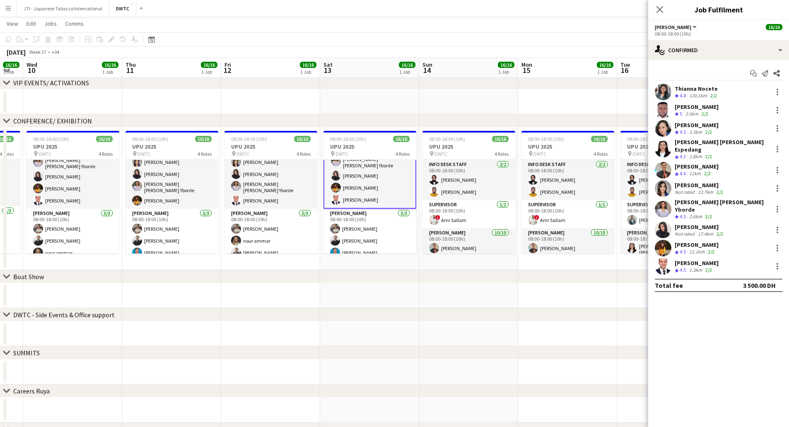
drag, startPoint x: 565, startPoint y: 224, endPoint x: 455, endPoint y: 230, distance: 110.3
click at [455, 230] on app-calendar-viewport "Sun 7 16/16 1 Job Mon 8 16/16 1 Job Tue 9 16/16 1 Job Wed 10 16/16 1 Job Thu 11…" at bounding box center [394, 245] width 789 height 508
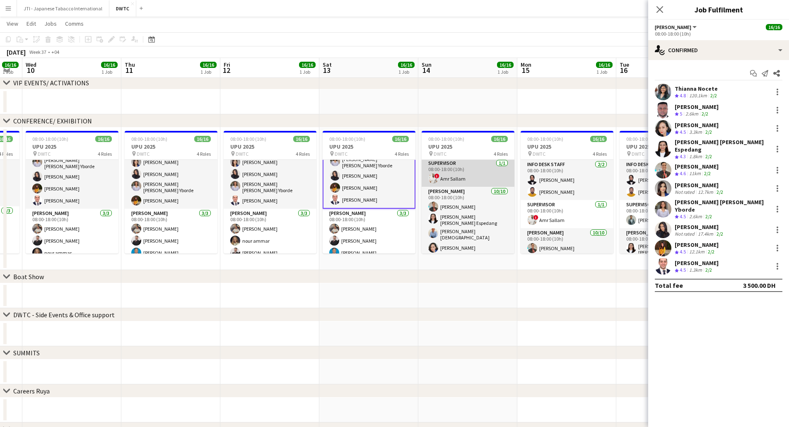
click at [488, 220] on app-card-role "Usher 10/10 08:00-18:00 (10h) Albert Arroyo Maria liza Espedang Lloyd Christian…" at bounding box center [468, 259] width 93 height 144
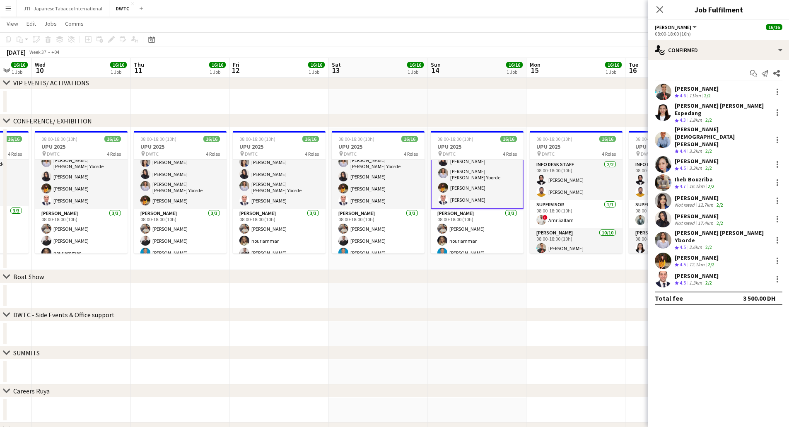
drag, startPoint x: 570, startPoint y: 226, endPoint x: 480, endPoint y: 228, distance: 89.9
click at [480, 228] on app-calendar-viewport "Sun 7 16/16 1 Job Mon 8 16/16 1 Job Tue 9 16/16 1 Job Wed 10 16/16 1 Job Thu 11…" at bounding box center [394, 245] width 789 height 508
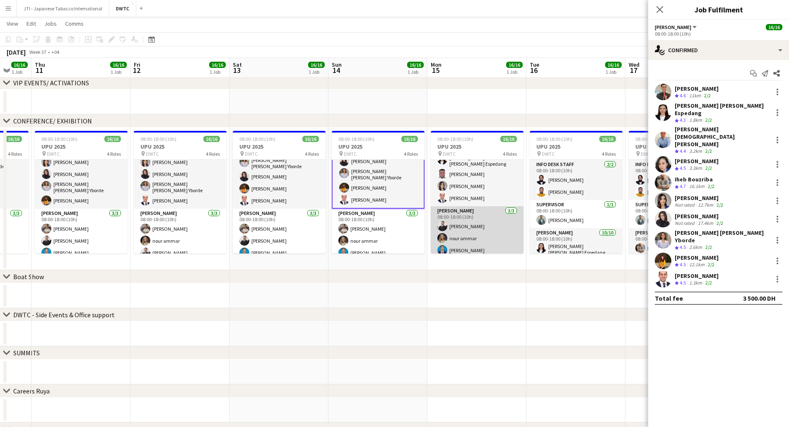
click at [485, 218] on app-card-role "Usher 3/3 08:00-18:00 (10h) Radwan Jrish nour ammar Benjamin Ofidi" at bounding box center [477, 232] width 93 height 52
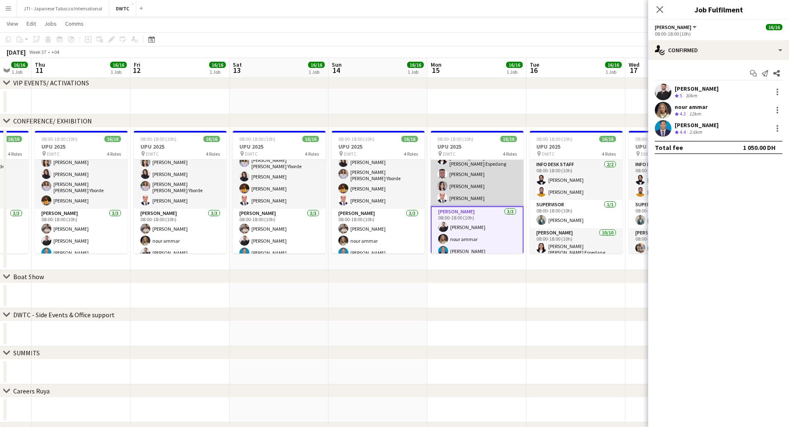
click at [485, 177] on app-card-role "Usher 10/10 08:00-18:00 (10h) Albert Arroyo Iheb Bouzriba Thianna Nocete Muhamm…" at bounding box center [477, 135] width 93 height 141
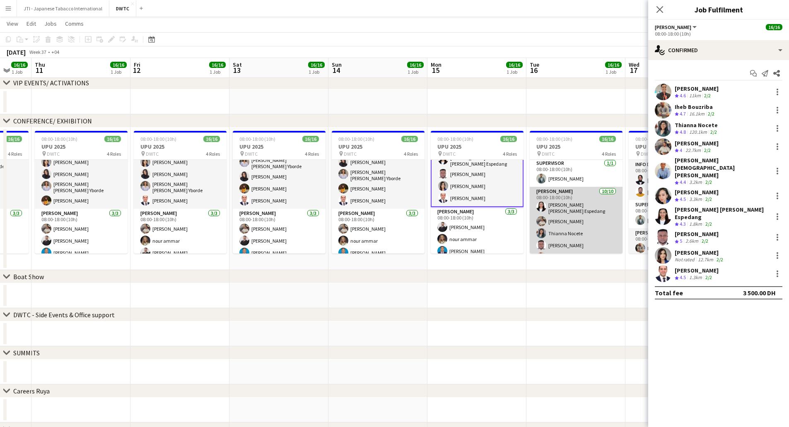
click at [566, 217] on app-card-role "Usher 10/10 08:00-18:00 (10h) Maria liza Espedang Muhammad Fayaz Thianna Nocete…" at bounding box center [576, 257] width 93 height 141
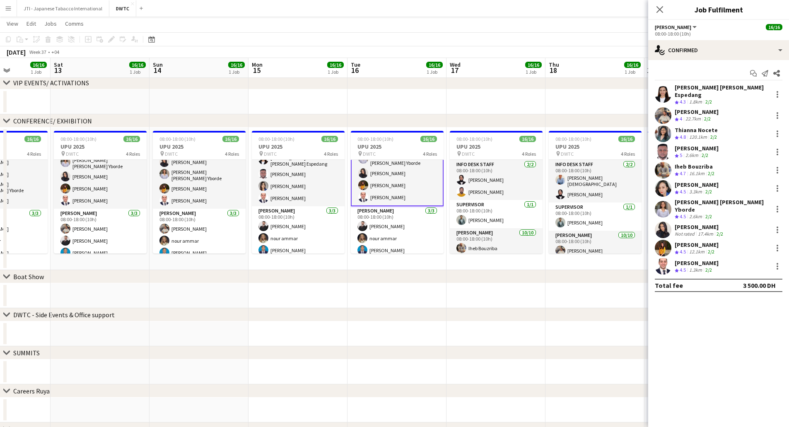
drag, startPoint x: 540, startPoint y: 224, endPoint x: 415, endPoint y: 224, distance: 125.1
click at [415, 224] on app-calendar-viewport "Wed 10 16/16 1 Job Thu 11 16/16 1 Job Fri 12 16/16 1 Job Sat 13 16/16 1 Job Sun…" at bounding box center [394, 245] width 789 height 508
click at [521, 213] on app-card-role "Usher 10/10 08:00-18:00 (10h) Iheb Bouzriba Lloyd Christian Gonzalo Jevas Nangs…" at bounding box center [496, 215] width 93 height 141
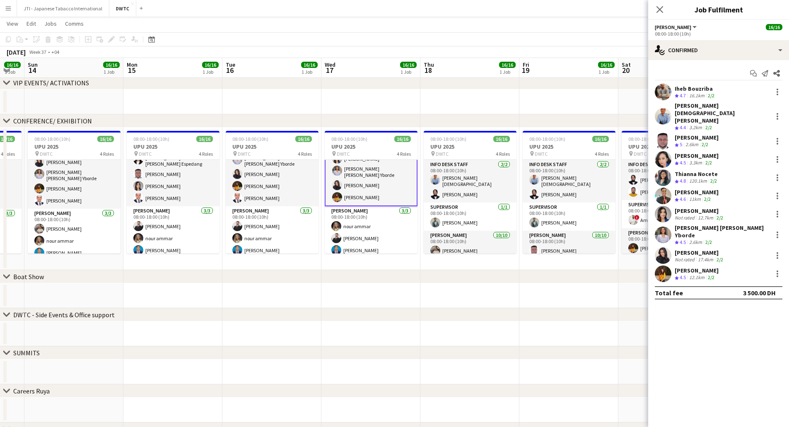
drag, startPoint x: 521, startPoint y: 213, endPoint x: 394, endPoint y: 215, distance: 126.7
click at [394, 215] on app-calendar-viewport "Thu 11 16/16 1 Job Fri 12 16/16 1 Job Sat 13 16/16 1 Job Sun 14 16/16 1 Job Mon…" at bounding box center [394, 245] width 789 height 508
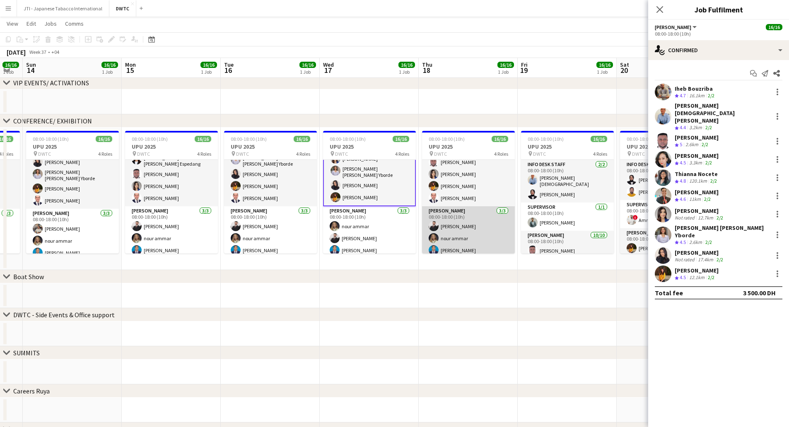
click at [467, 206] on app-card-role "Usher 3/3 08:00-18:00 (10h) Radwan Jrish nour ammar Benjamin Ofidi" at bounding box center [468, 232] width 93 height 52
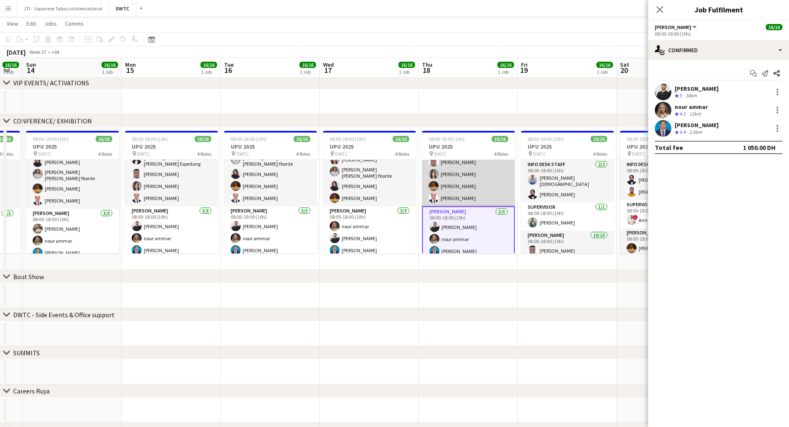
click at [478, 186] on app-card-role "Usher 10/10 08:00-18:00 (10h) Muhammad Fayaz Cherubim Reyes Albert Arroyo Iheb …" at bounding box center [468, 137] width 93 height 139
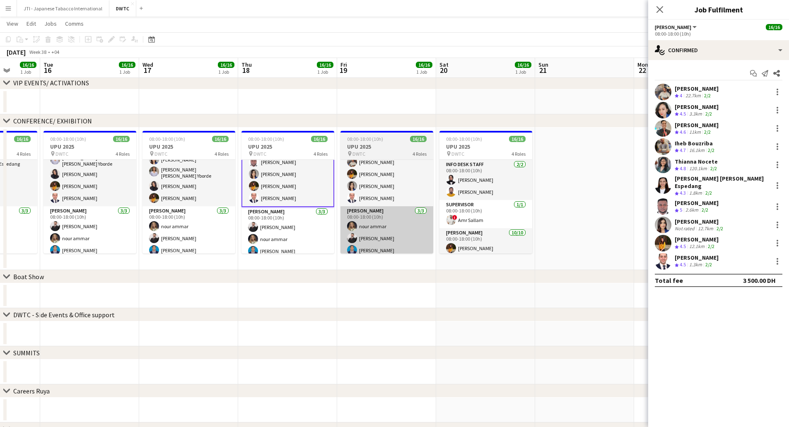
drag, startPoint x: 567, startPoint y: 228, endPoint x: 422, endPoint y: 223, distance: 144.6
click at [383, 229] on app-calendar-viewport "Sat 13 16/16 1 Job Sun 14 16/16 1 Job Mon 15 16/16 1 Job Tue 16 16/16 1 Job Wed…" at bounding box center [394, 245] width 789 height 508
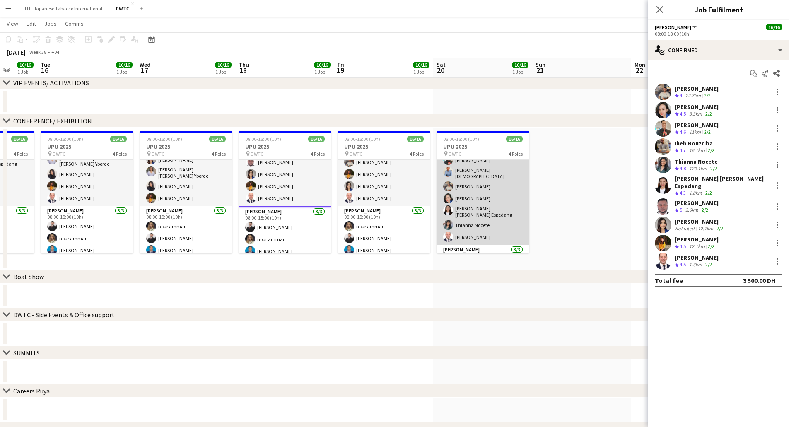
click at [479, 189] on app-card-role "Usher 10/10 08:00-18:00 (10h) Ayesha Shaikh Tashya Fernando Jevas Nangsi Albert…" at bounding box center [483, 174] width 93 height 141
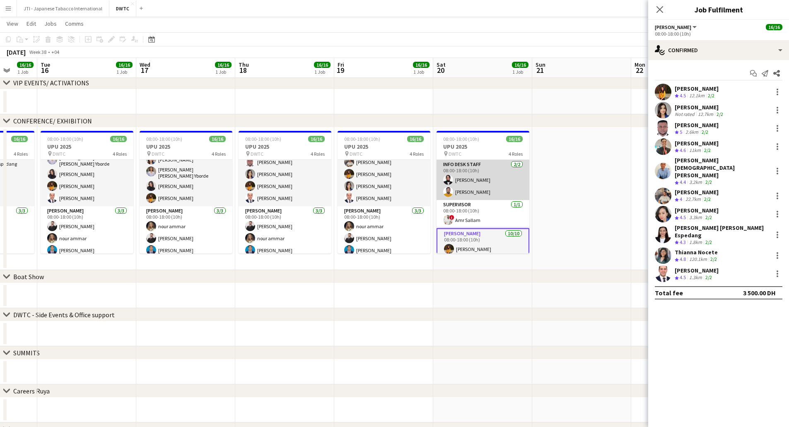
click at [475, 179] on app-card-role "Info desk staff 2/2 08:00-18:00 (10h) Fotima Naimova Adeel Ahmad" at bounding box center [483, 180] width 93 height 40
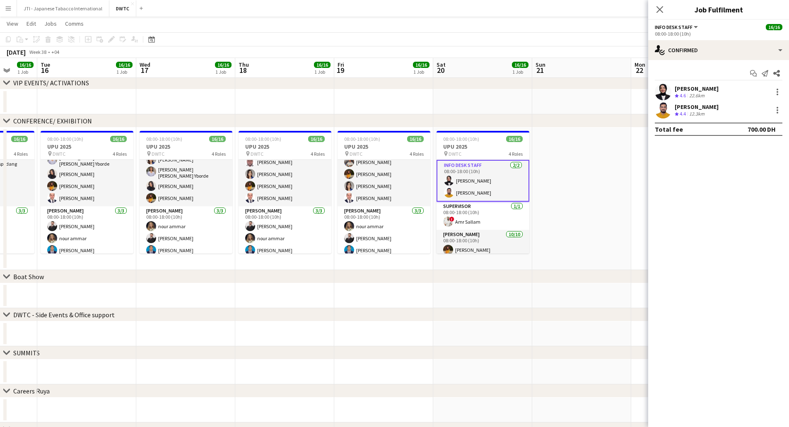
click at [706, 109] on div "Adeel Ahmad" at bounding box center [697, 106] width 44 height 7
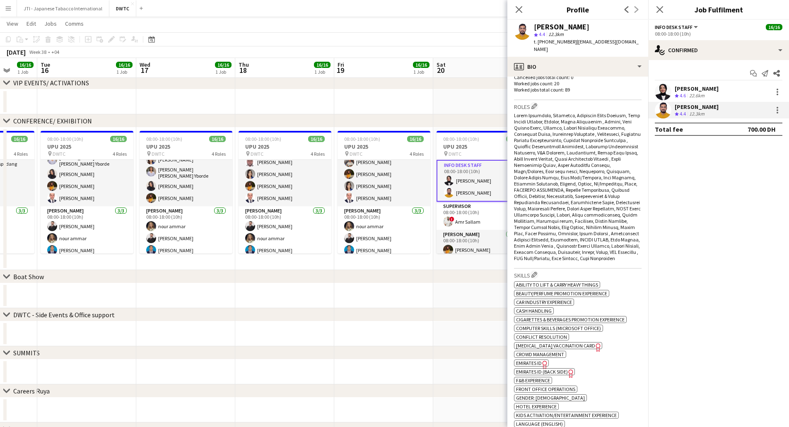
scroll to position [331, 0]
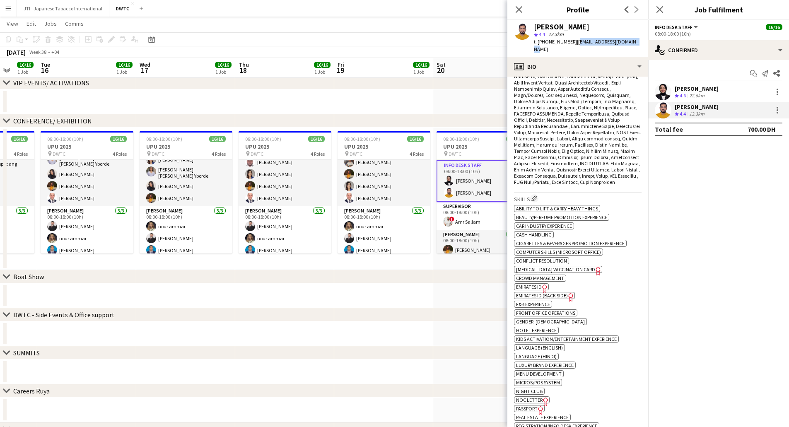
drag, startPoint x: 573, startPoint y: 39, endPoint x: 634, endPoint y: 41, distance: 61.3
click at [634, 41] on div "Adeel Ahmad star 4.4 12.3km t. +971523840867 | lgu.adeelahmed@gmail.com" at bounding box center [577, 38] width 141 height 37
copy span "lgu.adeelahmed@gmail.com"
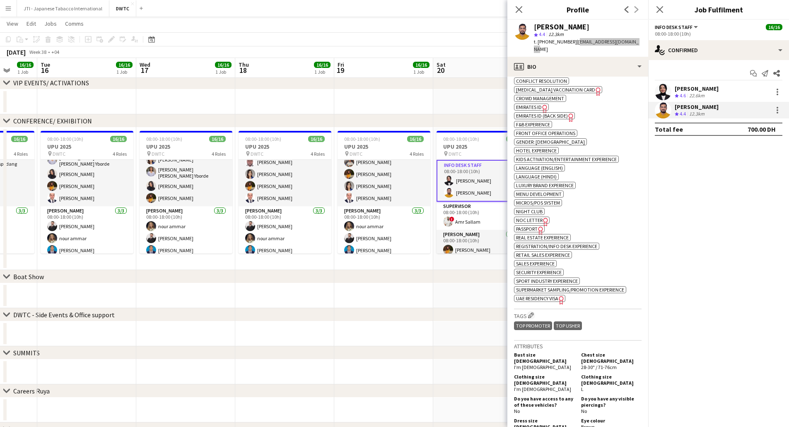
scroll to position [580, 0]
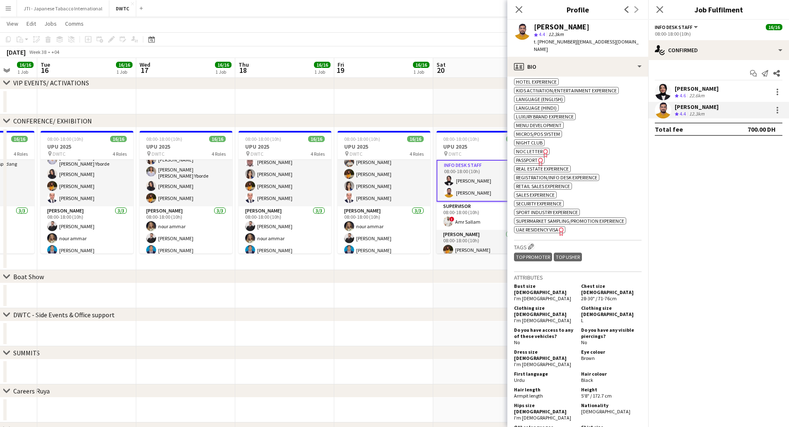
click at [528, 157] on span "Passport" at bounding box center [527, 160] width 22 height 6
click at [690, 87] on div "Fotima Naimova" at bounding box center [697, 88] width 44 height 7
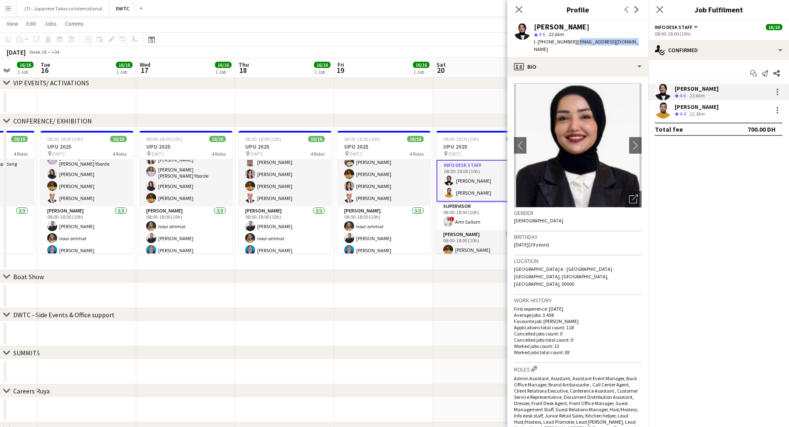
drag, startPoint x: 573, startPoint y: 43, endPoint x: 631, endPoint y: 43, distance: 58.0
click at [631, 43] on div "Fotima Naimova star 4.6 22.6km t. +971509312696 | naimova.fotima@mail.ru" at bounding box center [577, 38] width 141 height 37
copy span "naimova.fotima@mail.ru"
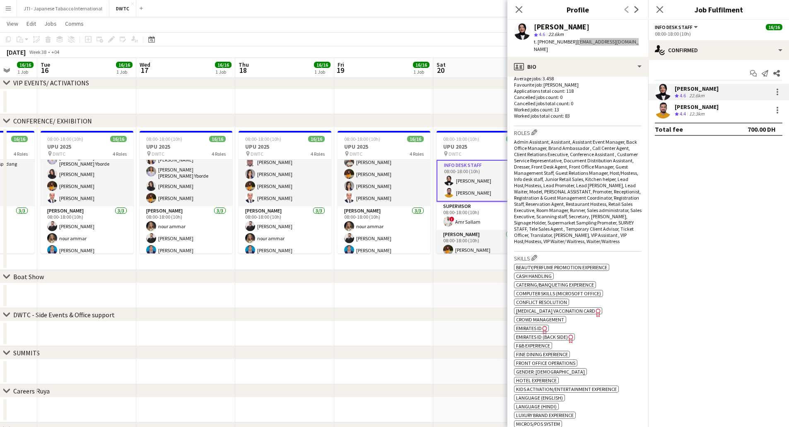
scroll to position [290, 0]
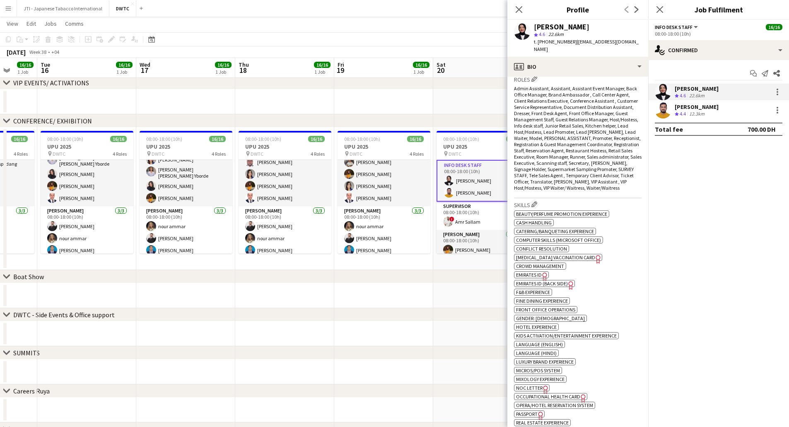
click at [525, 411] on span "Passport" at bounding box center [527, 414] width 22 height 6
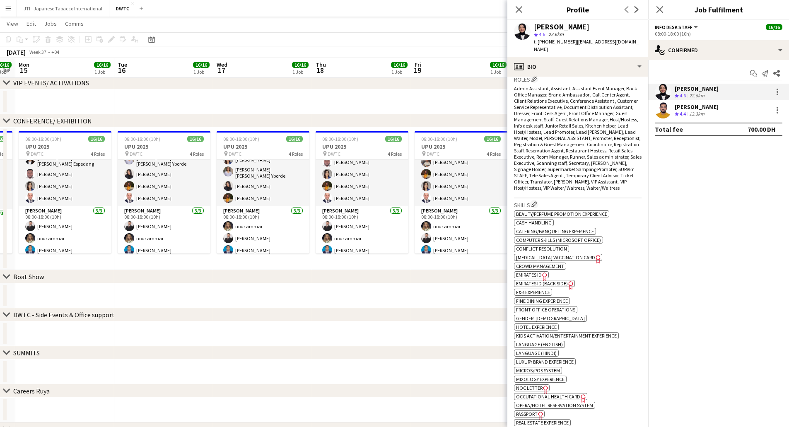
scroll to position [0, 167]
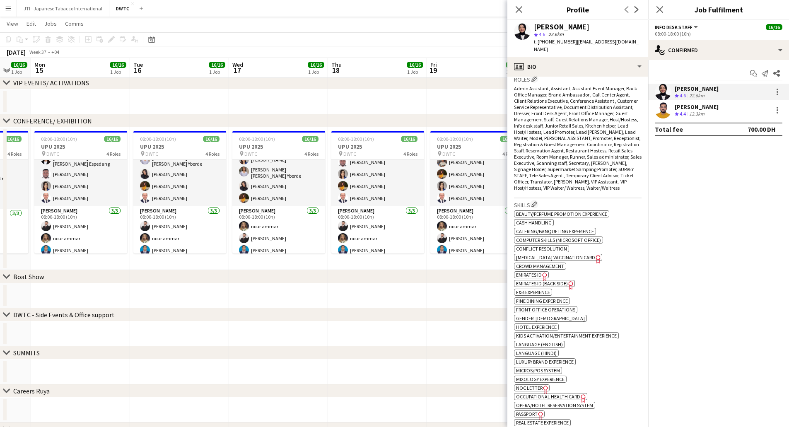
drag, startPoint x: 180, startPoint y: 202, endPoint x: 272, endPoint y: 223, distance: 94.7
click at [272, 223] on app-calendar-viewport "Sat 13 16/16 1 Job Sun 14 16/16 1 Job Mon 15 16/16 1 Job Tue 16 16/16 1 Job Wed…" at bounding box center [394, 245] width 789 height 508
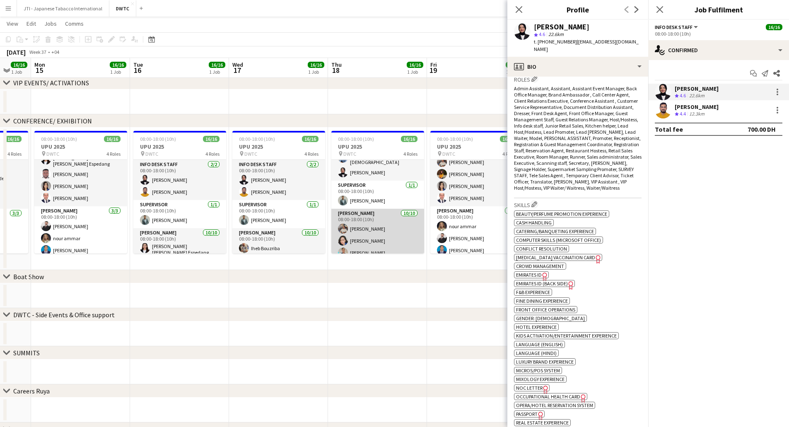
scroll to position [0, 0]
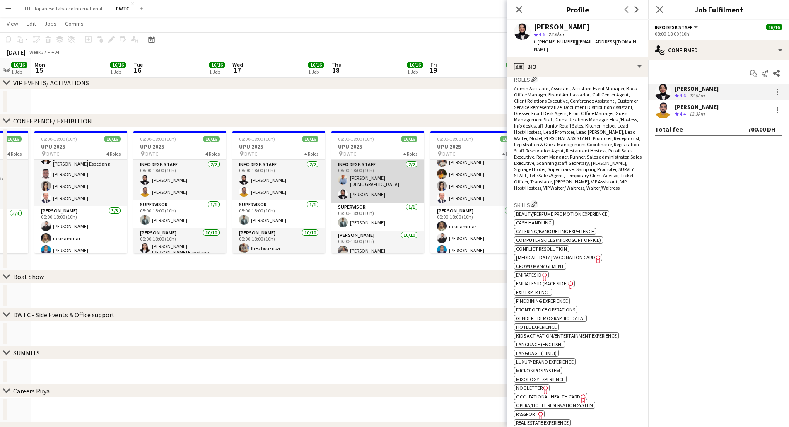
click at [378, 181] on app-card-role "Info desk staff 2/2 08:00-18:00 (10h) Lloyd Christian Gonzalo Fotima Naimova" at bounding box center [377, 181] width 93 height 43
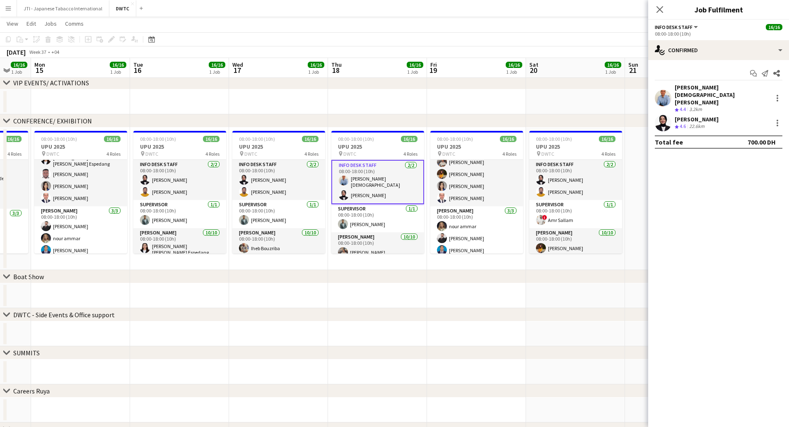
click at [685, 106] on span "4.4" at bounding box center [683, 109] width 6 height 6
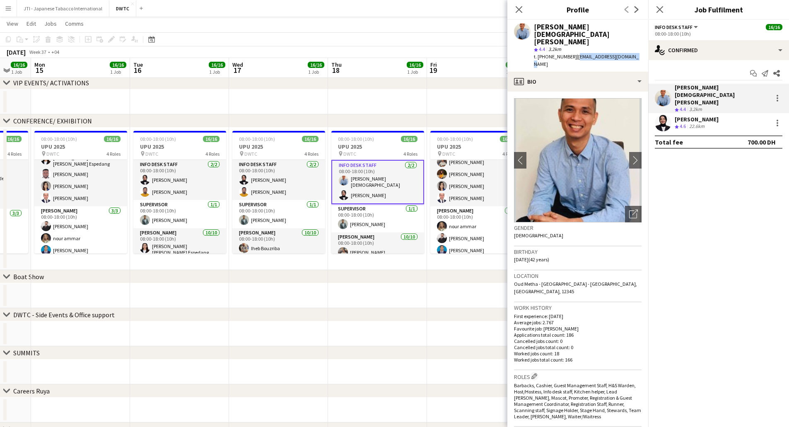
drag, startPoint x: 578, startPoint y: 41, endPoint x: 642, endPoint y: 43, distance: 64.3
click at [642, 43] on app-profile-header "Lloyd Christian Gonzalo star 4.4 3.2km t. +00971564603086 | neo_lloydy@yahoo.co…" at bounding box center [577, 46] width 141 height 52
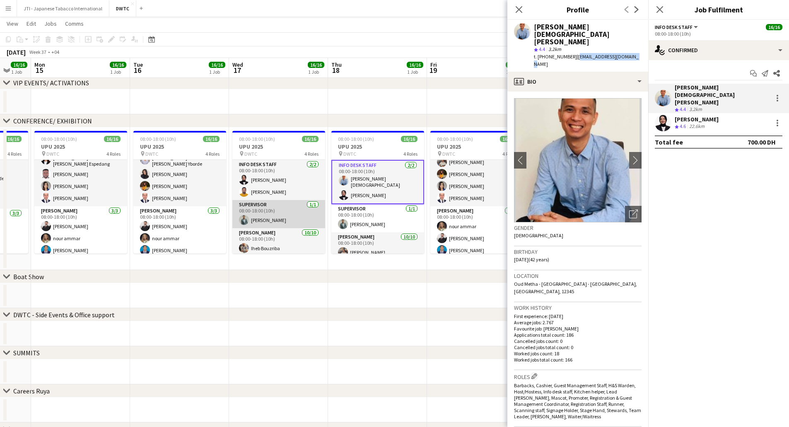
click at [270, 206] on app-card-role "Supervisor 1/1 08:00-18:00 (10h) Jefferson Manubay" at bounding box center [278, 214] width 93 height 28
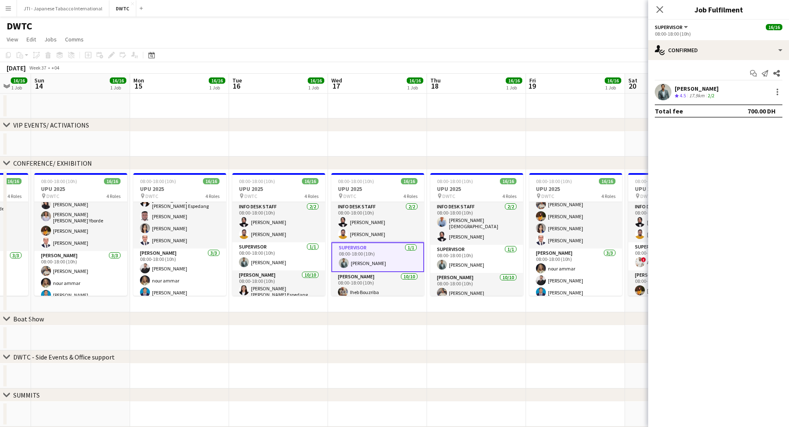
scroll to position [0, 280]
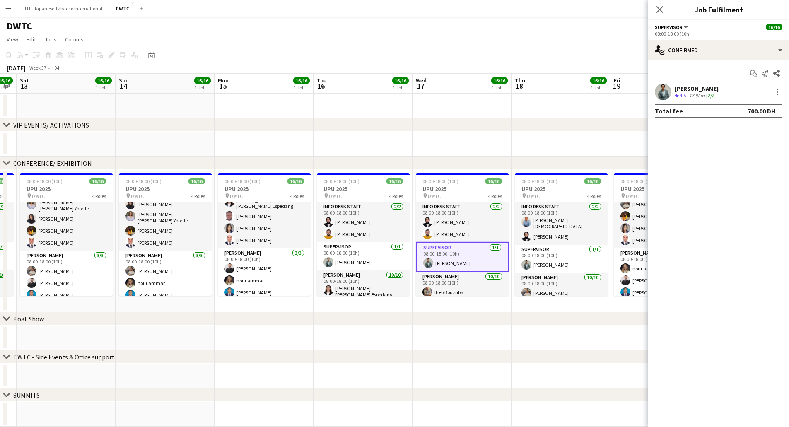
drag, startPoint x: 139, startPoint y: 271, endPoint x: 322, endPoint y: 260, distance: 183.8
click at [322, 260] on app-calendar-viewport "Wed 10 16/16 1 Job Thu 11 16/16 1 Job Fri 12 16/16 1 Job Sat 13 16/16 1 Job Sun…" at bounding box center [394, 307] width 789 height 467
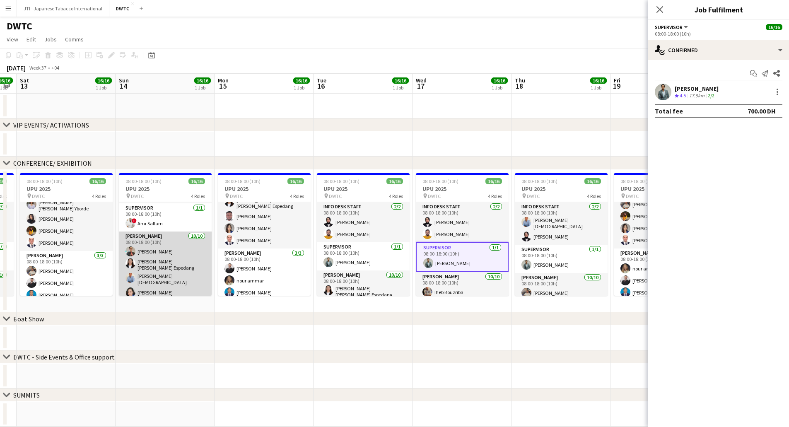
scroll to position [0, 0]
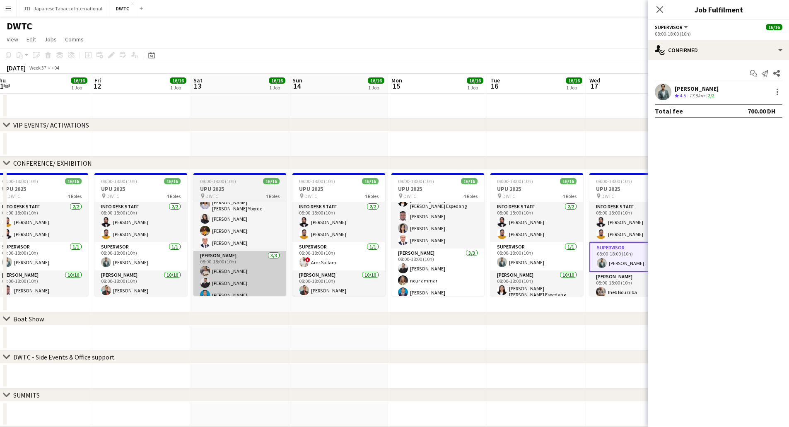
drag, startPoint x: 170, startPoint y: 267, endPoint x: 272, endPoint y: 269, distance: 101.9
click at [323, 268] on app-calendar-viewport "Tue 9 16/16 1 Job Wed 10 16/16 1 Job Thu 11 16/16 1 Job Fri 12 16/16 1 Job Sat …" at bounding box center [394, 307] width 789 height 467
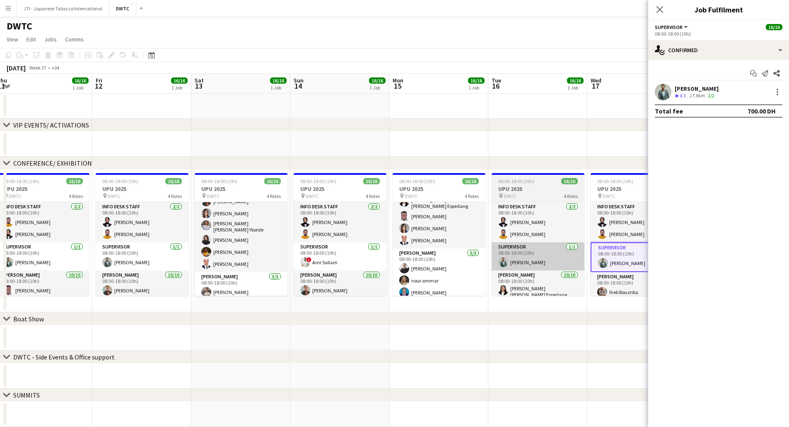
scroll to position [122, 0]
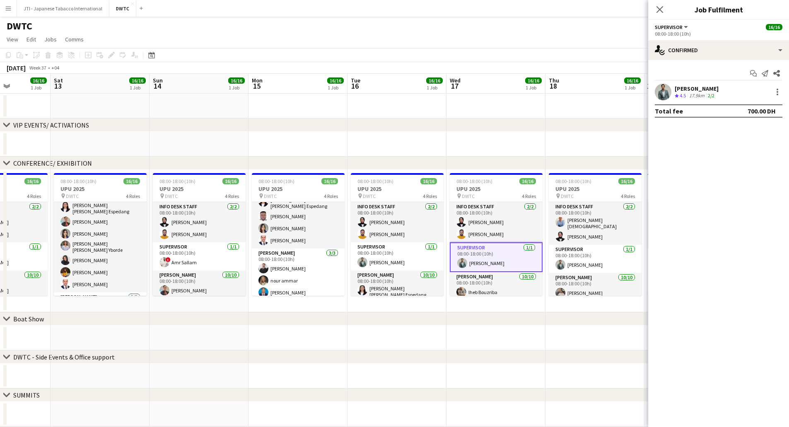
click at [321, 265] on app-calendar-viewport "Wed 10 16/16 1 Job Thu 11 16/16 1 Job Fri 12 16/16 1 Job Sat 13 16/16 1 Job Sun…" at bounding box center [394, 307] width 789 height 467
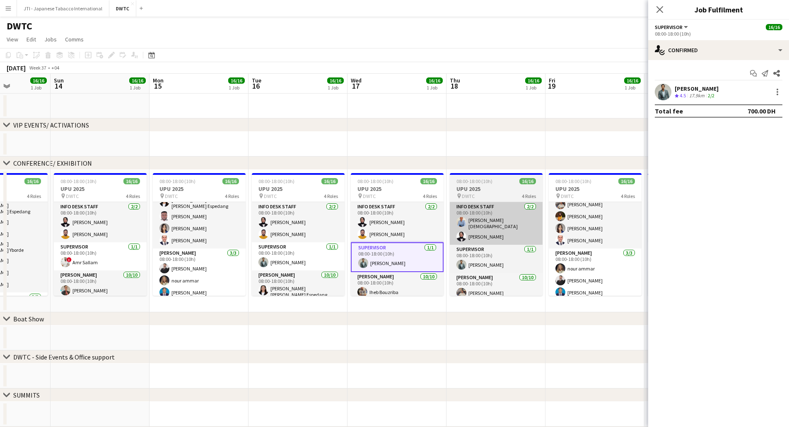
scroll to position [0, 246]
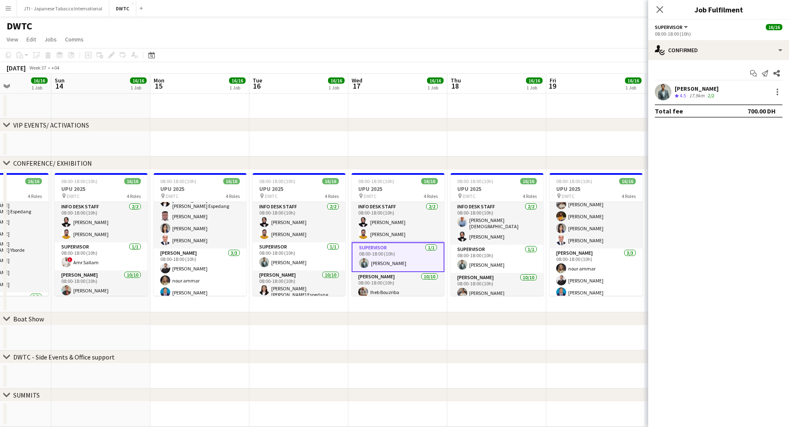
click at [694, 93] on div "17.9km" at bounding box center [696, 95] width 19 height 7
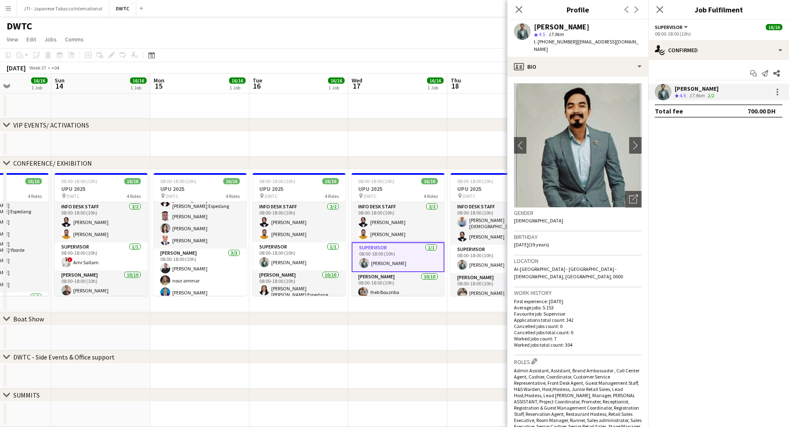
drag, startPoint x: 572, startPoint y: 42, endPoint x: 617, endPoint y: 43, distance: 45.1
click at [617, 43] on span "| jeffersonmanubay@yahoo.com" at bounding box center [586, 46] width 105 height 14
click at [615, 43] on span "| jeffersonmanubay@yahoo.com" at bounding box center [586, 46] width 105 height 14
click at [572, 39] on span "| jeffersonmanubay@yahoo.com" at bounding box center [586, 46] width 105 height 14
drag, startPoint x: 572, startPoint y: 42, endPoint x: 620, endPoint y: 42, distance: 48.0
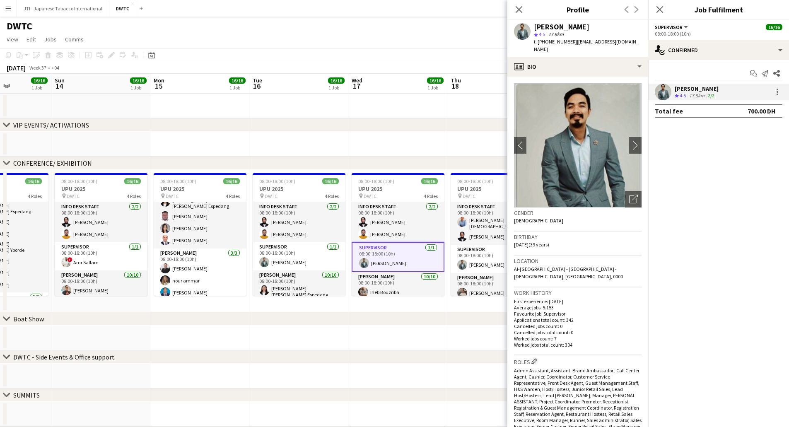
click at [620, 42] on span "| jeffersonmanubay@yahoo.com" at bounding box center [586, 46] width 105 height 14
drag, startPoint x: 617, startPoint y: 42, endPoint x: 579, endPoint y: 43, distance: 38.1
click at [616, 42] on span "| jeffersonmanubay@yahoo.com" at bounding box center [586, 46] width 105 height 14
click at [569, 42] on span "t. +971562427868" at bounding box center [555, 42] width 43 height 6
drag, startPoint x: 573, startPoint y: 41, endPoint x: 639, endPoint y: 45, distance: 65.6
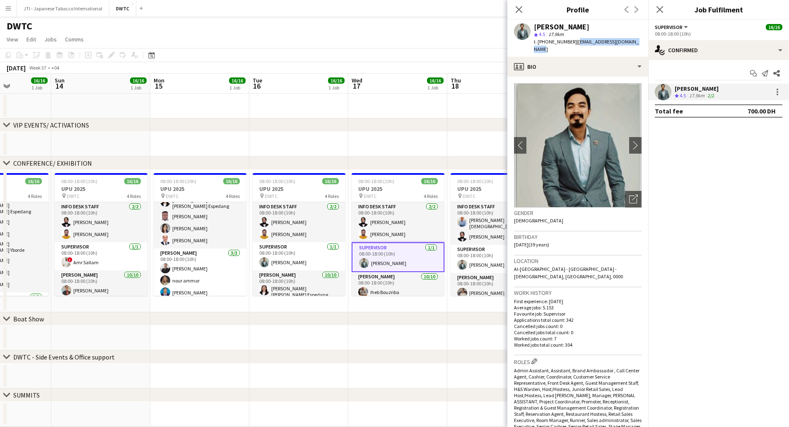
click at [639, 45] on div "Jefferson Manubay star 4.5 17.9km t. +971562427868 | jeffersonmanubay@yahoo.com" at bounding box center [577, 38] width 141 height 37
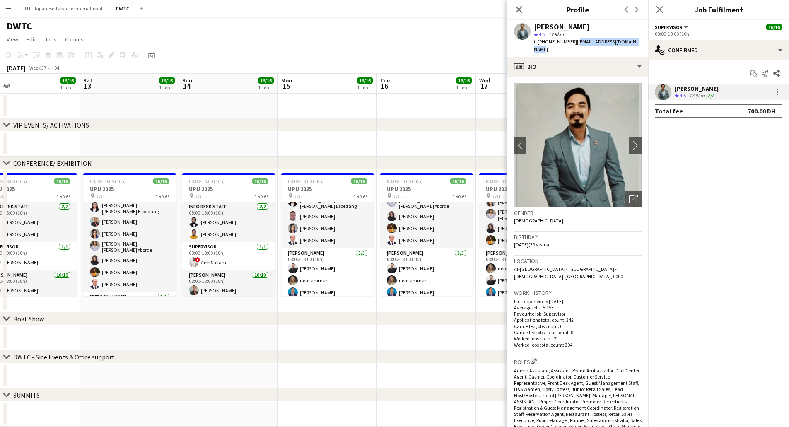
scroll to position [0, 209]
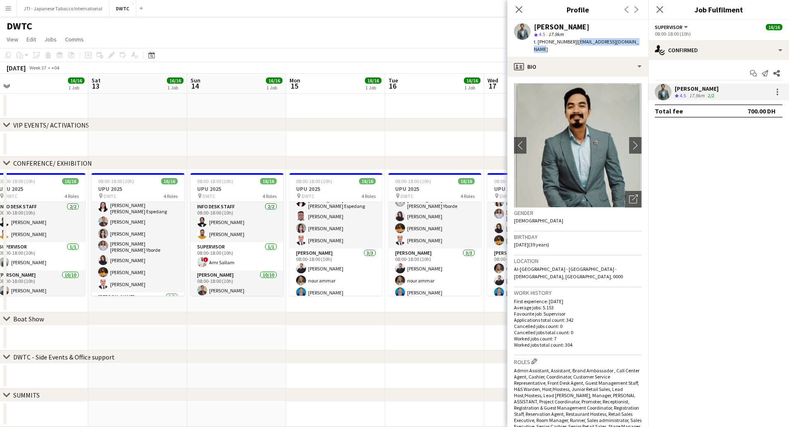
drag, startPoint x: 386, startPoint y: 248, endPoint x: 418, endPoint y: 248, distance: 31.9
click at [418, 248] on app-calendar-viewport "Wed 10 16/16 1 Job Thu 11 16/16 1 Job Fri 12 16/16 1 Job Sat 13 16/16 1 Job Sun…" at bounding box center [394, 307] width 789 height 467
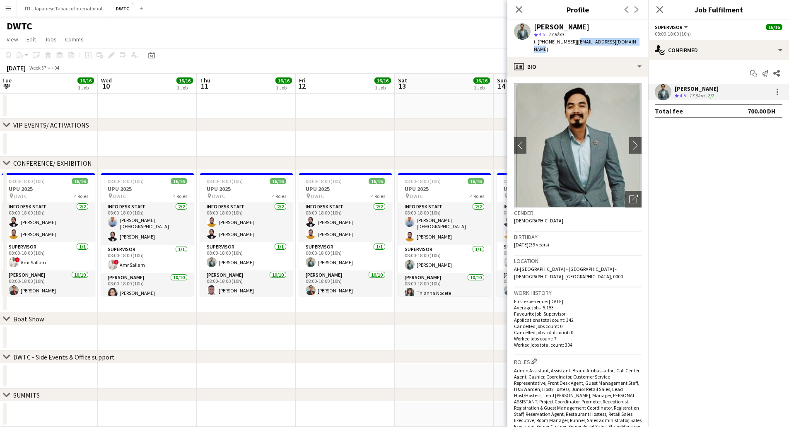
scroll to position [0, 199]
drag, startPoint x: 168, startPoint y: 263, endPoint x: 424, endPoint y: 258, distance: 256.4
click at [424, 258] on app-calendar-viewport "Sun 7 16/16 1 Job Mon 8 16/16 1 Job Tue 9 16/16 1 Job Wed 10 16/16 1 Job Thu 11…" at bounding box center [394, 307] width 789 height 467
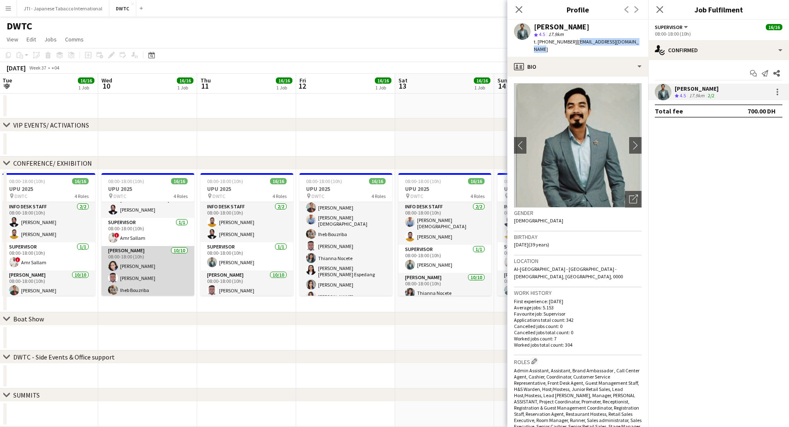
scroll to position [41, 0]
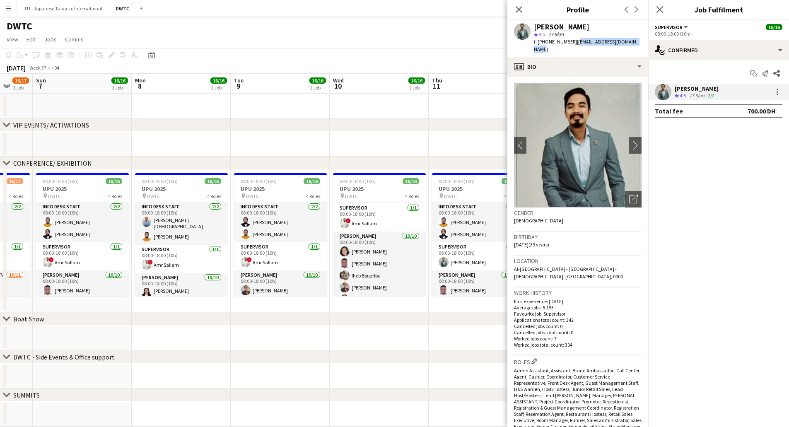
drag, startPoint x: 148, startPoint y: 258, endPoint x: 380, endPoint y: 258, distance: 231.9
click at [380, 258] on app-calendar-viewport "Fri 5 5/5 1 Job Sat 6 16/17 1 Job Sun 7 16/16 1 Job Mon 8 16/16 1 Job Tue 9 16/…" at bounding box center [394, 307] width 789 height 467
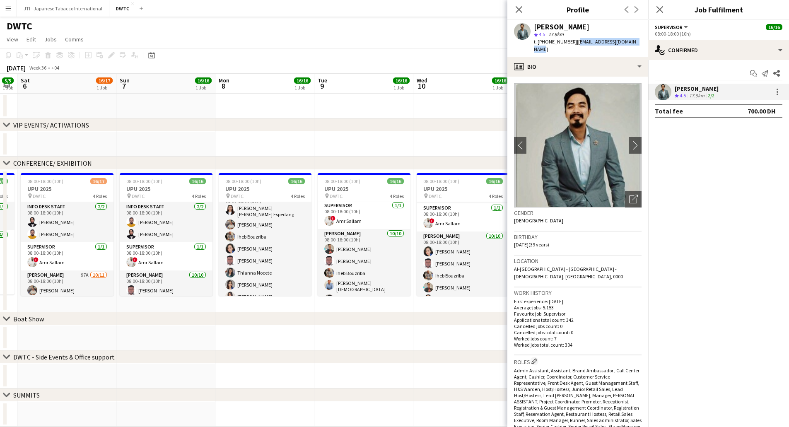
scroll to position [0, 236]
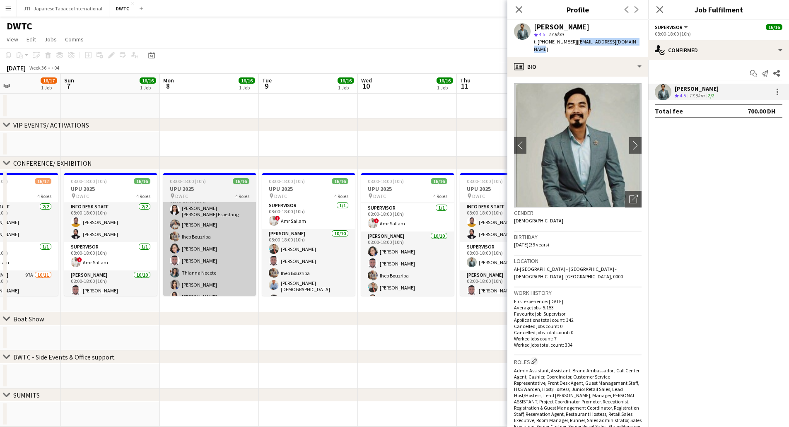
drag, startPoint x: 175, startPoint y: 262, endPoint x: 292, endPoint y: 269, distance: 116.6
click at [291, 270] on app-calendar-viewport "Thu 4 5/5 1 Job Fri 5 5/5 1 Job Sat 6 16/17 1 Job Sun 7 16/16 1 Job Mon 8 16/16…" at bounding box center [394, 307] width 789 height 467
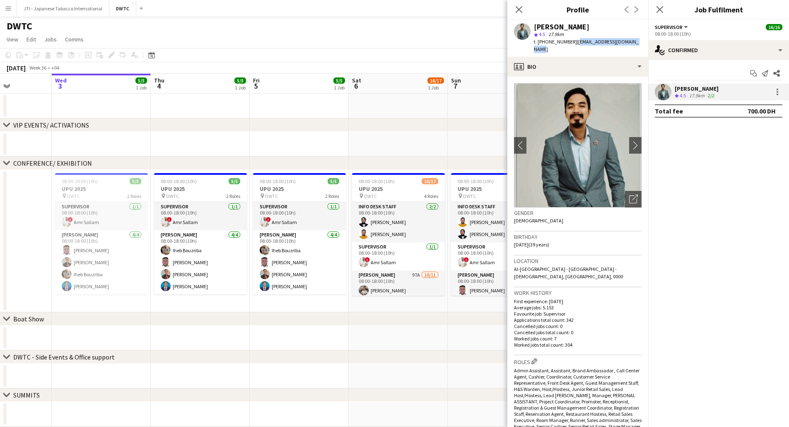
scroll to position [0, 237]
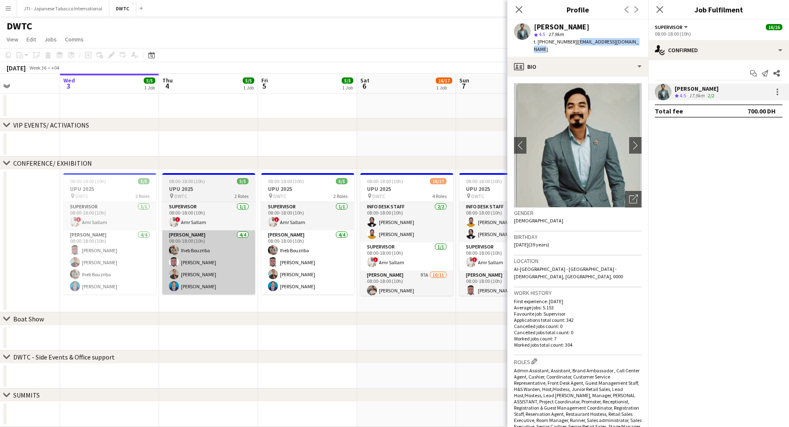
drag, startPoint x: 199, startPoint y: 265, endPoint x: 235, endPoint y: 256, distance: 37.7
click at [495, 260] on app-calendar-viewport "Sun 31 Mon 1 Tue 2 Wed 3 5/5 1 Job Thu 4 5/5 1 Job Fri 5 5/5 1 Job Sat 6 16/17 …" at bounding box center [394, 307] width 789 height 467
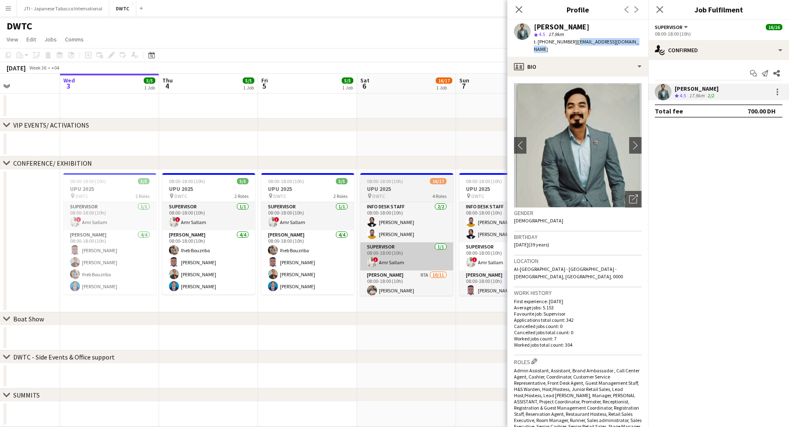
drag, startPoint x: 310, startPoint y: 259, endPoint x: 401, endPoint y: 266, distance: 91.4
click at [313, 261] on app-calendar-viewport "Sun 31 Mon 1 Tue 2 Wed 3 5/5 1 Job Thu 4 5/5 1 Job Fri 5 5/5 1 Job Sat 6 16/17 …" at bounding box center [394, 307] width 789 height 467
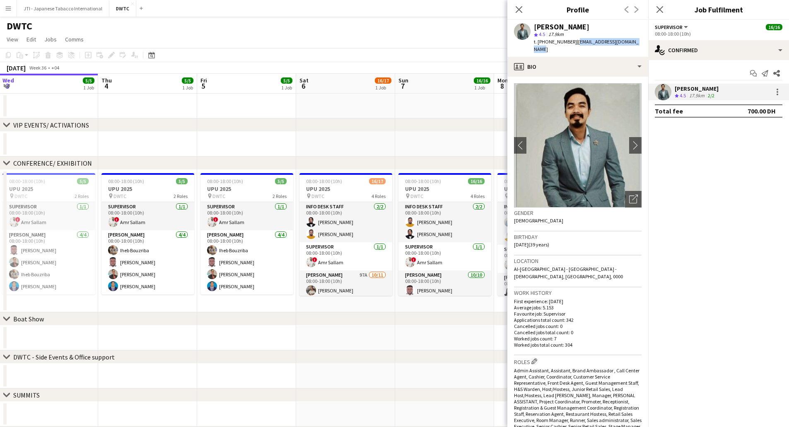
drag, startPoint x: 429, startPoint y: 264, endPoint x: 364, endPoint y: 266, distance: 65.0
click at [365, 266] on app-calendar-viewport "Sun 31 Mon 1 Tue 2 Wed 3 5/5 1 Job Thu 4 5/5 1 Job Fri 5 5/5 1 Job Sat 6 16/17 …" at bounding box center [394, 307] width 789 height 467
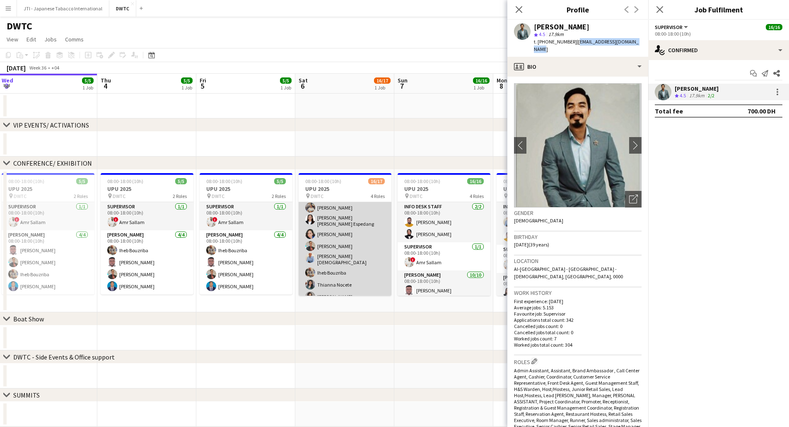
click at [345, 239] on app-card-role "Usher 97A 10/11 08:00-18:00 (10h) Muhammad Fayaz Maria liza Espedang Cherubim R…" at bounding box center [345, 266] width 93 height 156
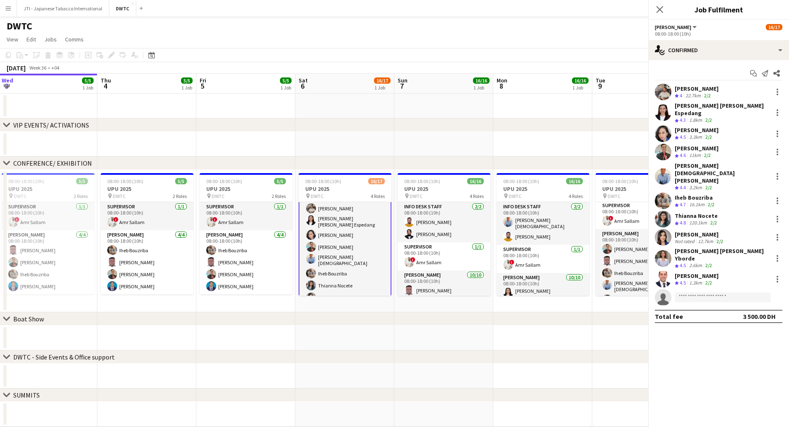
scroll to position [84, 0]
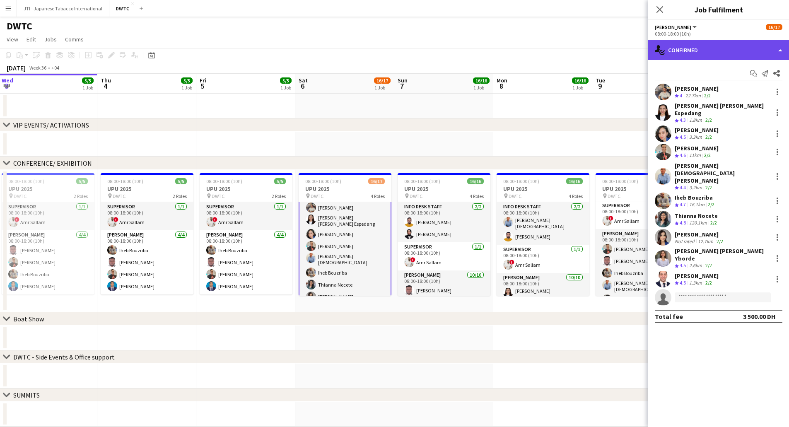
click at [691, 48] on div "single-neutral-actions-check-2 Confirmed" at bounding box center [718, 50] width 141 height 20
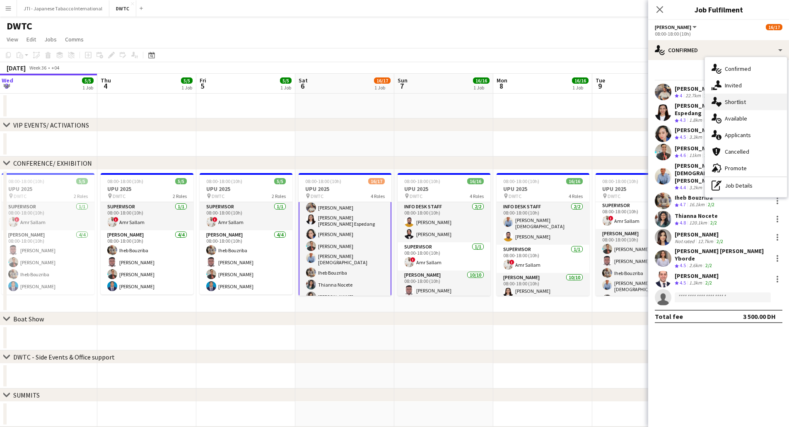
click at [720, 100] on icon "single-neutral-actions-heart" at bounding box center [717, 102] width 10 height 10
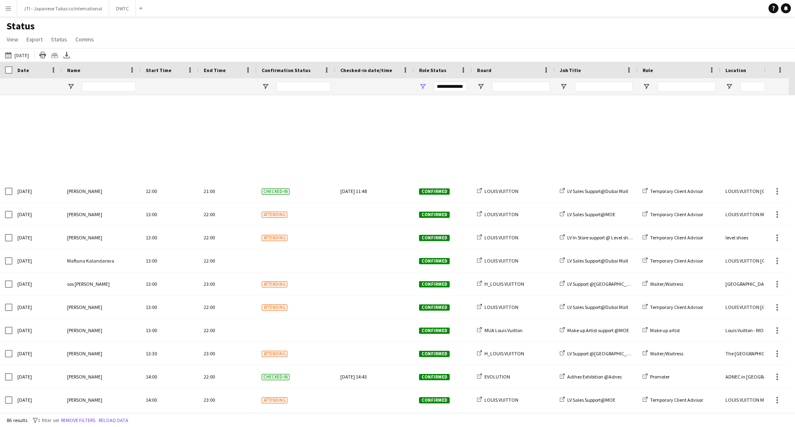
scroll to position [1684, 0]
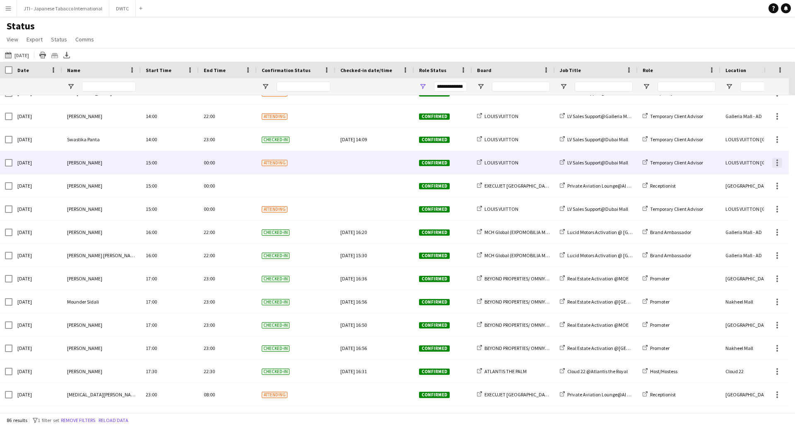
click at [774, 162] on div at bounding box center [777, 163] width 10 height 10
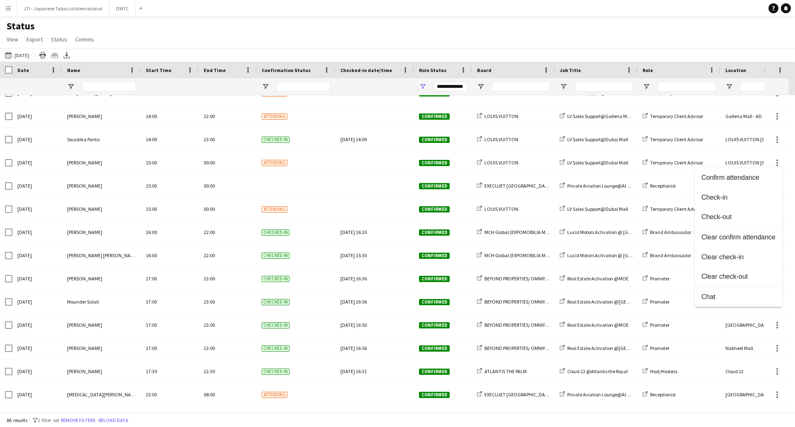
drag, startPoint x: 728, startPoint y: 195, endPoint x: 753, endPoint y: 189, distance: 25.5
click at [727, 195] on span "Check-in" at bounding box center [739, 197] width 74 height 7
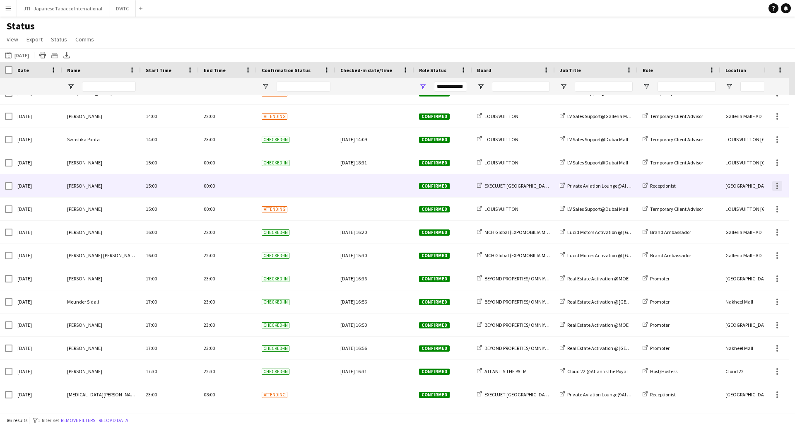
click at [779, 185] on div at bounding box center [777, 186] width 10 height 10
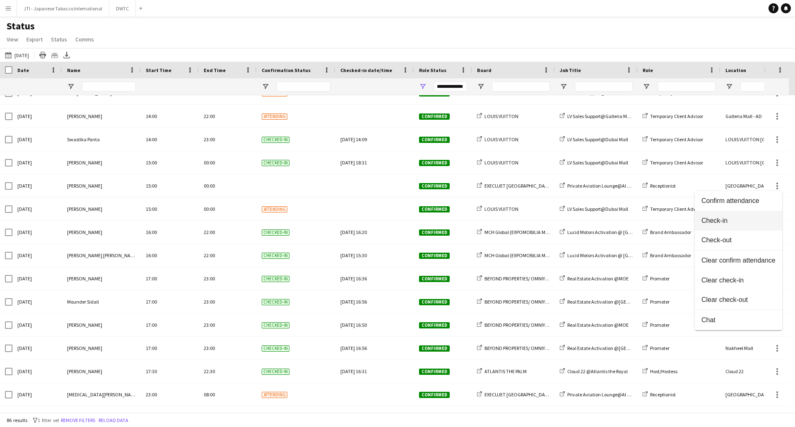
click at [718, 221] on span "Check-in" at bounding box center [739, 220] width 74 height 7
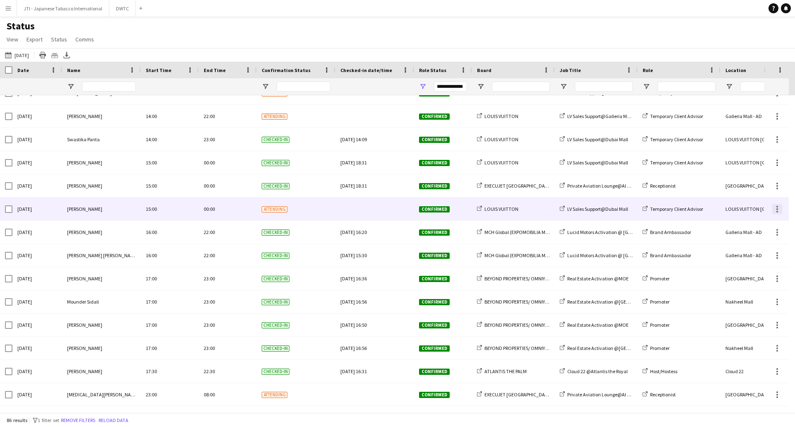
click at [774, 210] on div at bounding box center [777, 209] width 10 height 10
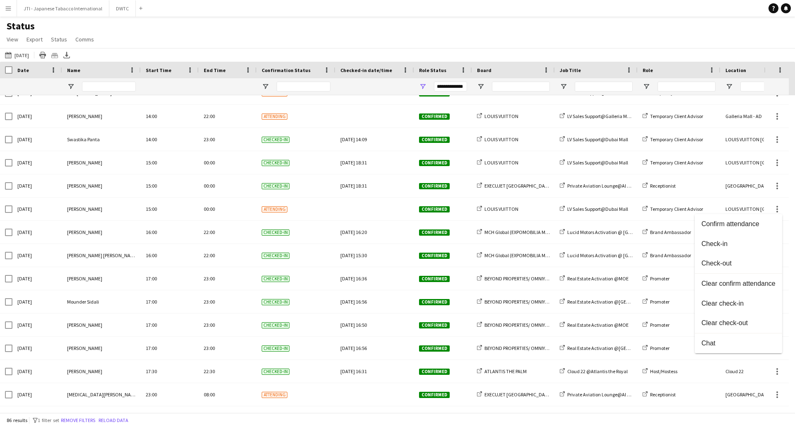
drag, startPoint x: 708, startPoint y: 246, endPoint x: 688, endPoint y: 235, distance: 22.0
click at [707, 245] on span "Check-in" at bounding box center [739, 243] width 74 height 7
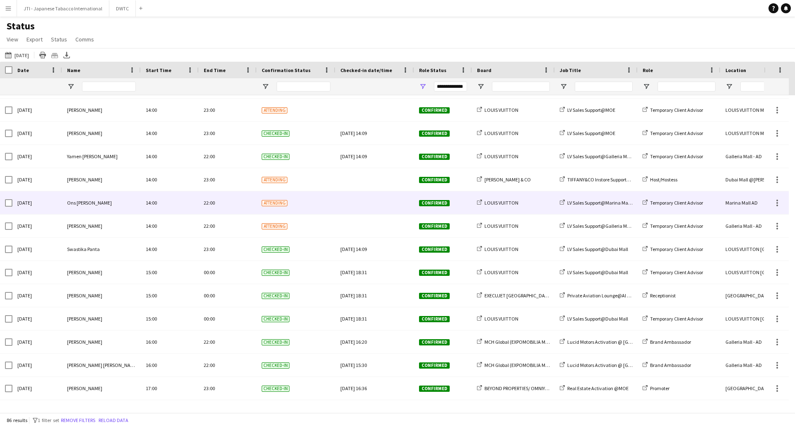
scroll to position [1559, 0]
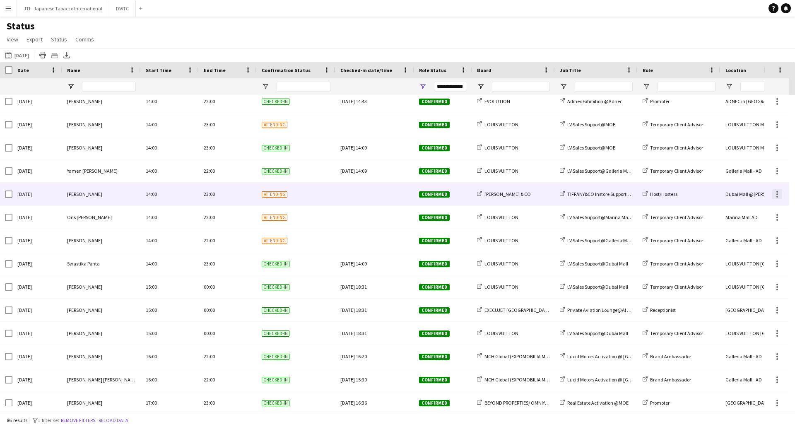
click at [777, 191] on div at bounding box center [778, 192] width 2 height 2
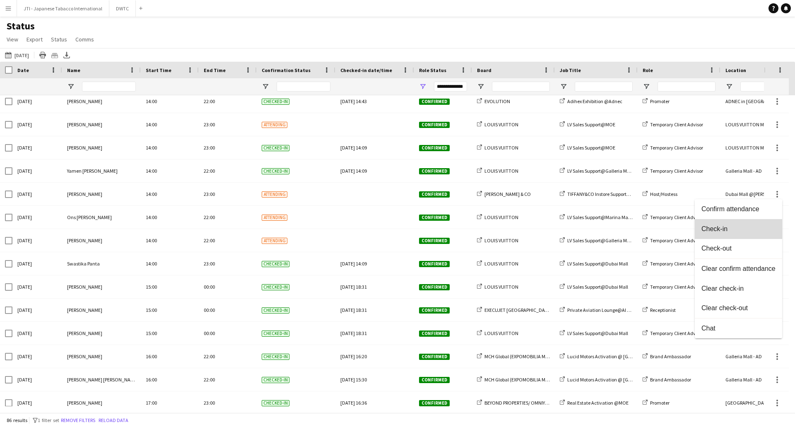
click at [751, 222] on button "Check-in" at bounding box center [738, 229] width 87 height 20
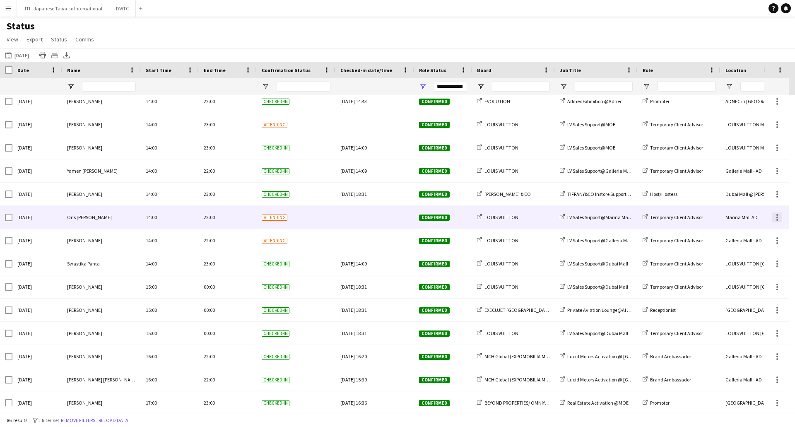
click at [775, 217] on div at bounding box center [777, 217] width 10 height 10
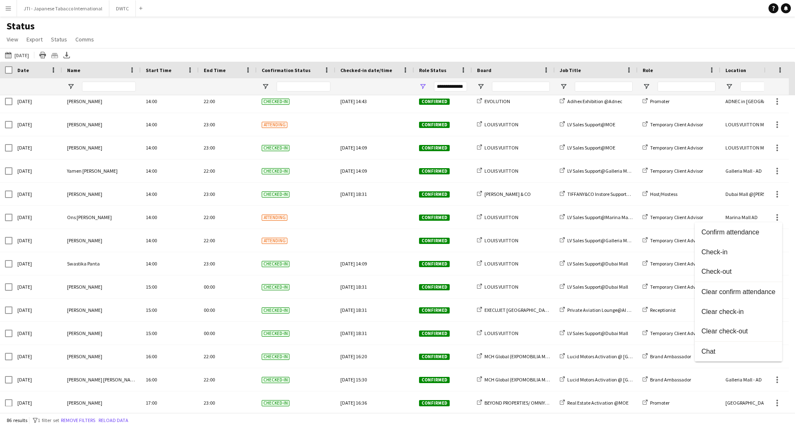
drag, startPoint x: 735, startPoint y: 253, endPoint x: 758, endPoint y: 248, distance: 23.6
click at [735, 252] on span "Check-in" at bounding box center [739, 251] width 74 height 7
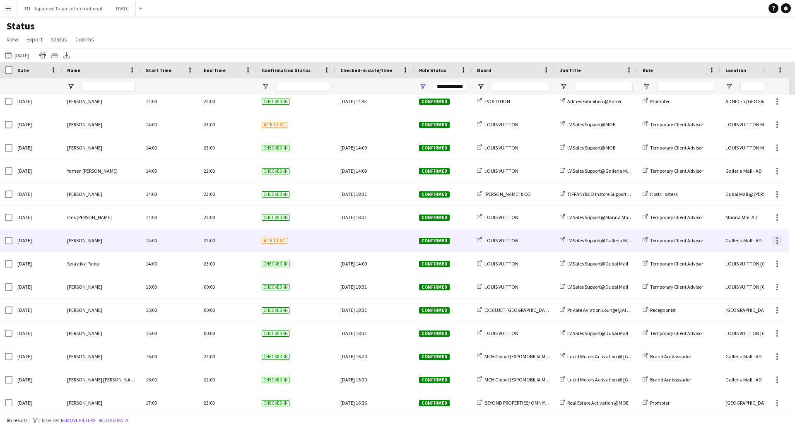
click at [776, 242] on div at bounding box center [777, 241] width 10 height 10
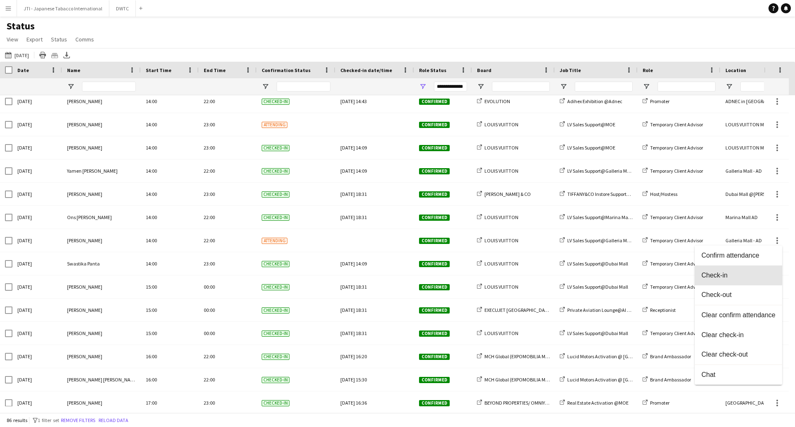
drag, startPoint x: 708, startPoint y: 274, endPoint x: 687, endPoint y: 248, distance: 33.2
click at [707, 274] on span "Check-in" at bounding box center [739, 275] width 74 height 7
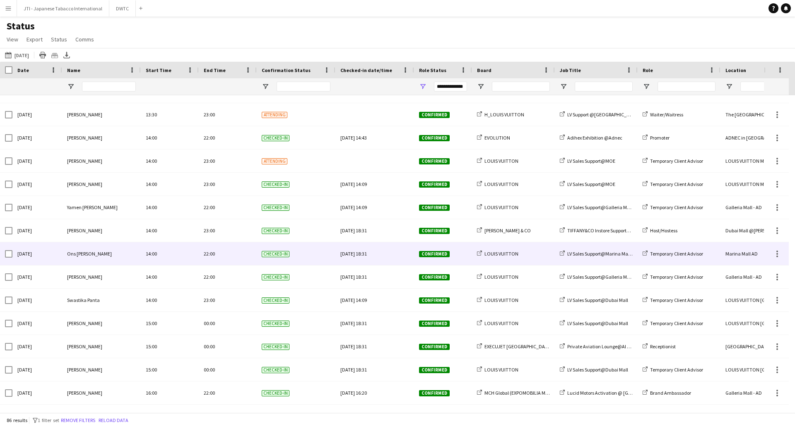
scroll to position [1476, 0]
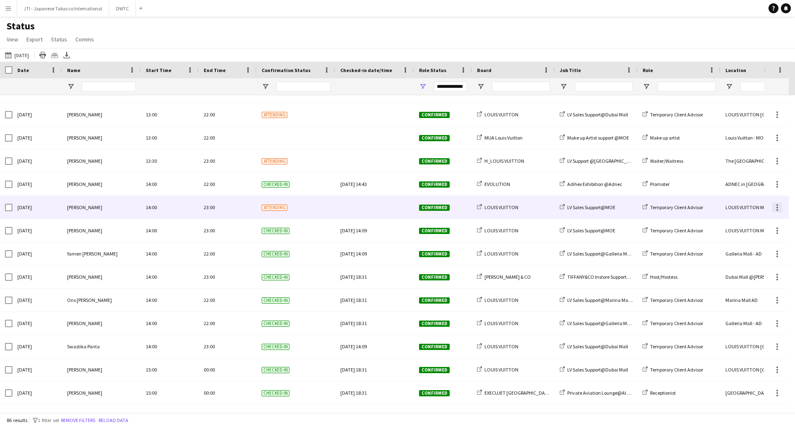
click at [779, 211] on div at bounding box center [777, 208] width 10 height 10
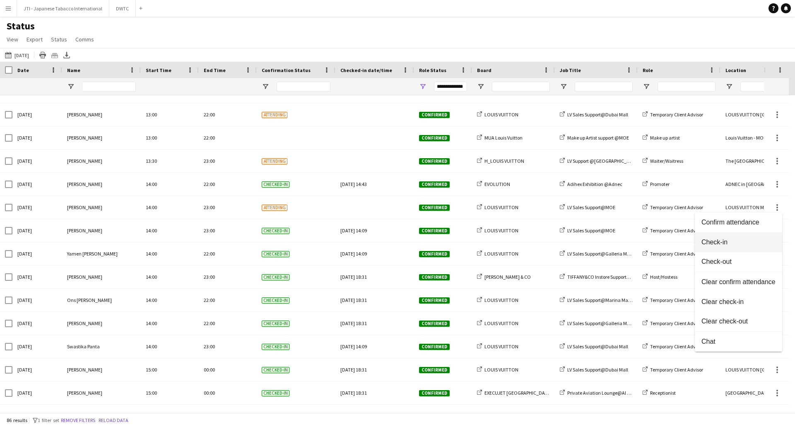
click at [730, 239] on span "Check-in" at bounding box center [739, 242] width 74 height 7
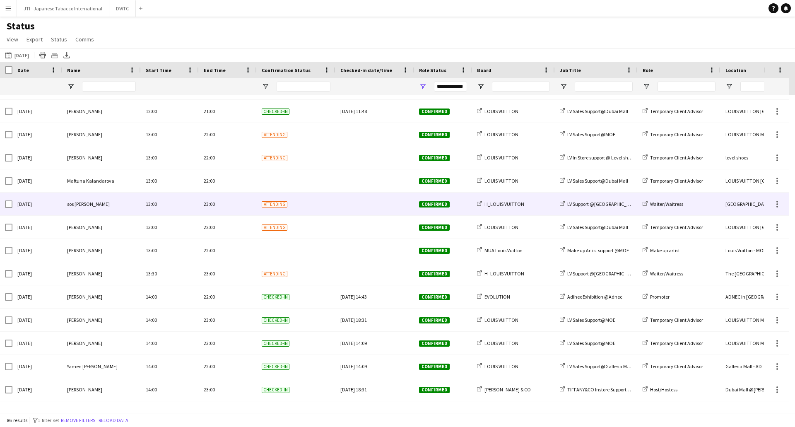
scroll to position [1352, 0]
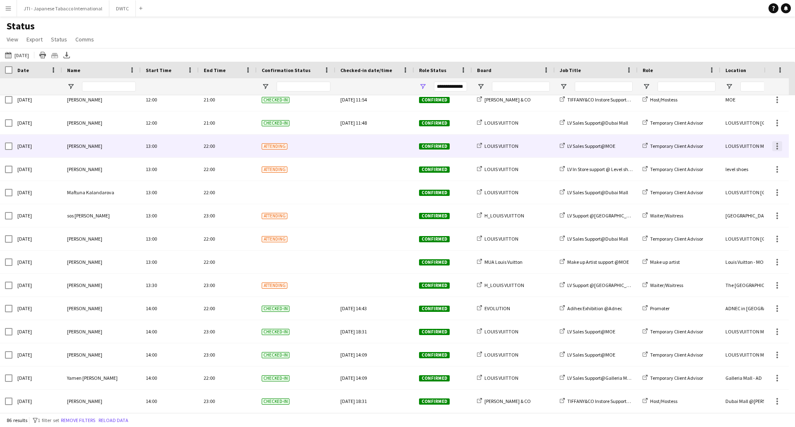
click at [776, 146] on div at bounding box center [777, 146] width 10 height 10
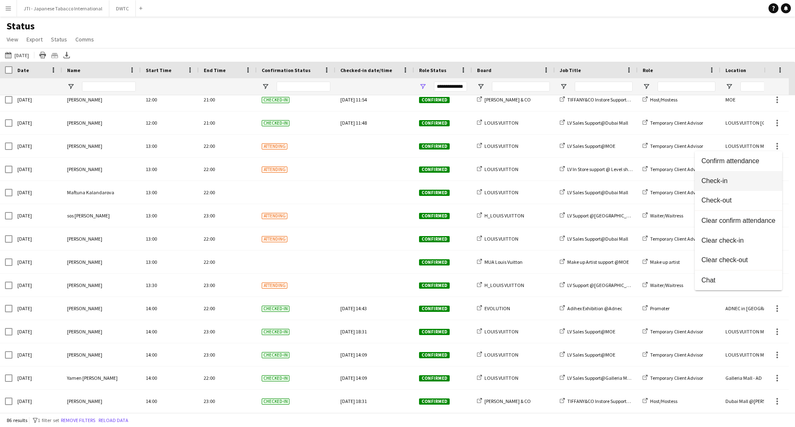
click at [743, 181] on span "Check-in" at bounding box center [739, 180] width 74 height 7
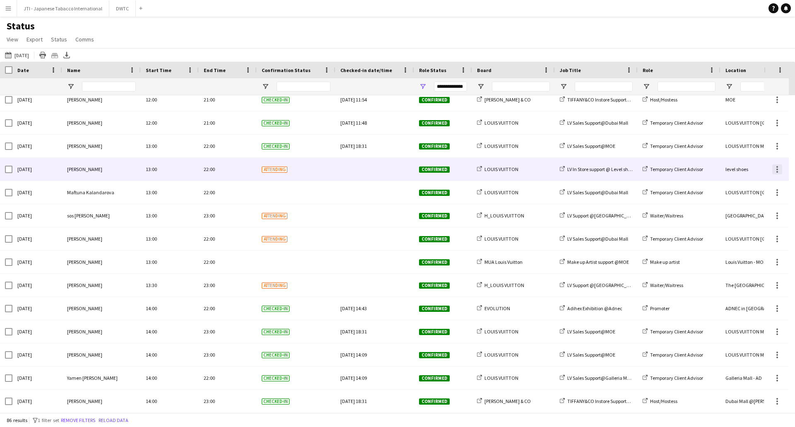
click at [777, 169] on div at bounding box center [778, 170] width 2 height 2
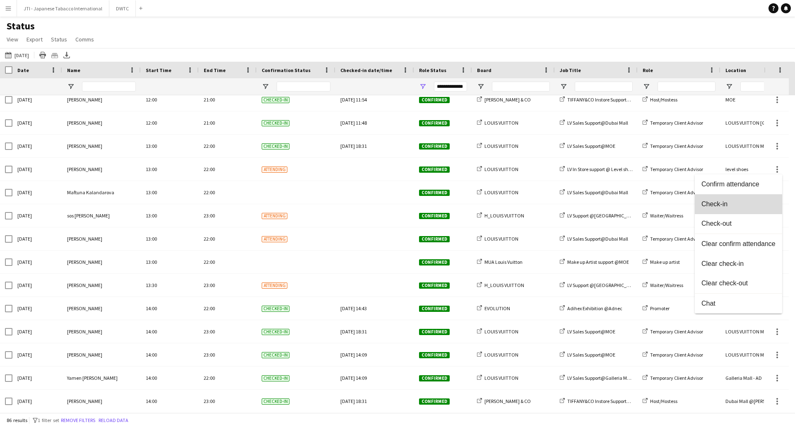
click at [757, 203] on span "Check-in" at bounding box center [739, 203] width 74 height 7
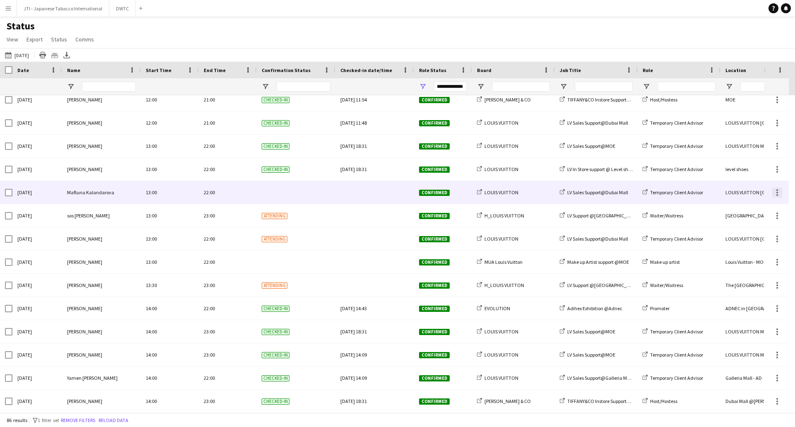
click at [777, 194] on div at bounding box center [778, 195] width 2 height 2
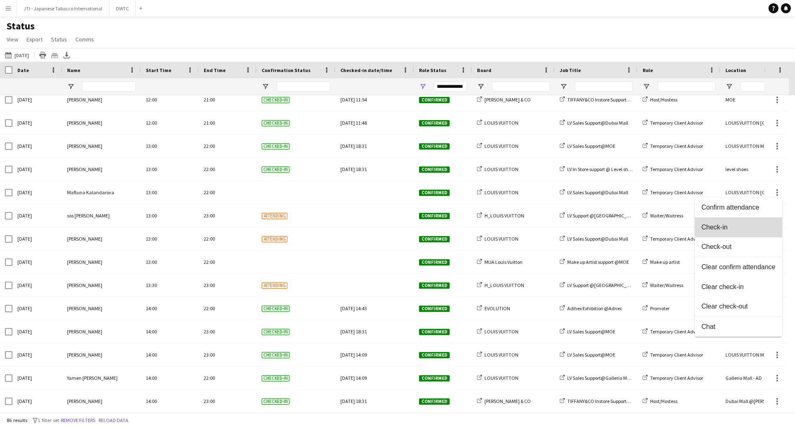
click at [743, 225] on span "Check-in" at bounding box center [739, 227] width 74 height 7
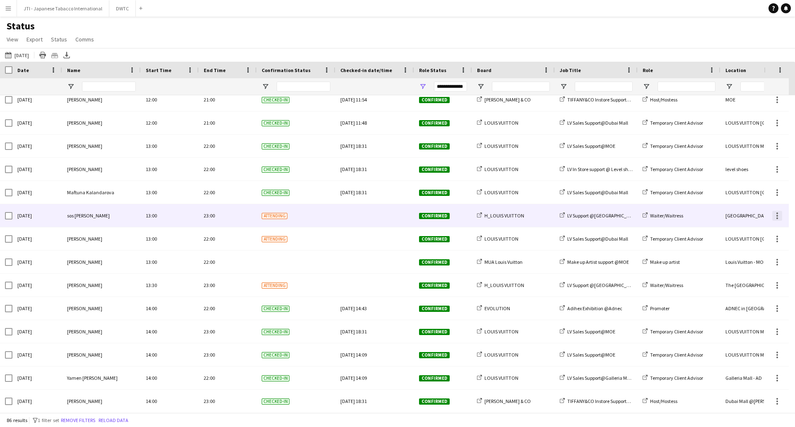
click at [780, 214] on div at bounding box center [777, 216] width 10 height 10
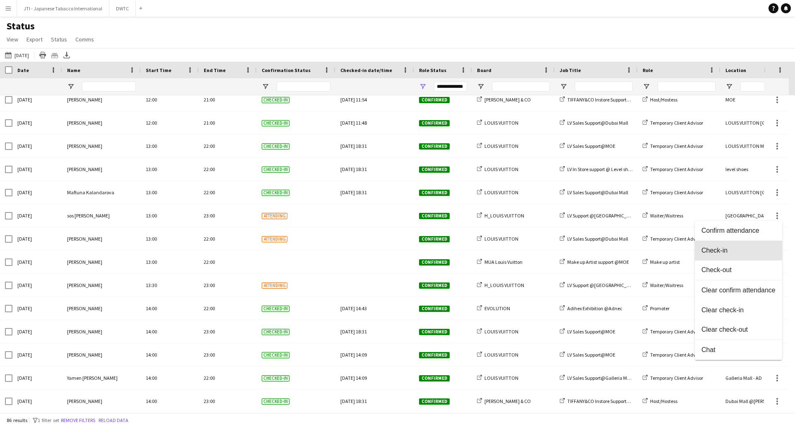
drag, startPoint x: 738, startPoint y: 249, endPoint x: 750, endPoint y: 249, distance: 11.6
click at [738, 249] on span "Check-in" at bounding box center [739, 250] width 74 height 7
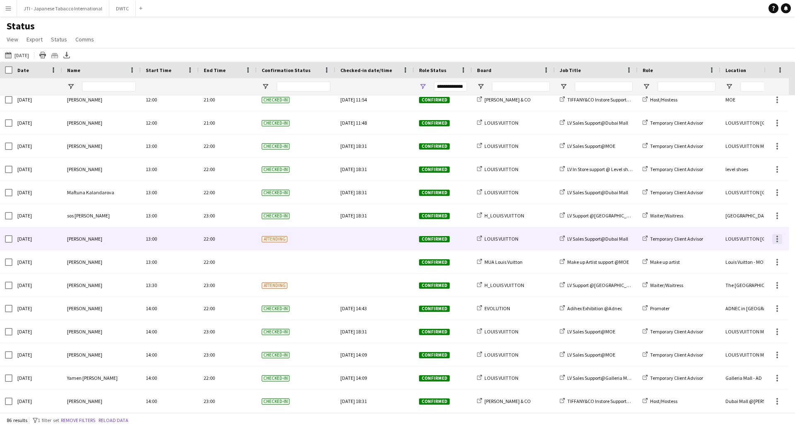
click at [774, 239] on div at bounding box center [777, 239] width 10 height 10
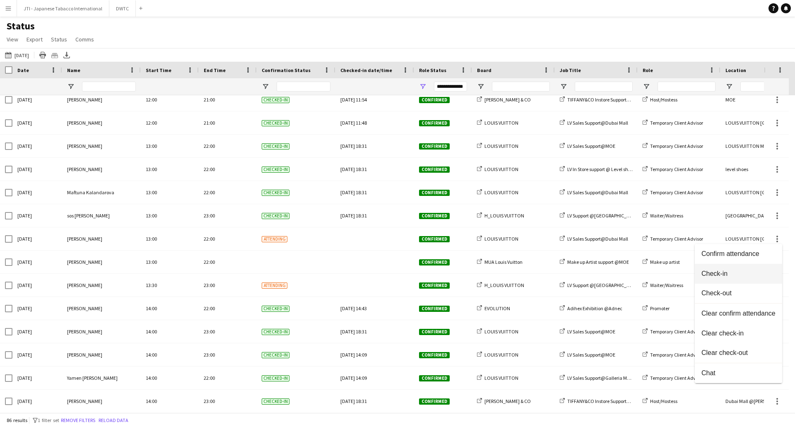
click at [717, 271] on span "Check-in" at bounding box center [739, 273] width 74 height 7
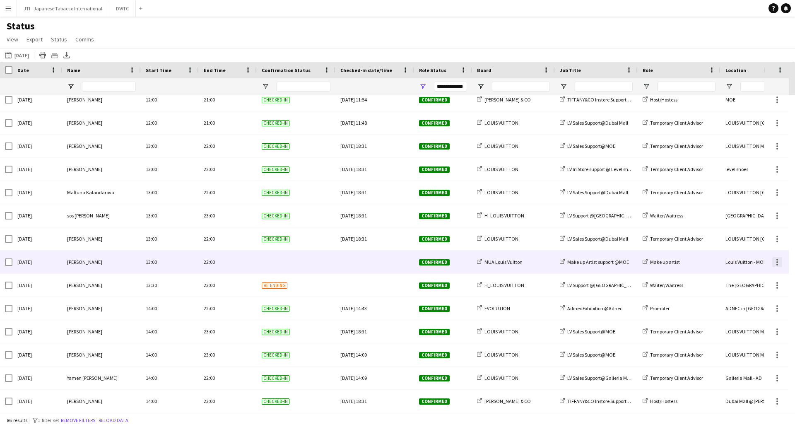
click at [778, 261] on div at bounding box center [777, 262] width 10 height 10
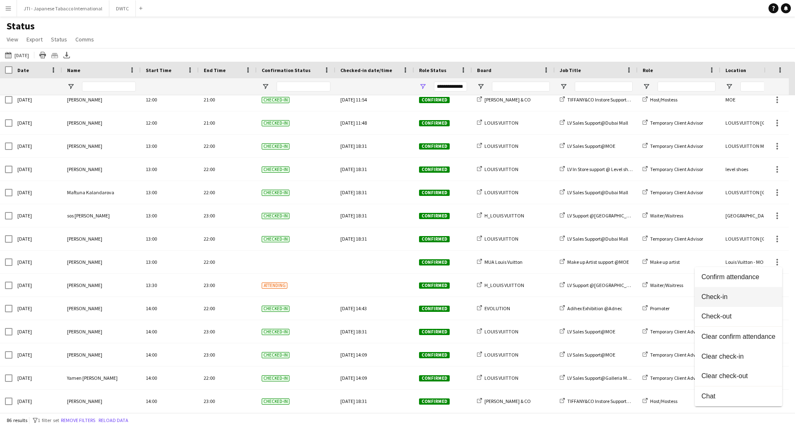
click at [714, 290] on button "Check-in" at bounding box center [738, 297] width 87 height 20
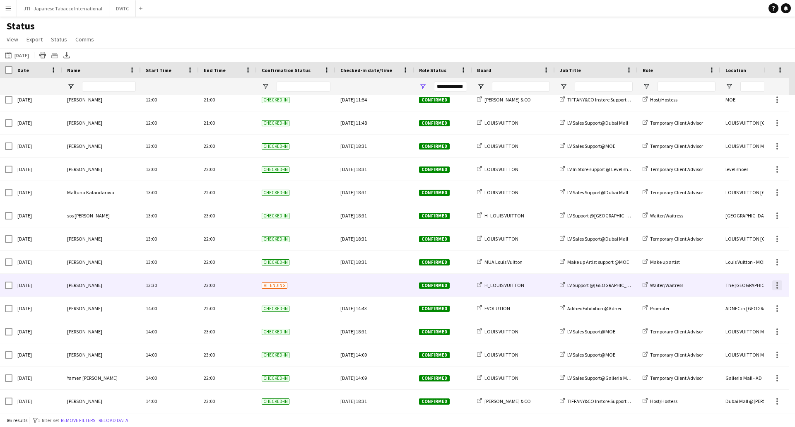
click at [777, 286] on div at bounding box center [777, 285] width 10 height 10
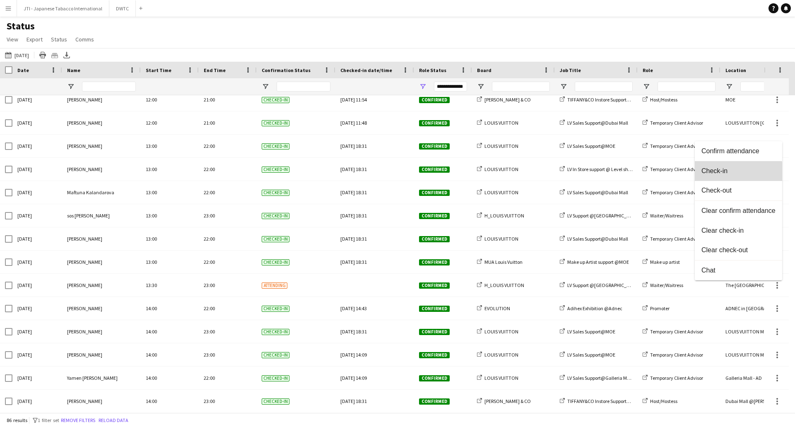
drag, startPoint x: 732, startPoint y: 171, endPoint x: 689, endPoint y: 245, distance: 85.0
click at [732, 172] on span "Check-in" at bounding box center [739, 170] width 74 height 7
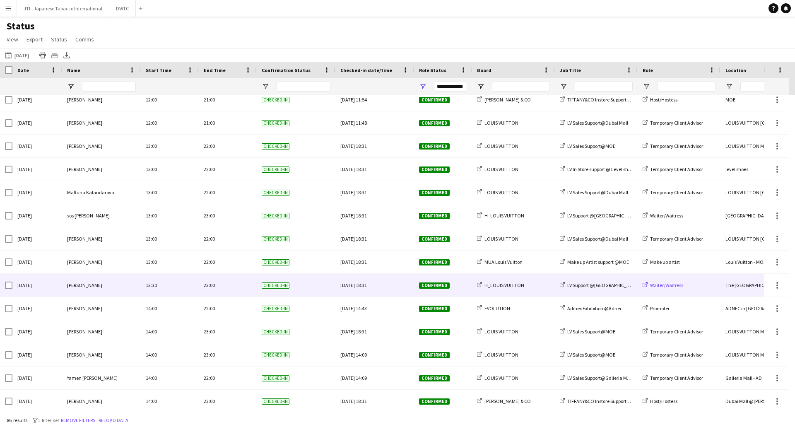
scroll to position [0, 0]
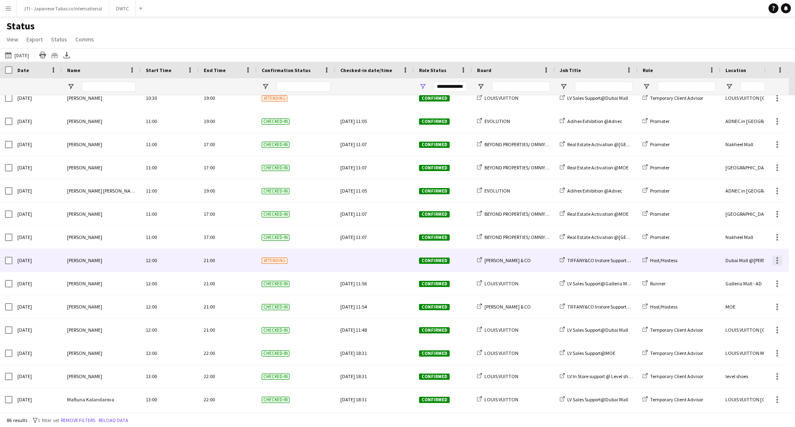
click at [777, 261] on div at bounding box center [778, 261] width 2 height 2
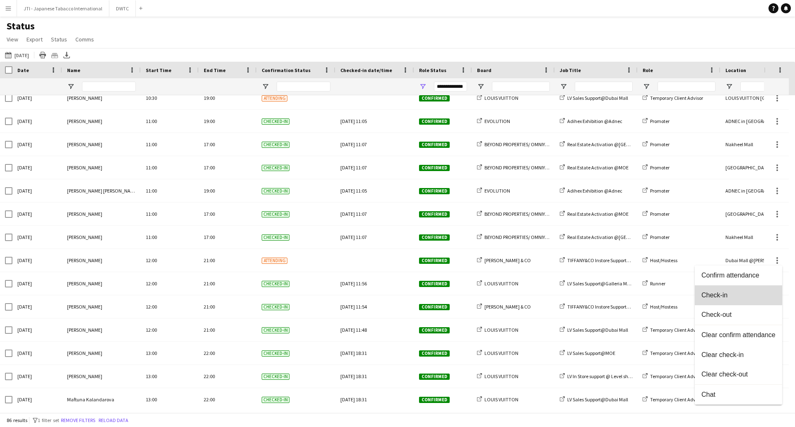
drag, startPoint x: 714, startPoint y: 294, endPoint x: 622, endPoint y: 276, distance: 93.3
click at [713, 294] on span "Check-in" at bounding box center [739, 295] width 74 height 7
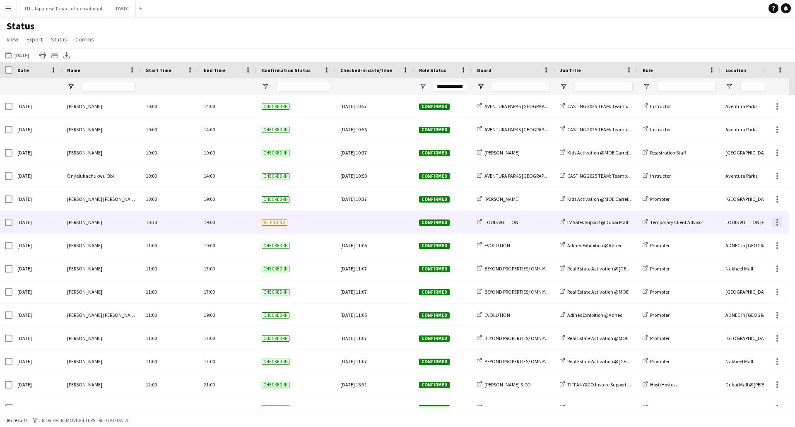
click at [775, 223] on div at bounding box center [777, 222] width 10 height 10
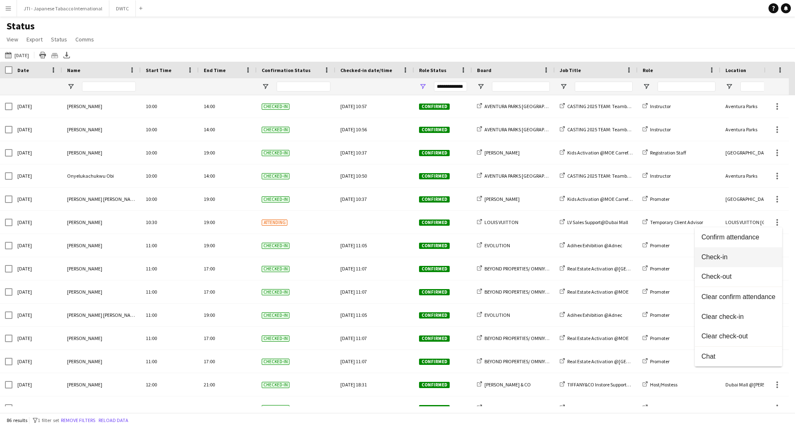
drag, startPoint x: 731, startPoint y: 257, endPoint x: 613, endPoint y: 255, distance: 118.5
click at [730, 257] on span "Check-in" at bounding box center [739, 256] width 74 height 7
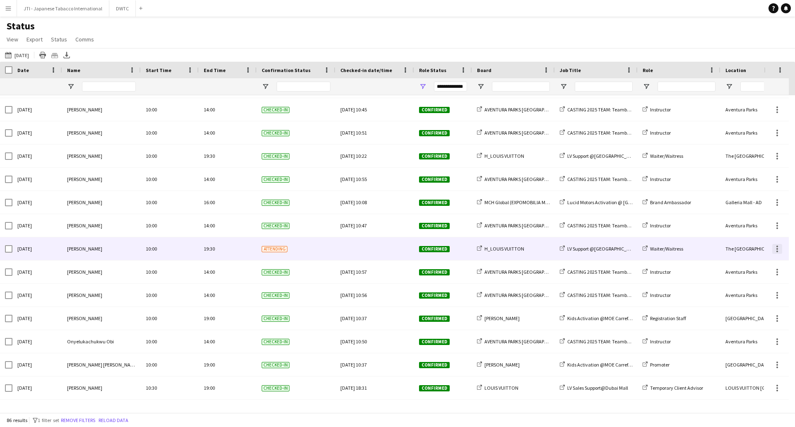
click at [778, 248] on div at bounding box center [777, 249] width 10 height 10
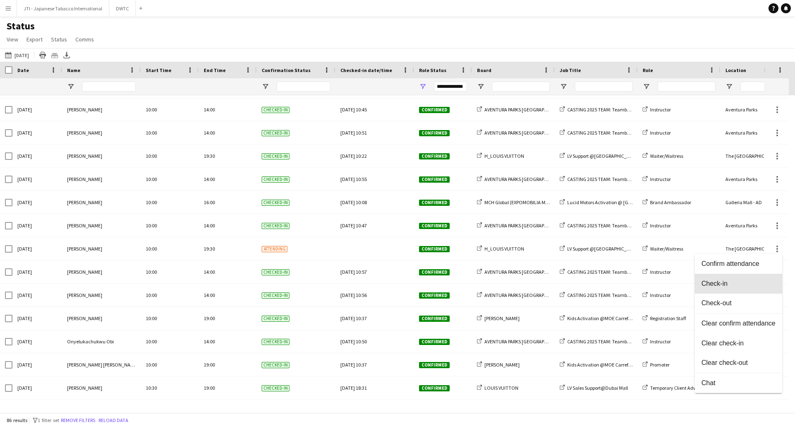
drag, startPoint x: 709, startPoint y: 283, endPoint x: 595, endPoint y: 272, distance: 114.4
click at [709, 283] on span "Check-in" at bounding box center [739, 283] width 74 height 7
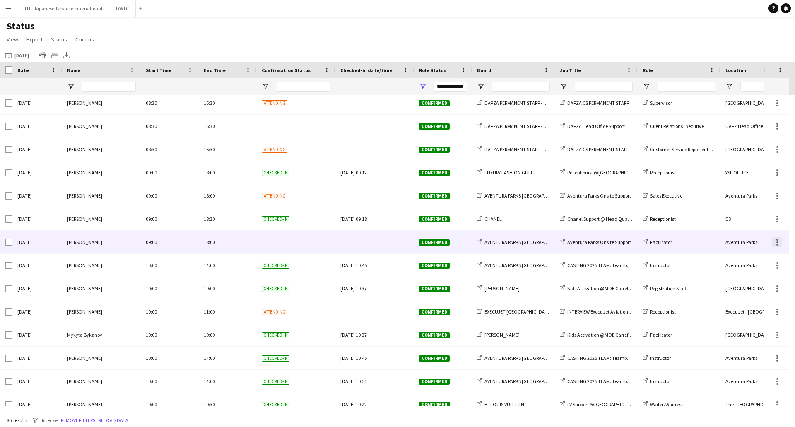
click at [776, 243] on div at bounding box center [777, 242] width 10 height 10
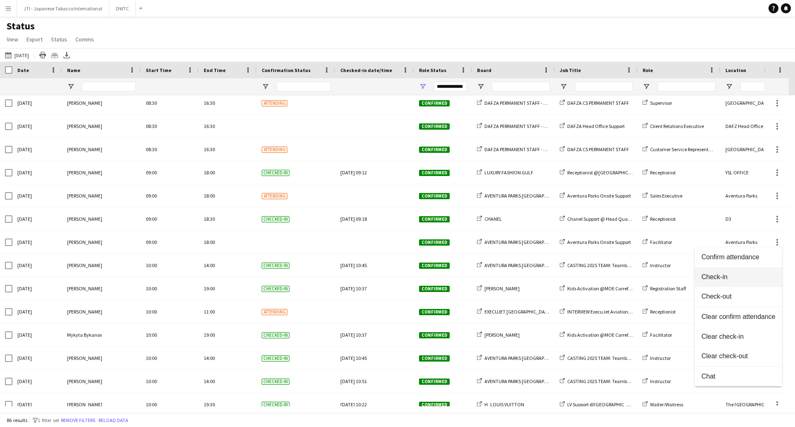
click at [717, 270] on button "Check-in" at bounding box center [738, 277] width 87 height 20
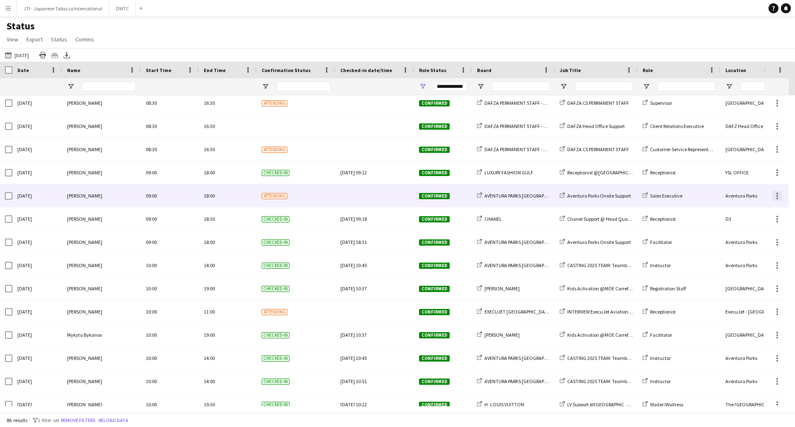
click at [777, 195] on div at bounding box center [778, 196] width 2 height 2
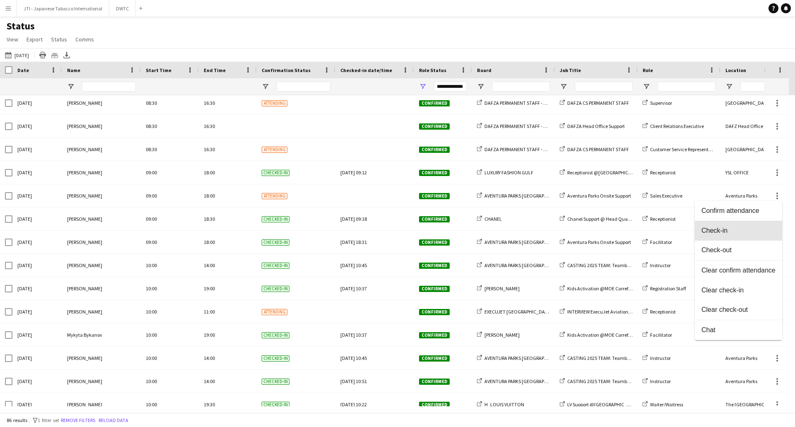
drag, startPoint x: 715, startPoint y: 233, endPoint x: 575, endPoint y: 222, distance: 140.0
click at [714, 233] on span "Check-in" at bounding box center [739, 230] width 74 height 7
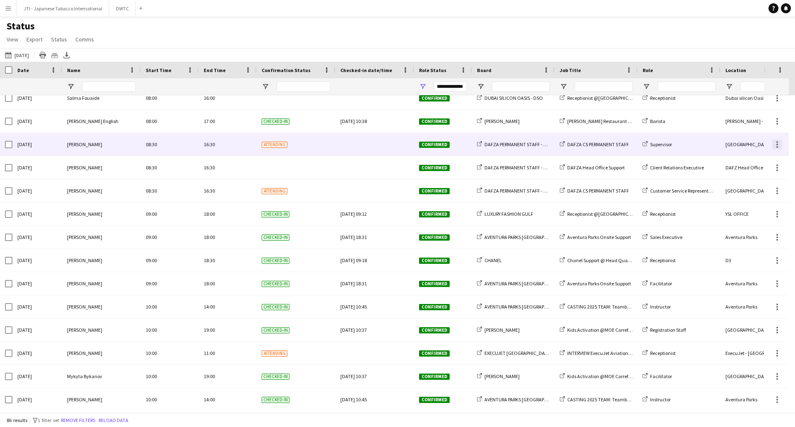
click at [777, 146] on div at bounding box center [777, 145] width 10 height 10
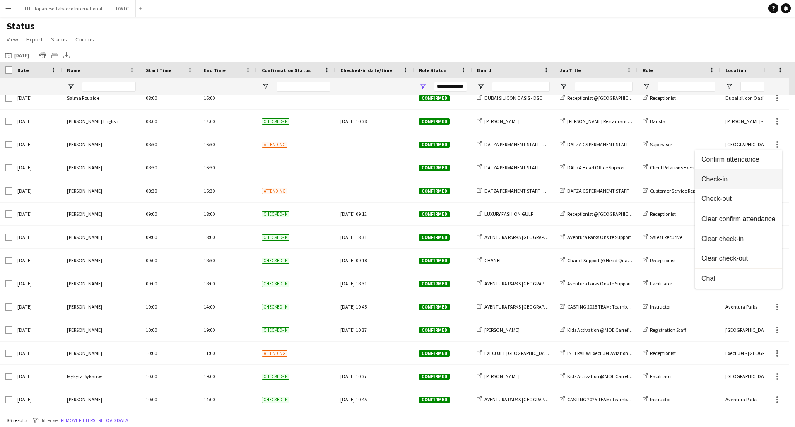
click at [733, 176] on span "Check-in" at bounding box center [739, 179] width 74 height 7
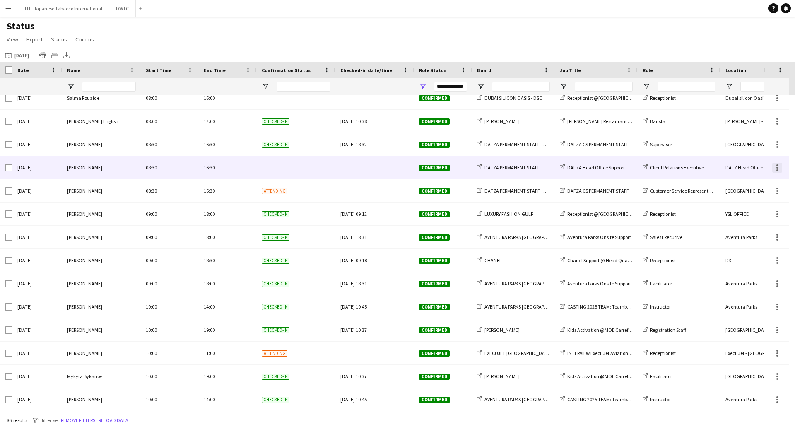
click at [774, 168] on div at bounding box center [777, 168] width 10 height 10
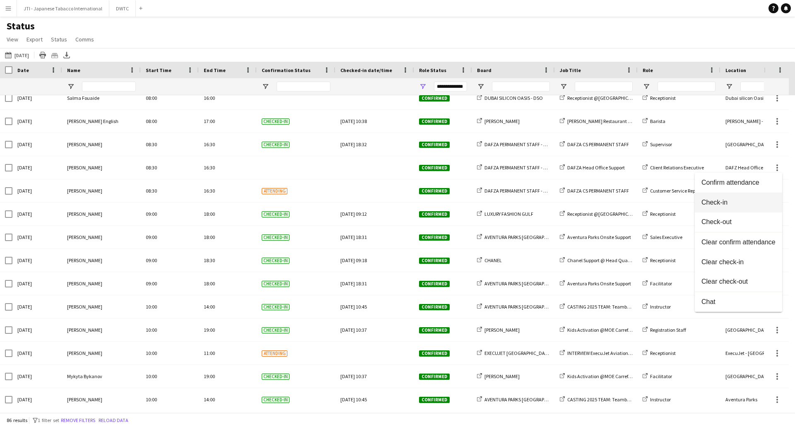
click at [729, 205] on span "Check-in" at bounding box center [739, 202] width 74 height 7
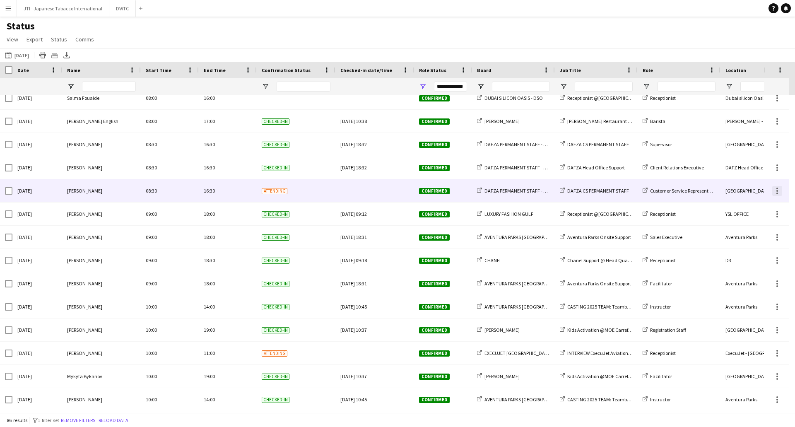
click at [778, 191] on div at bounding box center [777, 191] width 10 height 10
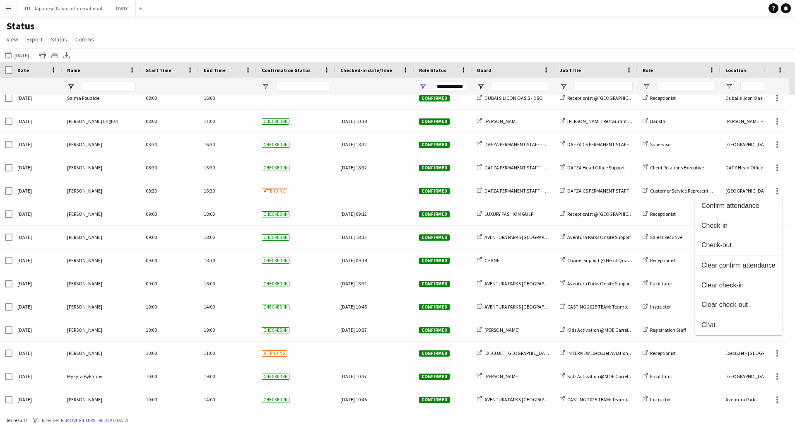
drag, startPoint x: 718, startPoint y: 223, endPoint x: 535, endPoint y: 210, distance: 183.5
click at [717, 223] on span "Check-in" at bounding box center [739, 225] width 74 height 7
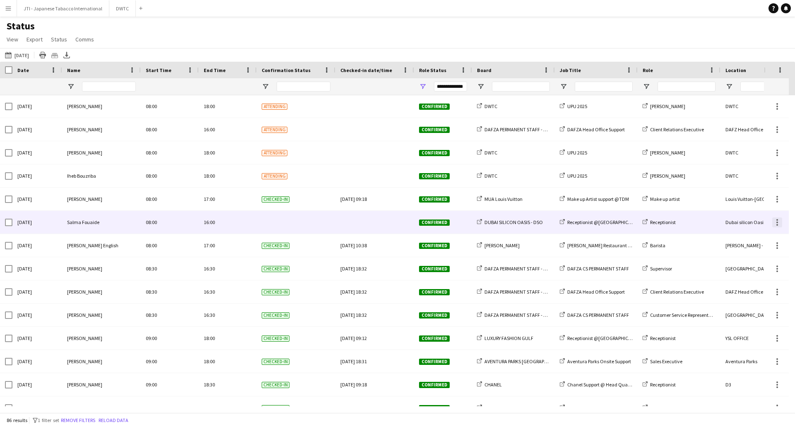
click at [779, 223] on div at bounding box center [777, 222] width 10 height 10
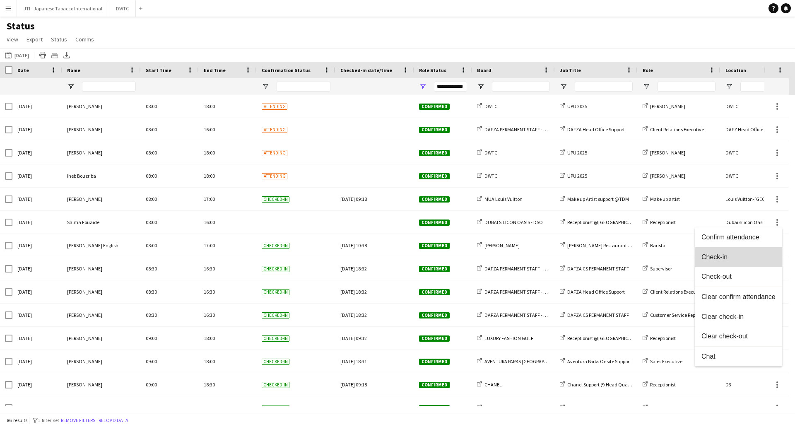
click at [713, 252] on button "Check-in" at bounding box center [738, 257] width 87 height 20
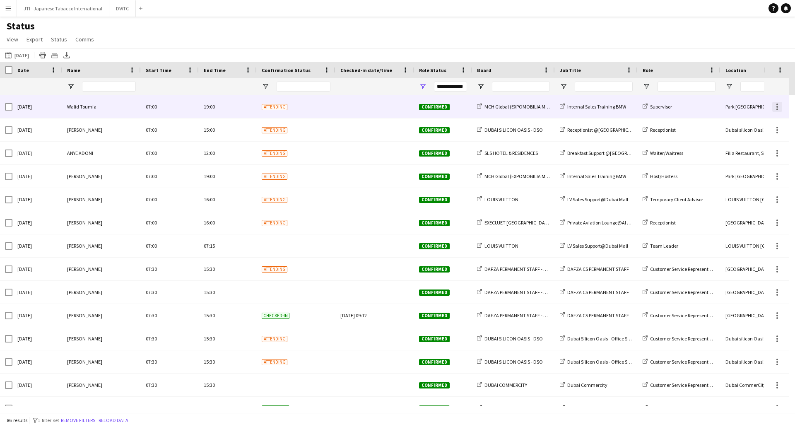
click at [777, 107] on div at bounding box center [778, 107] width 2 height 2
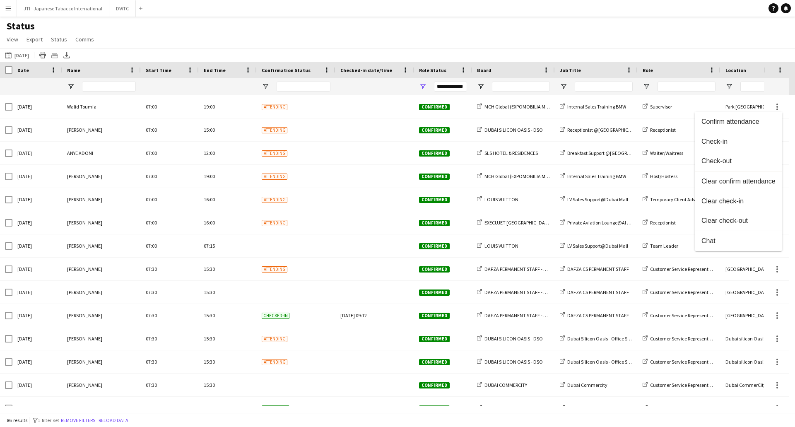
click at [757, 141] on span "Check-in" at bounding box center [739, 141] width 74 height 7
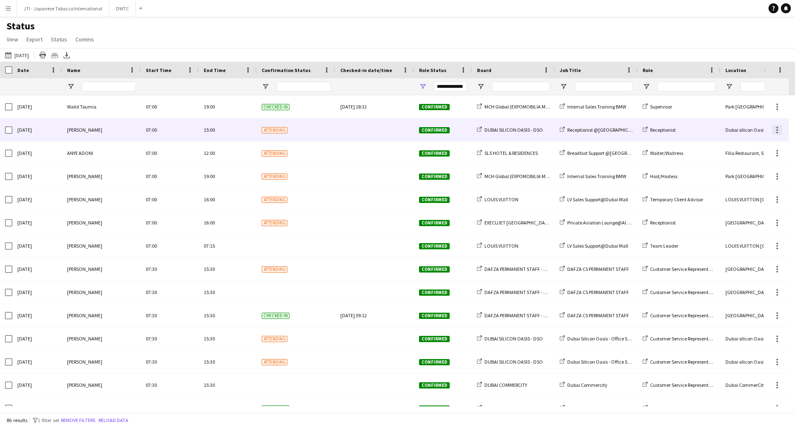
click at [779, 130] on div at bounding box center [777, 130] width 10 height 10
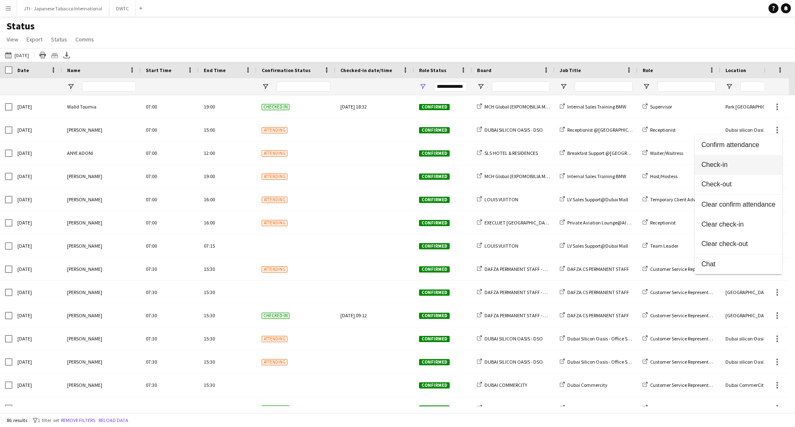
click at [749, 162] on span "Check-in" at bounding box center [739, 164] width 74 height 7
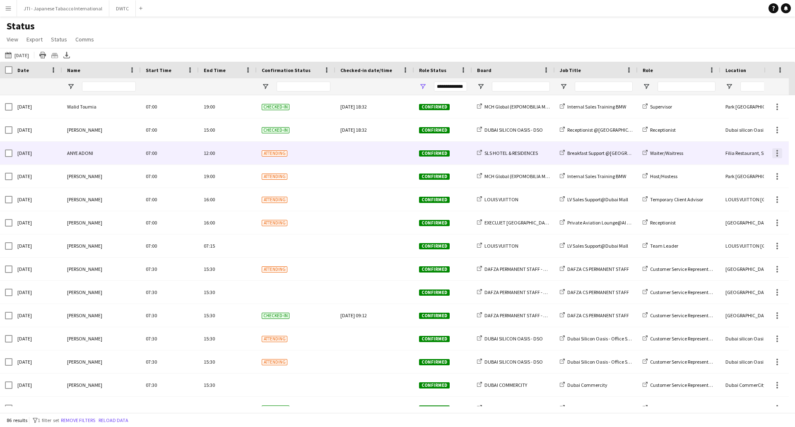
click at [773, 152] on div at bounding box center [777, 153] width 10 height 10
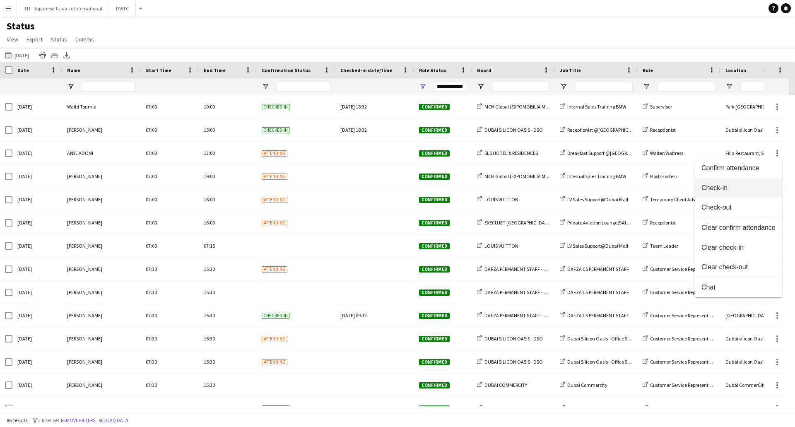
click at [738, 183] on button "Check-in" at bounding box center [738, 188] width 87 height 20
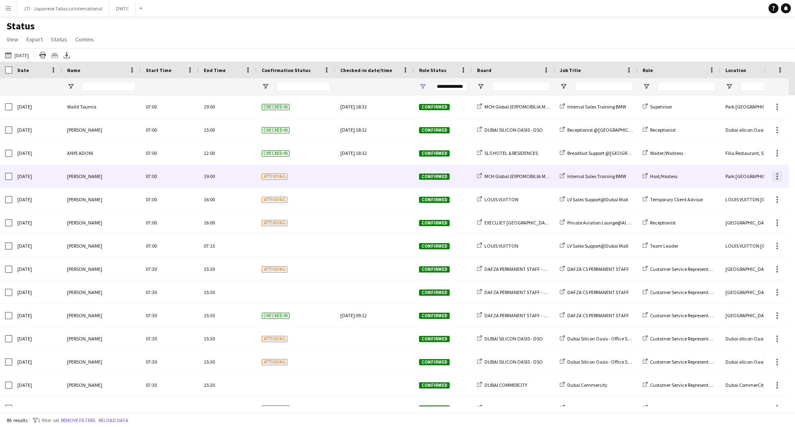
click at [774, 175] on div at bounding box center [777, 176] width 10 height 10
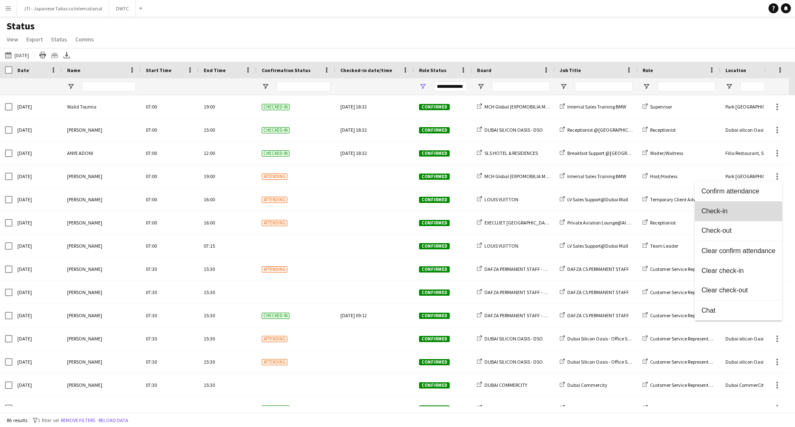
click at [722, 214] on span "Check-in" at bounding box center [739, 210] width 74 height 7
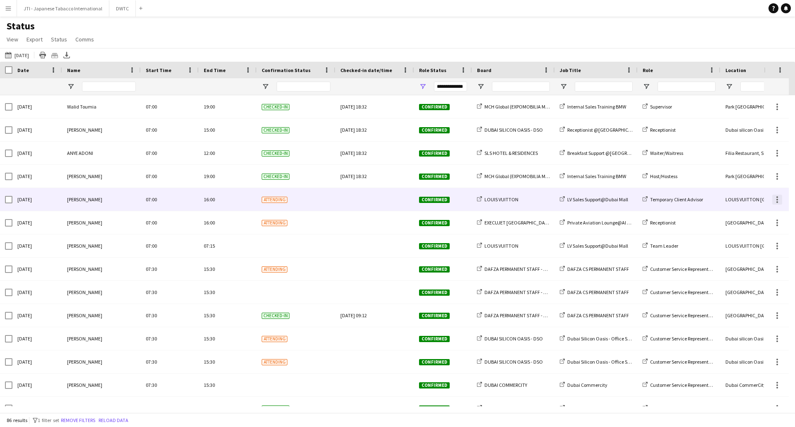
click at [776, 199] on div at bounding box center [777, 200] width 10 height 10
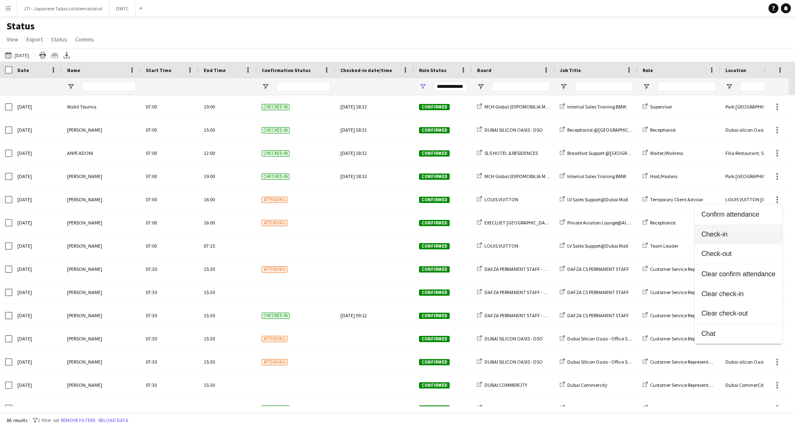
click at [711, 236] on span "Check-in" at bounding box center [739, 234] width 74 height 7
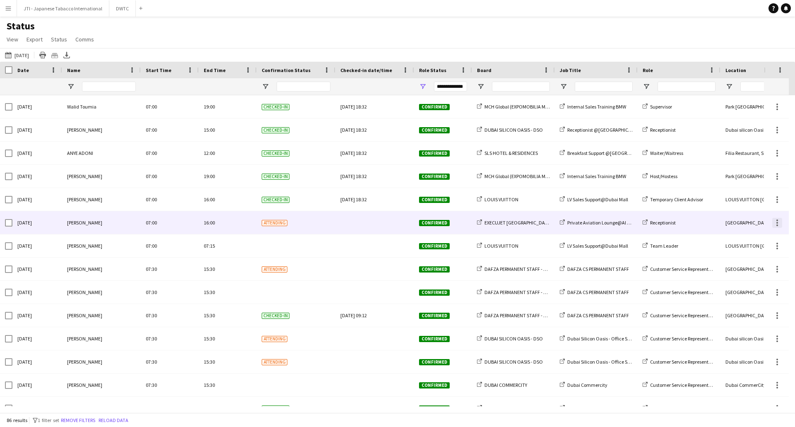
click at [777, 223] on div at bounding box center [778, 223] width 2 height 2
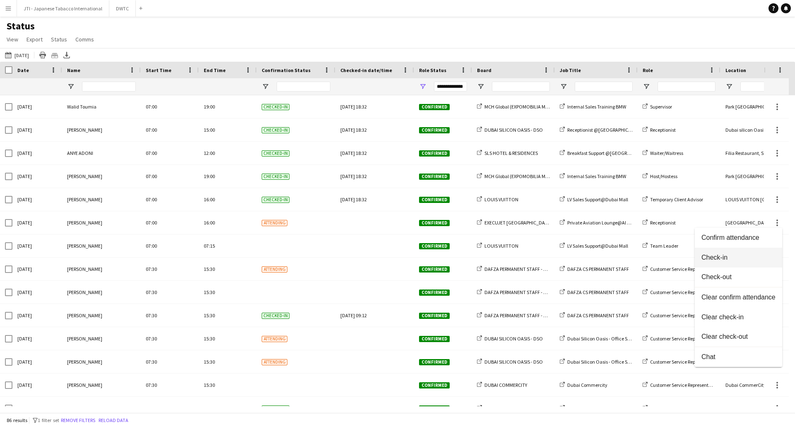
click at [713, 261] on span "Check-in" at bounding box center [739, 257] width 74 height 7
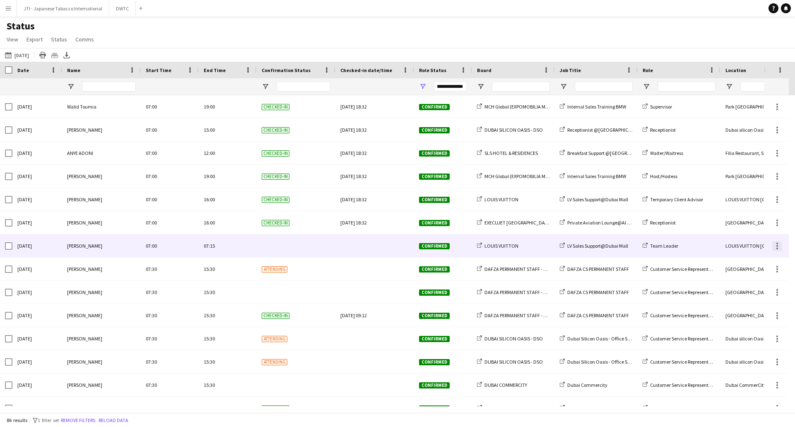
click at [777, 248] on div at bounding box center [778, 249] width 2 height 2
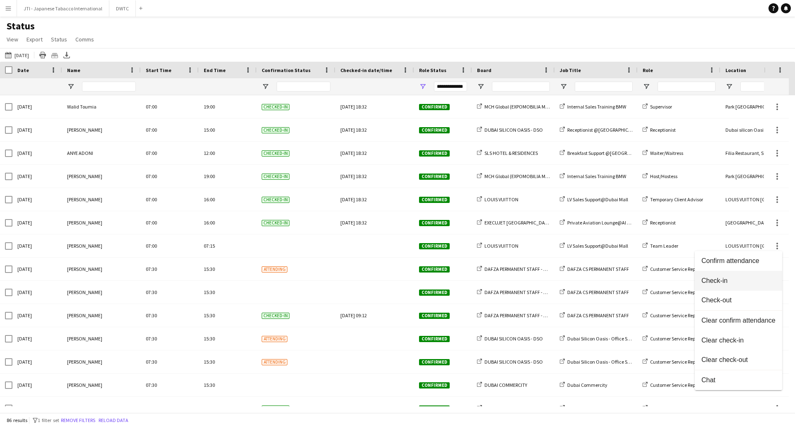
drag, startPoint x: 732, startPoint y: 280, endPoint x: 727, endPoint y: 277, distance: 6.0
click at [731, 280] on span "Check-in" at bounding box center [739, 280] width 74 height 7
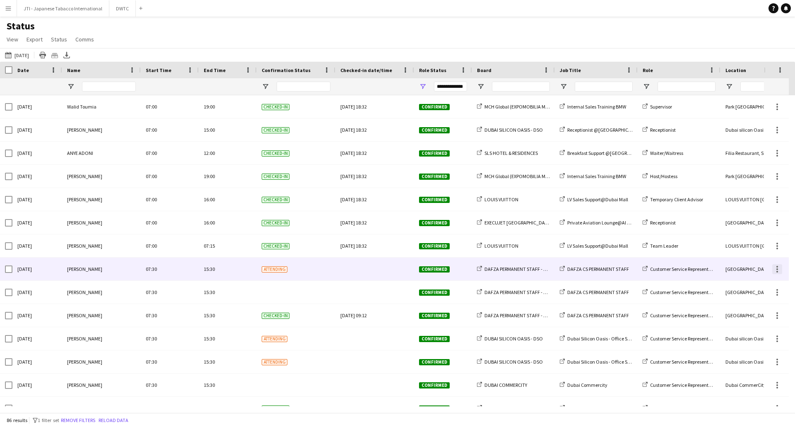
click at [776, 267] on div at bounding box center [777, 269] width 10 height 10
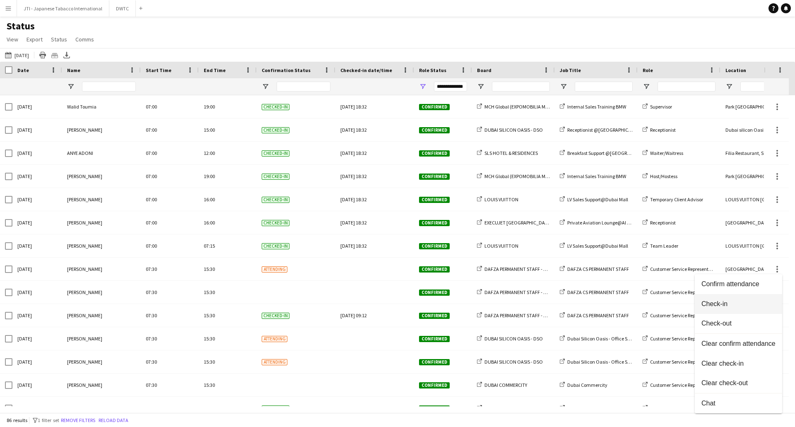
click at [715, 304] on span "Check-in" at bounding box center [739, 303] width 74 height 7
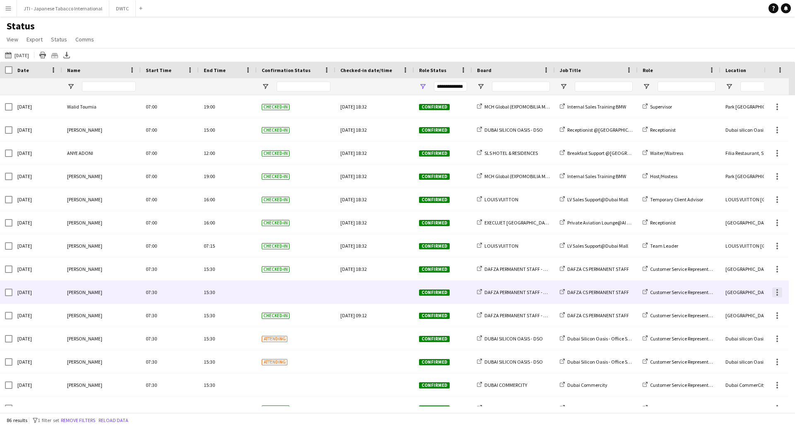
click at [777, 293] on div at bounding box center [778, 293] width 2 height 2
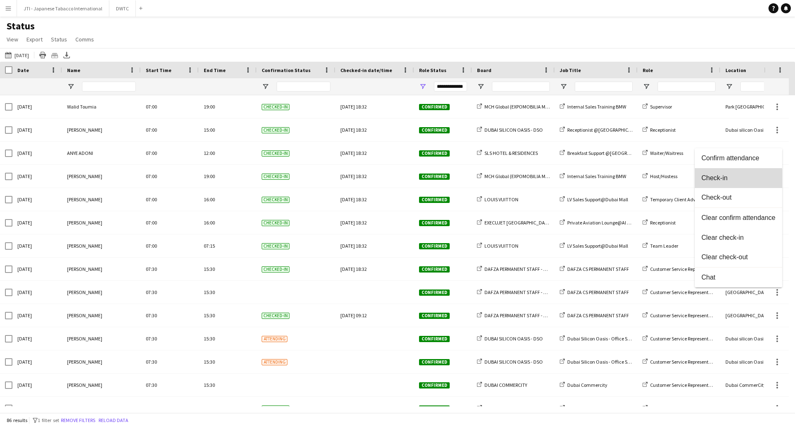
click at [728, 182] on button "Check-in" at bounding box center [738, 178] width 87 height 20
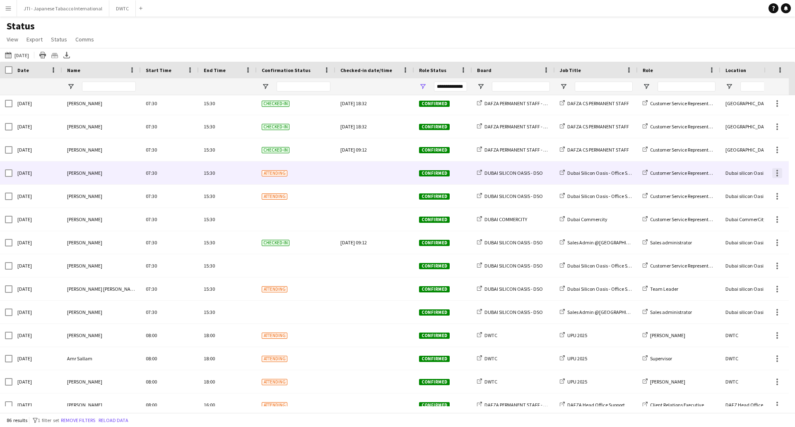
click at [778, 174] on div at bounding box center [777, 173] width 10 height 10
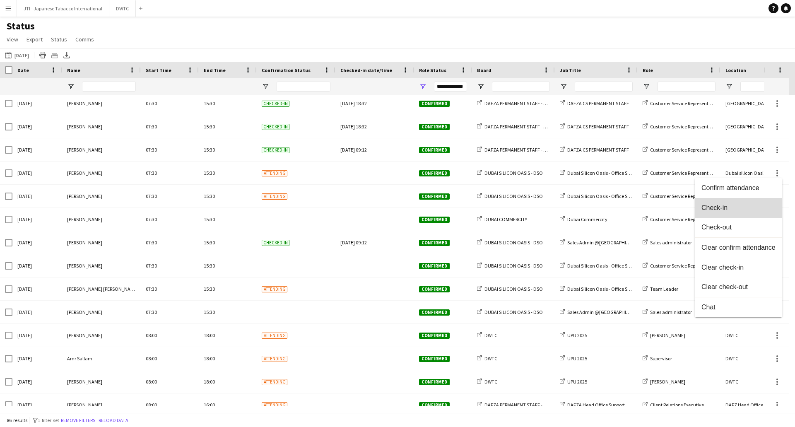
click at [725, 207] on span "Check-in" at bounding box center [739, 207] width 74 height 7
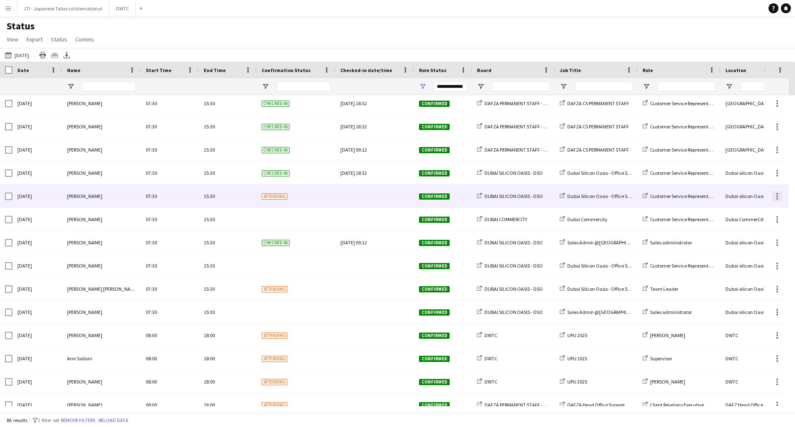
click at [777, 196] on div at bounding box center [778, 196] width 2 height 2
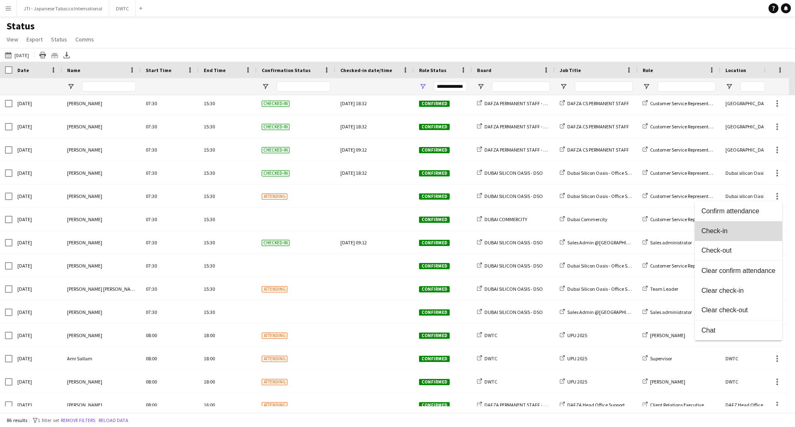
click at [728, 230] on span "Check-in" at bounding box center [739, 230] width 74 height 7
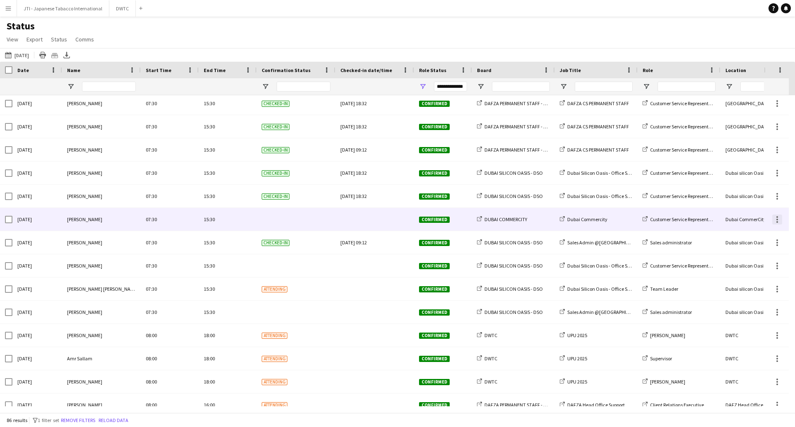
click at [777, 219] on div at bounding box center [778, 220] width 2 height 2
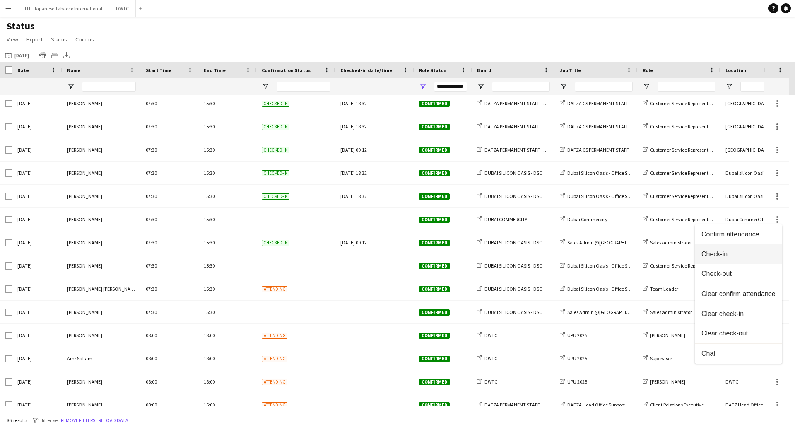
click at [718, 253] on span "Check-in" at bounding box center [739, 254] width 74 height 7
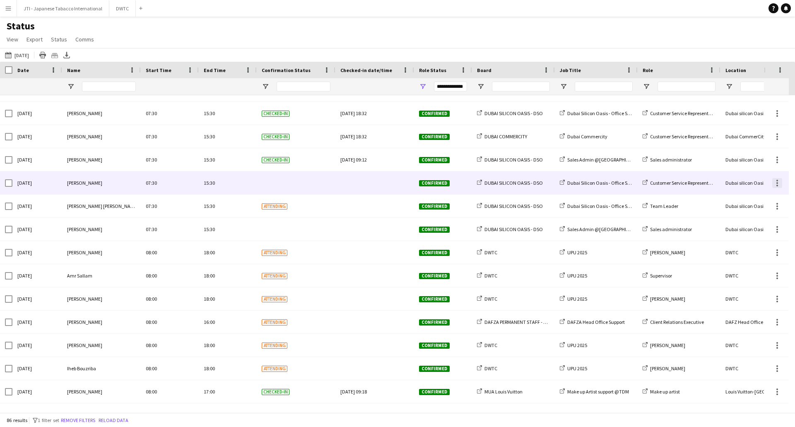
click at [776, 185] on div at bounding box center [777, 183] width 10 height 10
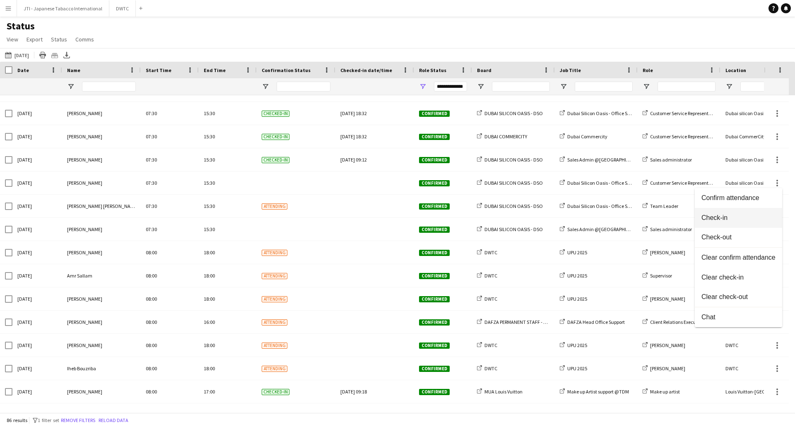
click at [736, 215] on span "Check-in" at bounding box center [739, 217] width 74 height 7
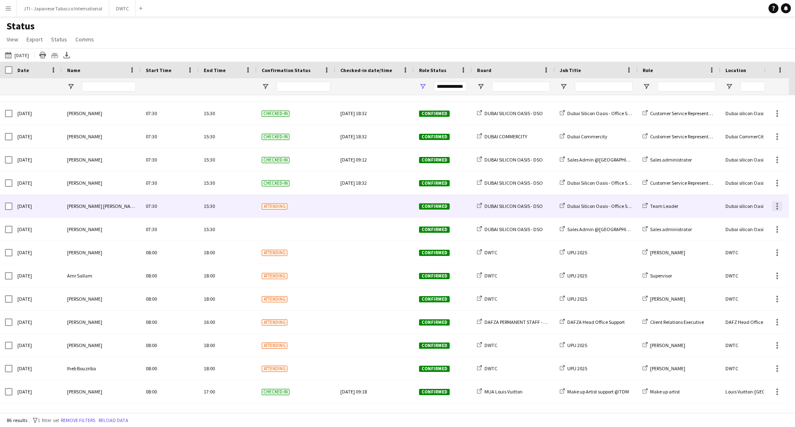
click at [773, 208] on div at bounding box center [777, 206] width 10 height 10
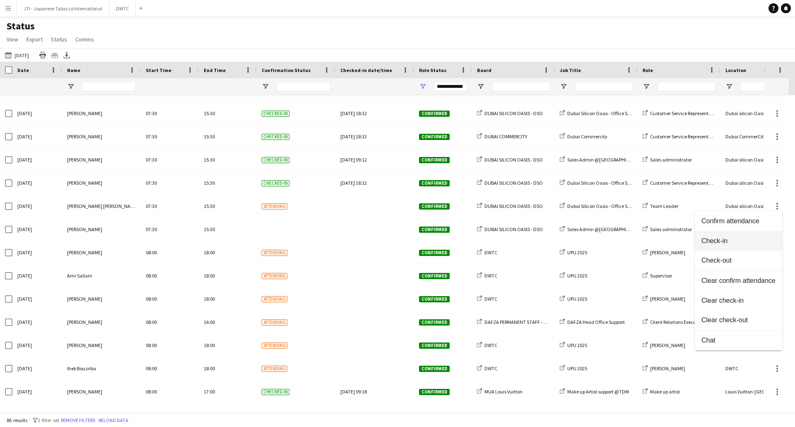
click at [738, 236] on button "Check-in" at bounding box center [738, 241] width 87 height 20
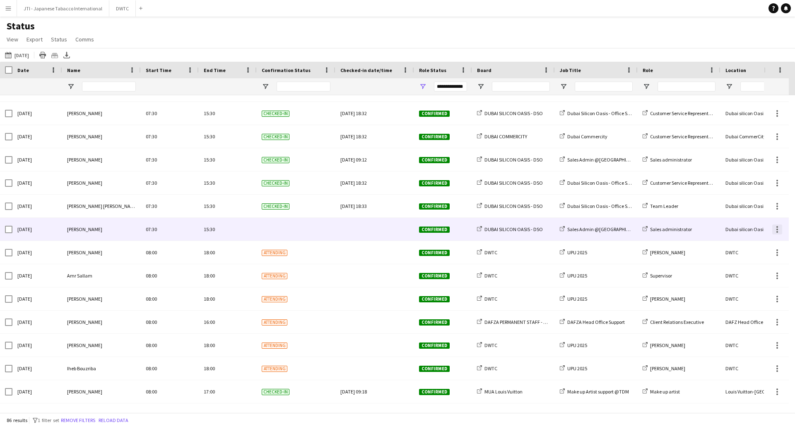
click at [777, 232] on div at bounding box center [778, 232] width 2 height 2
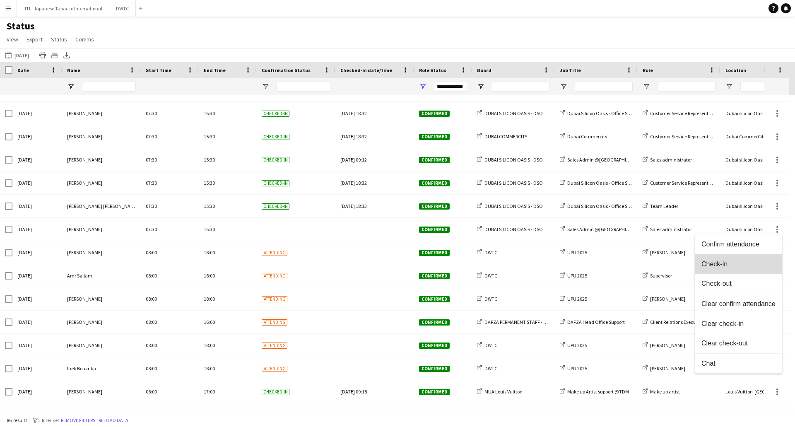
click at [738, 260] on span "Check-in" at bounding box center [739, 263] width 74 height 7
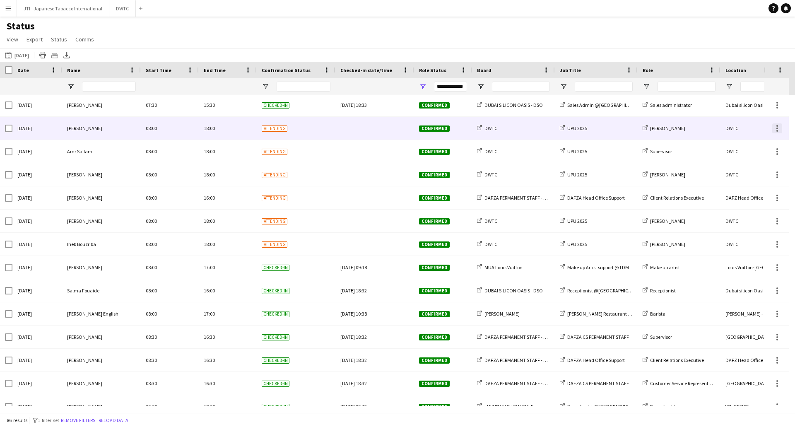
click at [777, 126] on div at bounding box center [778, 126] width 2 height 2
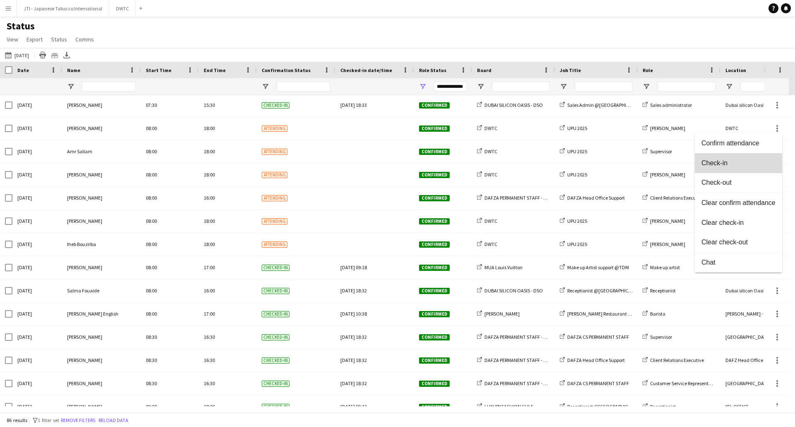
click at [743, 160] on span "Check-in" at bounding box center [739, 162] width 74 height 7
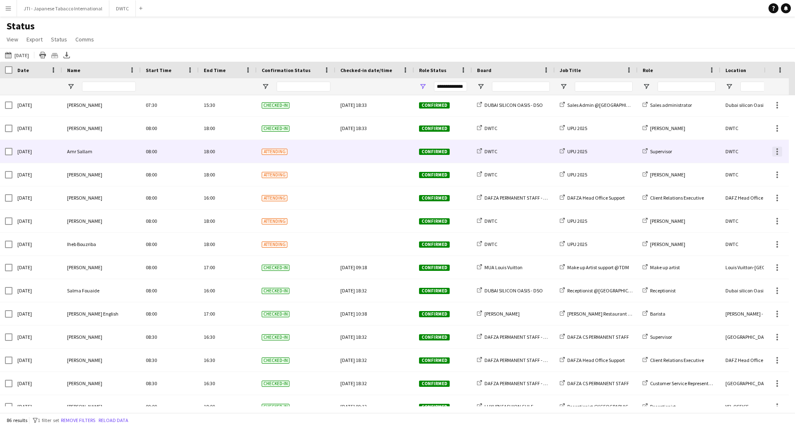
click at [777, 152] on div at bounding box center [777, 152] width 10 height 10
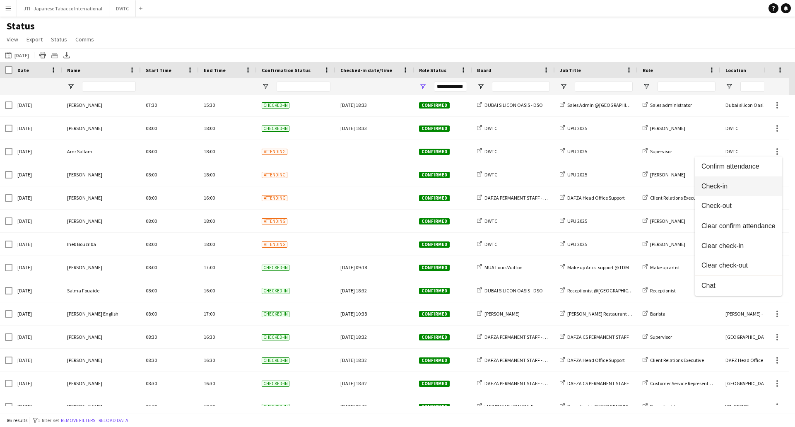
click at [744, 182] on button "Check-in" at bounding box center [738, 186] width 87 height 20
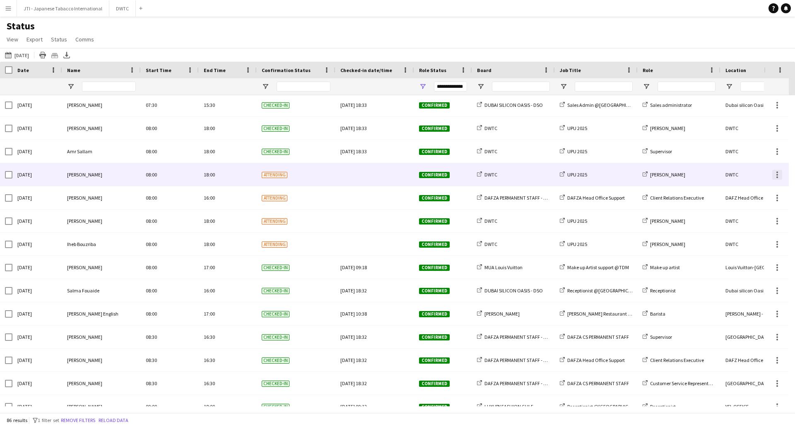
click at [778, 179] on div at bounding box center [777, 175] width 10 height 10
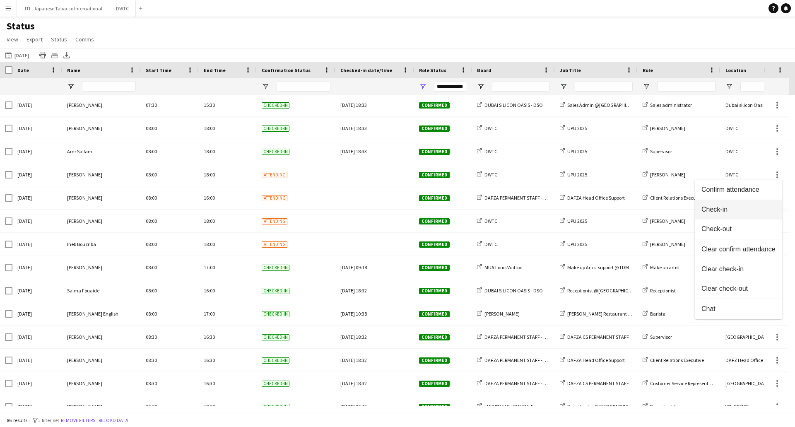
click at [736, 210] on span "Check-in" at bounding box center [739, 209] width 74 height 7
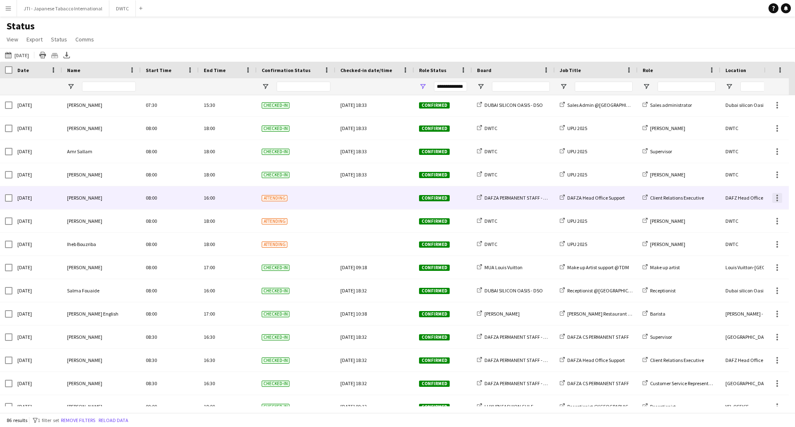
click at [778, 198] on div at bounding box center [777, 198] width 10 height 10
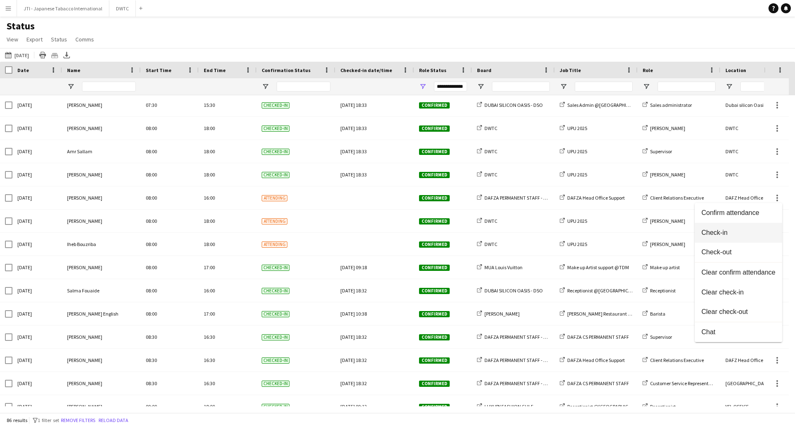
click at [734, 231] on span "Check-in" at bounding box center [739, 232] width 74 height 7
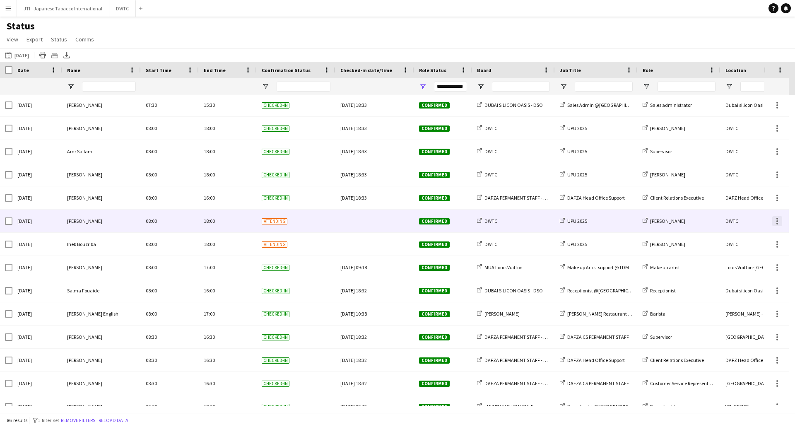
click at [777, 223] on div at bounding box center [778, 224] width 2 height 2
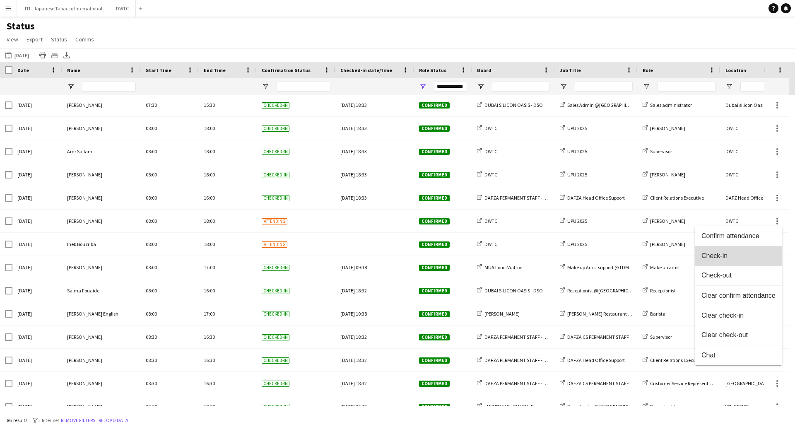
click at [722, 253] on span "Check-in" at bounding box center [739, 255] width 74 height 7
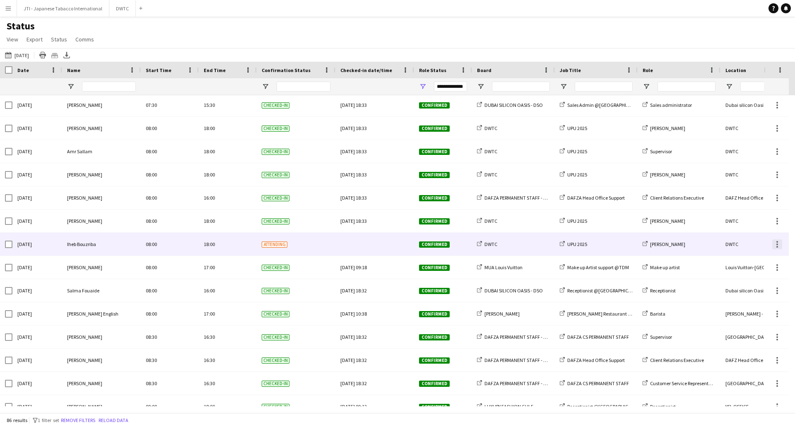
click at [779, 246] on div at bounding box center [777, 244] width 10 height 10
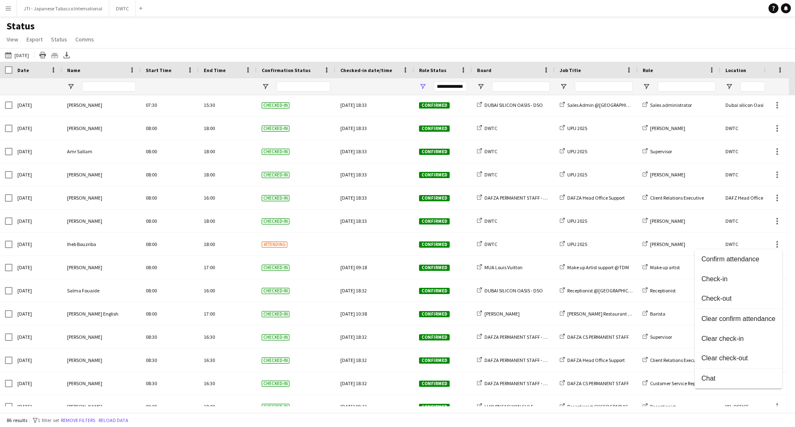
drag, startPoint x: 716, startPoint y: 274, endPoint x: 702, endPoint y: 268, distance: 15.4
click at [715, 274] on button "Check-in" at bounding box center [738, 279] width 87 height 20
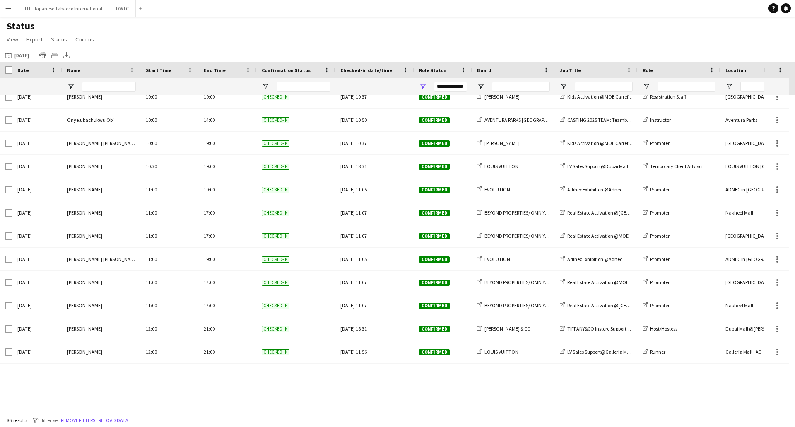
scroll to position [745, 0]
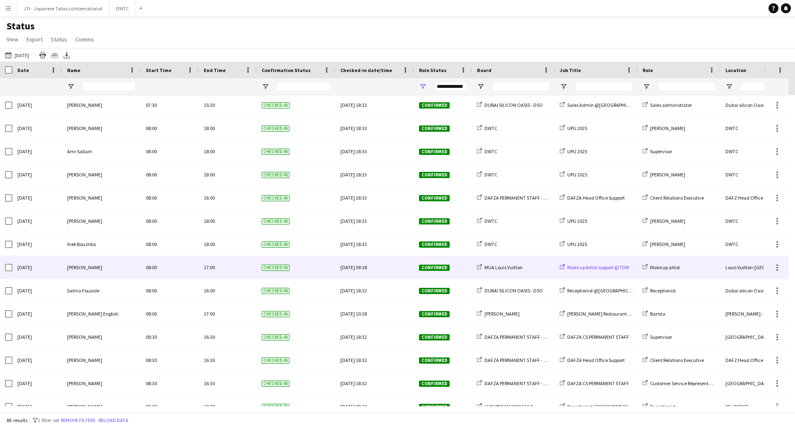
click at [578, 269] on span "Make up Artist support @TDM" at bounding box center [598, 267] width 62 height 6
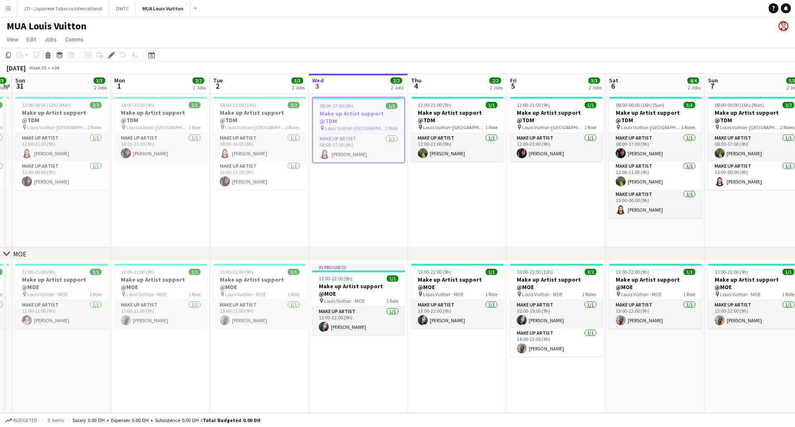
scroll to position [0, 394]
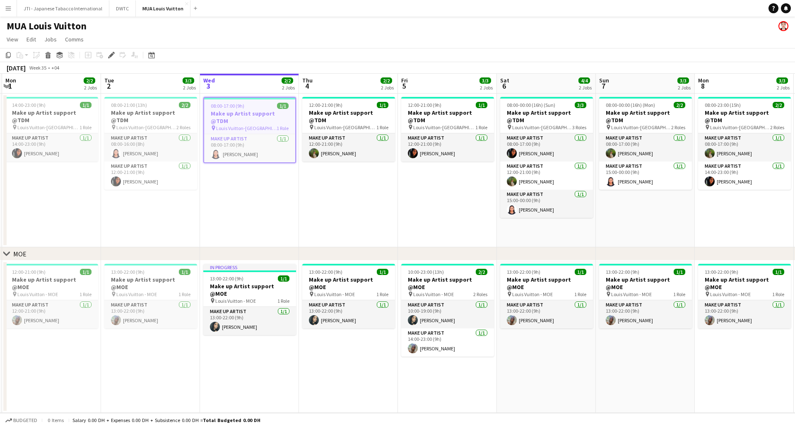
drag, startPoint x: 422, startPoint y: 204, endPoint x: 350, endPoint y: 212, distance: 72.5
click at [350, 212] on app-calendar-viewport "Thu 28 2/2 1 Job Fri 29 3/4 2 Jobs Sat 30 3/3 2 Jobs Sun 31 3/3 2 Jobs Mon 1 2/…" at bounding box center [397, 243] width 795 height 339
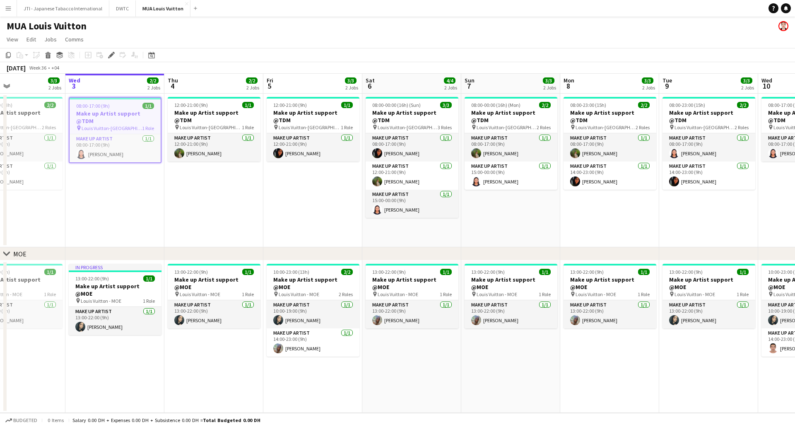
scroll to position [0, 337]
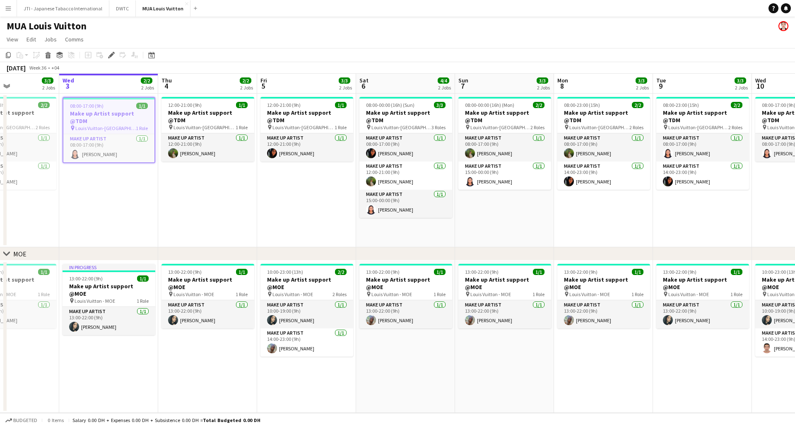
drag, startPoint x: 412, startPoint y: 199, endPoint x: 271, endPoint y: 217, distance: 141.9
click at [271, 217] on app-calendar-viewport "Sat 30 3/3 2 Jobs Sun 31 3/3 2 Jobs Mon 1 2/2 2 Jobs Tue 2 3/3 2 Jobs Wed 3 2/2…" at bounding box center [397, 243] width 795 height 339
click at [210, 108] on div "12:00-21:00 (9h) 1/1" at bounding box center [208, 105] width 93 height 6
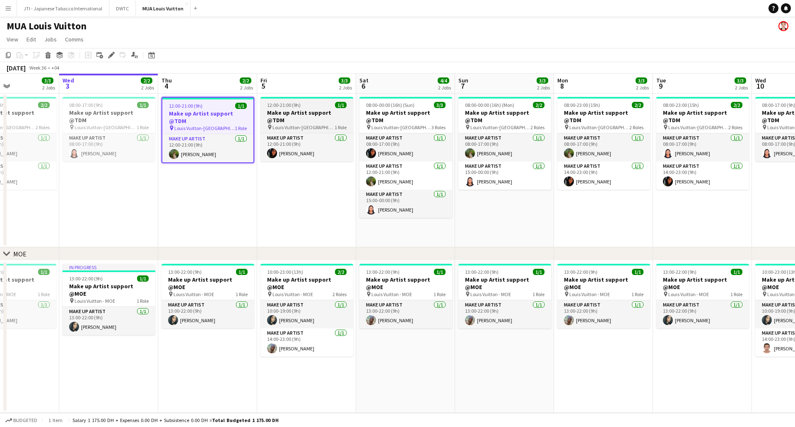
click at [303, 110] on h3 "Make up Artist support @TDM" at bounding box center [306, 116] width 93 height 15
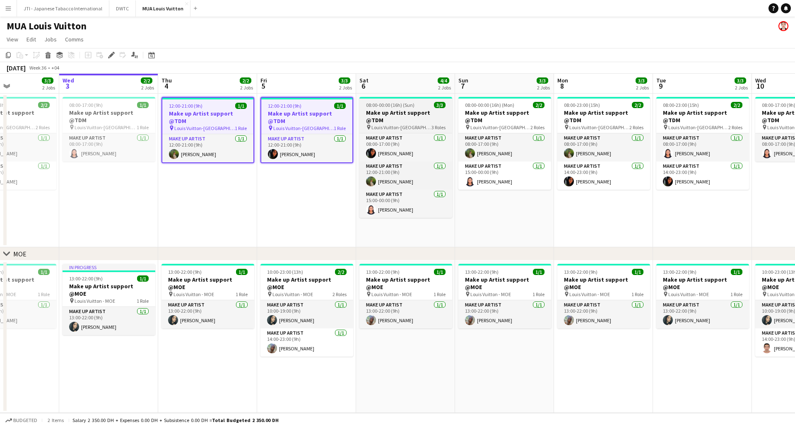
click at [398, 108] on app-job-card "08:00-00:00 (16h) (Sun) 3/3 Make up Artist support @TDM pin [PERSON_NAME]-Fashi…" at bounding box center [405, 157] width 93 height 121
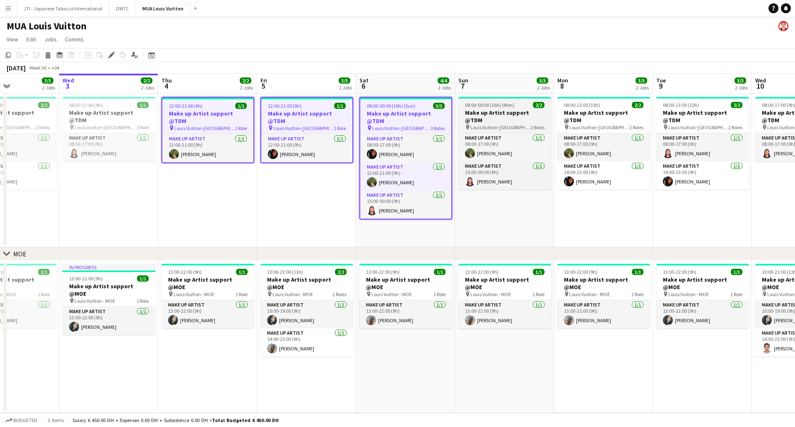
click at [510, 111] on h3 "Make up Artist support @TDM" at bounding box center [504, 116] width 93 height 15
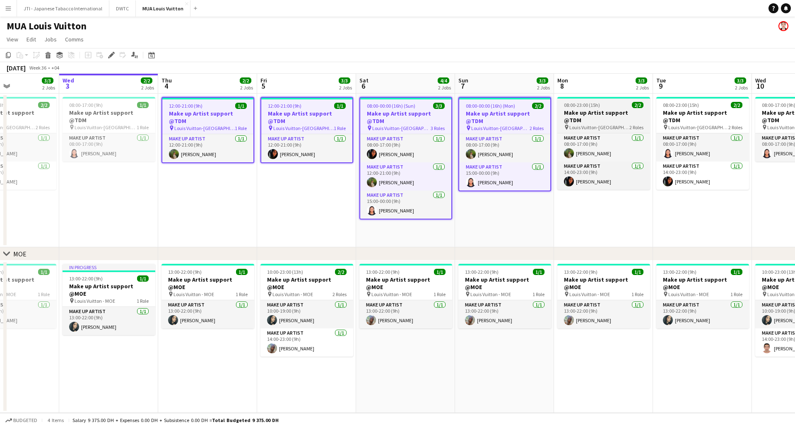
click at [582, 107] on span "08:00-23:00 (15h)" at bounding box center [582, 105] width 36 height 6
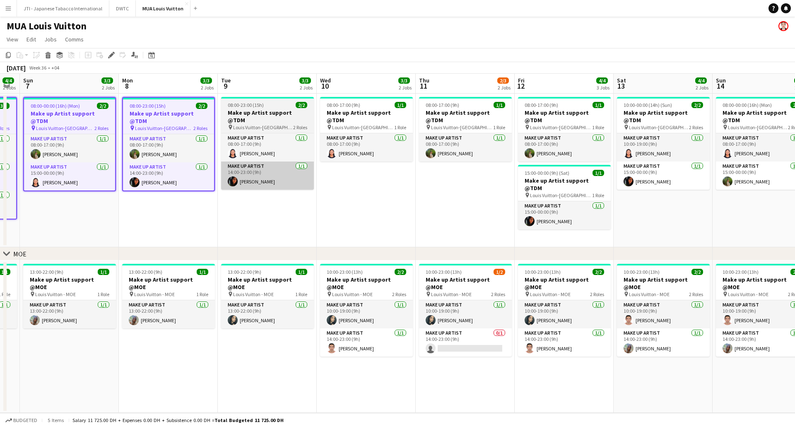
drag, startPoint x: 704, startPoint y: 208, endPoint x: 248, endPoint y: 177, distance: 457.0
click at [259, 215] on app-calendar-viewport "Wed 3 2/2 2 Jobs Thu 4 2/2 2 Jobs Fri 5 3/3 2 Jobs Sat 6 4/4 2 Jobs Sun 7 3/3 2…" at bounding box center [397, 243] width 795 height 339
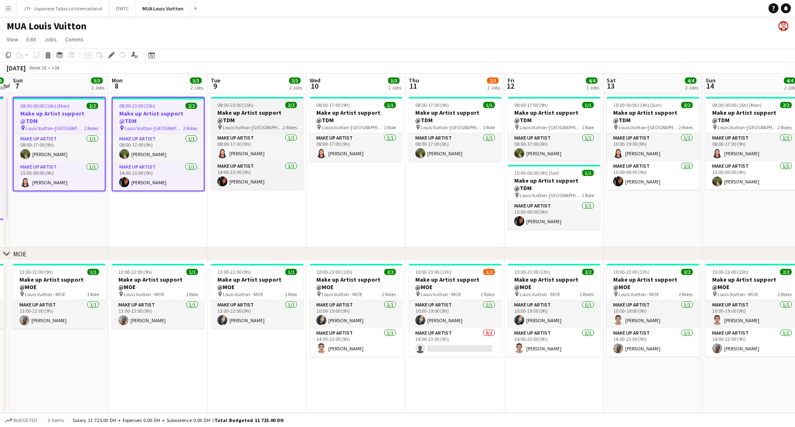
click at [254, 109] on app-job-card "08:00-23:00 (15h) 2/2 Make up Artist support @TDM pin [PERSON_NAME]-Fashion Ave…" at bounding box center [257, 143] width 93 height 93
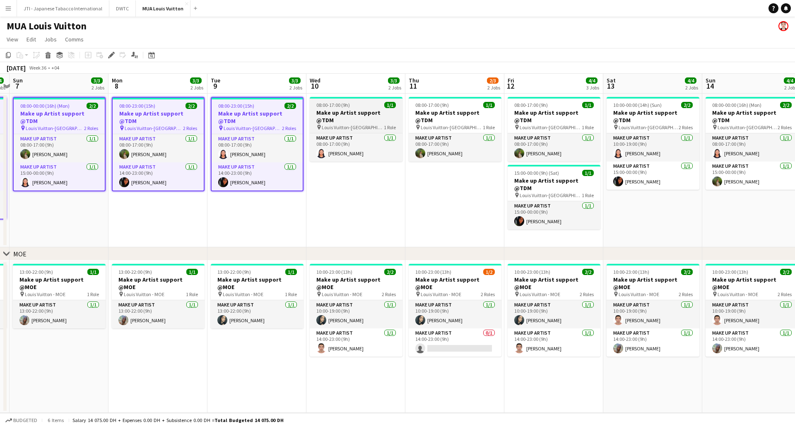
click at [345, 107] on span "08:00-17:00 (9h)" at bounding box center [333, 105] width 34 height 6
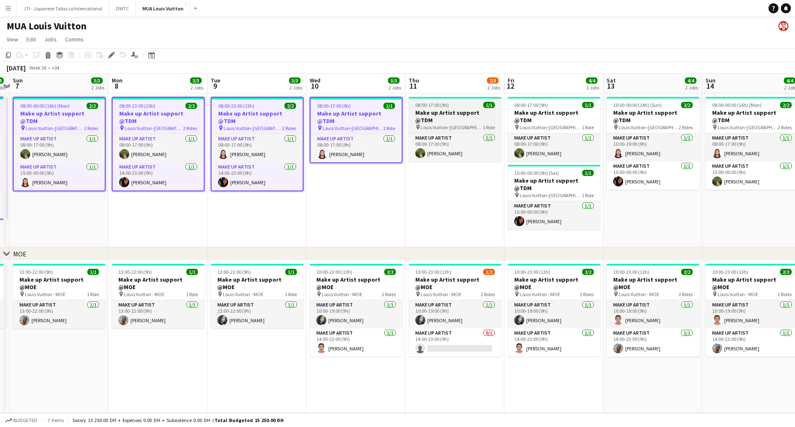
click at [452, 102] on div "08:00-17:00 (9h) 1/1" at bounding box center [455, 105] width 93 height 6
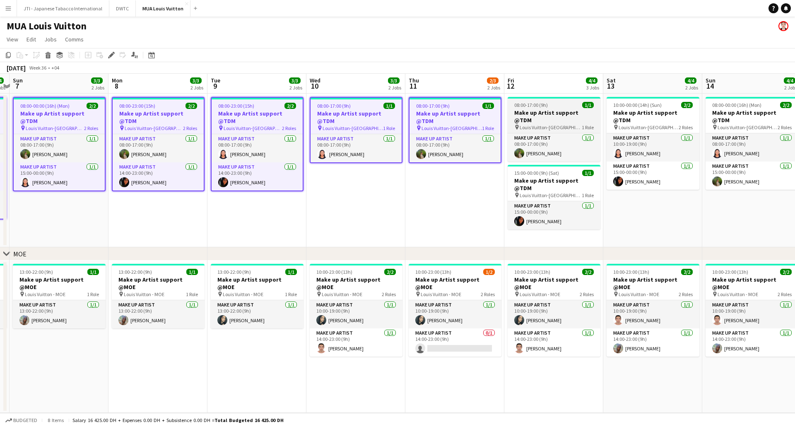
click at [551, 106] on div "08:00-17:00 (9h) 1/1" at bounding box center [554, 105] width 93 height 6
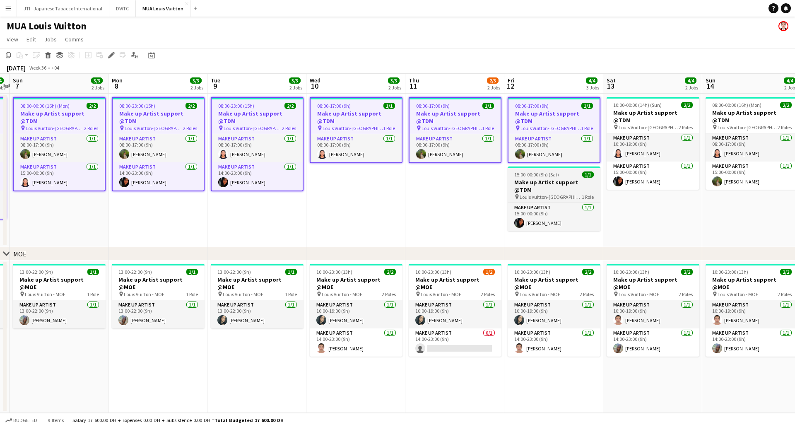
click at [553, 171] on span "15:00-00:00 (9h) (Sat)" at bounding box center [536, 174] width 45 height 6
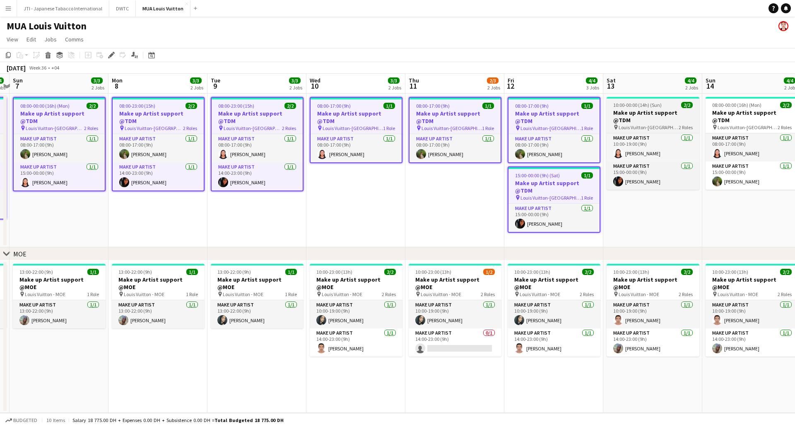
click at [646, 107] on span "10:00-00:00 (14h) (Sun)" at bounding box center [637, 105] width 48 height 6
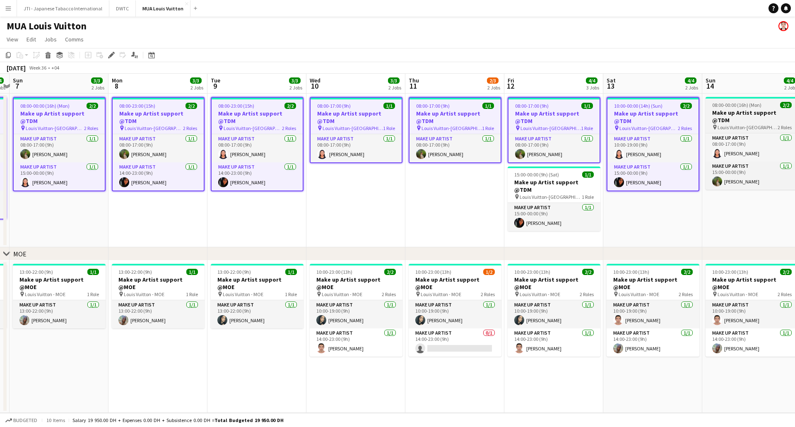
click at [764, 111] on h3 "Make up Artist support @TDM" at bounding box center [752, 116] width 93 height 15
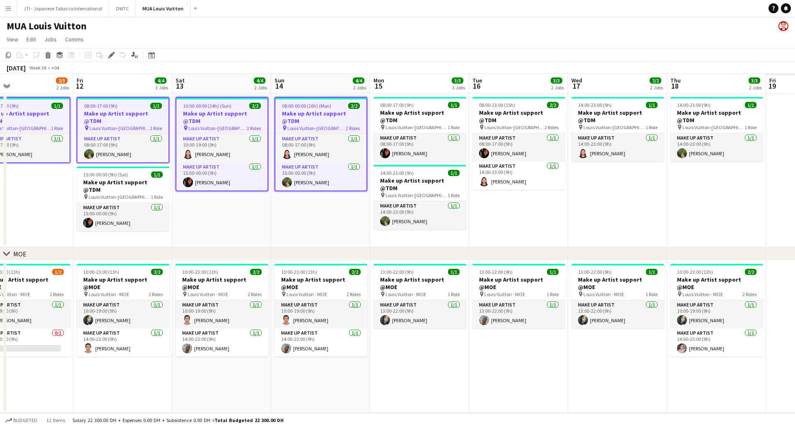
drag, startPoint x: 648, startPoint y: 229, endPoint x: 312, endPoint y: 197, distance: 337.3
click at [298, 221] on app-calendar-viewport "Sun 7 3/3 2 Jobs Mon 8 3/3 2 Jobs Tue 9 3/3 2 Jobs Wed 10 3/3 2 Jobs Thu 11 2/3…" at bounding box center [397, 243] width 795 height 339
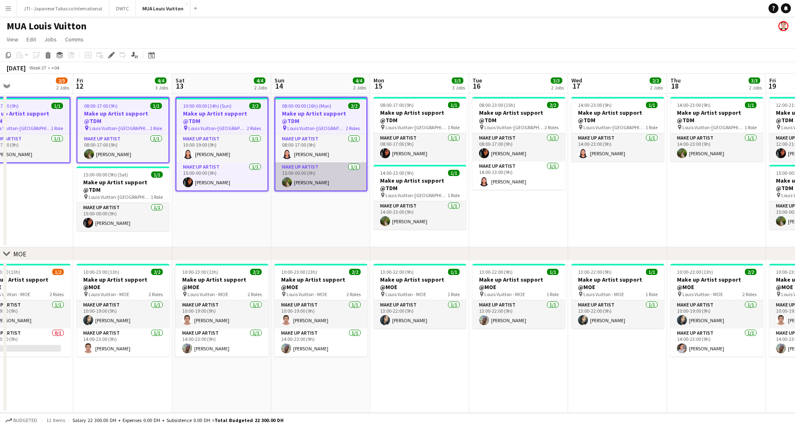
scroll to position [0, 424]
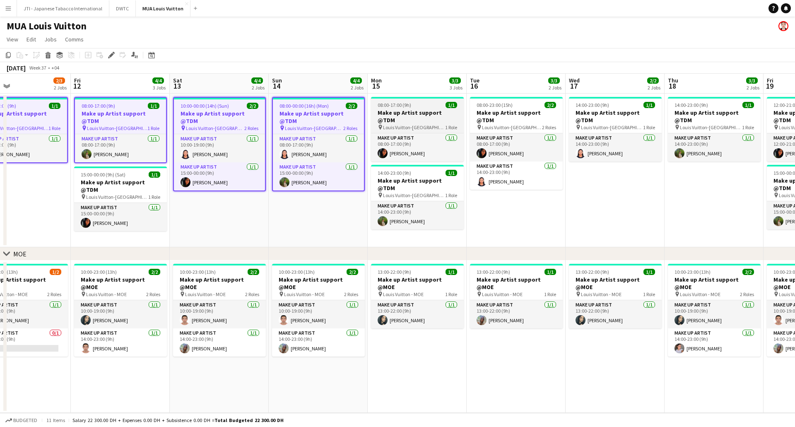
click at [397, 101] on app-job-card "08:00-17:00 (9h) 1/1 Make up Artist support @TDM pin Louis Vuitton-Fashion Aven…" at bounding box center [417, 129] width 93 height 65
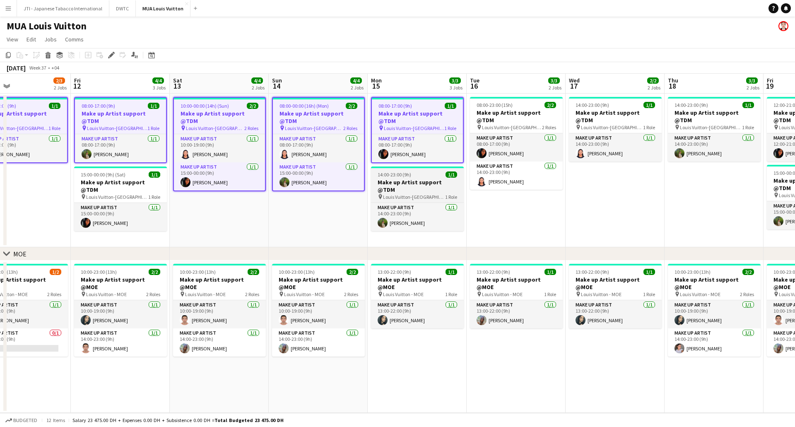
click at [414, 171] on div "14:00-23:00 (9h) 1/1" at bounding box center [417, 174] width 93 height 6
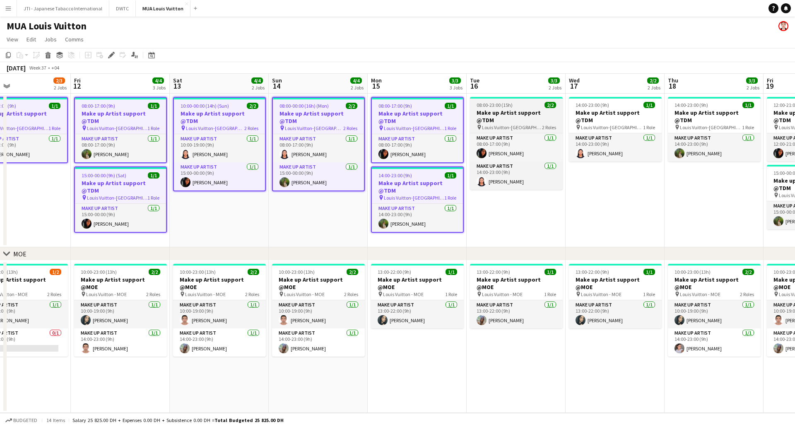
click at [519, 100] on app-job-card "08:00-23:00 (15h) 2/2 Make up Artist support @TDM pin [PERSON_NAME]-Fashion Ave…" at bounding box center [516, 143] width 93 height 93
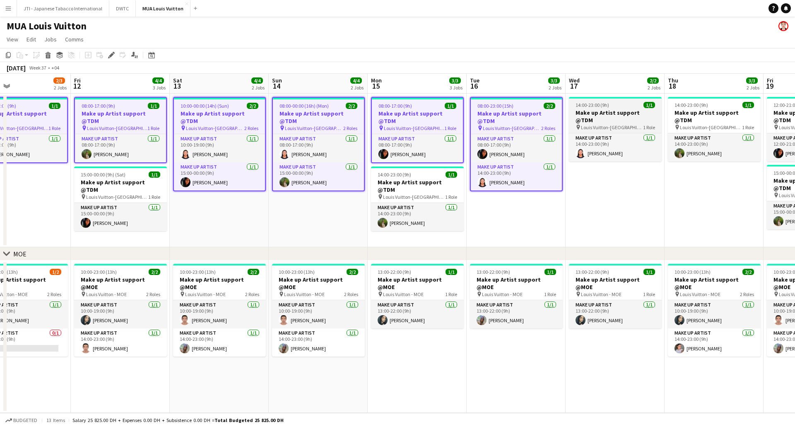
click at [603, 102] on span "14:00-23:00 (9h)" at bounding box center [593, 105] width 34 height 6
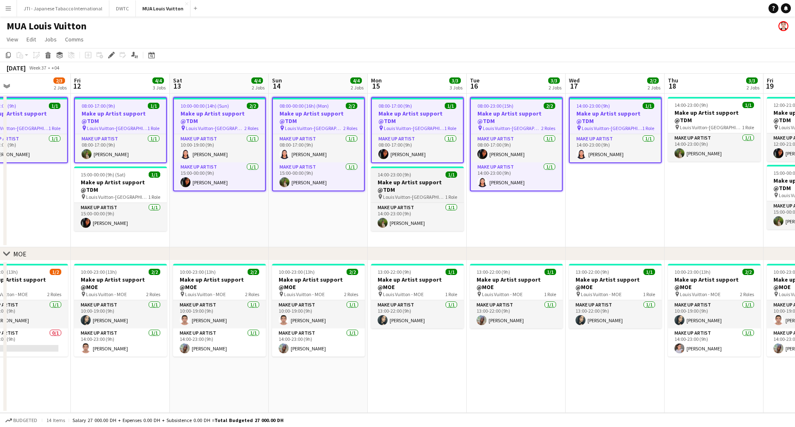
click at [418, 178] on h3 "Make up Artist support @TDM" at bounding box center [417, 185] width 93 height 15
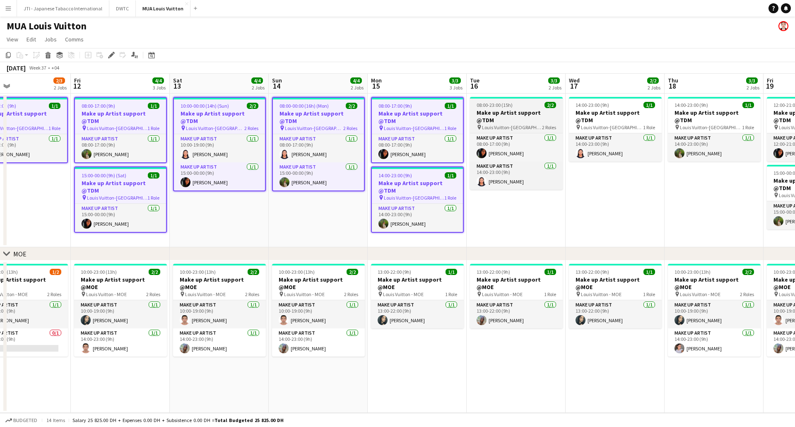
click at [503, 111] on h3 "Make up Artist support @TDM" at bounding box center [516, 116] width 93 height 15
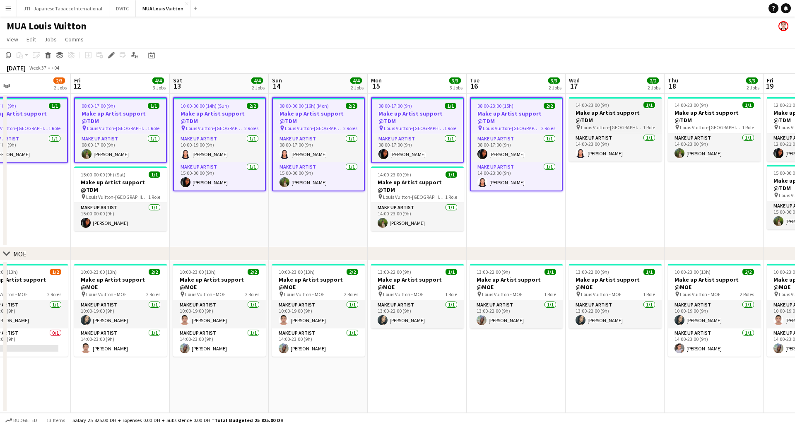
click at [613, 110] on h3 "Make up Artist support @TDM" at bounding box center [615, 116] width 93 height 15
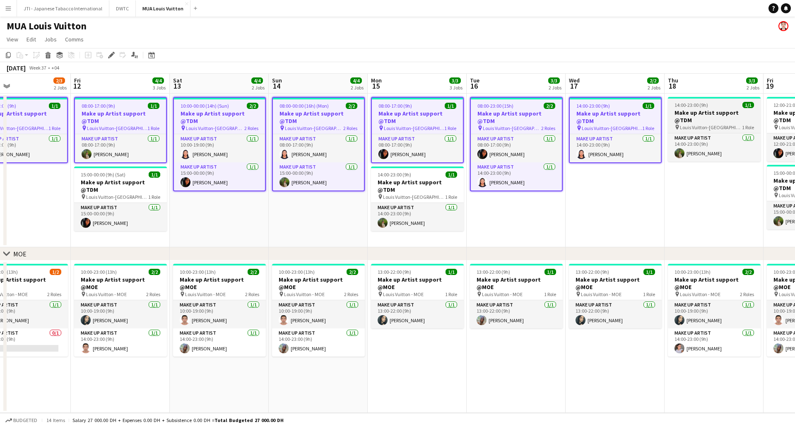
click at [711, 106] on div "14:00-23:00 (9h) 1/1" at bounding box center [714, 105] width 93 height 6
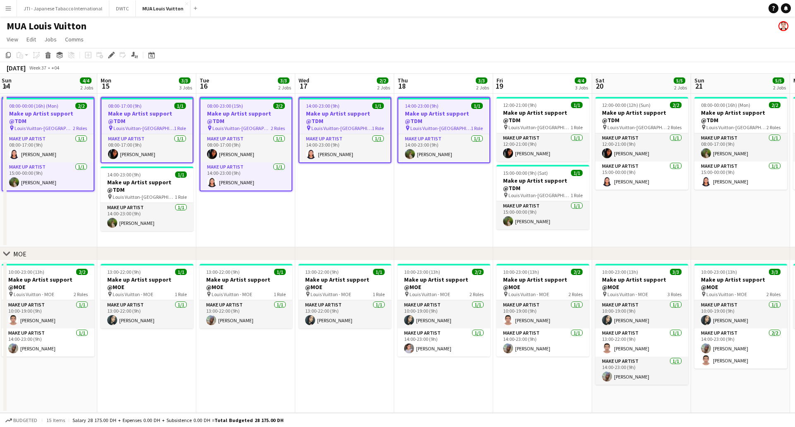
drag, startPoint x: 620, startPoint y: 194, endPoint x: 444, endPoint y: 194, distance: 176.0
click at [444, 194] on app-calendar-viewport "Thu 11 2/3 2 Jobs Fri 12 4/4 3 Jobs Sat 13 4/4 2 Jobs Sun 14 4/4 2 Jobs Mon 15 …" at bounding box center [397, 243] width 795 height 339
drag, startPoint x: 553, startPoint y: 105, endPoint x: 576, endPoint y: 108, distance: 22.6
click at [554, 105] on div "12:00-21:00 (9h) 1/1" at bounding box center [543, 105] width 93 height 6
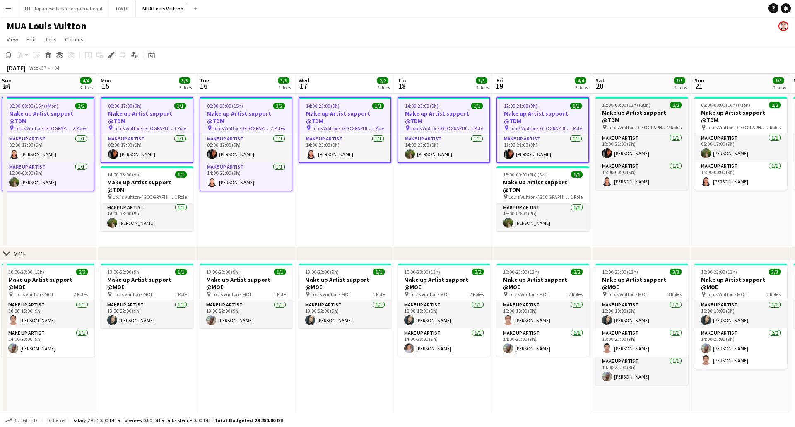
scroll to position [0, 298]
click at [612, 109] on h3 "Make up Artist support @TDM" at bounding box center [642, 116] width 93 height 15
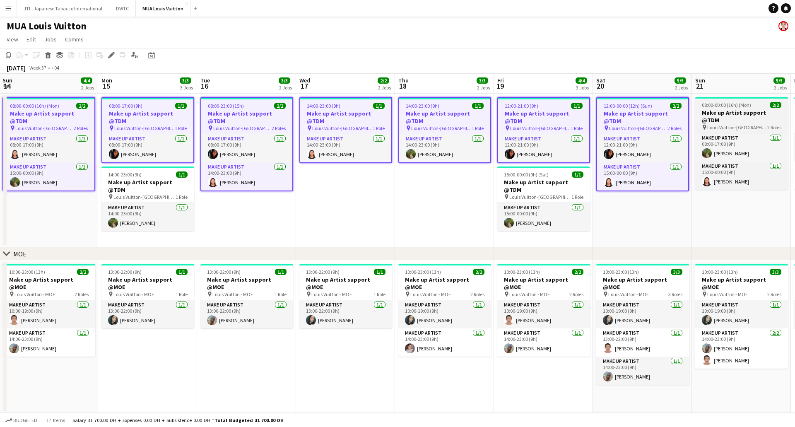
click at [733, 105] on span "08:00-00:00 (16h) (Mon)" at bounding box center [726, 105] width 49 height 6
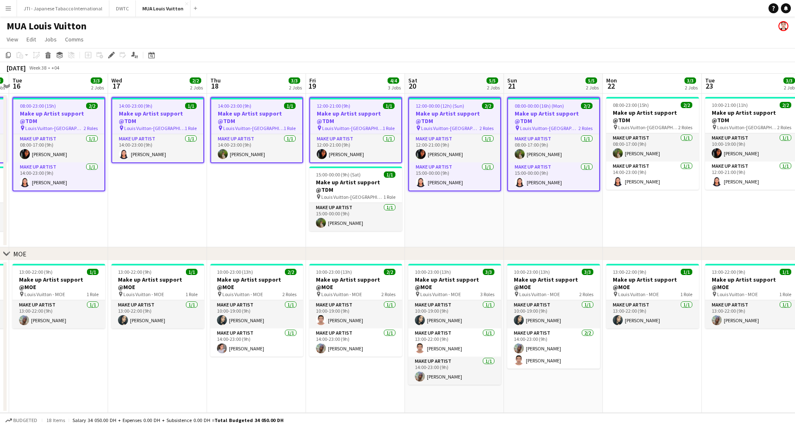
drag, startPoint x: 736, startPoint y: 216, endPoint x: 365, endPoint y: 196, distance: 370.8
click at [337, 219] on app-calendar-viewport "Sat 13 4/4 2 Jobs Sun 14 4/4 2 Jobs Mon 15 3/3 3 Jobs Tue 16 3/3 2 Jobs Wed 17 …" at bounding box center [397, 243] width 795 height 339
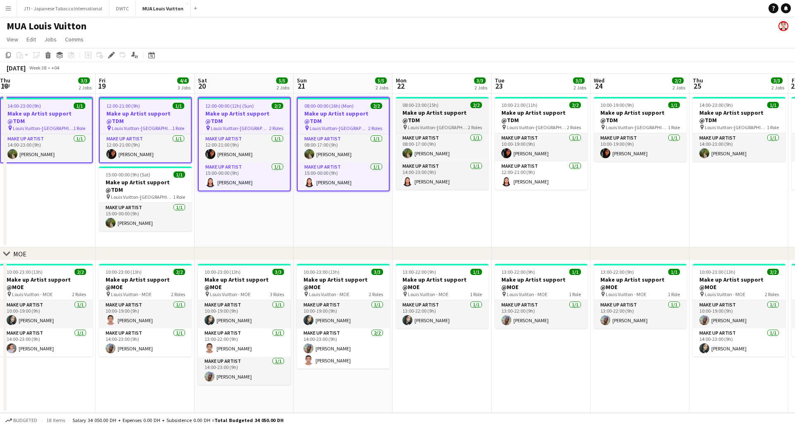
click at [450, 111] on h3 "Make up Artist support @TDM" at bounding box center [442, 116] width 93 height 15
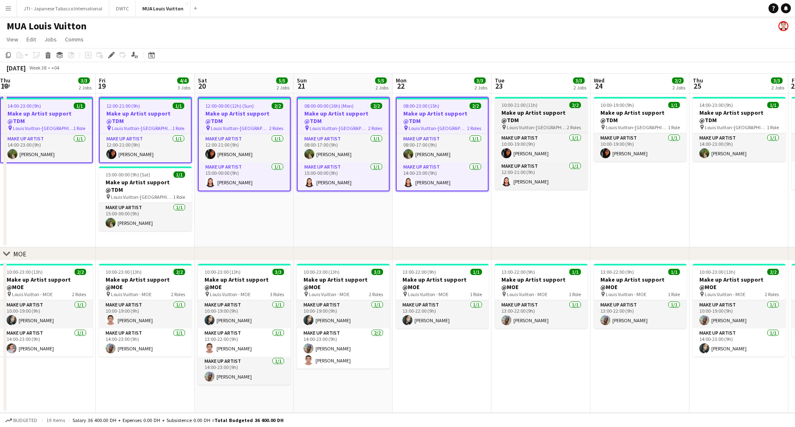
scroll to position [0, 299]
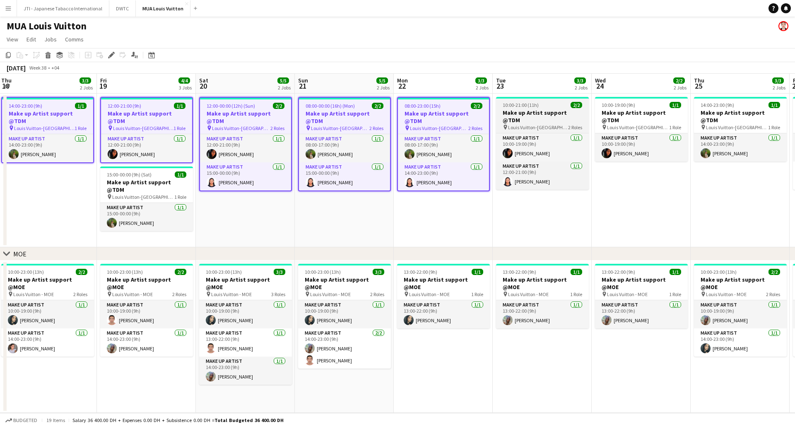
click at [526, 109] on app-job-card "10:00-21:00 (11h) 2/2 Make up Artist support @TDM pin Louis Vuitton-Fashion Ave…" at bounding box center [542, 143] width 93 height 93
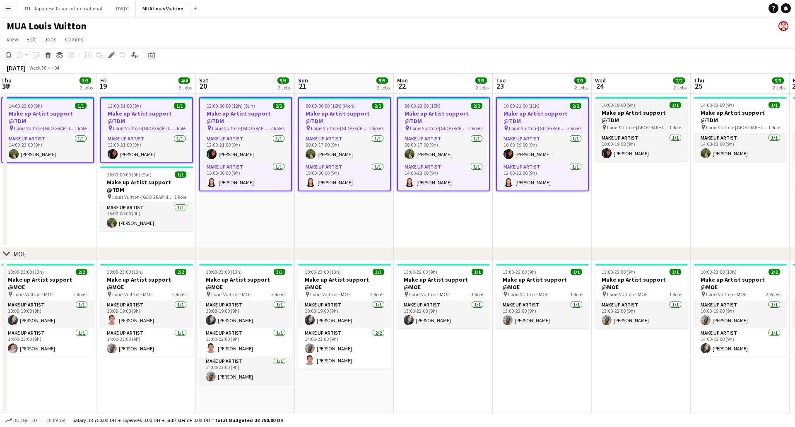
click at [622, 104] on span "10:00-19:00 (9h)" at bounding box center [619, 105] width 34 height 6
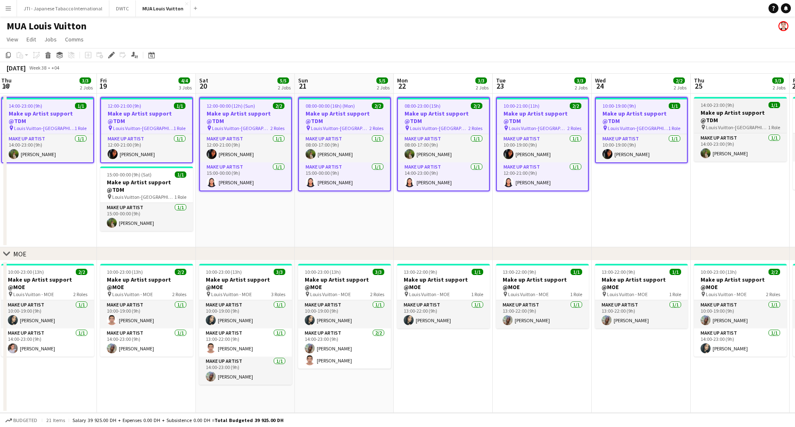
click at [748, 106] on div "14:00-23:00 (9h) 1/1" at bounding box center [740, 105] width 93 height 6
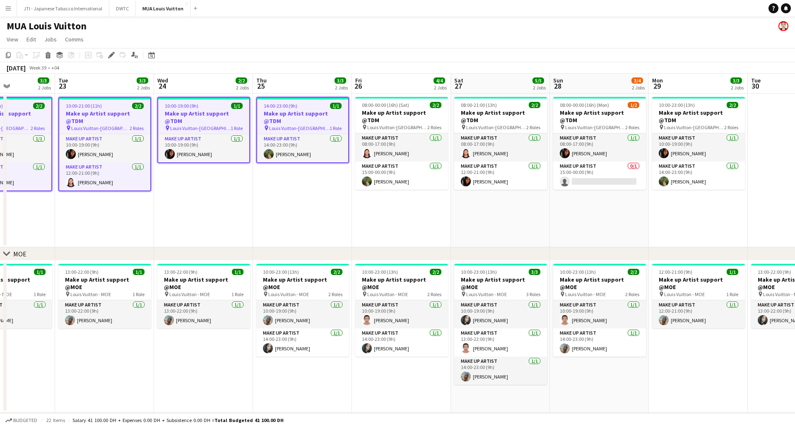
drag, startPoint x: 740, startPoint y: 195, endPoint x: 302, endPoint y: 188, distance: 437.8
click at [302, 196] on app-calendar-viewport "Fri 19 4/4 3 Jobs Sat 20 5/5 2 Jobs Sun 21 5/5 2 Jobs Mon 22 3/3 2 Jobs Tue 23 …" at bounding box center [397, 243] width 795 height 339
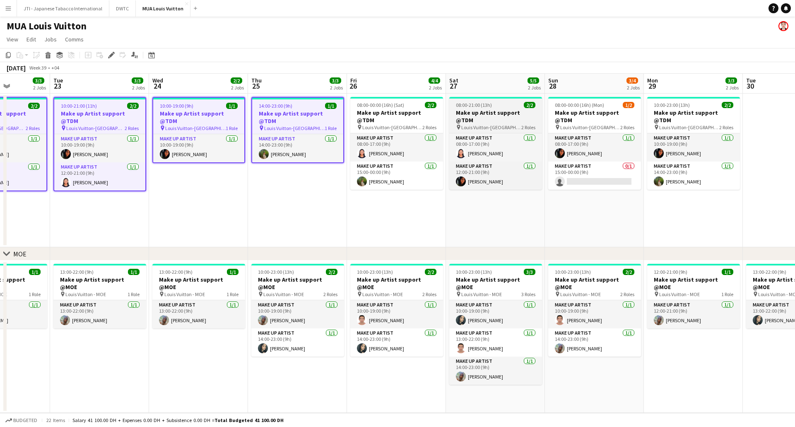
drag, startPoint x: 411, startPoint y: 107, endPoint x: 485, endPoint y: 109, distance: 73.8
click at [413, 107] on app-calendar-viewport "Fri 19 4/4 3 Jobs Sat 20 5/5 2 Jobs Sun 21 5/5 2 Jobs Mon 22 3/3 2 Jobs Tue 23 …" at bounding box center [397, 243] width 795 height 339
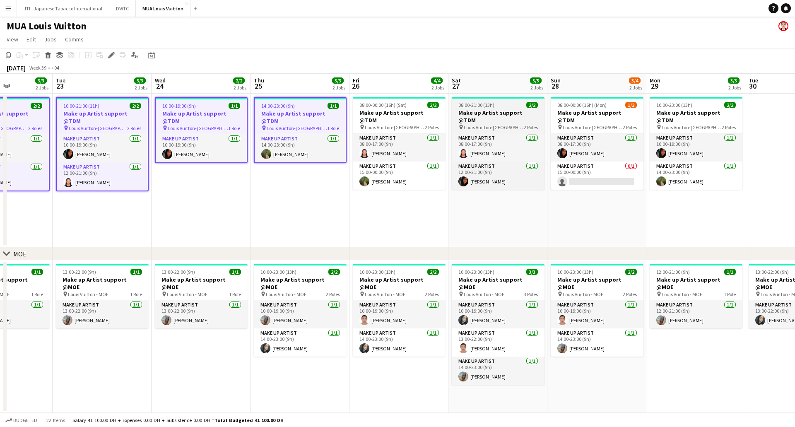
click at [486, 108] on app-job-card "08:00-21:00 (13h) 2/2 Make up Artist support @TDM pin [PERSON_NAME]-Fashion Ave…" at bounding box center [498, 143] width 93 height 93
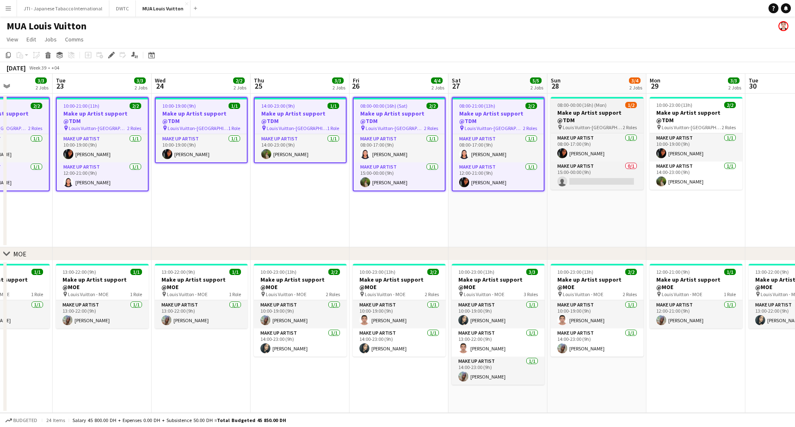
click at [587, 105] on span "08:00-00:00 (16h) (Mon)" at bounding box center [581, 105] width 49 height 6
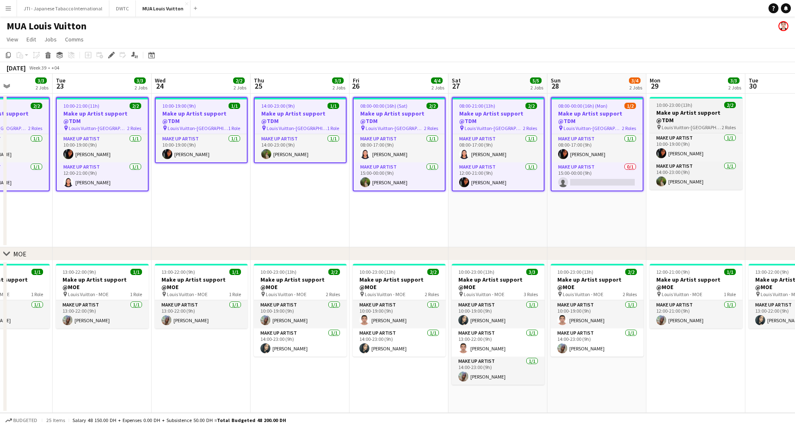
click at [704, 103] on div "10:00-23:00 (13h) 2/2" at bounding box center [696, 105] width 93 height 6
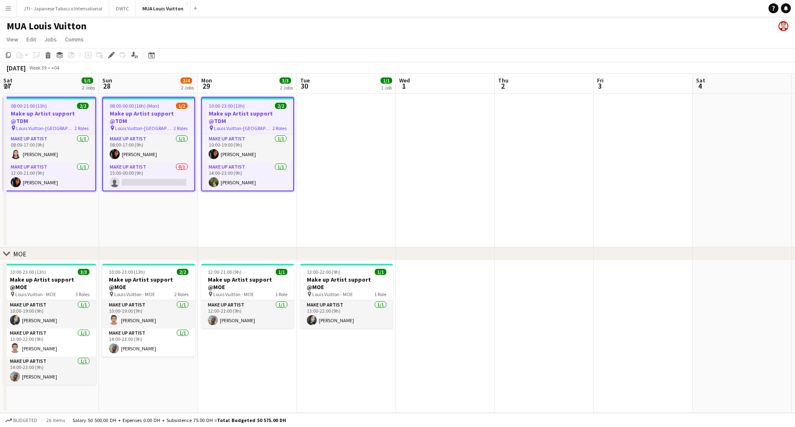
scroll to position [0, 398]
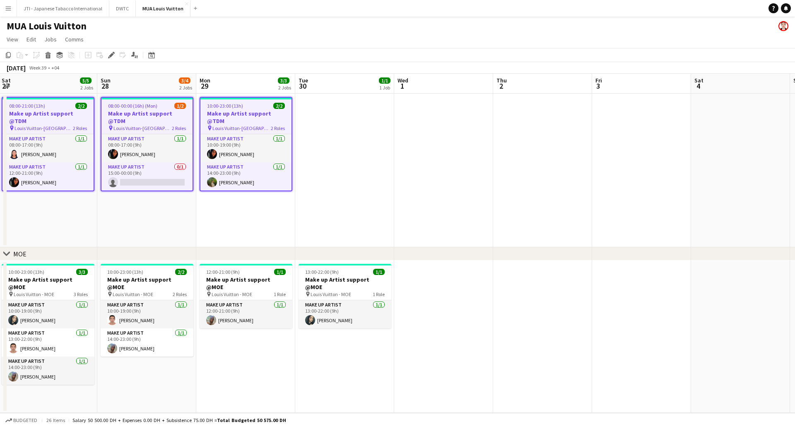
drag, startPoint x: 758, startPoint y: 162, endPoint x: 308, endPoint y: 169, distance: 450.2
click at [308, 169] on app-calendar-viewport "Tue 23 3/3 2 Jobs Wed 24 2/2 2 Jobs Thu 25 3/3 2 Jobs Fri 26 4/4 2 Jobs Sat 27 …" at bounding box center [397, 243] width 795 height 339
click at [110, 56] on icon at bounding box center [111, 55] width 5 height 5
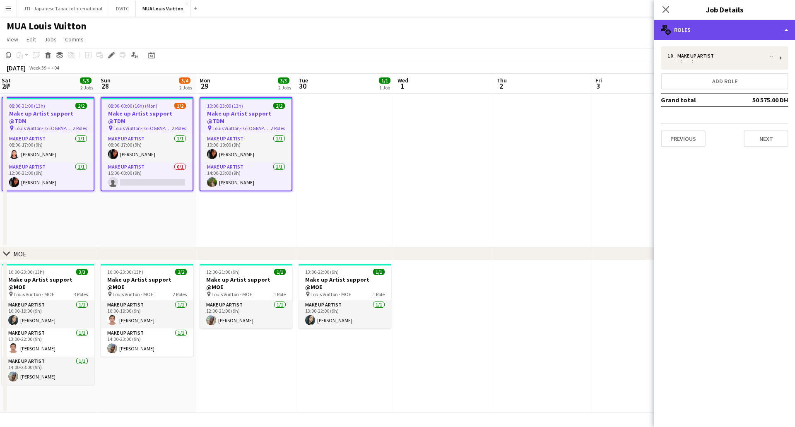
click at [719, 29] on div "multiple-users-add Roles" at bounding box center [724, 30] width 141 height 20
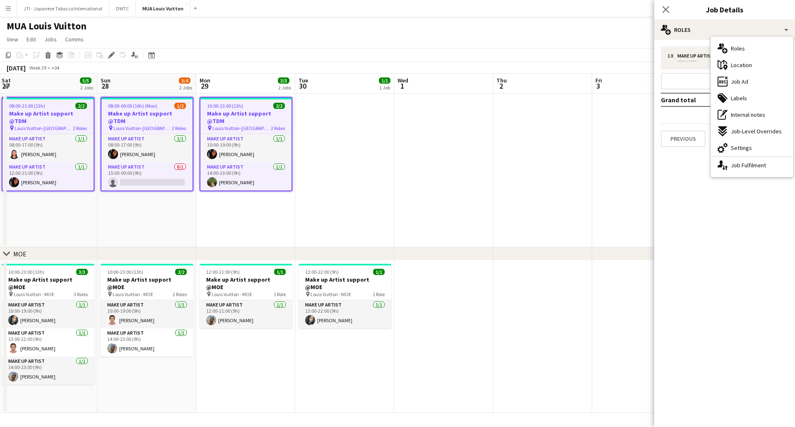
drag, startPoint x: 728, startPoint y: 64, endPoint x: 709, endPoint y: 77, distance: 23.5
click at [728, 64] on div "maps-pin-1 Location" at bounding box center [752, 65] width 82 height 17
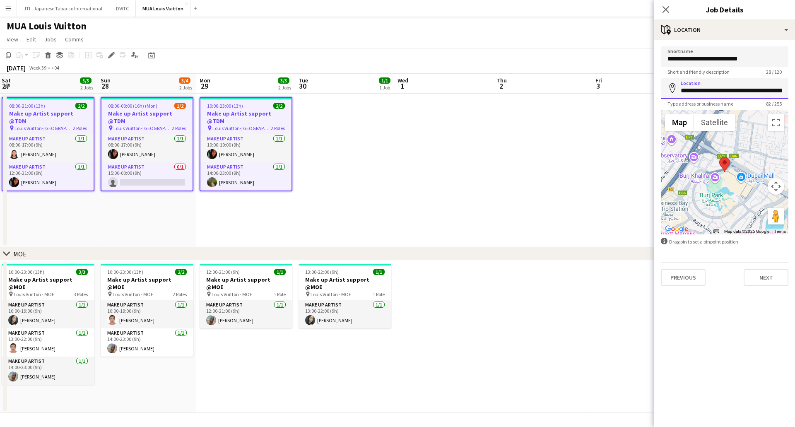
scroll to position [0, 137]
drag, startPoint x: 685, startPoint y: 92, endPoint x: 1029, endPoint y: 85, distance: 343.4
click at [795, 85] on html "Menu Boards Boards Boards All jobs Status Workforce Workforce My Workforce Recr…" at bounding box center [397, 213] width 795 height 427
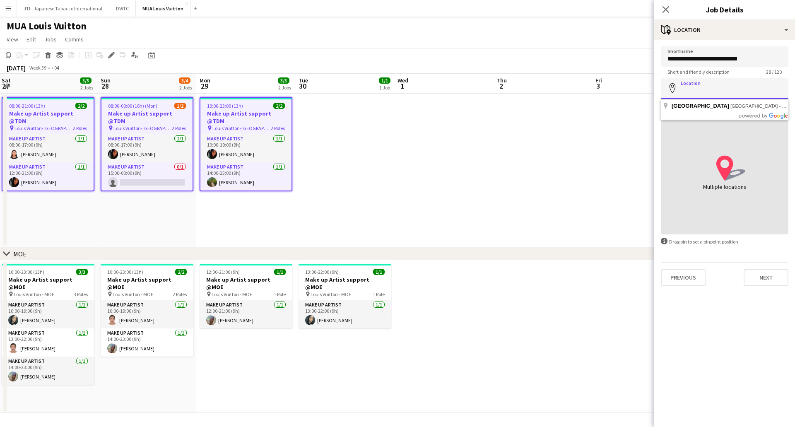
scroll to position [0, 0]
paste input "**********"
type input "**********"
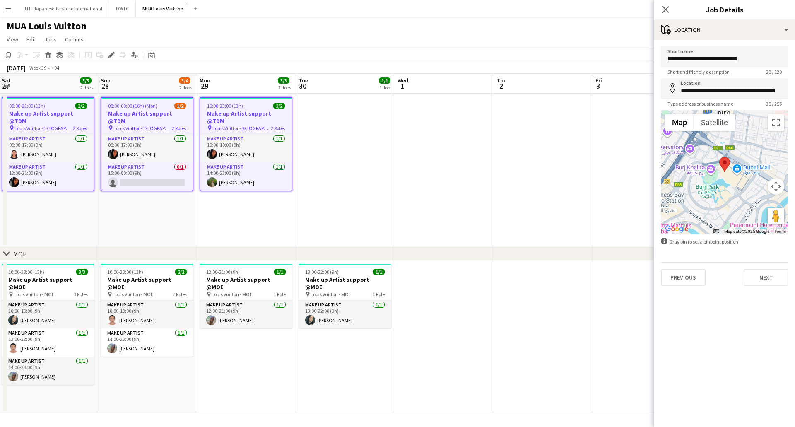
click at [350, 191] on app-date-cell at bounding box center [344, 171] width 99 height 154
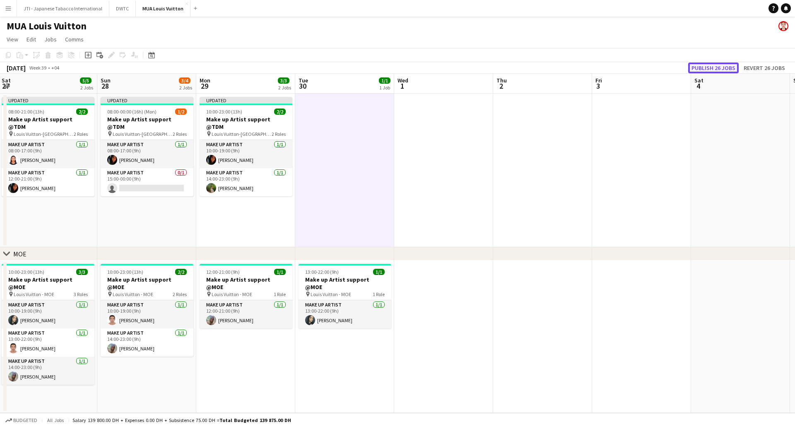
click at [704, 67] on button "Publish 26 jobs" at bounding box center [713, 68] width 51 height 11
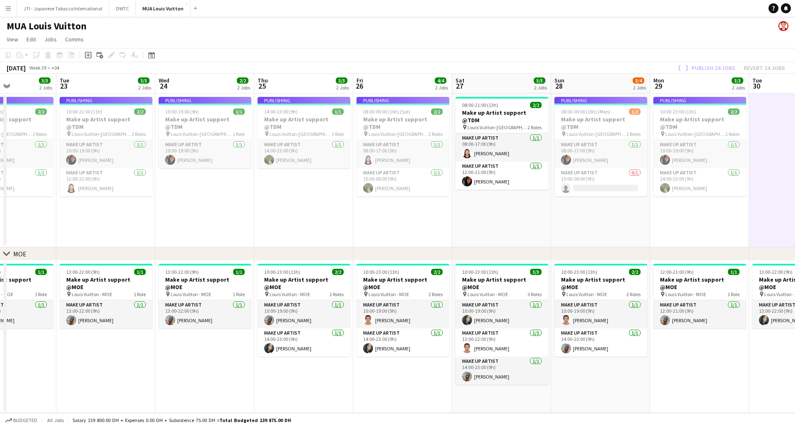
drag, startPoint x: 313, startPoint y: 198, endPoint x: 530, endPoint y: 211, distance: 217.8
click at [795, 204] on html "Menu Boards Boards Boards All jobs Status Workforce Workforce My Workforce Recr…" at bounding box center [397, 213] width 795 height 427
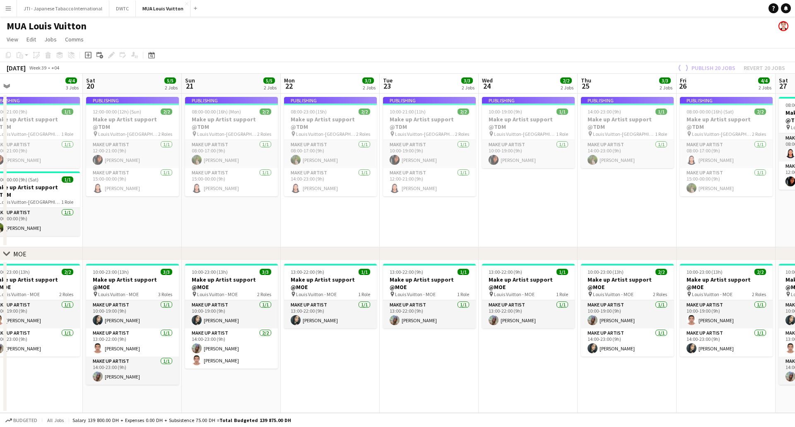
drag, startPoint x: 436, startPoint y: 206, endPoint x: 604, endPoint y: 205, distance: 167.7
click at [685, 200] on app-calendar-viewport "Wed 17 2/2 2 Jobs Thu 18 3/3 2 Jobs Fri 19 4/4 3 Jobs Sat 20 5/5 2 Jobs Sun 21 …" at bounding box center [397, 243] width 795 height 339
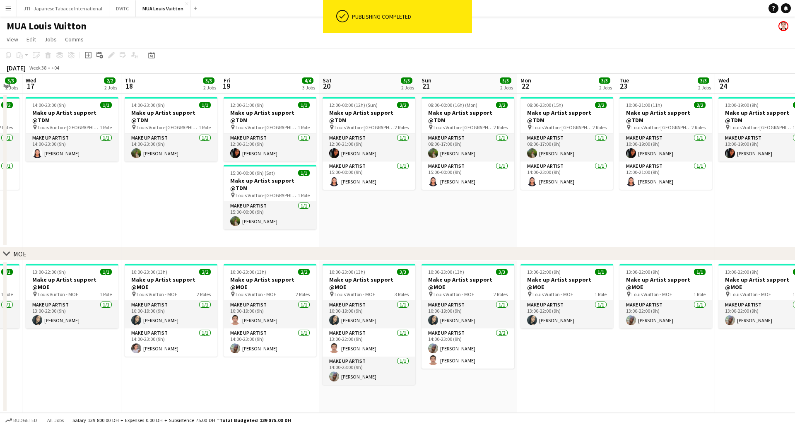
drag, startPoint x: 428, startPoint y: 207, endPoint x: 315, endPoint y: 193, distance: 113.9
click at [523, 207] on app-calendar-viewport "Mon 15 3/3 3 Jobs Tue 16 3/3 2 Jobs Wed 17 2/2 2 Jobs Thu 18 3/3 2 Jobs Fri 19 …" at bounding box center [397, 243] width 795 height 339
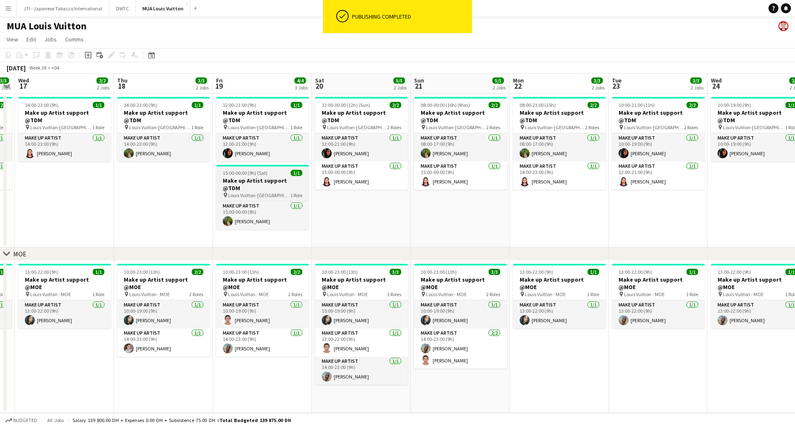
click at [272, 170] on div "15:00-00:00 (9h) (Sat) 1/1" at bounding box center [262, 173] width 93 height 6
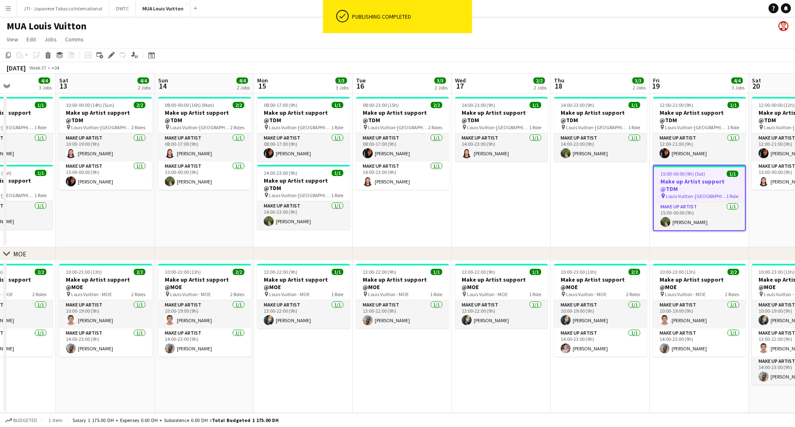
drag, startPoint x: 247, startPoint y: 208, endPoint x: 427, endPoint y: 198, distance: 179.6
click at [564, 207] on app-calendar-viewport "Wed 10 3/3 2 Jobs Thu 11 2/3 2 Jobs Fri 12 4/4 3 Jobs Sat 13 4/4 2 Jobs Sun 14 …" at bounding box center [397, 243] width 795 height 339
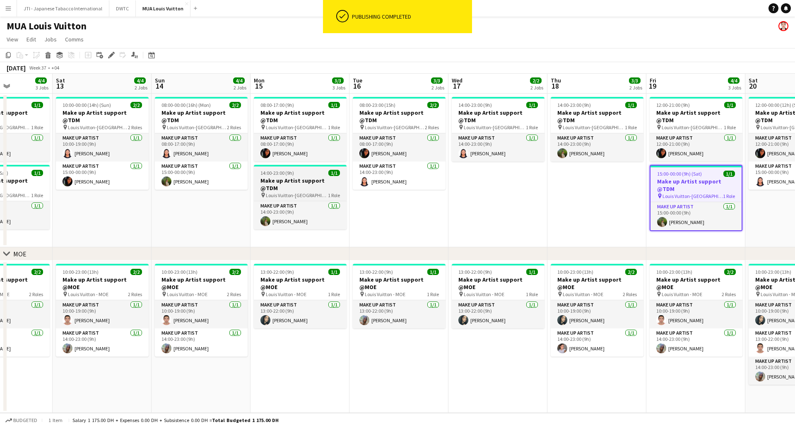
click at [310, 169] on app-job-card "14:00-23:00 (9h) 1/1 Make up Artist support @TDM pin Louis Vuitton-Fashion Aven…" at bounding box center [300, 197] width 93 height 65
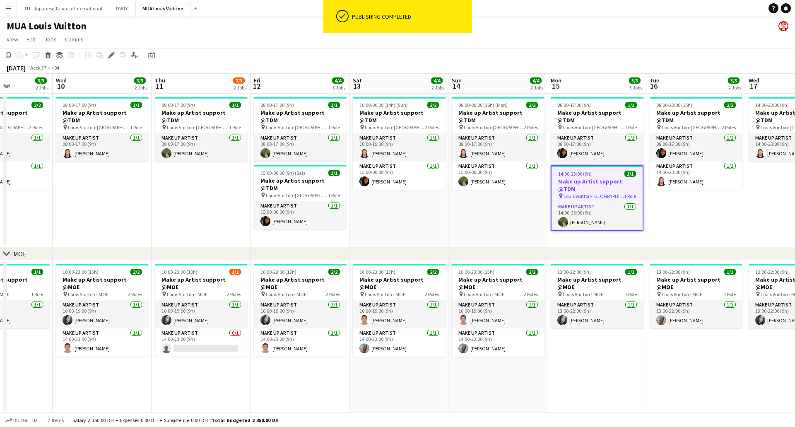
drag, startPoint x: 490, startPoint y: 217, endPoint x: 347, endPoint y: 186, distance: 146.2
click at [675, 212] on app-calendar-viewport "Sun 7 3/3 2 Jobs Mon 8 3/3 2 Jobs Tue 9 3/3 2 Jobs Wed 10 3/3 2 Jobs Thu 11 2/3…" at bounding box center [397, 243] width 795 height 339
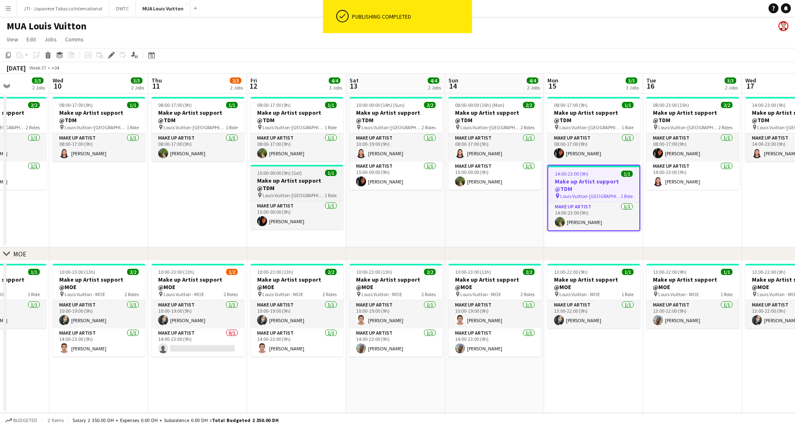
click at [293, 177] on h3 "Make up Artist support @TDM" at bounding box center [297, 184] width 93 height 15
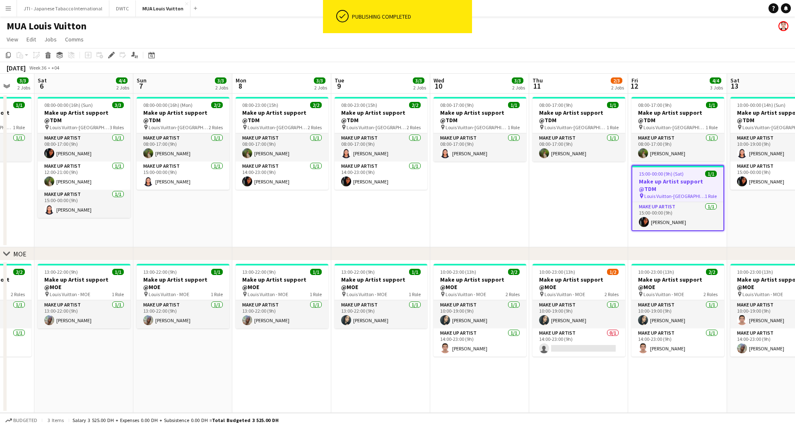
drag, startPoint x: 174, startPoint y: 198, endPoint x: 313, endPoint y: 208, distance: 139.5
click at [554, 208] on app-calendar-viewport "Wed 3 2/2 2 Jobs Thu 4 2/2 2 Jobs Fri 5 3/3 2 Jobs Sat 6 4/4 2 Jobs Sun 7 3/3 2…" at bounding box center [397, 243] width 795 height 339
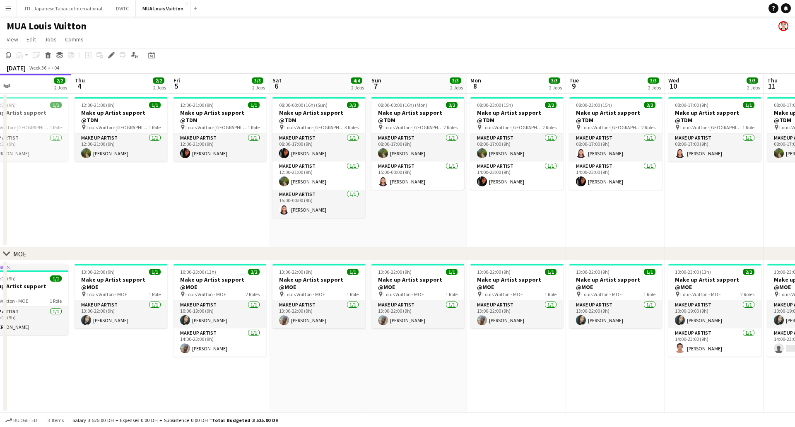
scroll to position [0, 194]
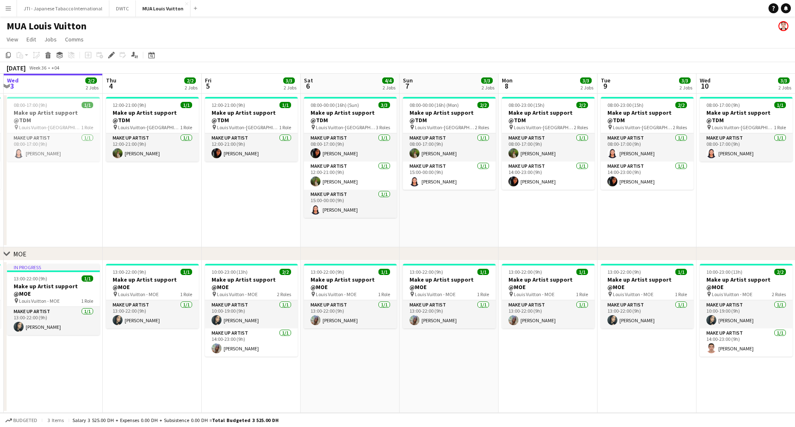
drag, startPoint x: 292, startPoint y: 212, endPoint x: 520, endPoint y: 205, distance: 228.7
click at [543, 205] on app-calendar-viewport "Mon 1 2/2 2 Jobs Tue 2 3/3 2 Jobs Wed 3 2/2 2 Jobs Thu 4 2/2 2 Jobs Fri 5 3/3 2…" at bounding box center [397, 243] width 795 height 339
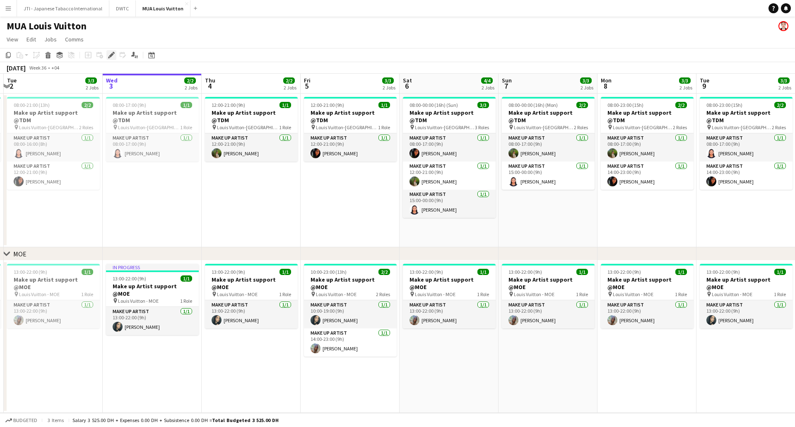
click at [110, 53] on icon "Edit" at bounding box center [111, 55] width 7 height 7
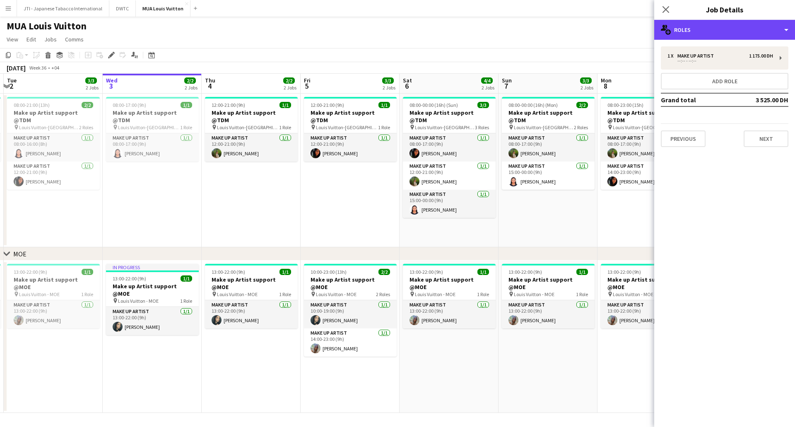
drag, startPoint x: 719, startPoint y: 31, endPoint x: 717, endPoint y: 43, distance: 12.6
click at [718, 34] on div "multiple-users-add Roles" at bounding box center [724, 30] width 141 height 20
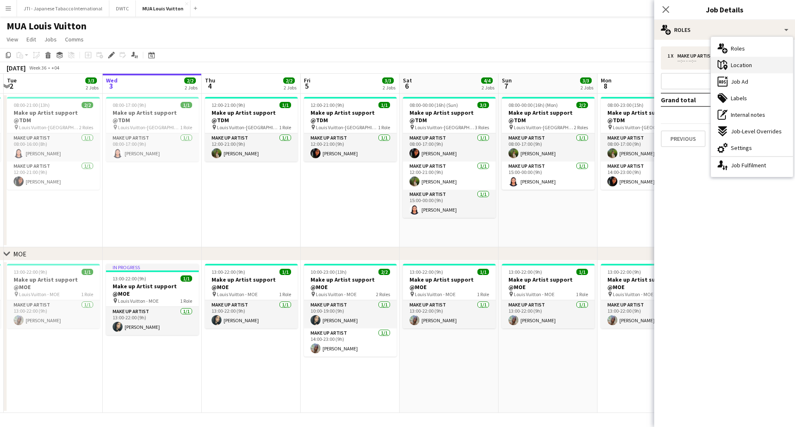
click at [730, 70] on div "maps-pin-1 Location" at bounding box center [752, 65] width 82 height 17
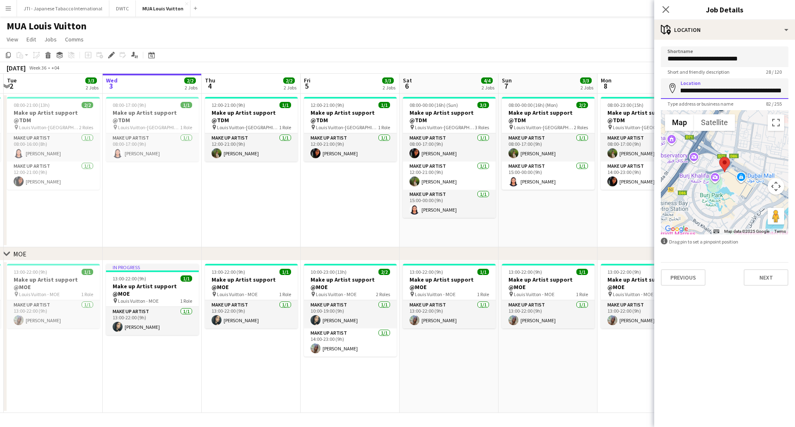
scroll to position [0, 137]
drag, startPoint x: 681, startPoint y: 90, endPoint x: 945, endPoint y: 92, distance: 264.6
click at [795, 92] on html "Menu Boards Boards Boards All jobs Status Workforce Workforce My Workforce Recr…" at bounding box center [397, 213] width 795 height 427
paste input
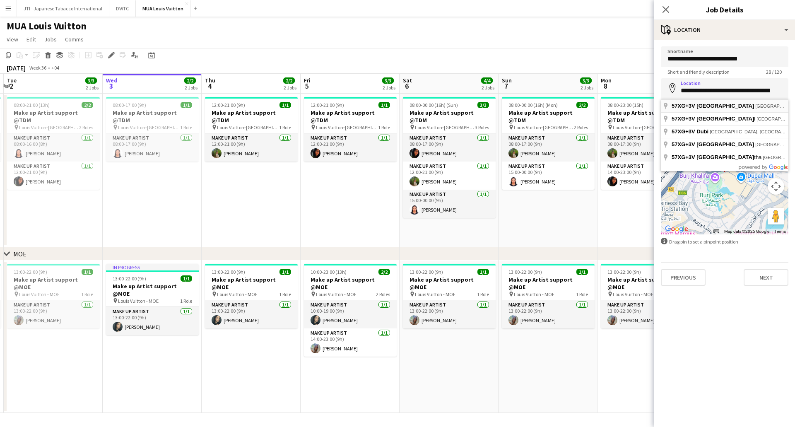
type input "**********"
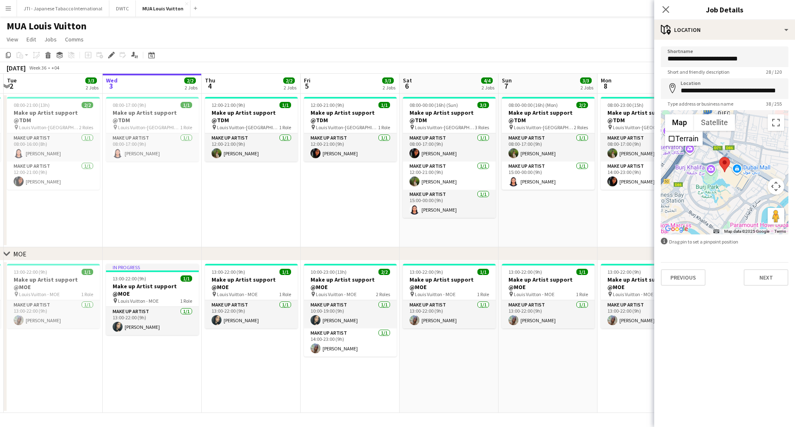
click at [339, 191] on app-date-cell "12:00-21:00 (9h) 1/1 Make up Artist support @TDM pin Louis Vuitton-Fashion Aven…" at bounding box center [350, 171] width 99 height 154
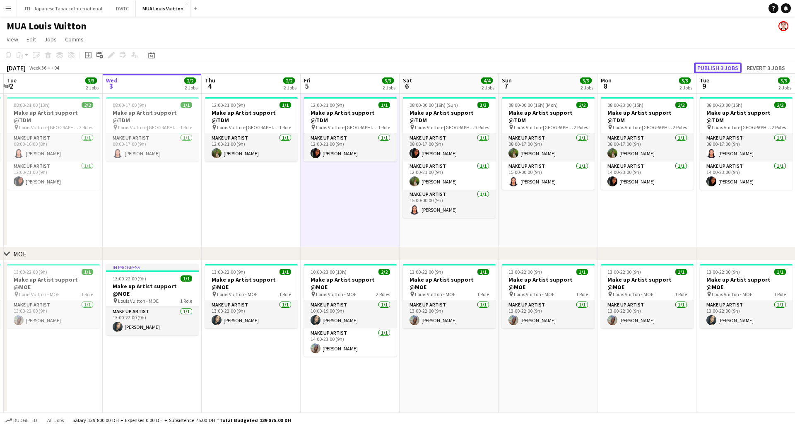
click at [721, 65] on button "Publish 3 jobs" at bounding box center [718, 68] width 48 height 11
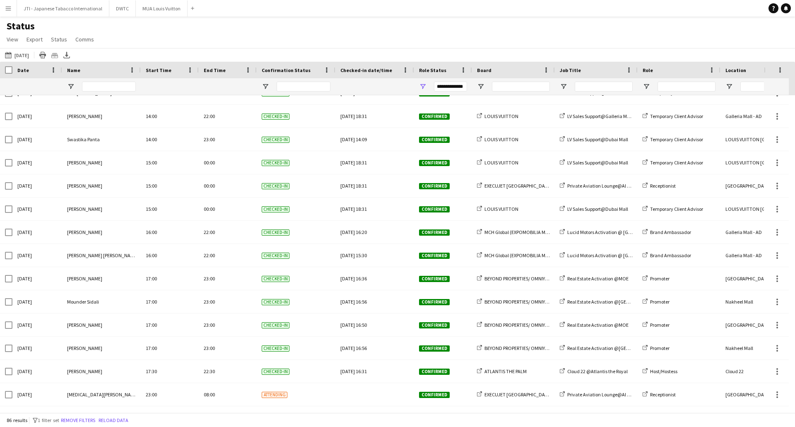
scroll to position [1684, 0]
